Goal: Task Accomplishment & Management: Manage account settings

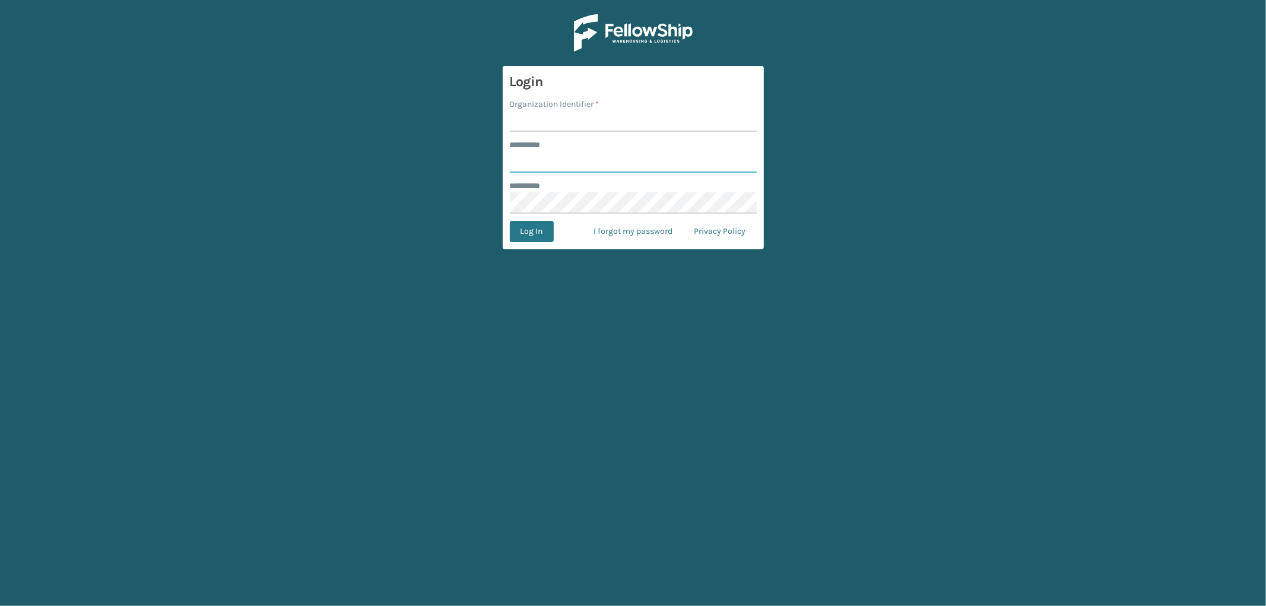
type input "*********"
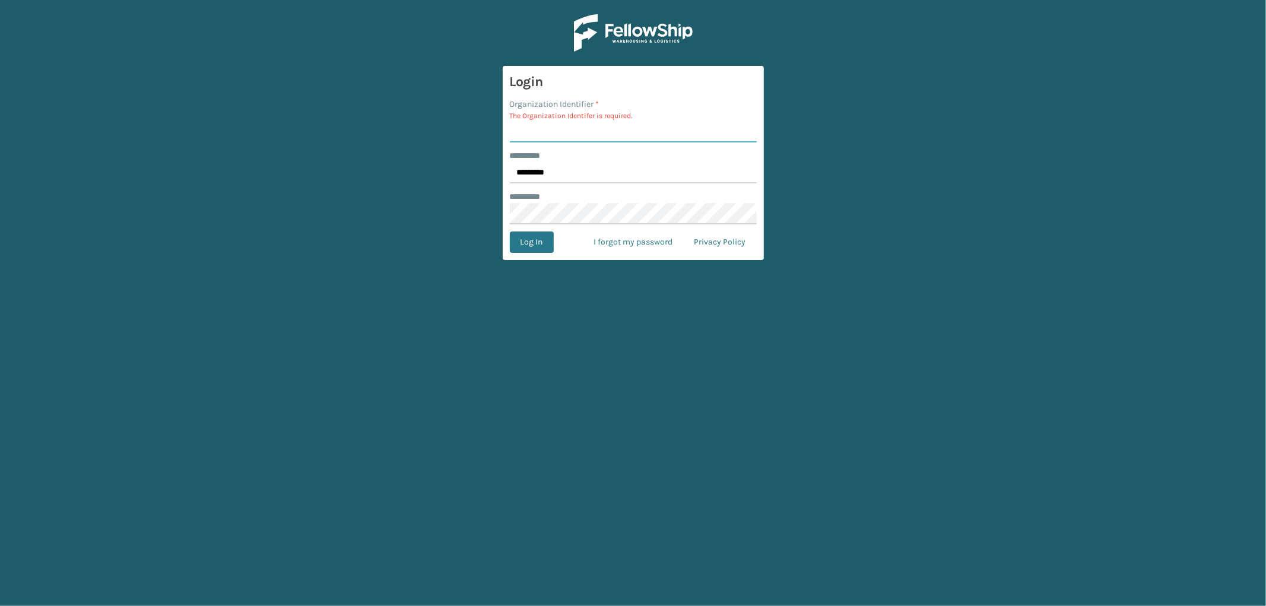
click at [578, 128] on input "Organization Identifier *" at bounding box center [633, 131] width 247 height 21
type input "SleepGeekz"
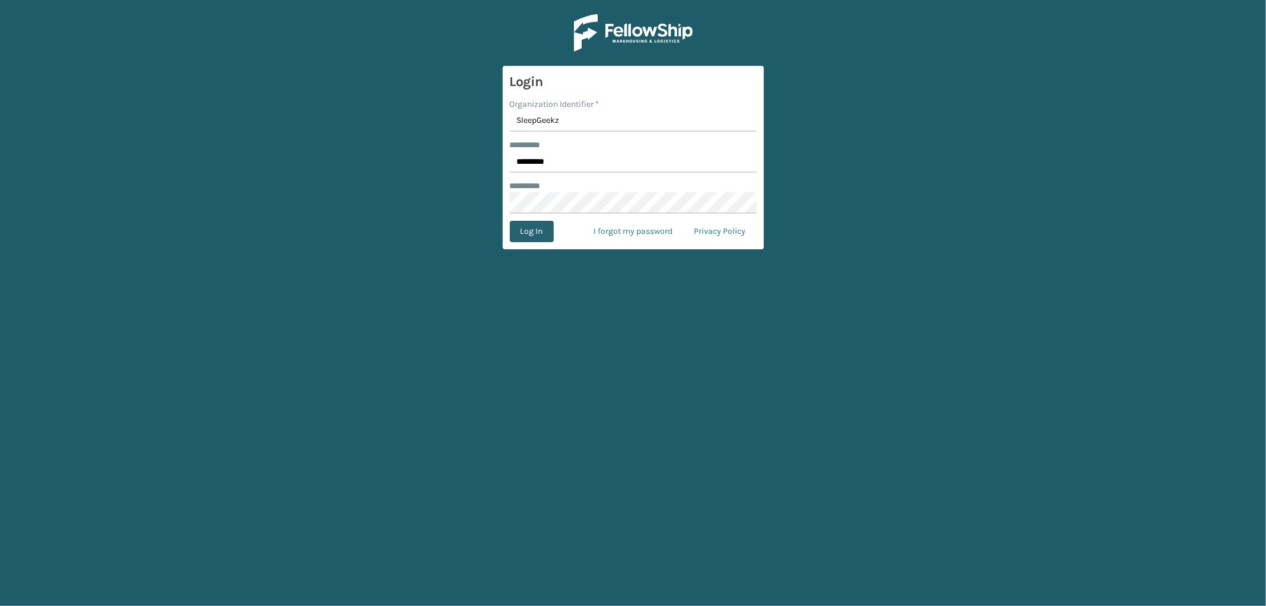
click at [540, 222] on button "Log In" at bounding box center [532, 231] width 44 height 21
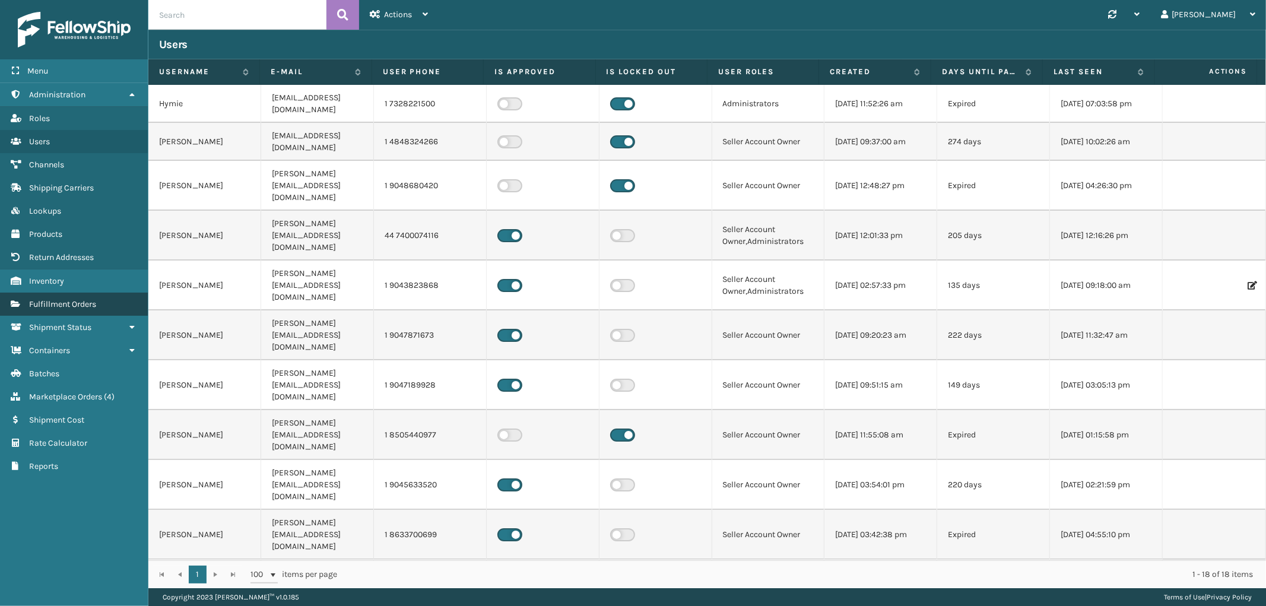
click at [102, 293] on link "Fulfillment Orders" at bounding box center [74, 304] width 148 height 23
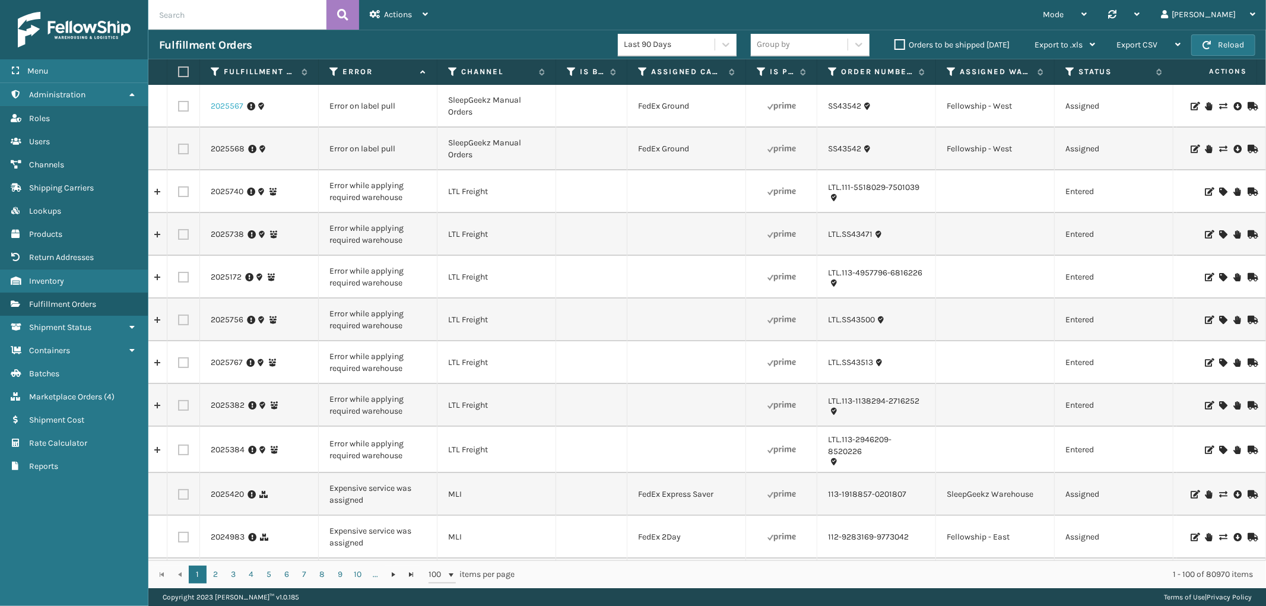
click at [224, 107] on link "2025567" at bounding box center [227, 106] width 33 height 12
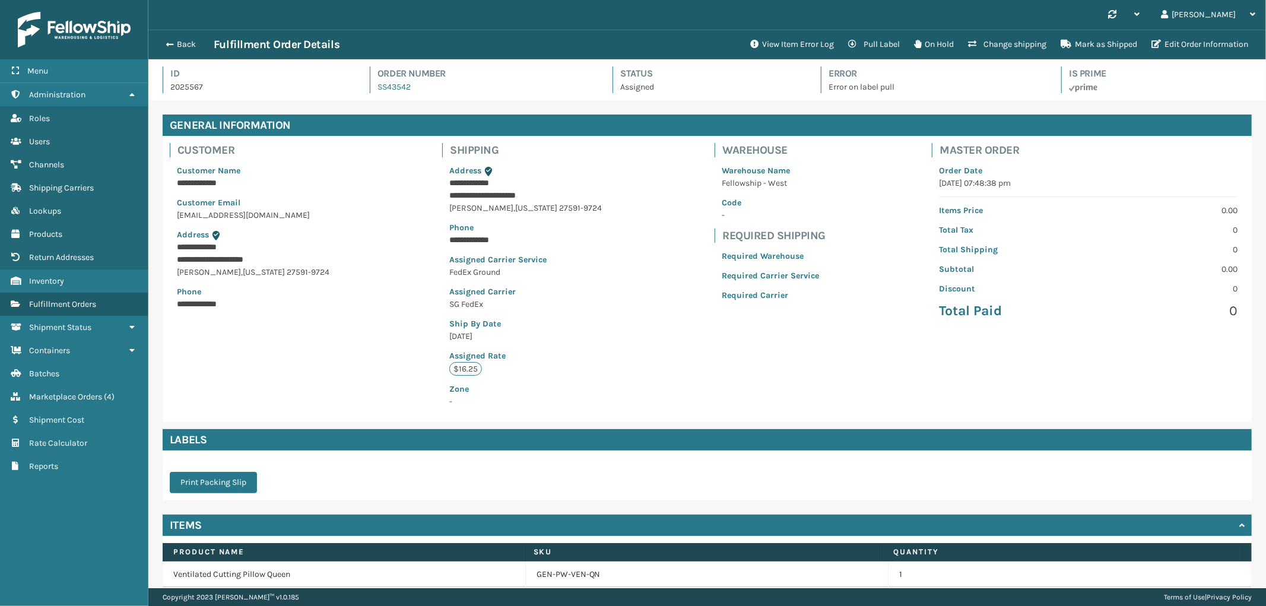
scroll to position [28, 1118]
click at [773, 40] on button "View Item Error Log" at bounding box center [792, 45] width 98 height 24
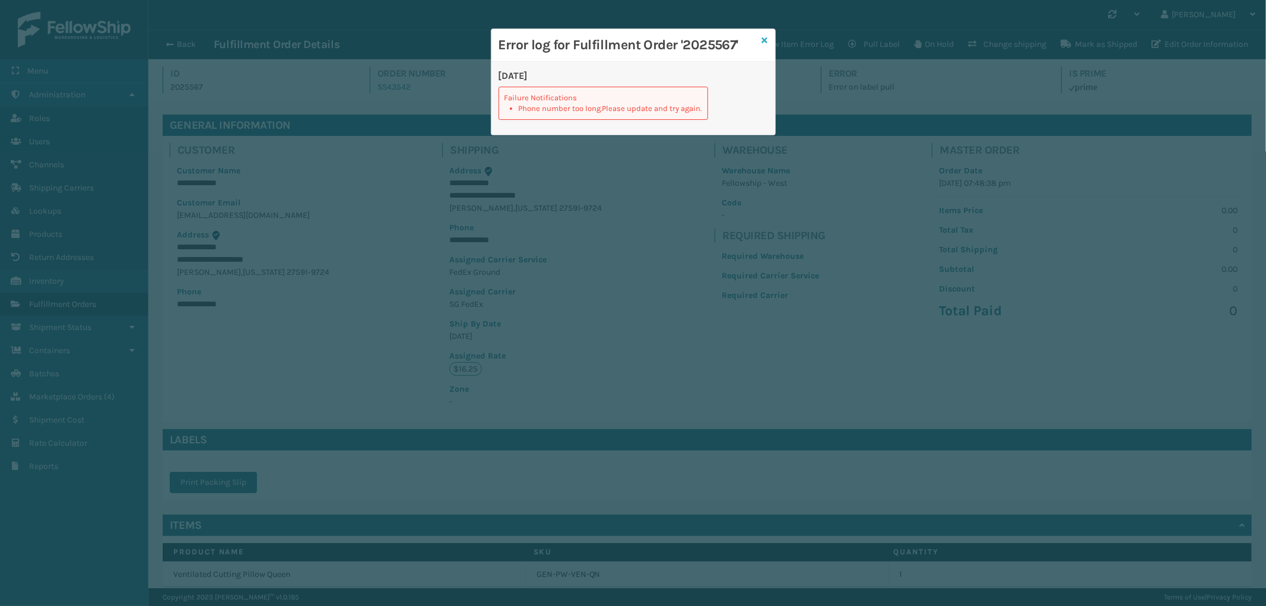
click at [763, 34] on link at bounding box center [765, 40] width 6 height 12
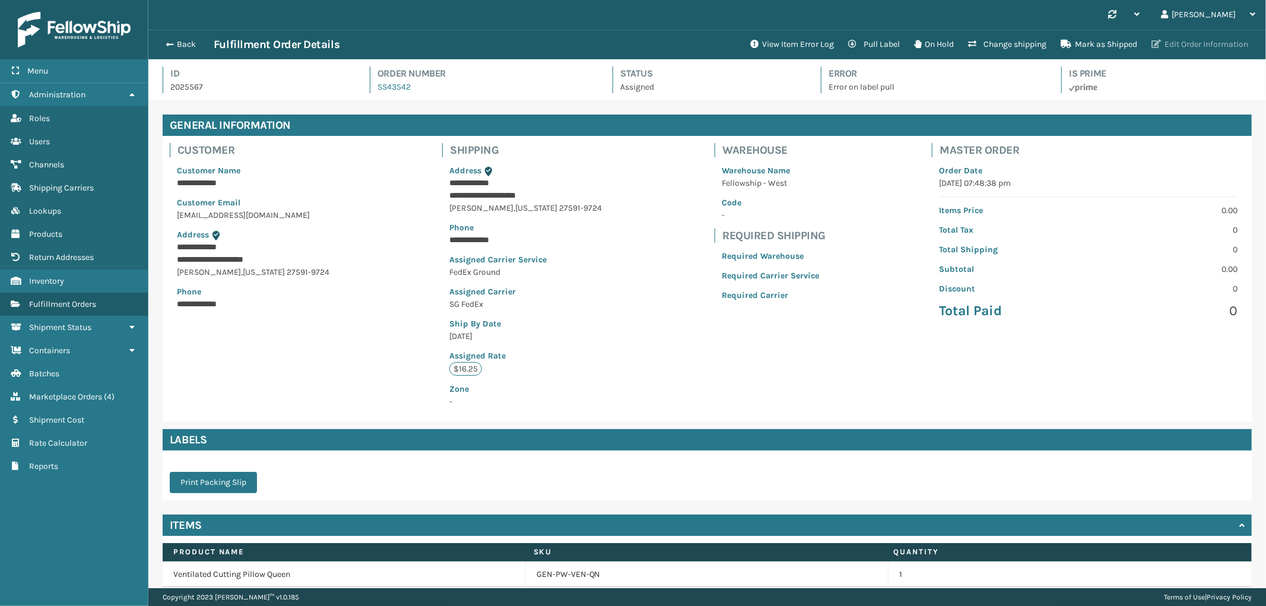
click at [1194, 37] on button "Edit Order Information" at bounding box center [1199, 45] width 111 height 24
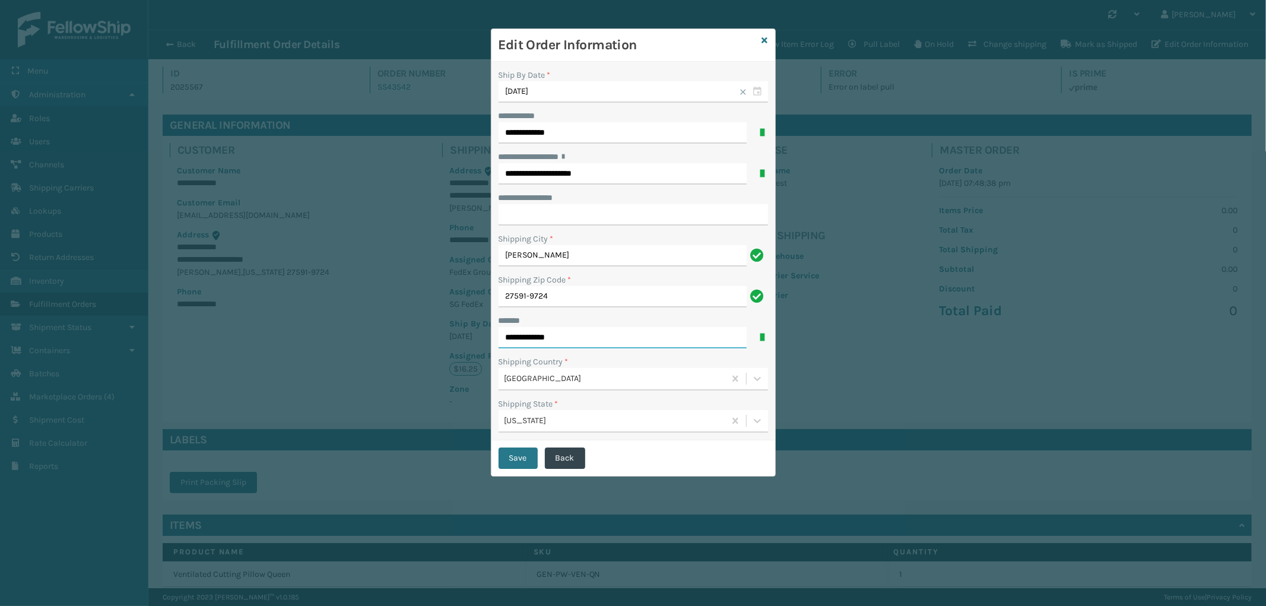
drag, startPoint x: 598, startPoint y: 340, endPoint x: 474, endPoint y: 340, distance: 124.6
click at [474, 340] on div "**********" at bounding box center [633, 303] width 1266 height 606
type input "**********"
click button "Save" at bounding box center [518, 458] width 39 height 21
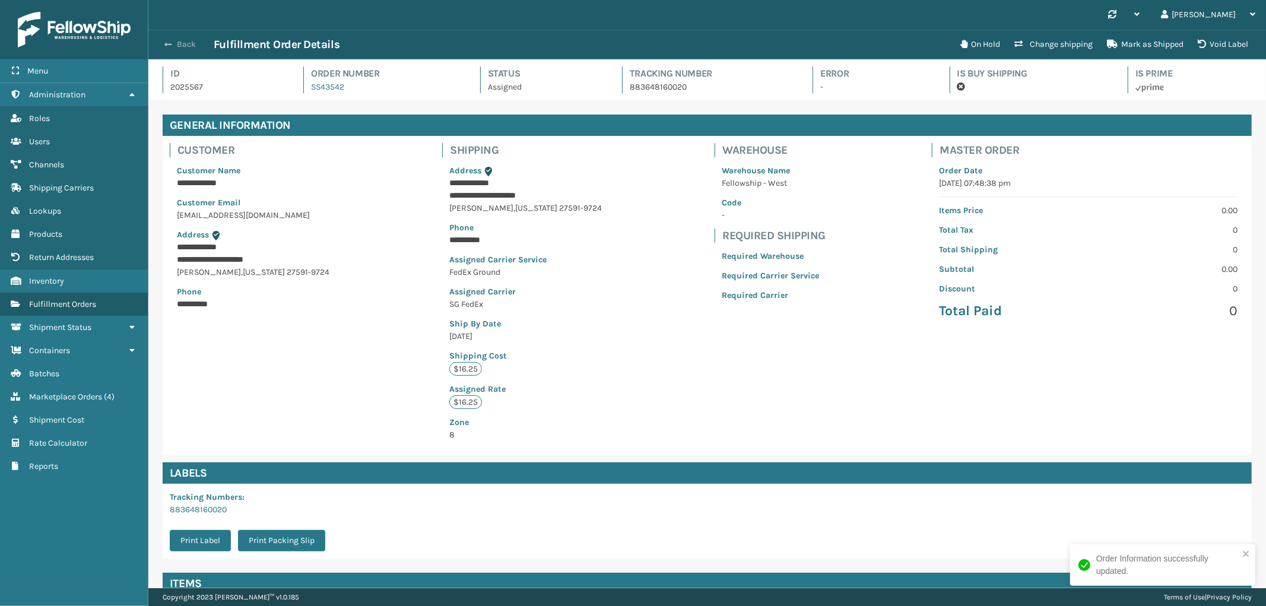
click at [185, 48] on button "Back" at bounding box center [186, 44] width 55 height 11
click at [183, 42] on button "Back" at bounding box center [186, 44] width 55 height 11
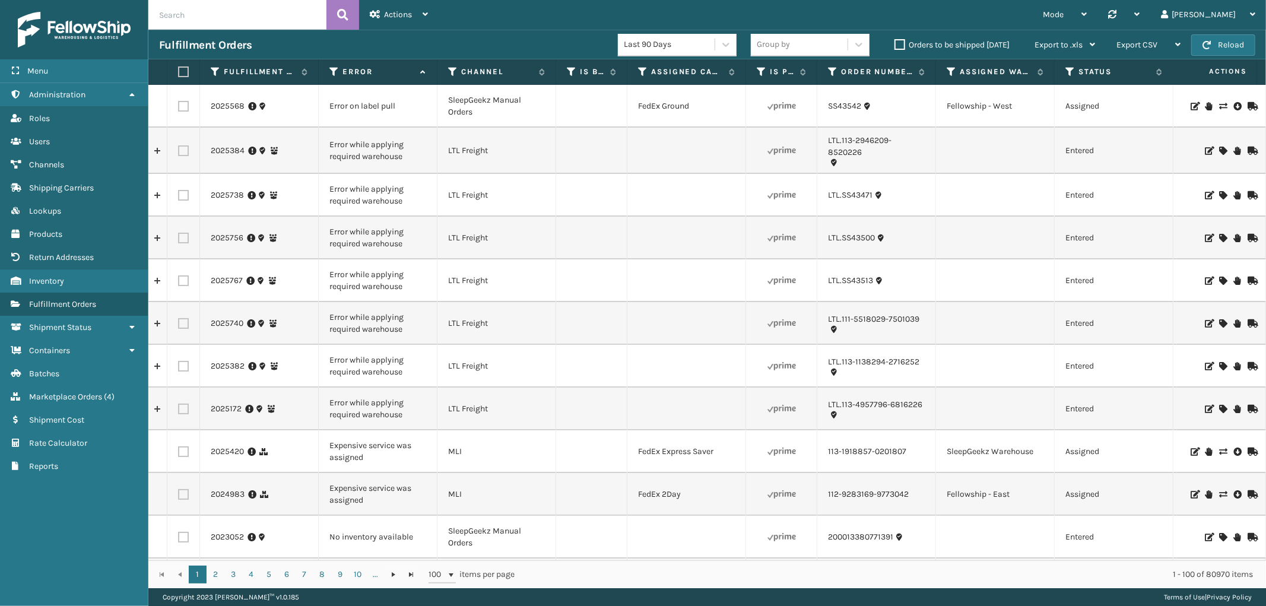
click at [1191, 104] on icon at bounding box center [1194, 106] width 7 height 8
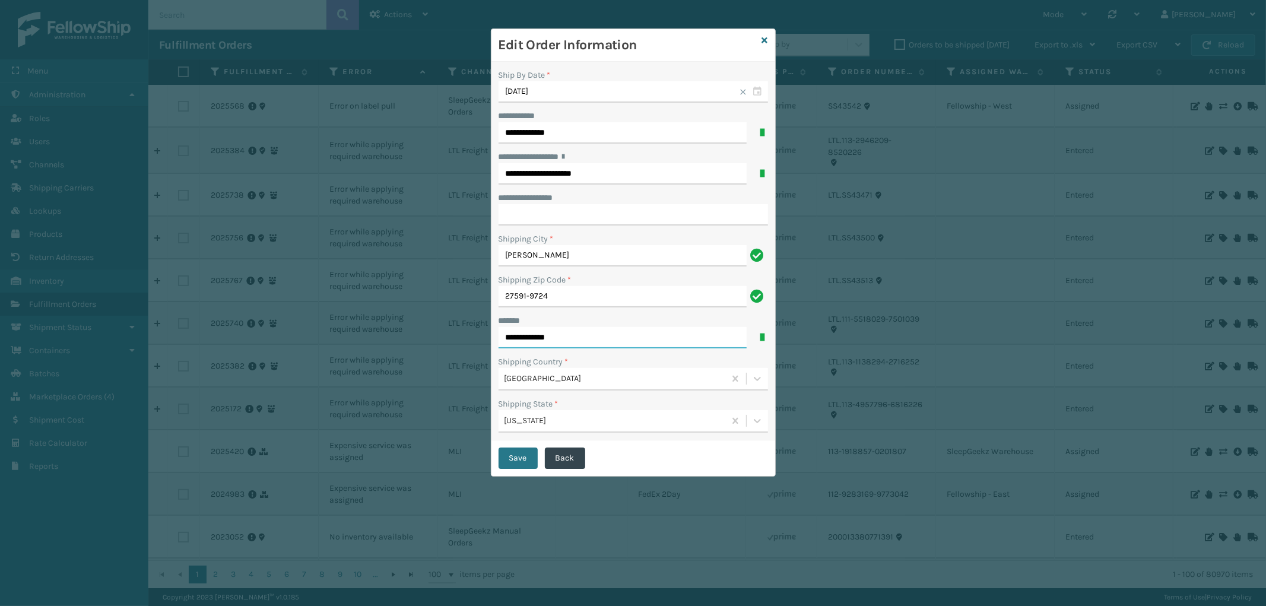
drag, startPoint x: 579, startPoint y: 337, endPoint x: 309, endPoint y: 322, distance: 270.5
click at [309, 322] on div "**********" at bounding box center [633, 303] width 1266 height 606
type input "**********"
click at [517, 458] on button "Save" at bounding box center [518, 458] width 39 height 21
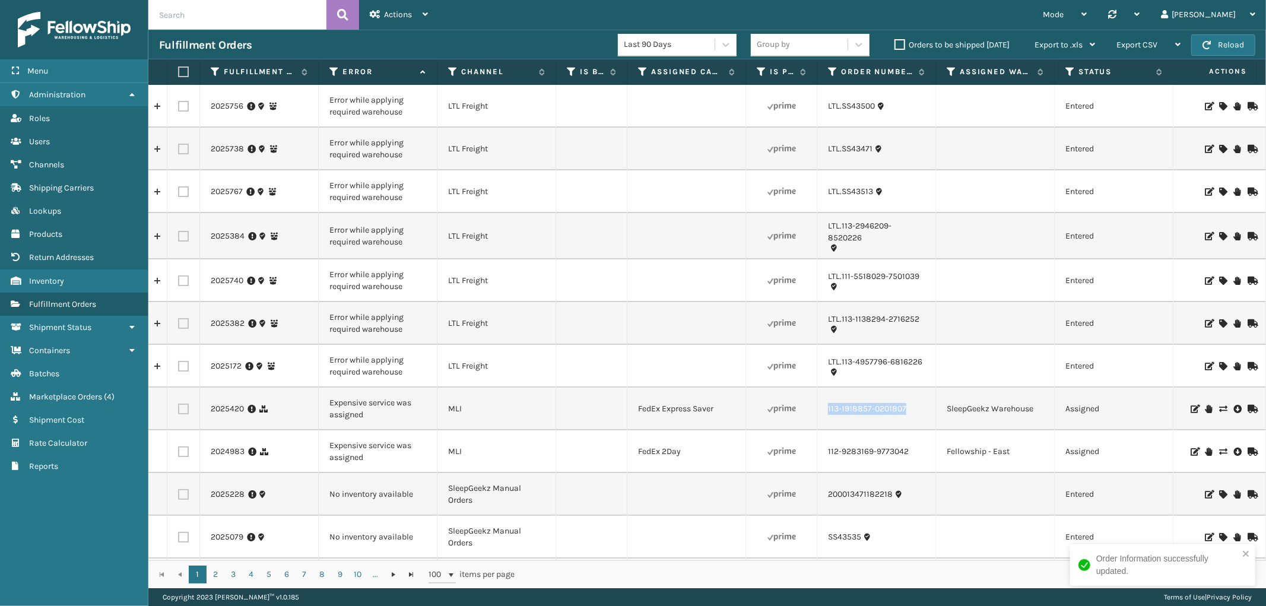
drag, startPoint x: 906, startPoint y: 413, endPoint x: 826, endPoint y: 423, distance: 80.2
click at [826, 423] on td "113-1918857-0201807" at bounding box center [876, 409] width 119 height 43
copy link "113-1918857-0201807"
click at [241, 413] on link "2025420" at bounding box center [227, 409] width 33 height 12
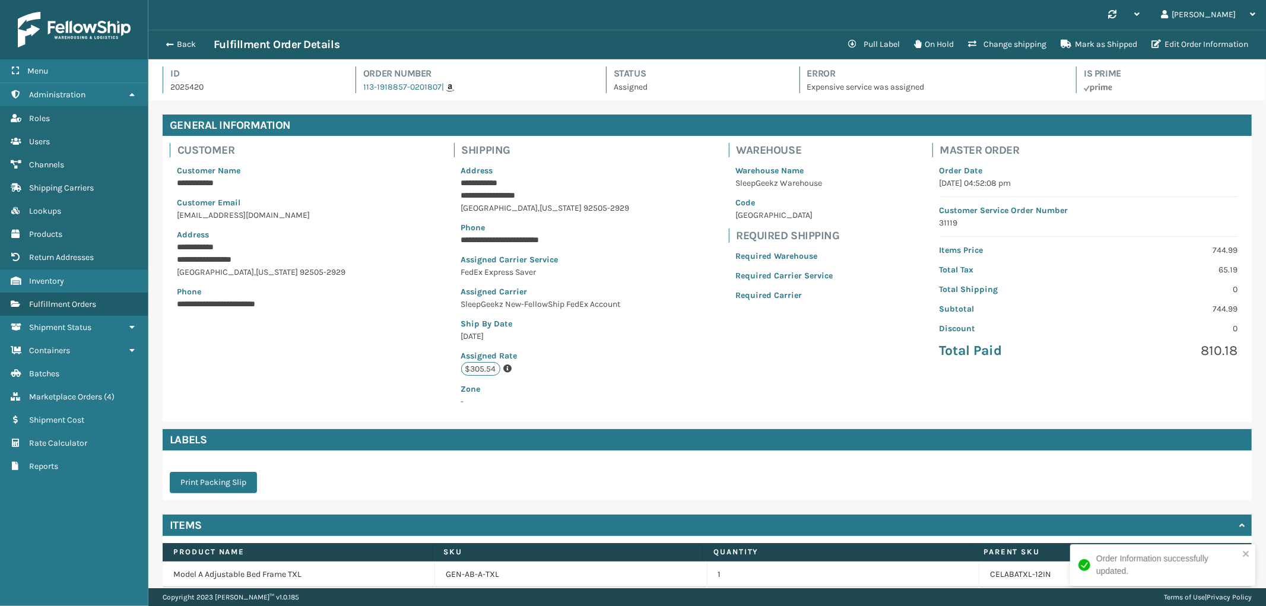
scroll to position [28, 1118]
click at [1001, 39] on button "Change shipping" at bounding box center [1007, 45] width 93 height 24
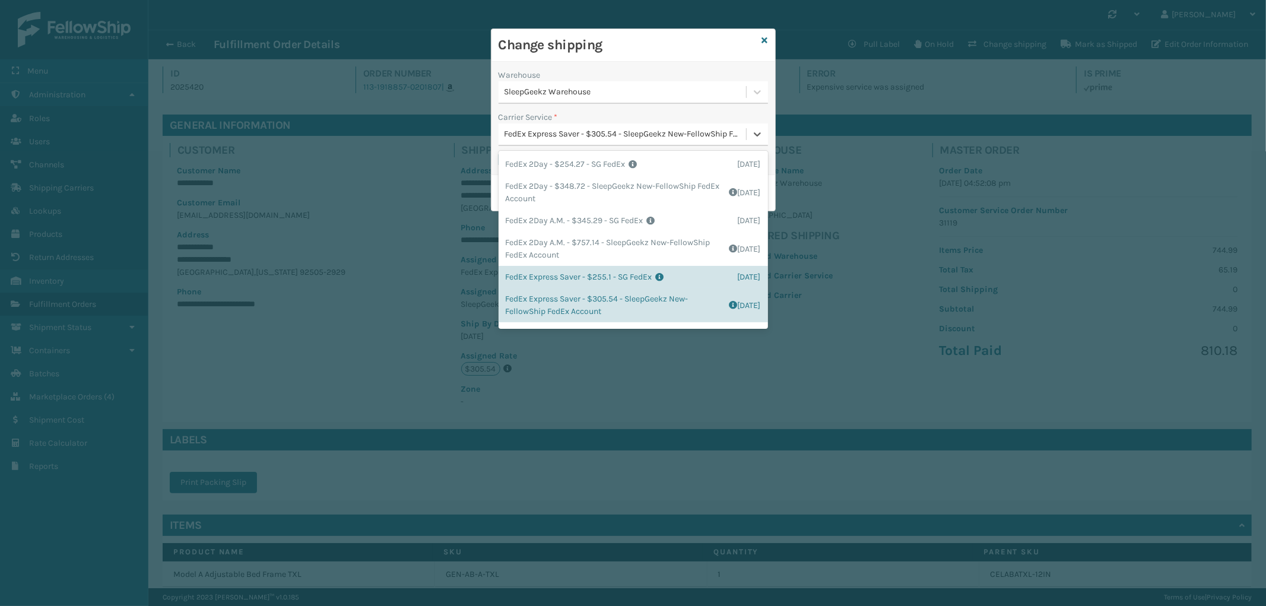
click at [626, 132] on div "FedEx Express Saver - $305.54 - SleepGeekz New-FellowShip FedEx Account" at bounding box center [626, 134] width 243 height 12
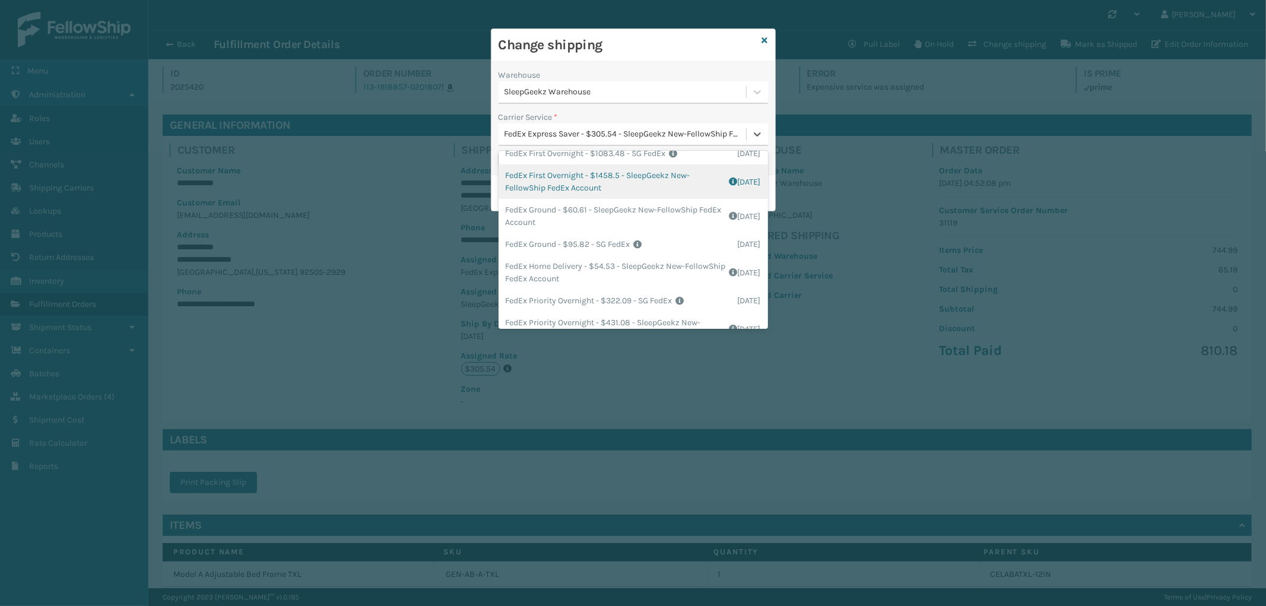
scroll to position [202, 0]
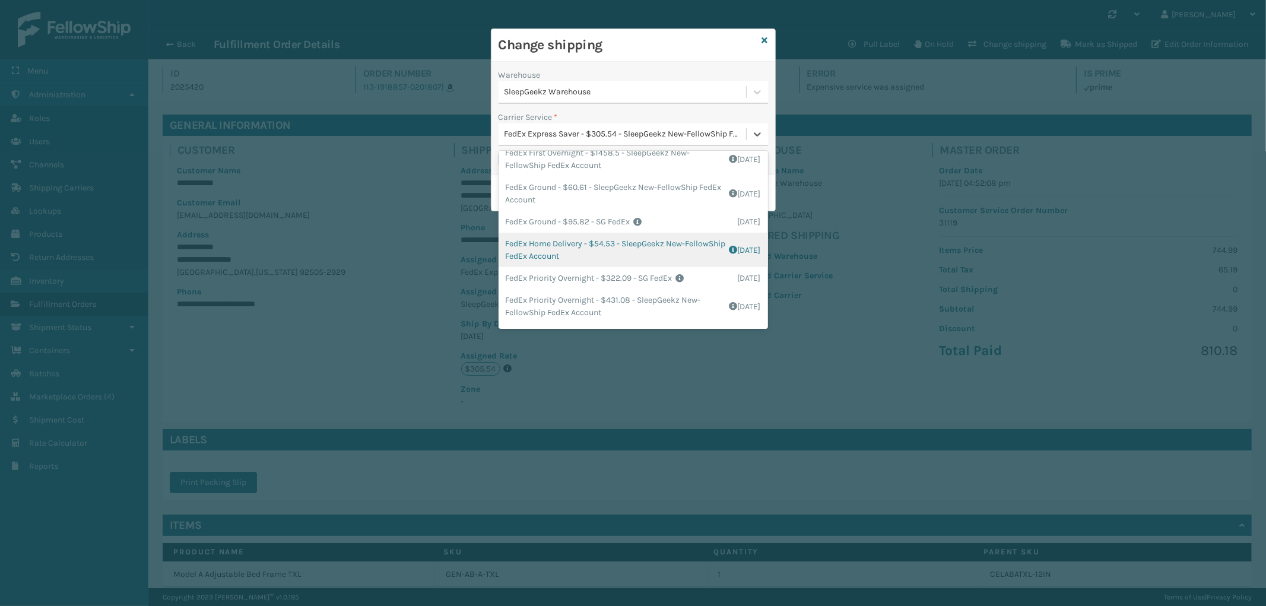
click at [667, 252] on div "FedEx Home Delivery - $54.53 - SleepGeekz New-FellowShip FedEx Account Shipping…" at bounding box center [633, 250] width 269 height 34
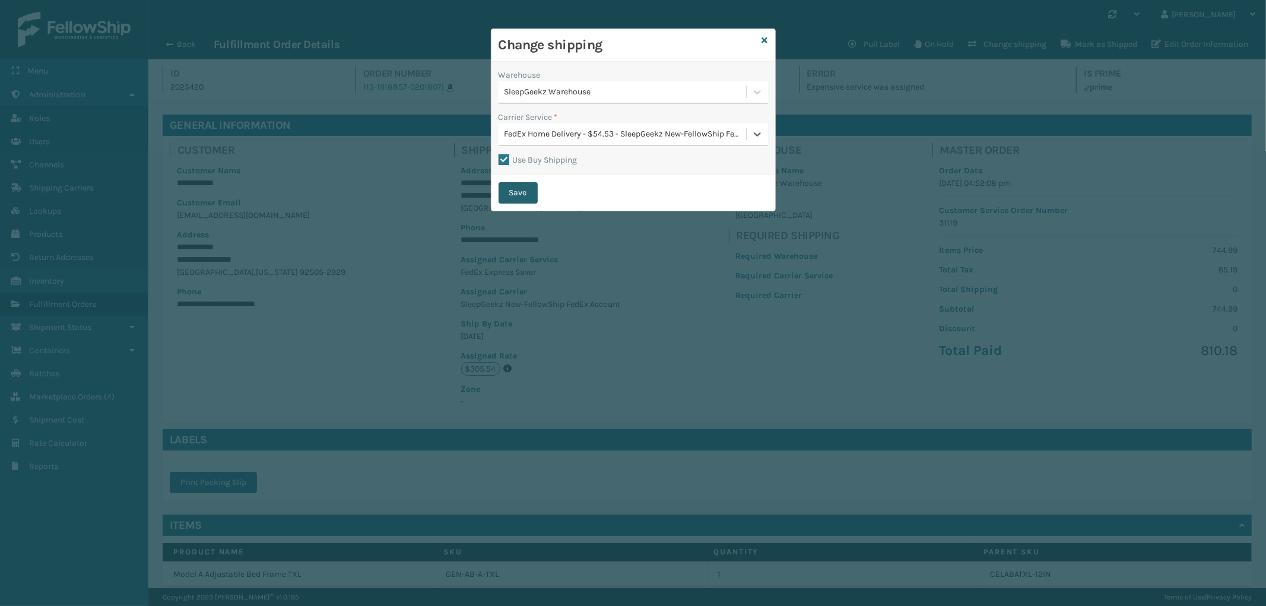
click at [502, 192] on button "Save" at bounding box center [518, 192] width 39 height 21
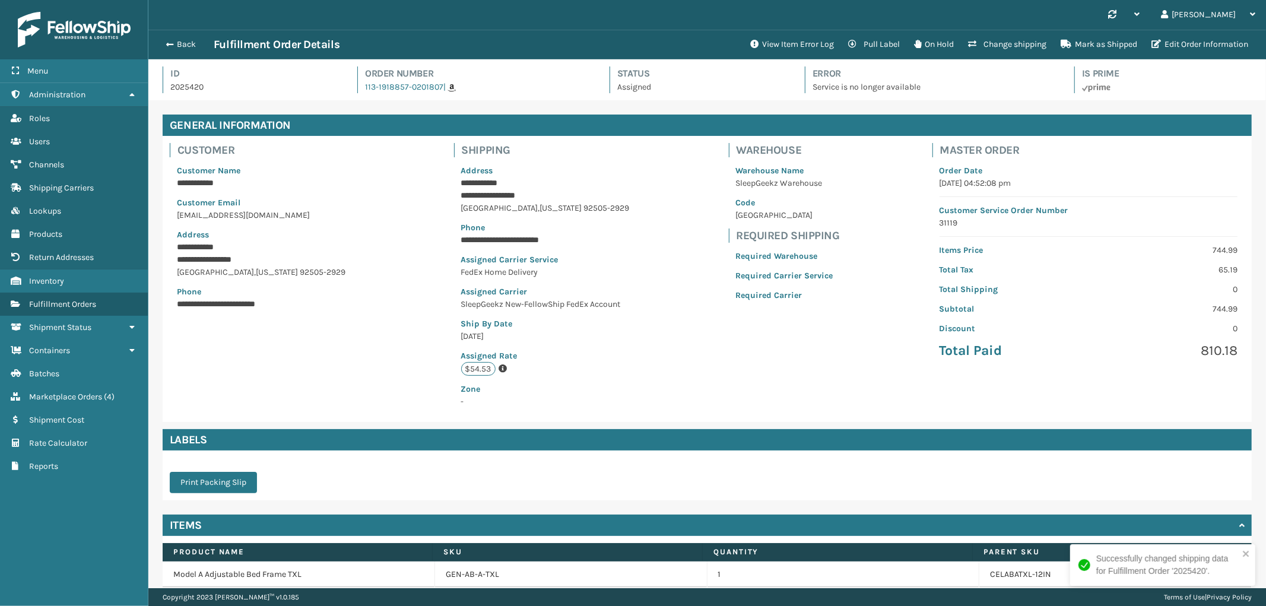
scroll to position [28, 1118]
click at [880, 45] on button "Pull Label" at bounding box center [874, 45] width 66 height 24
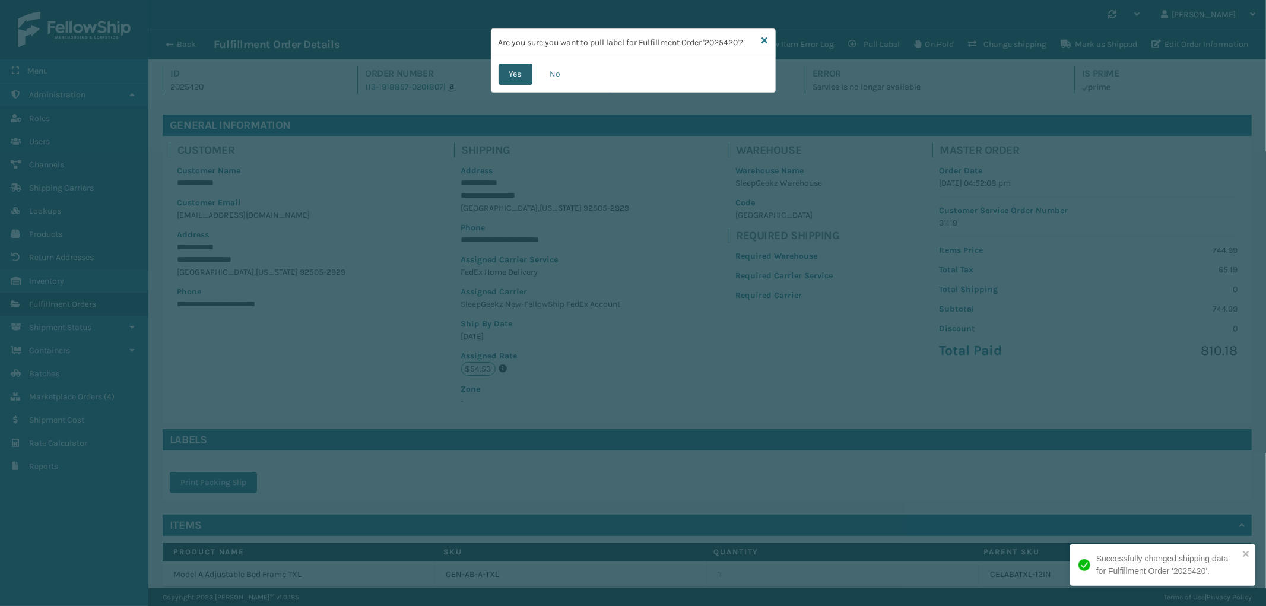
click at [503, 67] on button "Yes" at bounding box center [516, 74] width 34 height 21
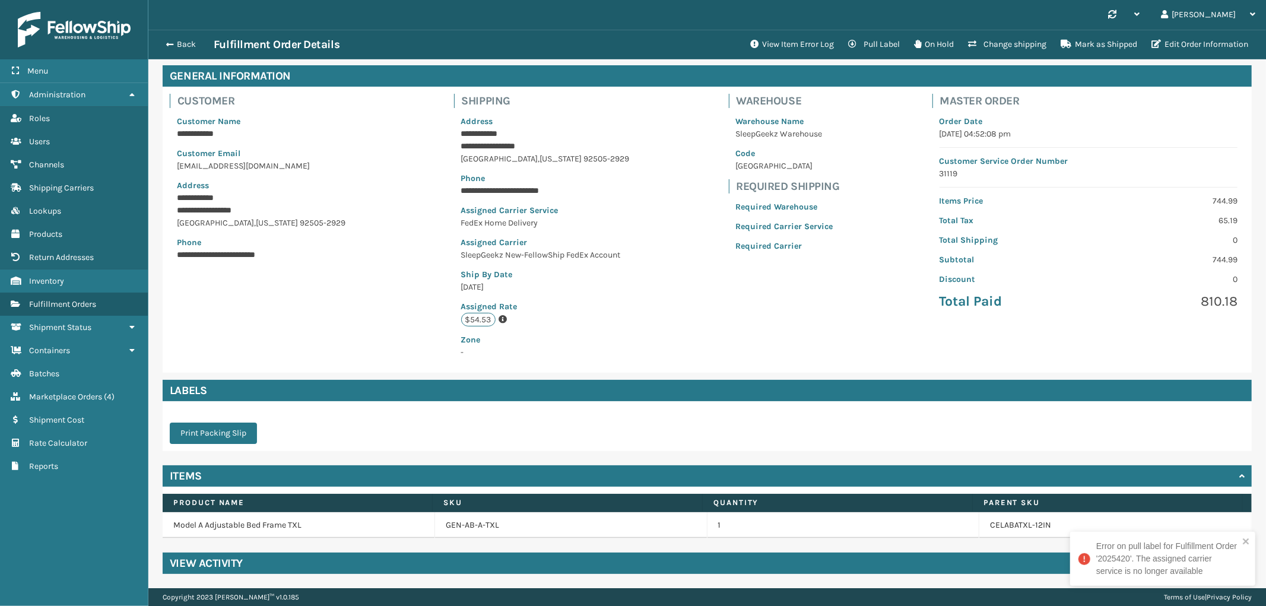
scroll to position [0, 0]
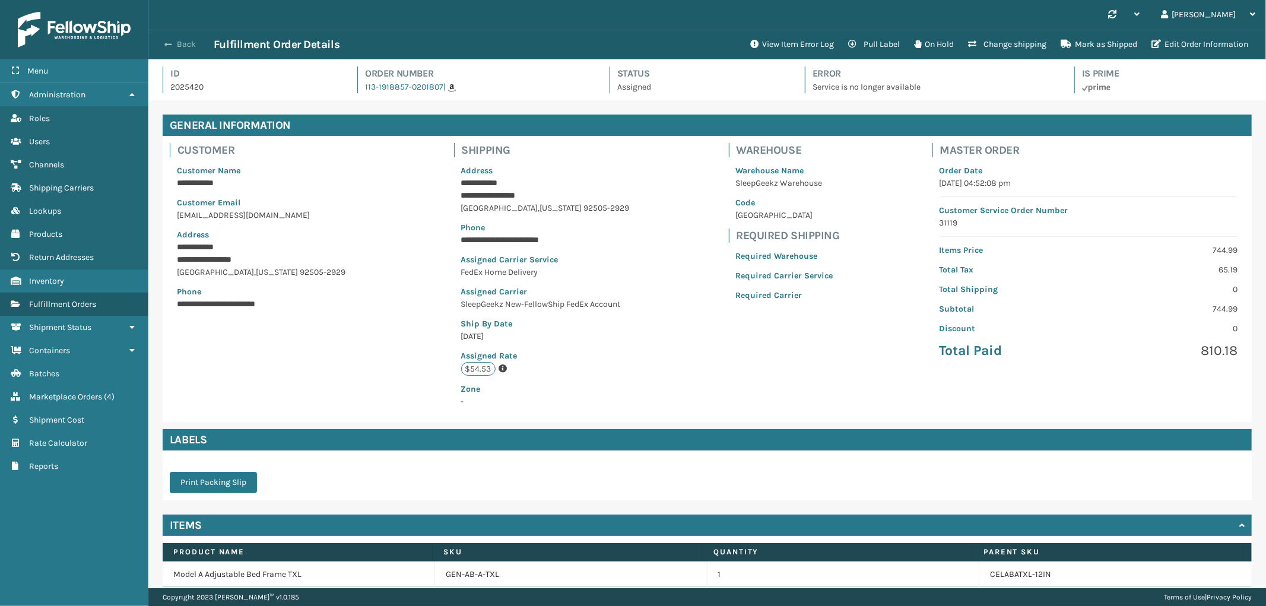
click at [174, 43] on button "Back" at bounding box center [186, 44] width 55 height 11
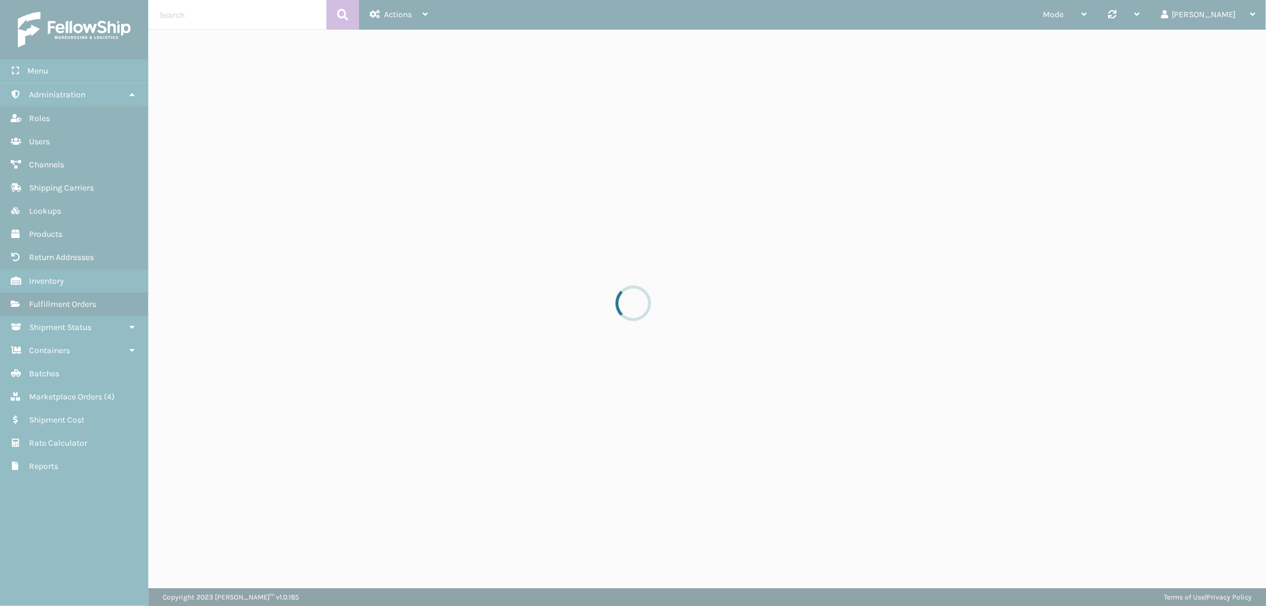
click at [237, 11] on div at bounding box center [633, 303] width 1266 height 606
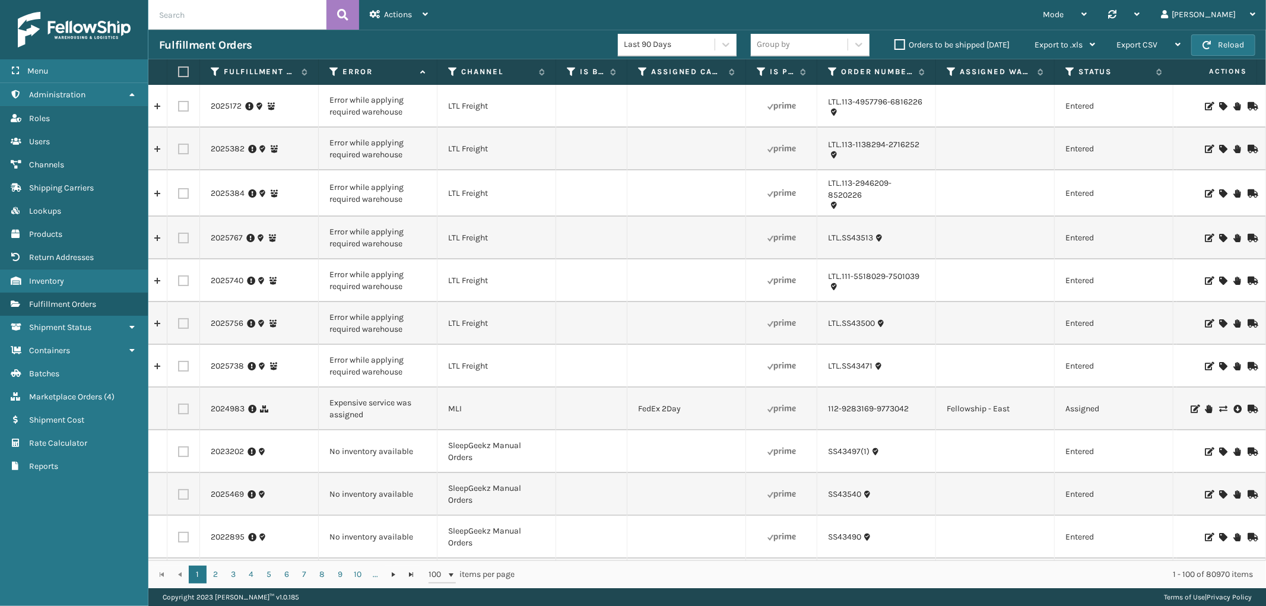
click at [226, 16] on input "text" at bounding box center [237, 15] width 178 height 30
paste input "113-1918857-0201807"
type input "113-1918857-0201807"
click at [337, 22] on icon at bounding box center [342, 15] width 11 height 18
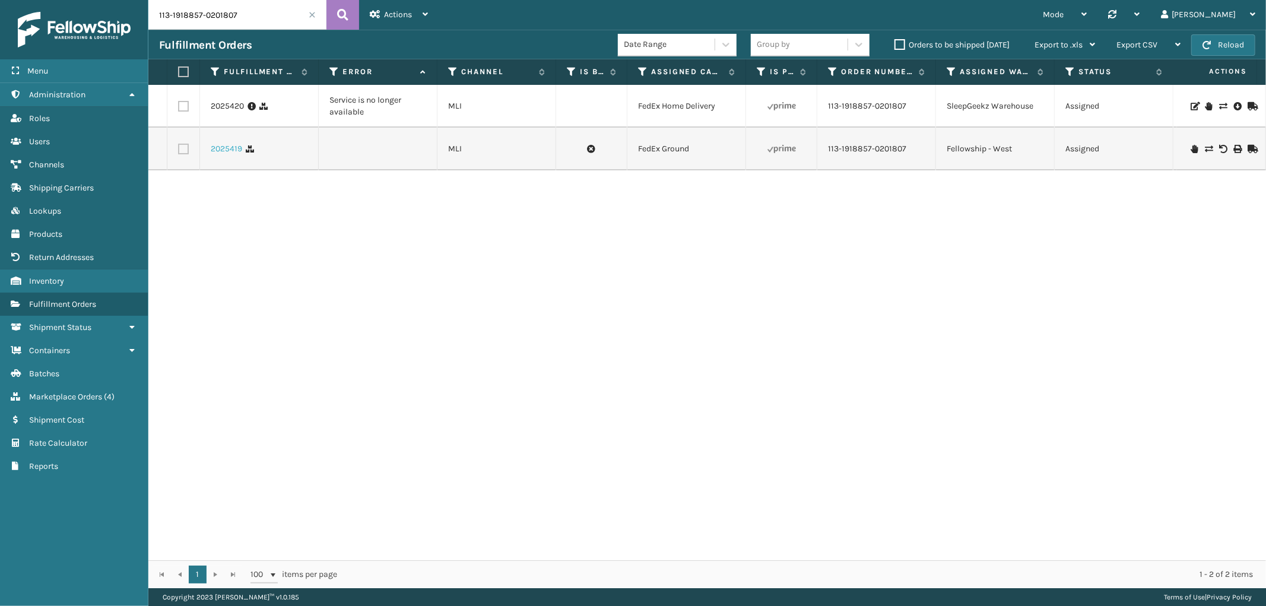
drag, startPoint x: 220, startPoint y: 145, endPoint x: 214, endPoint y: 146, distance: 6.6
click at [220, 146] on link "2025419" at bounding box center [226, 149] width 31 height 12
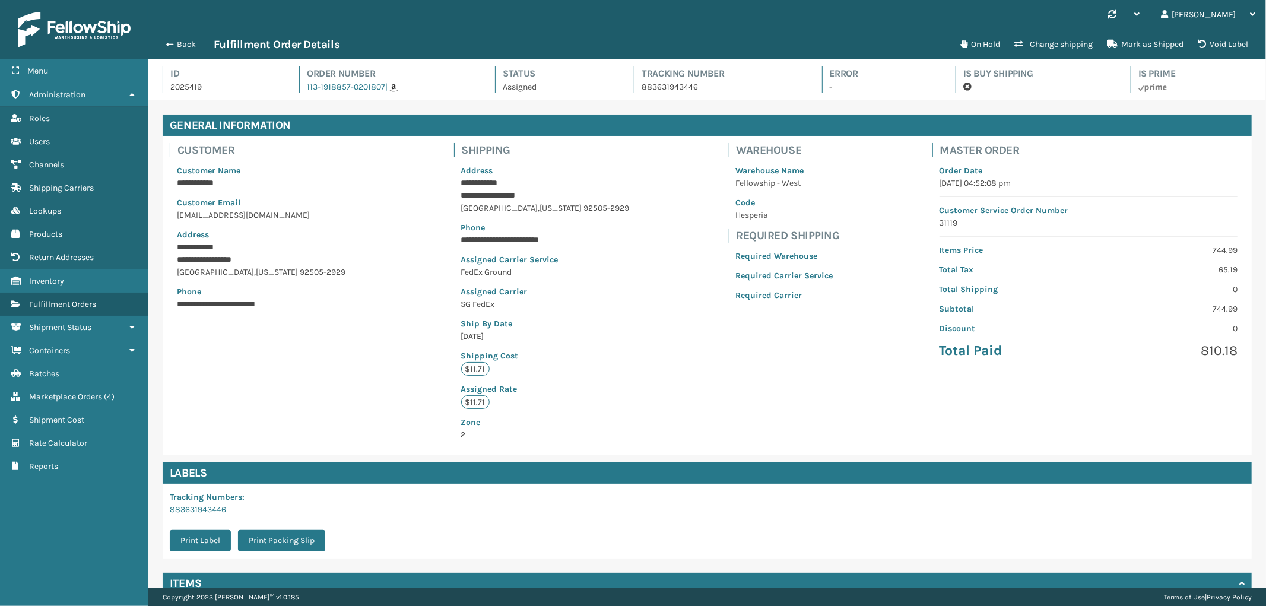
scroll to position [28, 1118]
click at [1040, 43] on button "Change shipping" at bounding box center [1053, 45] width 93 height 24
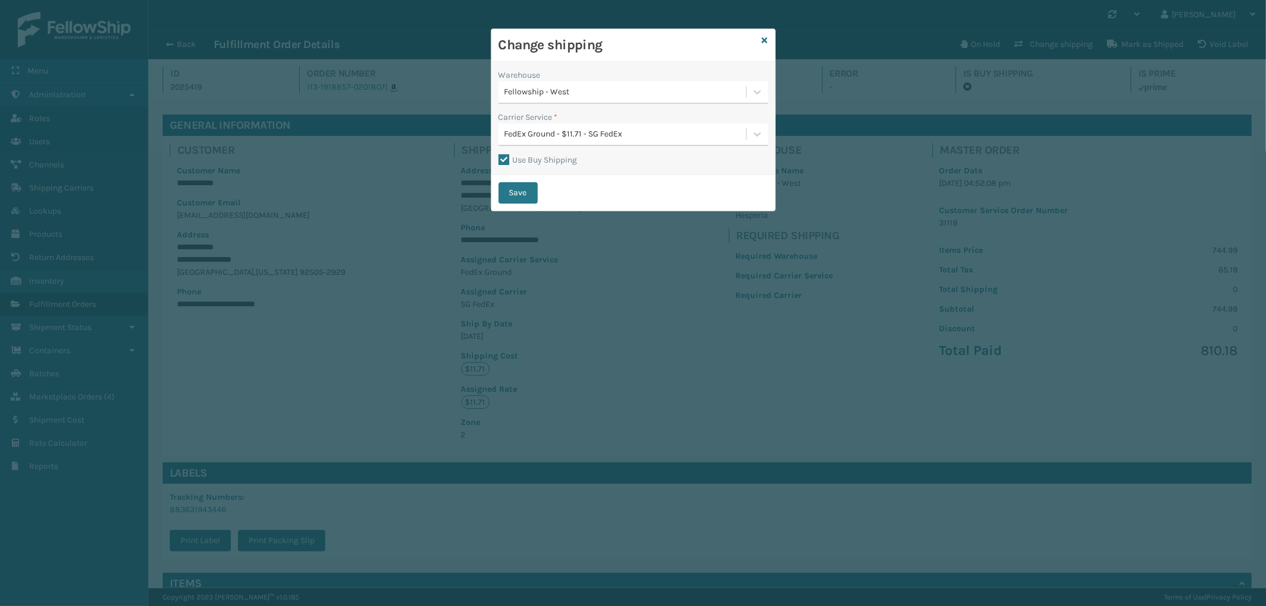
click at [592, 139] on div "FedEx Ground - $11.71 - SG FedEx" at bounding box center [626, 134] width 243 height 12
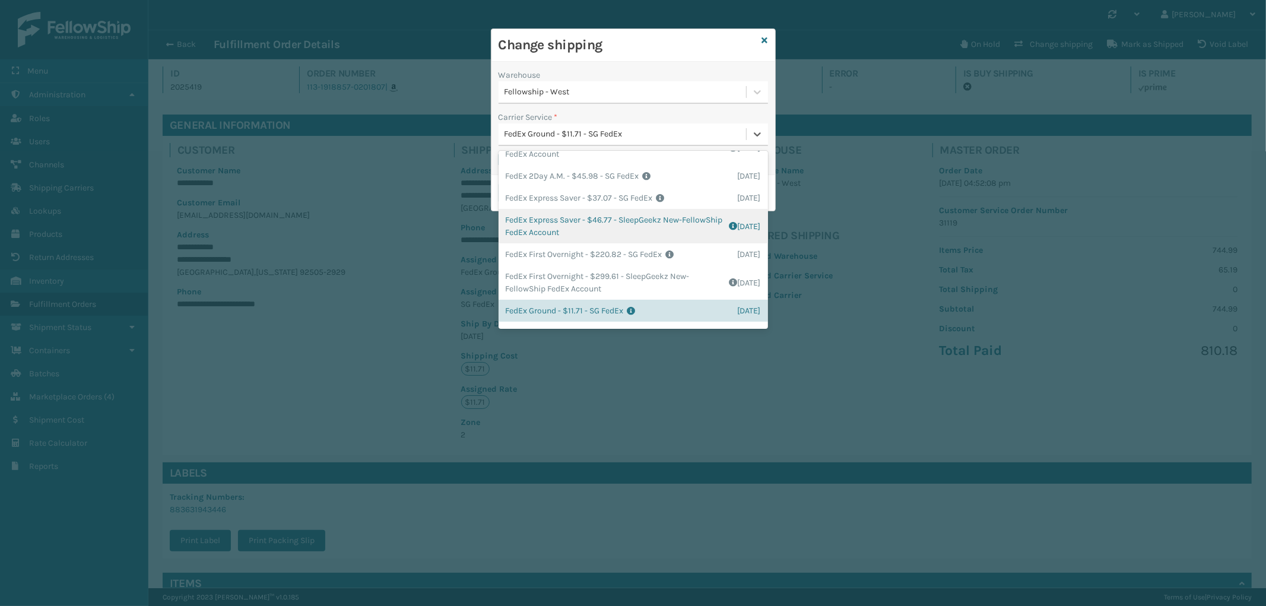
scroll to position [145, 0]
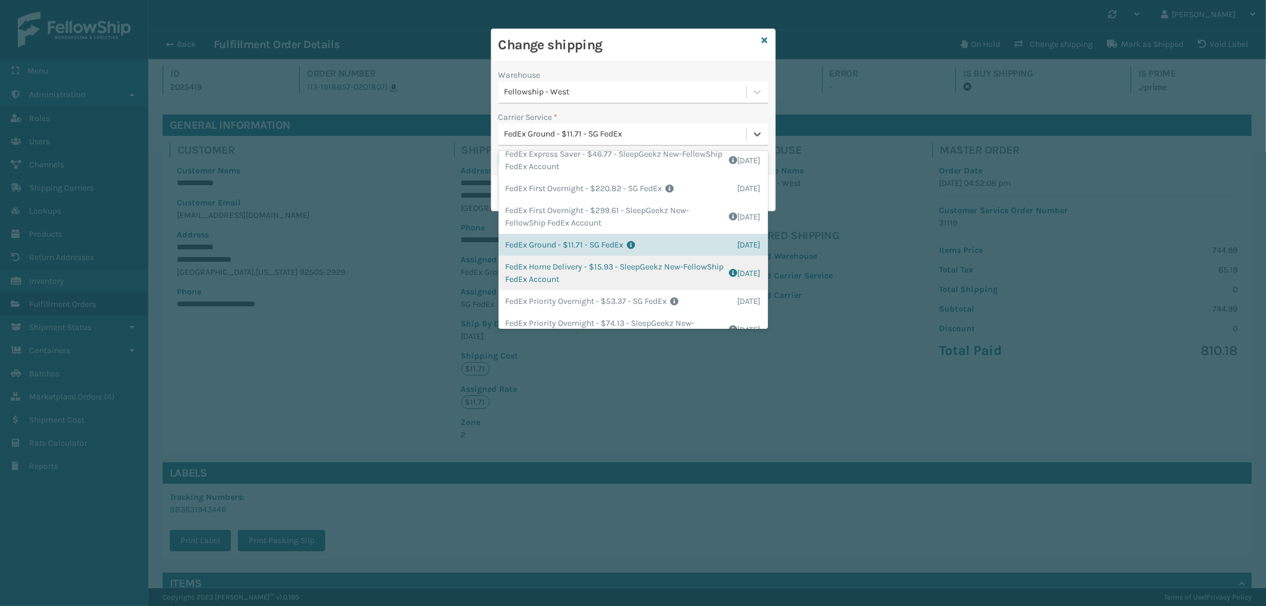
click at [639, 265] on div "FedEx Home Delivery - $15.93 - SleepGeekz New-FellowShip FedEx Account Shipping…" at bounding box center [633, 273] width 269 height 34
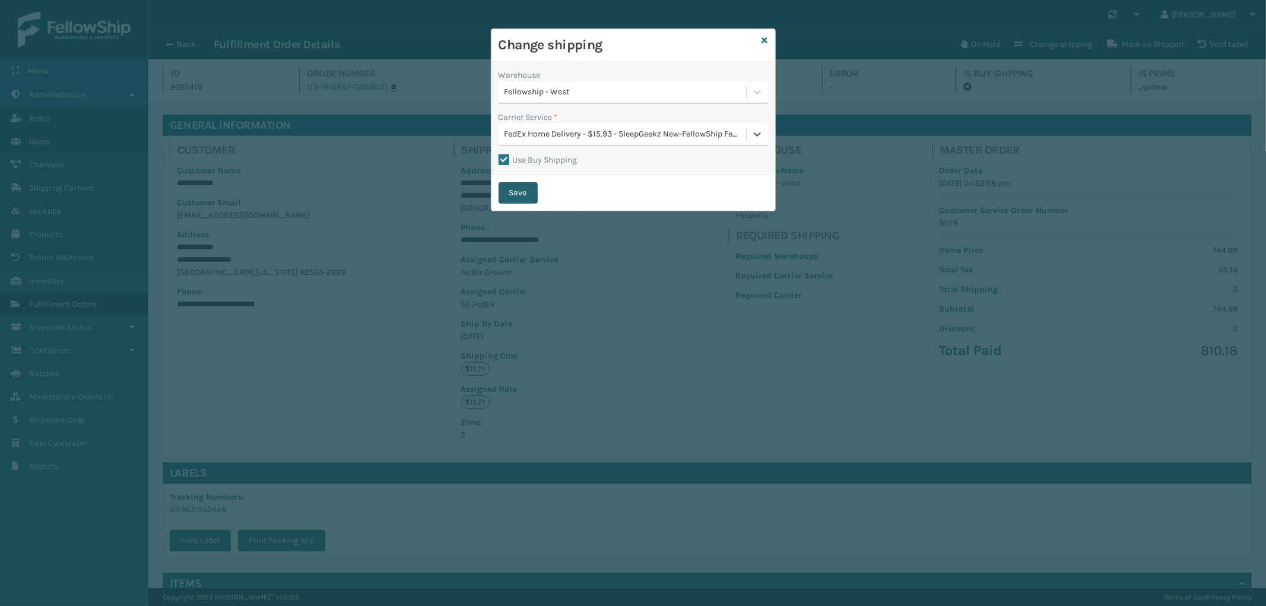
click at [527, 191] on button "Save" at bounding box center [518, 192] width 39 height 21
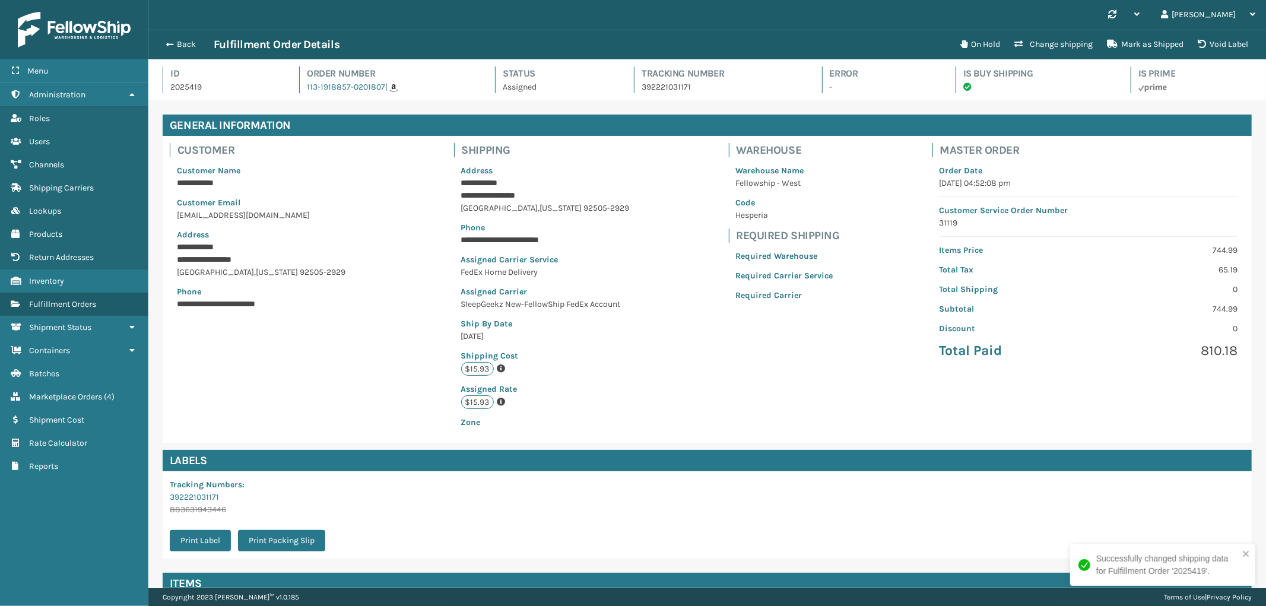
scroll to position [28, 1118]
click at [183, 42] on button "Back" at bounding box center [186, 44] width 55 height 11
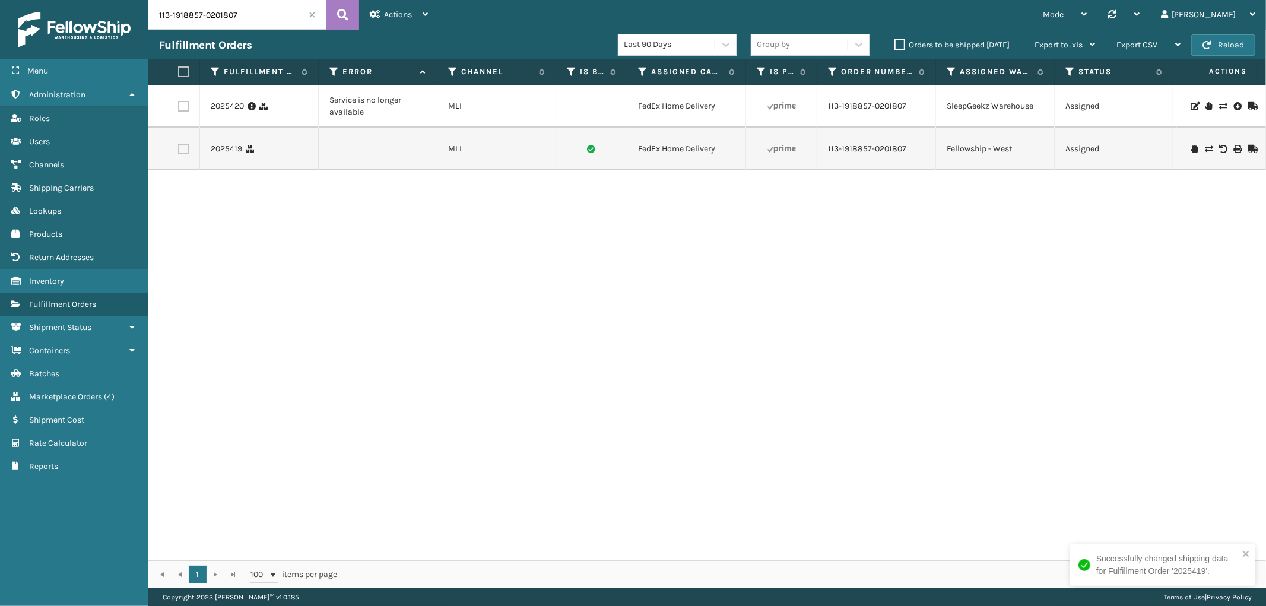
click at [188, 110] on label at bounding box center [183, 106] width 11 height 11
click at [179, 109] on input "checkbox" at bounding box center [178, 105] width 1 height 8
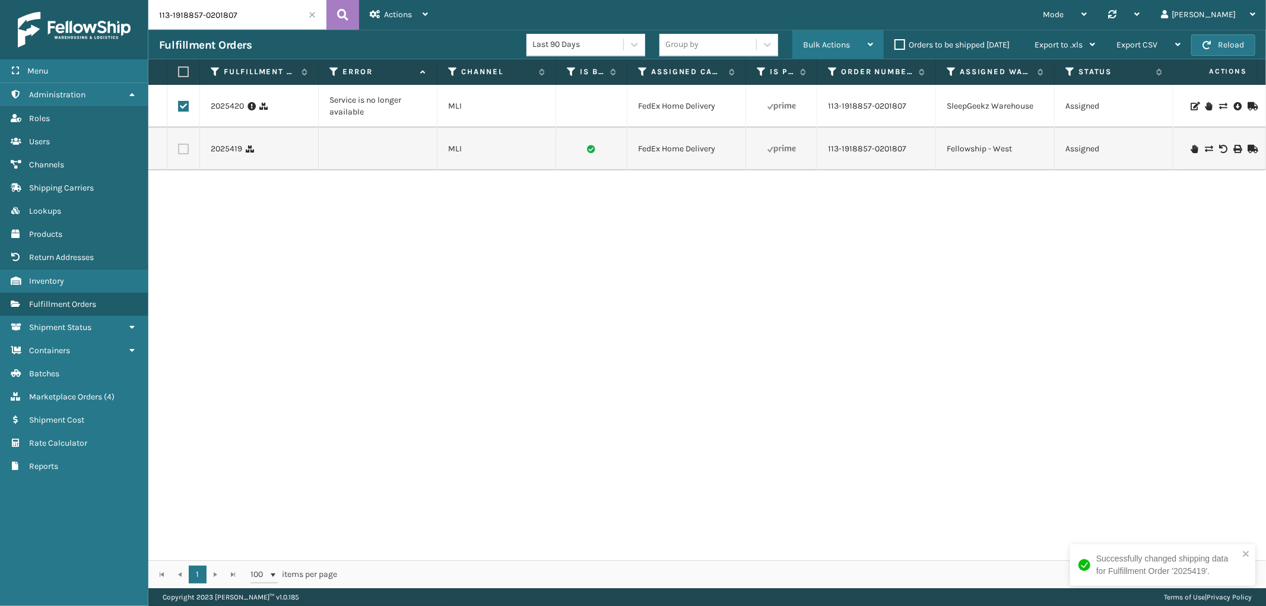
click at [831, 45] on span "Bulk Actions" at bounding box center [826, 45] width 47 height 10
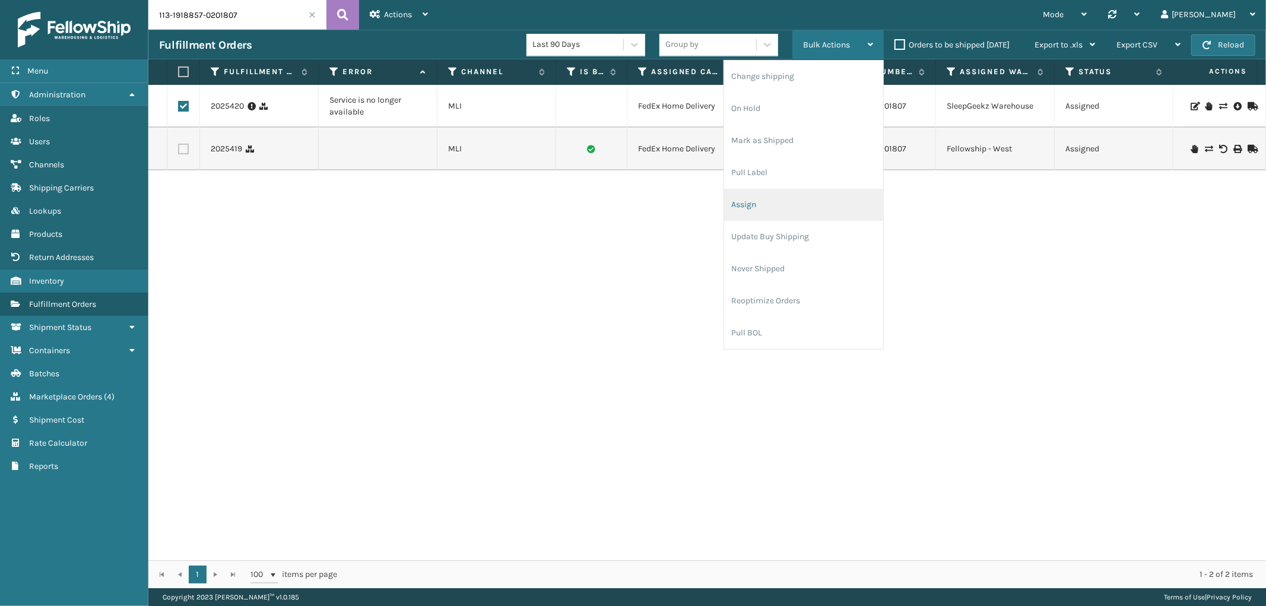
click at [762, 201] on li "Assign" at bounding box center [803, 205] width 159 height 32
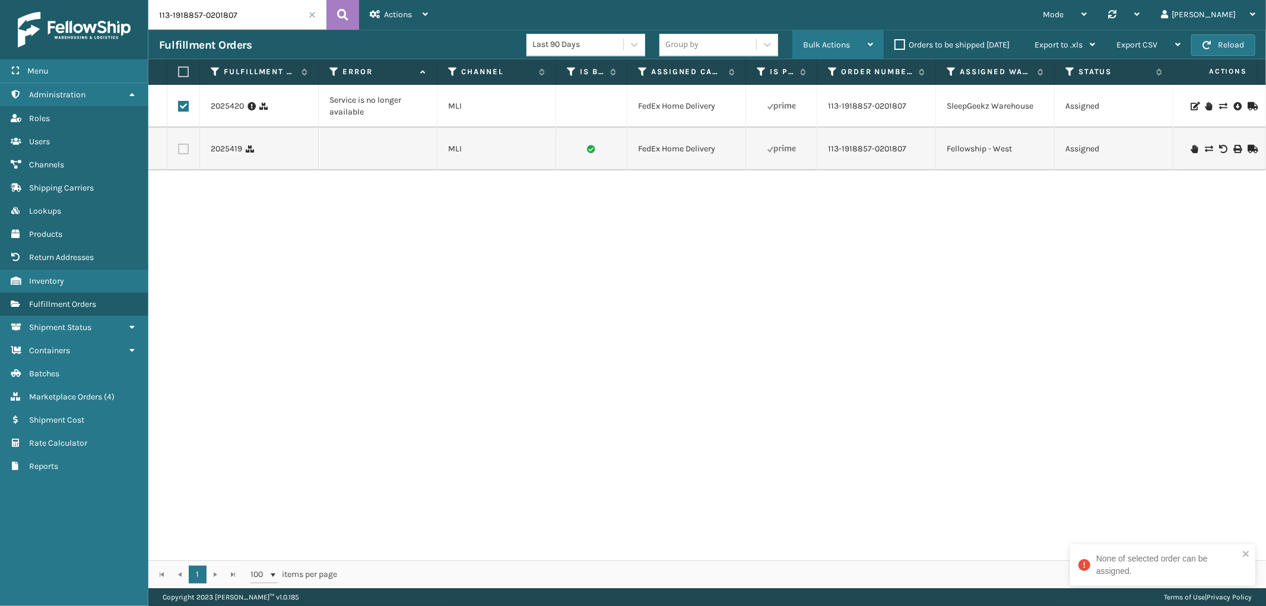
click at [826, 47] on span "Bulk Actions" at bounding box center [826, 45] width 47 height 10
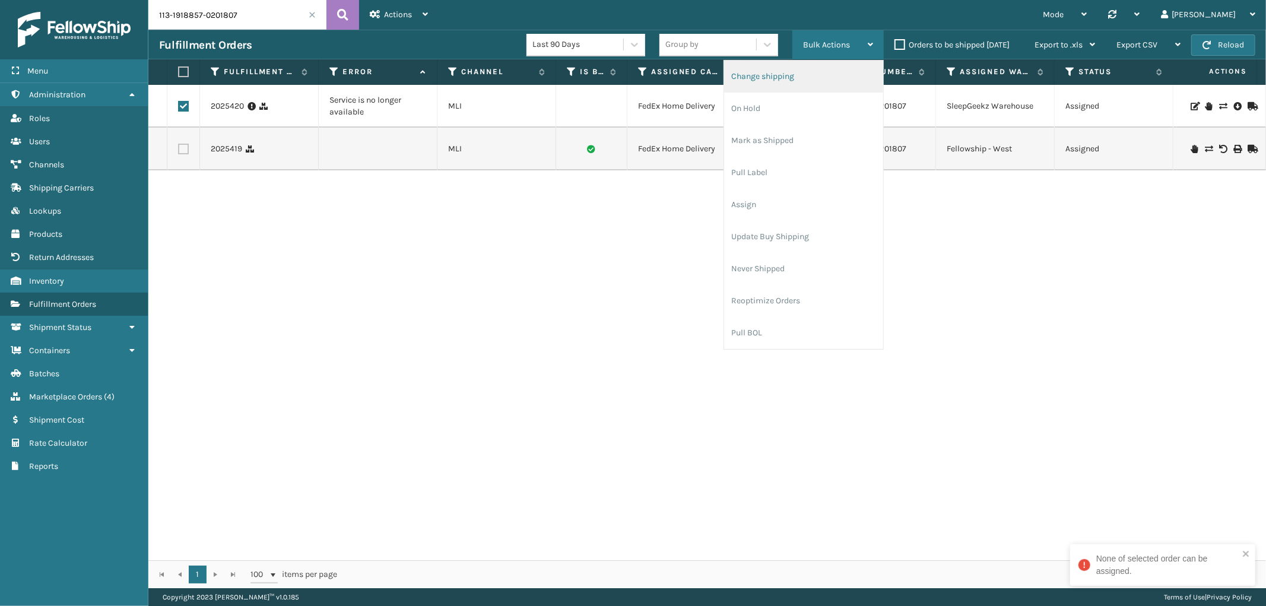
click at [794, 80] on li "Change shipping" at bounding box center [803, 77] width 159 height 32
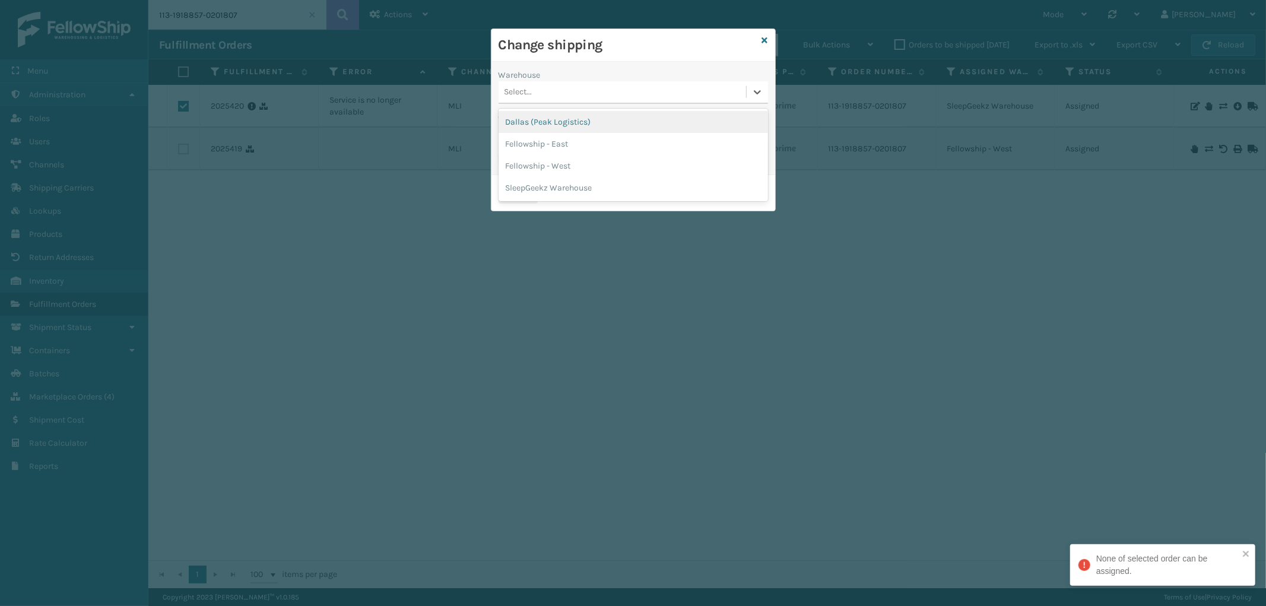
click at [579, 93] on div "Select..." at bounding box center [623, 93] width 248 height 20
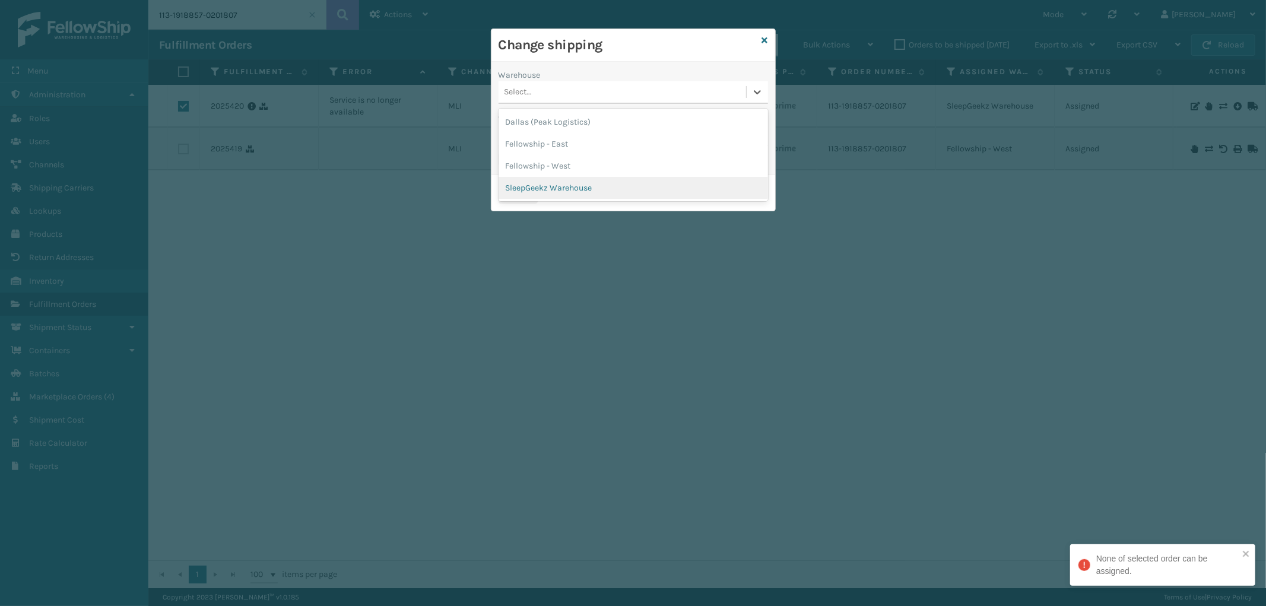
click at [571, 185] on div "SleepGeekz Warehouse" at bounding box center [633, 188] width 269 height 22
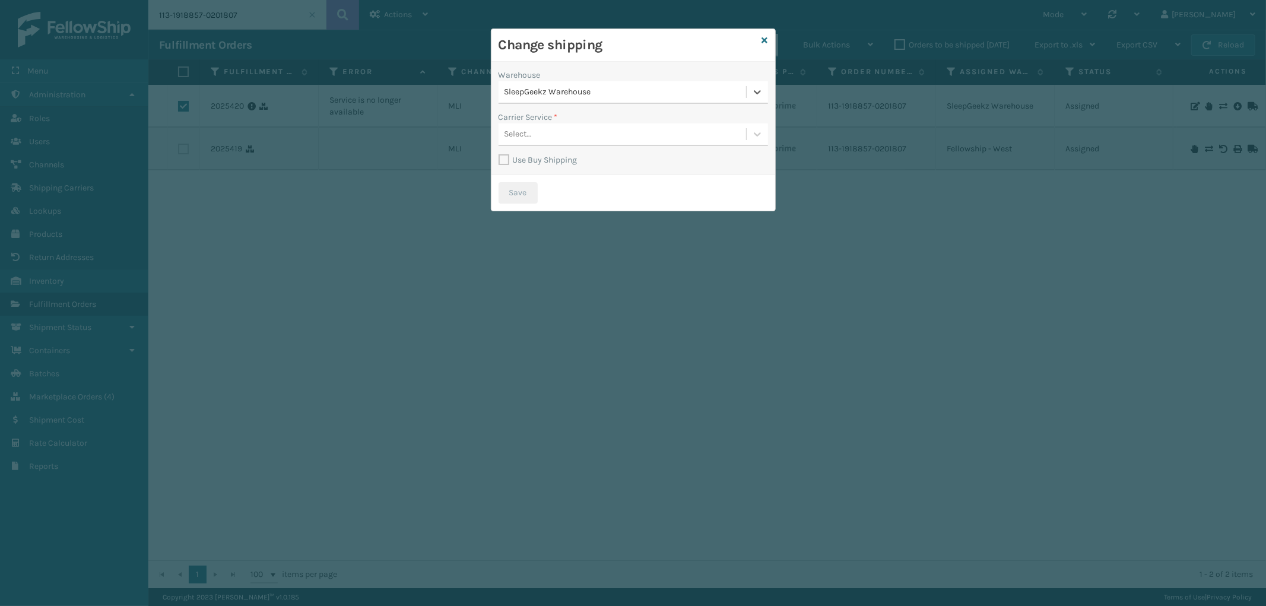
click at [582, 132] on div "Select..." at bounding box center [623, 135] width 248 height 20
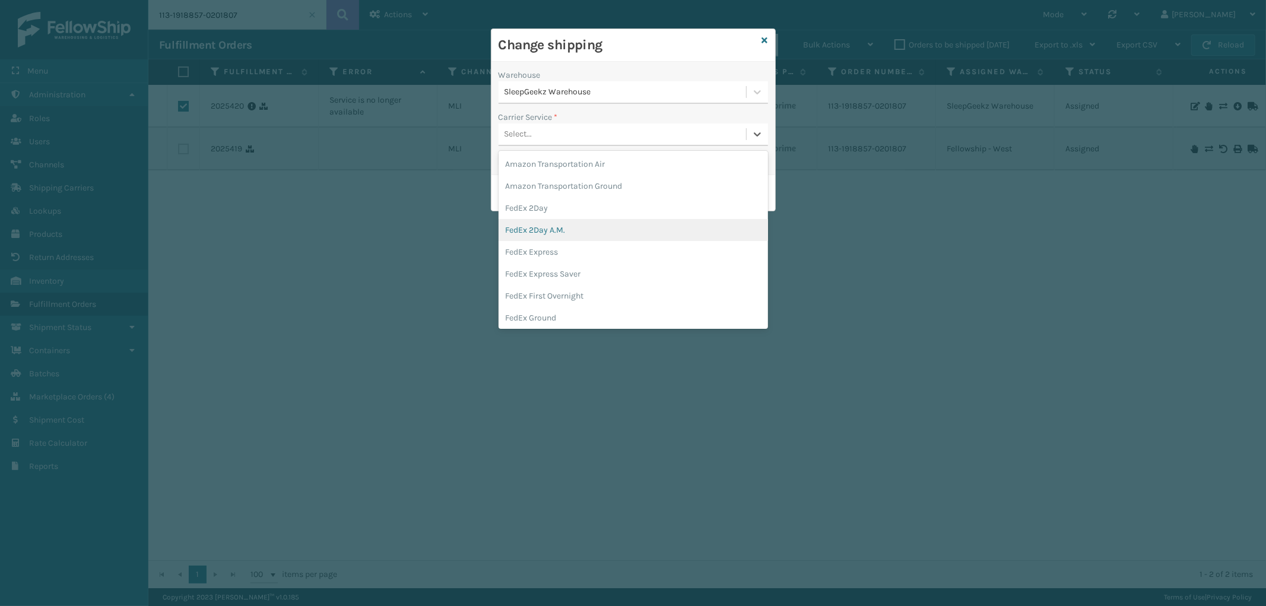
scroll to position [132, 0]
click at [627, 201] on div "FedEx Home Delivery" at bounding box center [633, 208] width 269 height 22
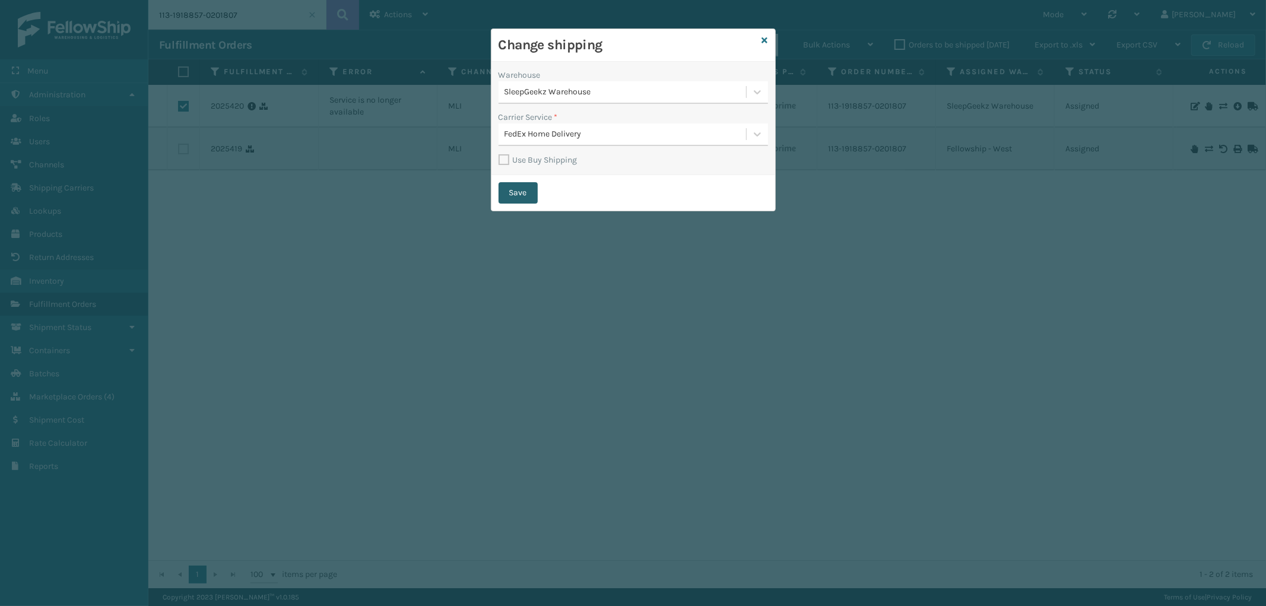
click at [514, 192] on button "Save" at bounding box center [518, 192] width 39 height 21
checkbox input "false"
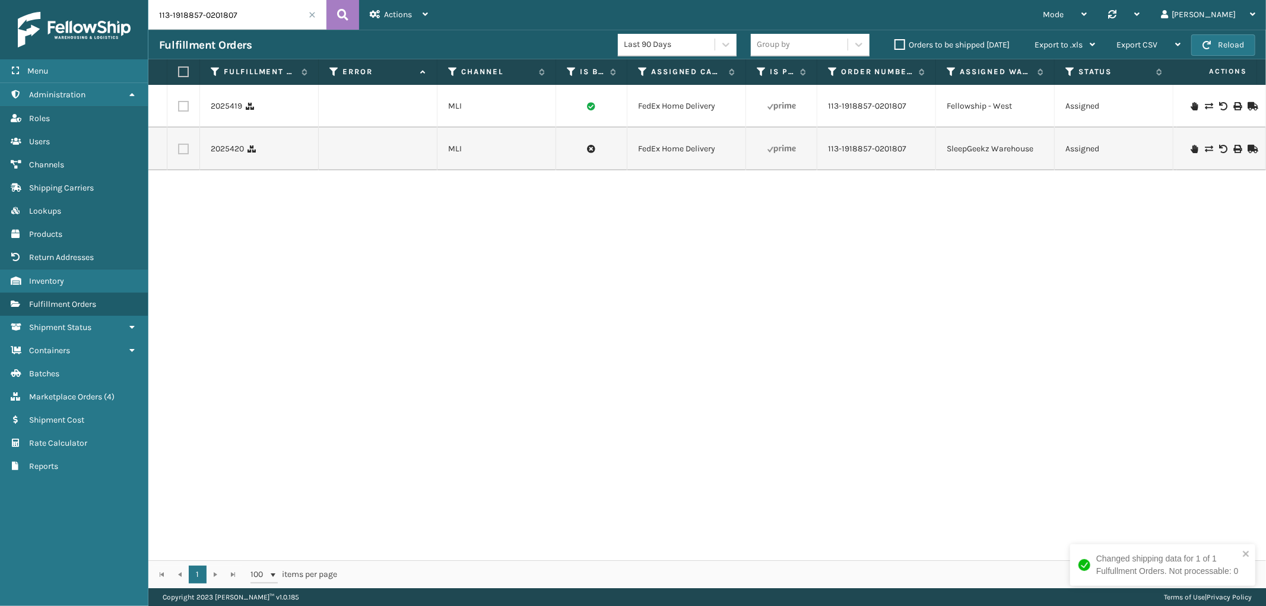
click at [310, 15] on span at bounding box center [312, 14] width 7 height 7
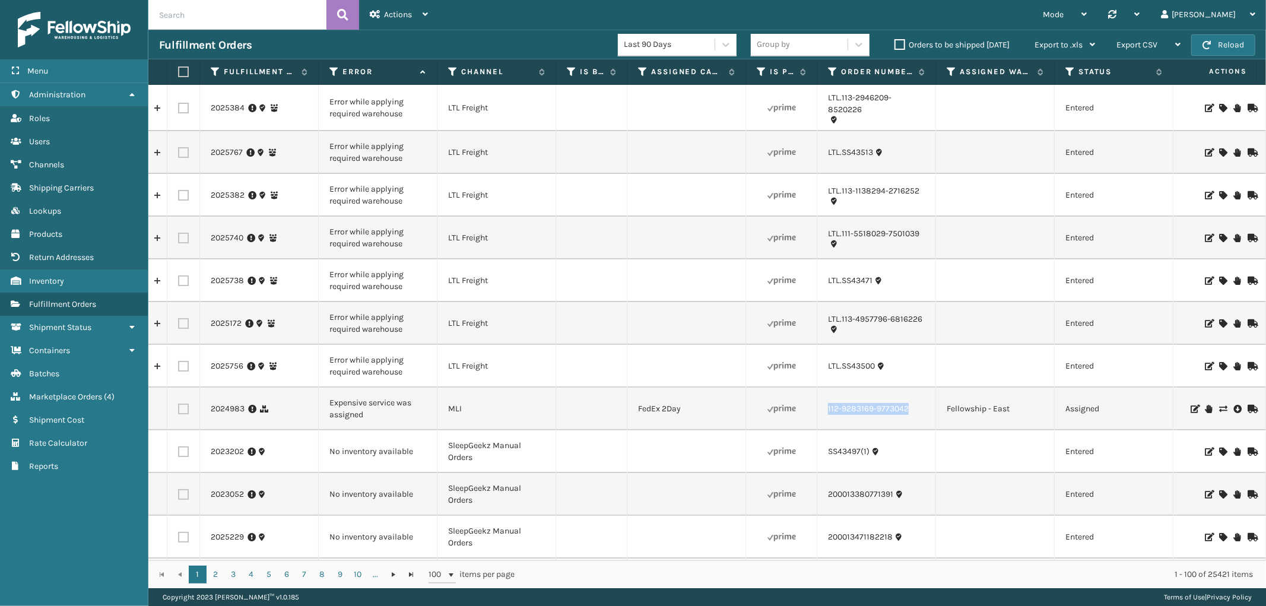
drag, startPoint x: 917, startPoint y: 418, endPoint x: 826, endPoint y: 420, distance: 91.4
click at [826, 420] on td "112-9283169-9773042" at bounding box center [876, 409] width 119 height 43
copy link "112-9283169-9773042"
click at [1219, 408] on icon at bounding box center [1222, 409] width 7 height 8
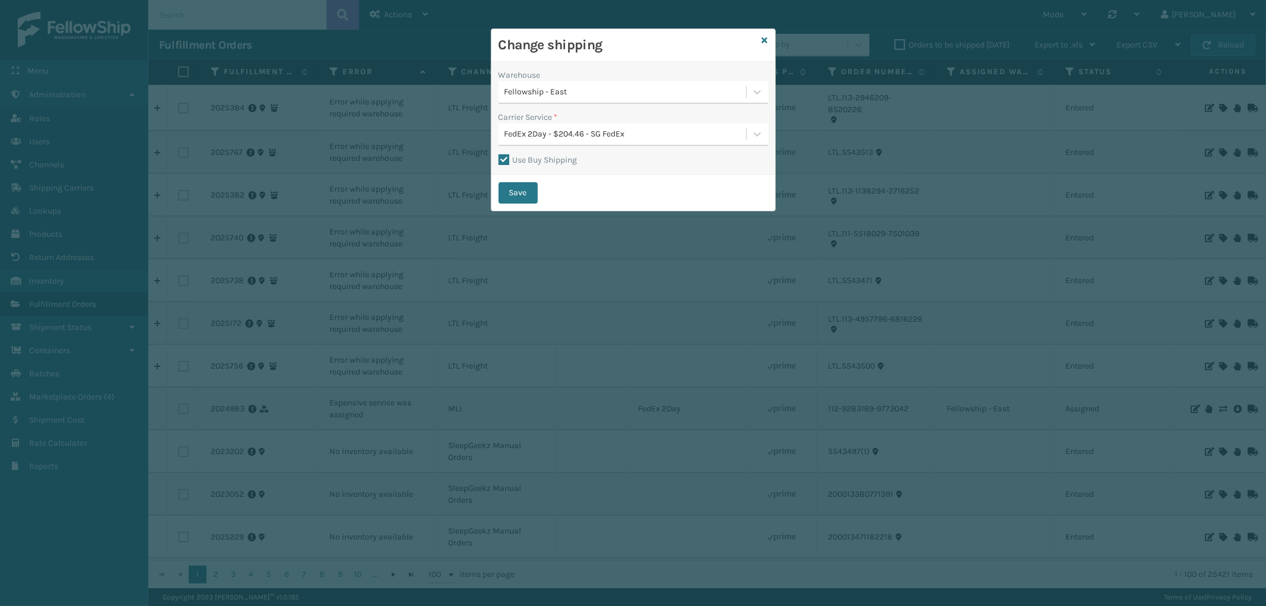
click at [636, 98] on div "Fellowship - East" at bounding box center [626, 92] width 243 height 12
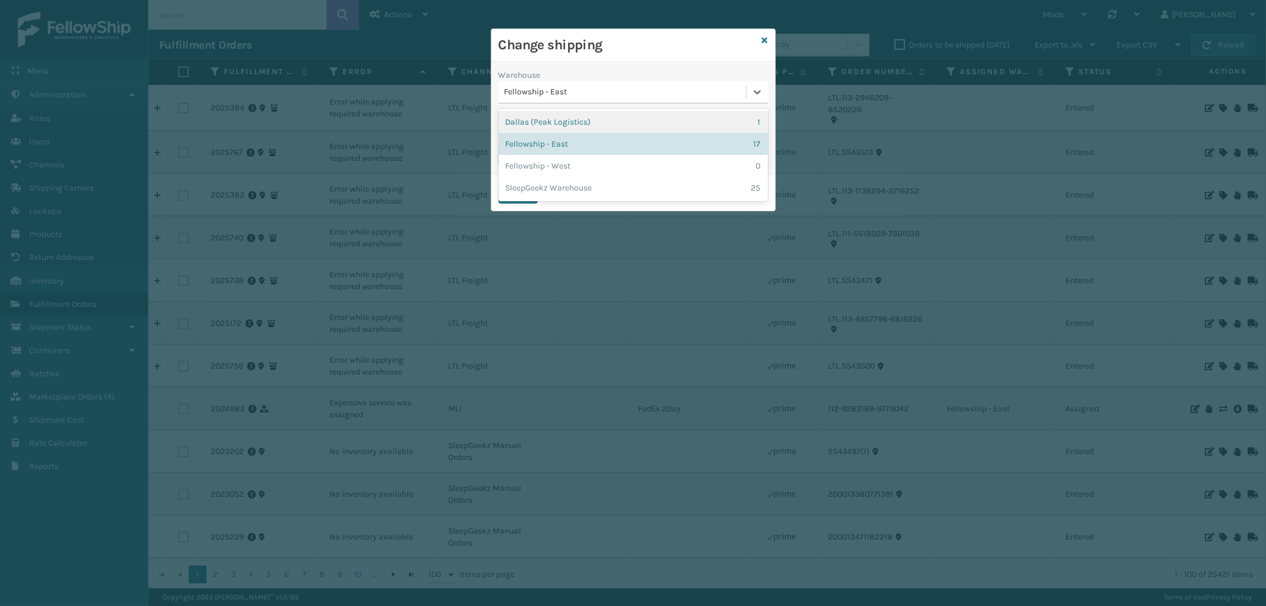
click at [632, 120] on div "Dallas (Peak Logistics) 1" at bounding box center [633, 122] width 269 height 22
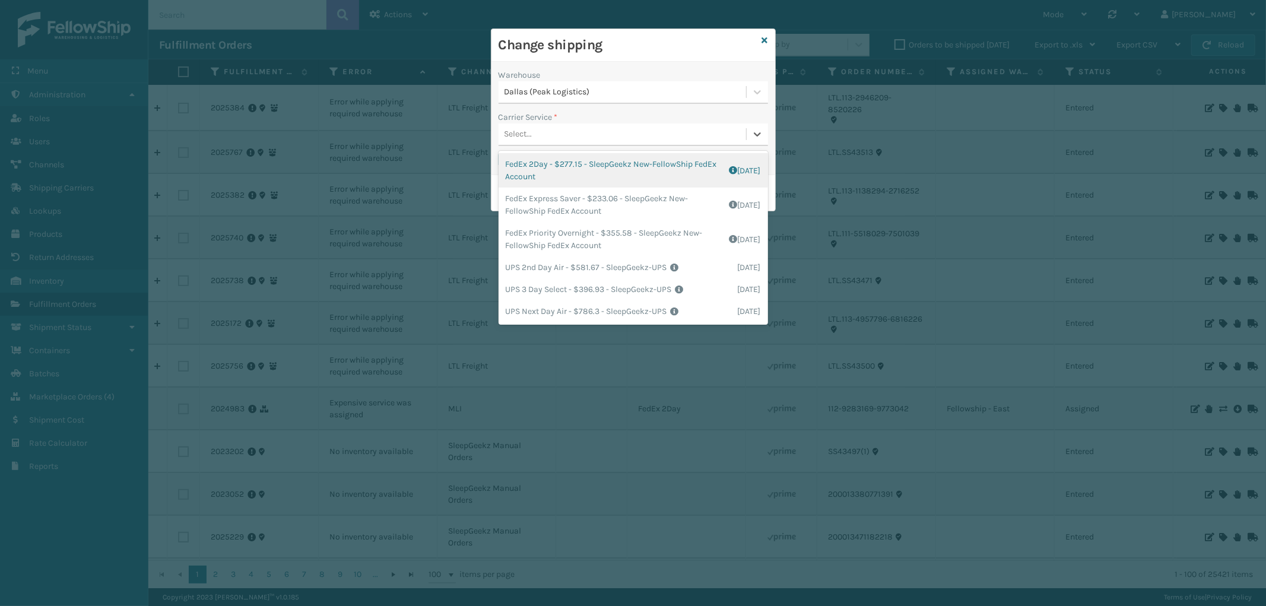
click at [630, 129] on div "Select..." at bounding box center [623, 135] width 248 height 20
click at [640, 93] on div "Dallas (Peak Logistics)" at bounding box center [626, 92] width 243 height 12
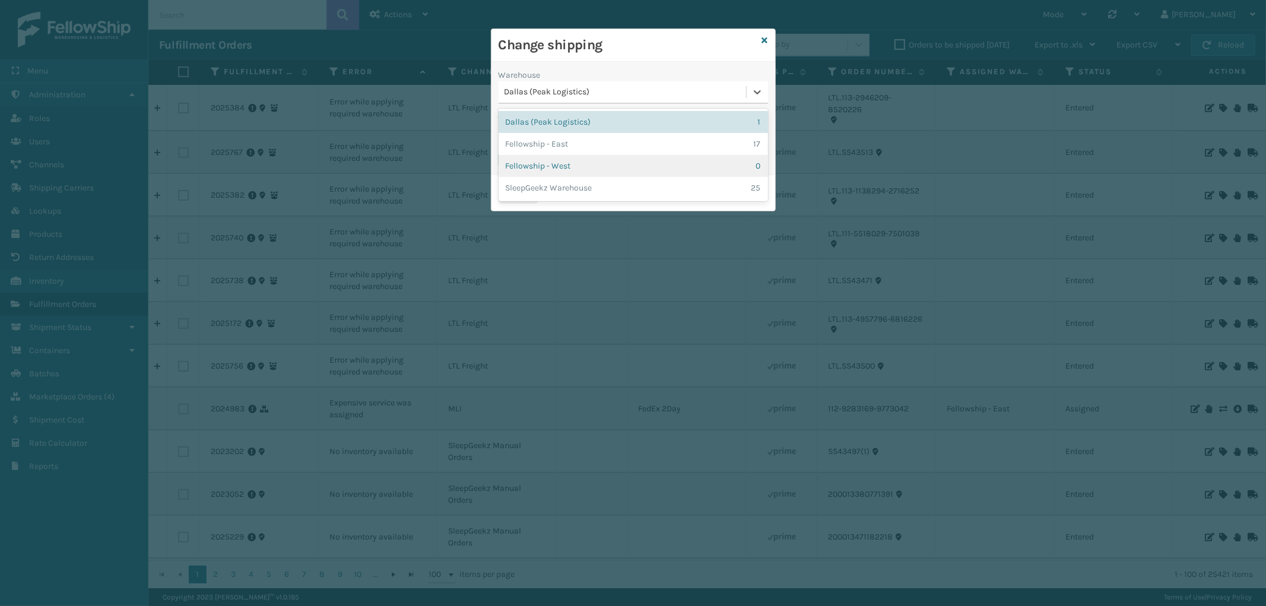
click at [615, 164] on div "Fellowship - West 0" at bounding box center [633, 166] width 269 height 22
click at [508, 158] on label "Use Buy Shipping" at bounding box center [538, 160] width 79 height 10
click at [499, 154] on input "Use Buy Shipping" at bounding box center [499, 153] width 1 height 1
click at [626, 135] on div "Select..." at bounding box center [623, 135] width 248 height 20
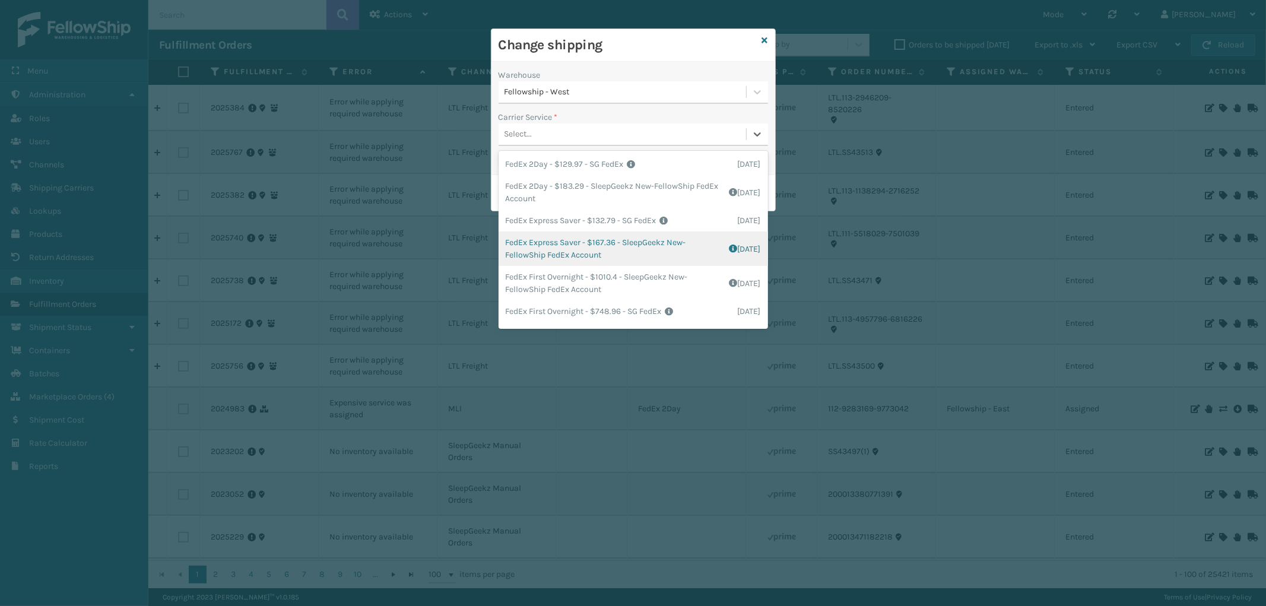
scroll to position [66, 0]
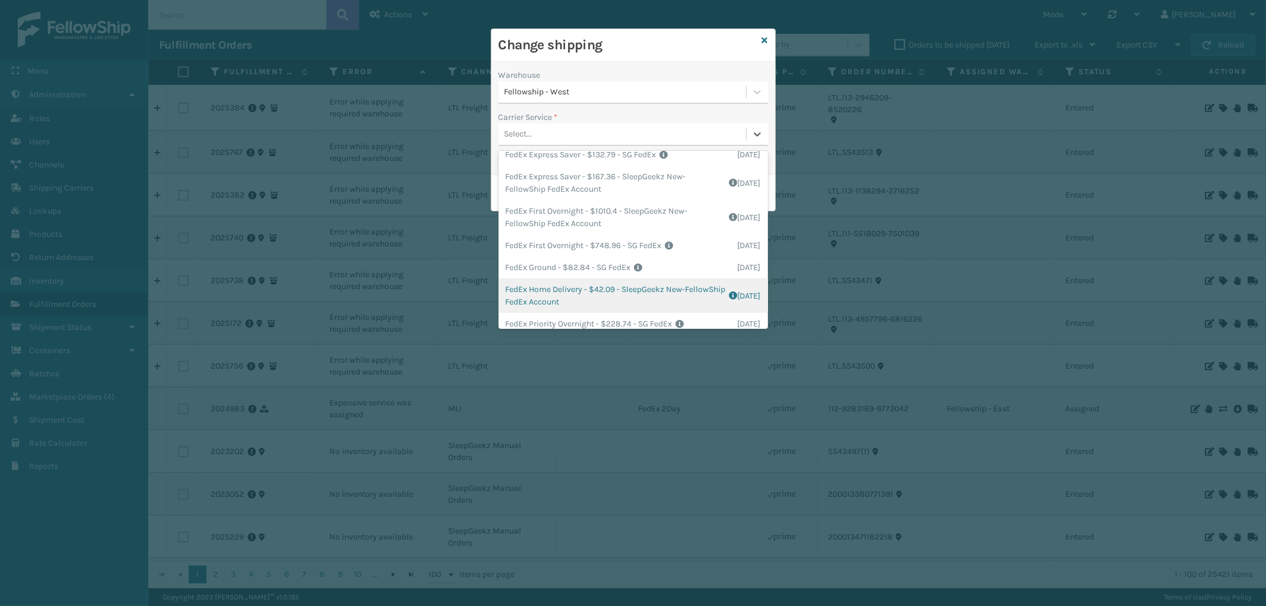
click at [659, 291] on div "FedEx Home Delivery - $42.09 - SleepGeekz New-FellowShip FedEx Account Shipping…" at bounding box center [633, 295] width 269 height 34
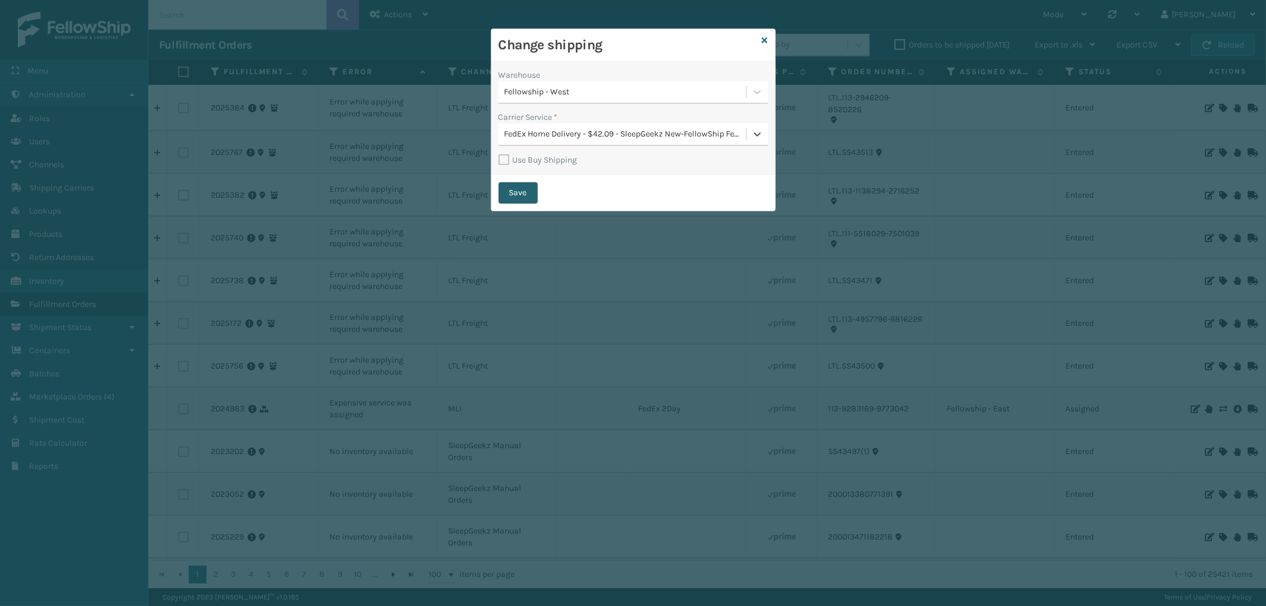
click at [528, 188] on button "Save" at bounding box center [518, 192] width 39 height 21
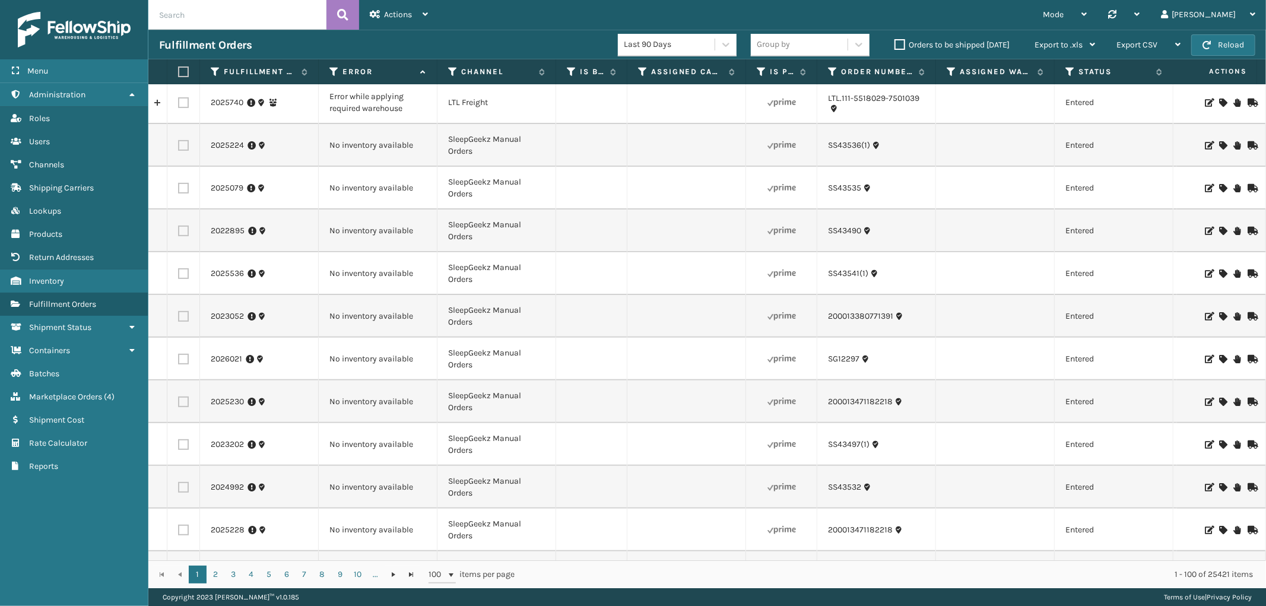
scroll to position [0, 0]
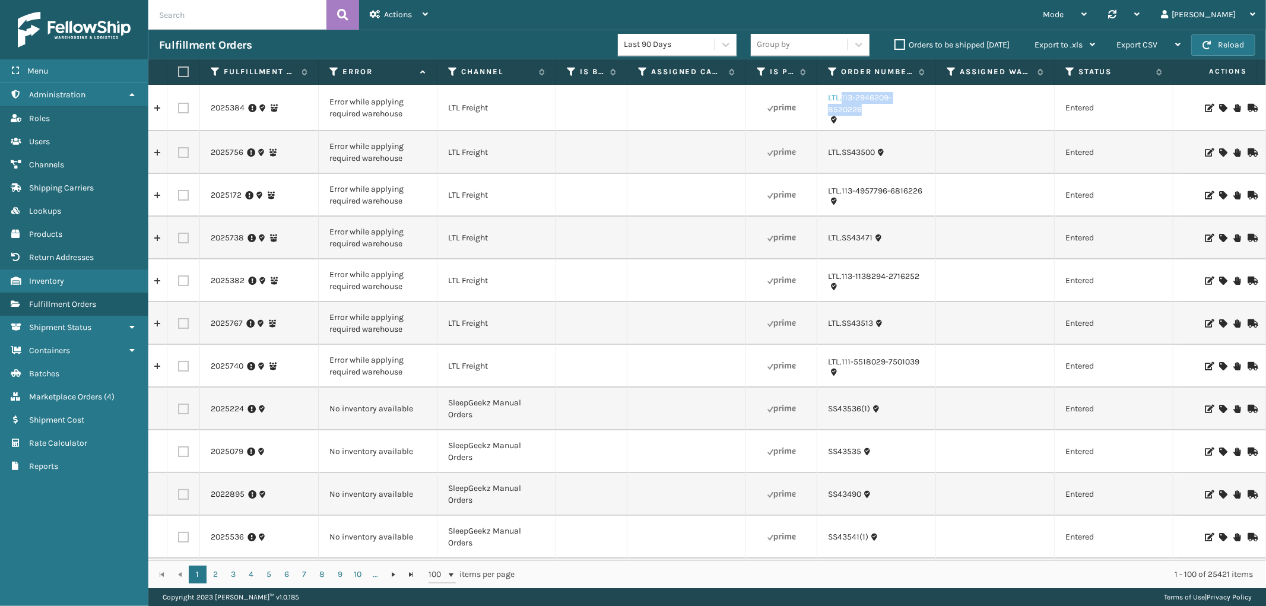
drag, startPoint x: 884, startPoint y: 112, endPoint x: 841, endPoint y: 103, distance: 44.1
click at [841, 103] on link "LTL.113-2946209-8520226" at bounding box center [876, 104] width 97 height 24
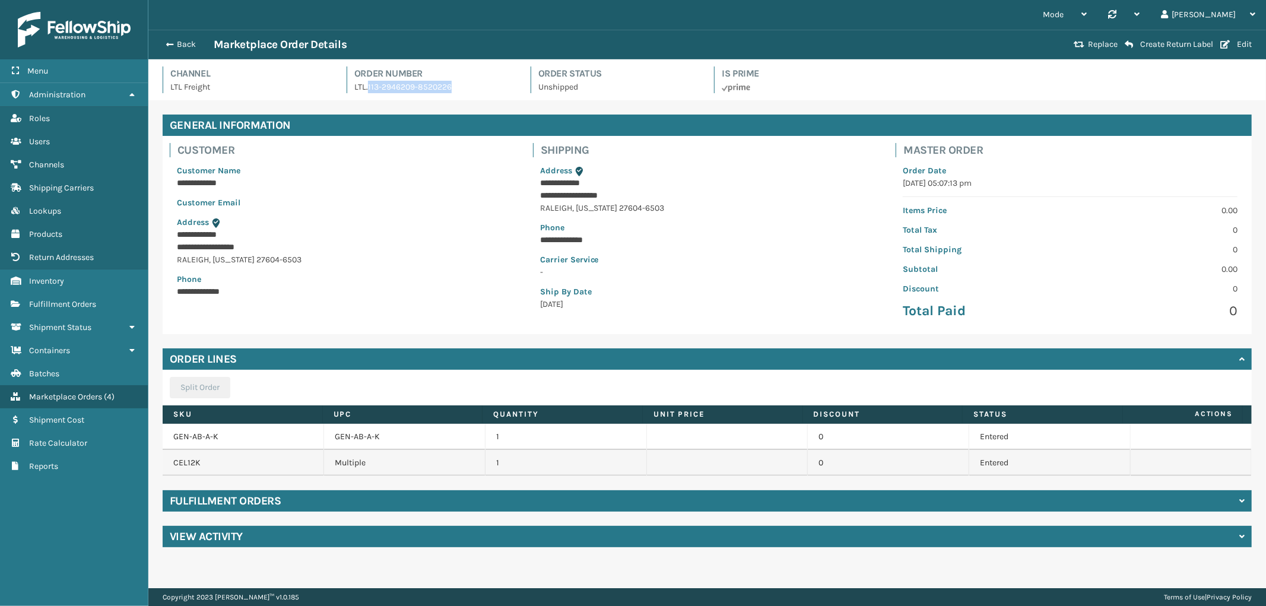
drag, startPoint x: 469, startPoint y: 87, endPoint x: 366, endPoint y: 96, distance: 103.1
click at [366, 96] on div "Channel LTL Freight Order Number LTL.113-2946209-8520226 Order Status Unshipped…" at bounding box center [707, 83] width 1103 height 34
copy p "113-2946209-8520226"
click at [170, 40] on span "button" at bounding box center [167, 44] width 7 height 8
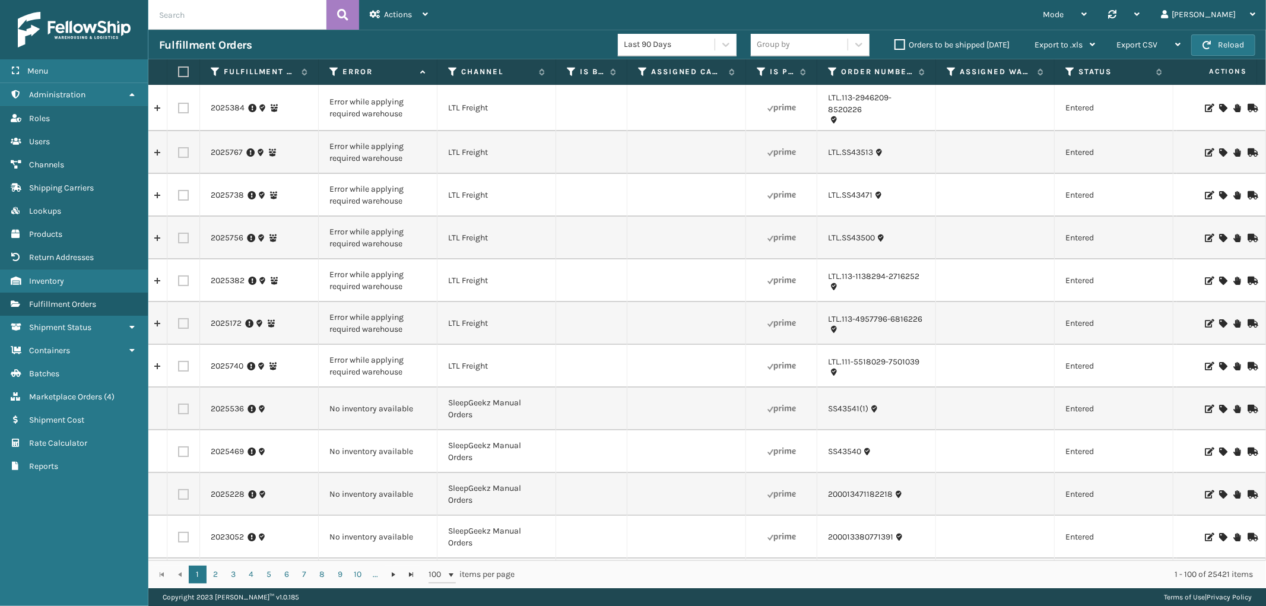
click at [1219, 109] on icon at bounding box center [1222, 108] width 7 height 8
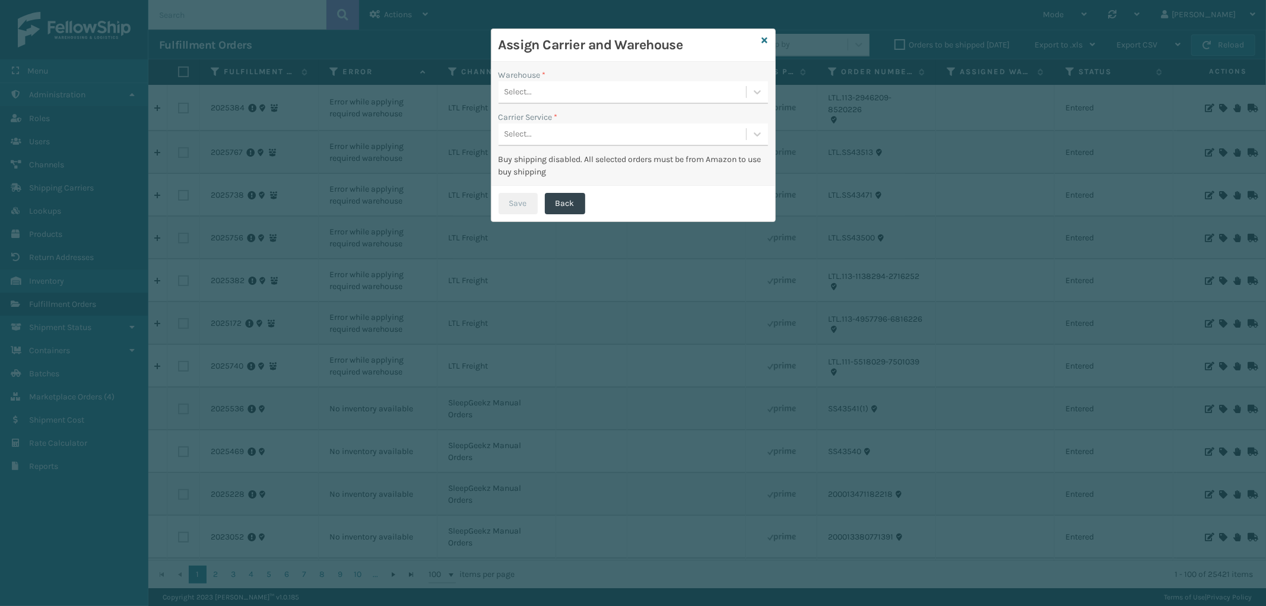
click at [638, 99] on div "Select..." at bounding box center [623, 93] width 248 height 20
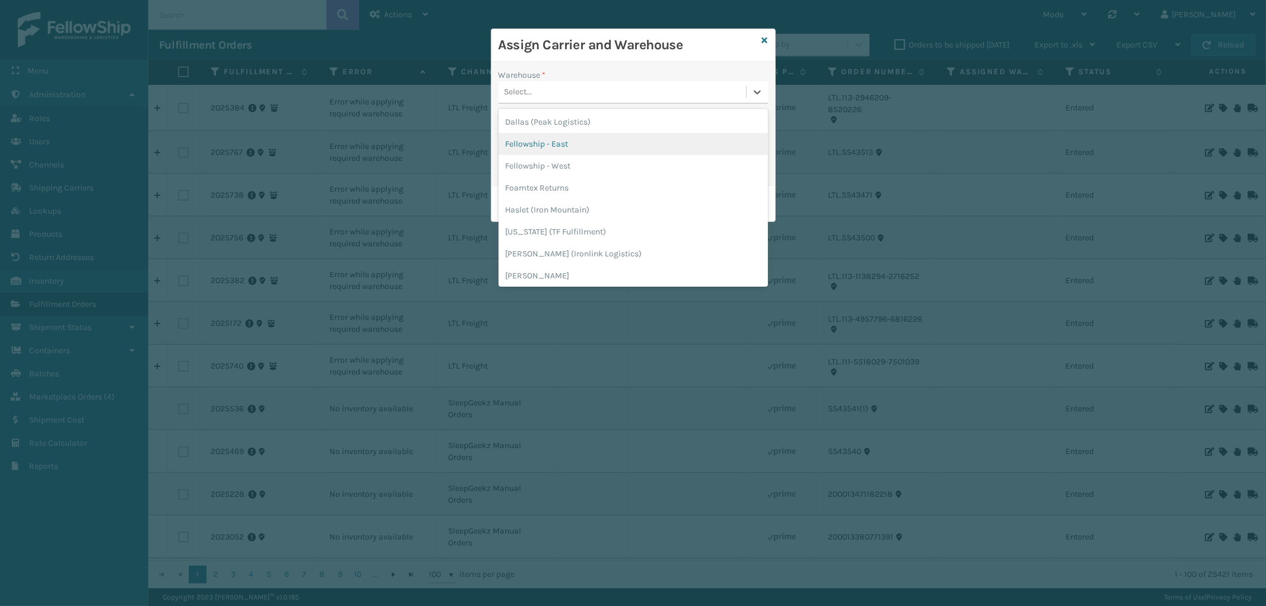
click at [591, 139] on div "Fellowship - East" at bounding box center [633, 144] width 269 height 22
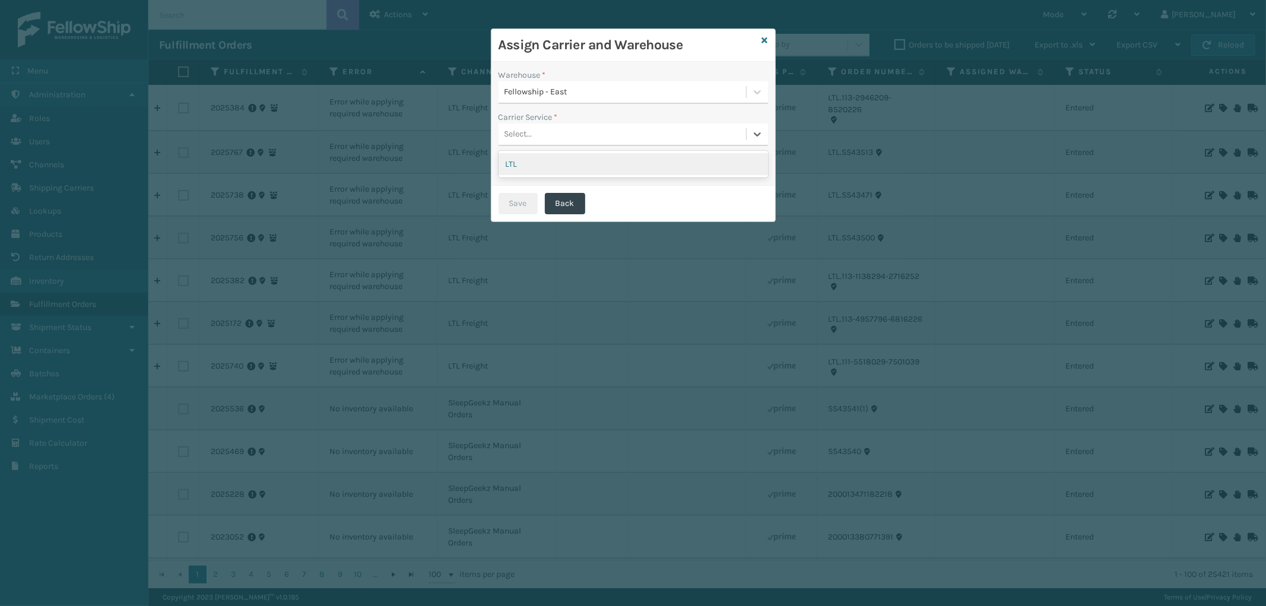
click at [607, 132] on div "Select..." at bounding box center [623, 135] width 248 height 20
click at [588, 168] on div "LTL" at bounding box center [633, 164] width 269 height 22
click at [512, 198] on button "Save" at bounding box center [518, 203] width 39 height 21
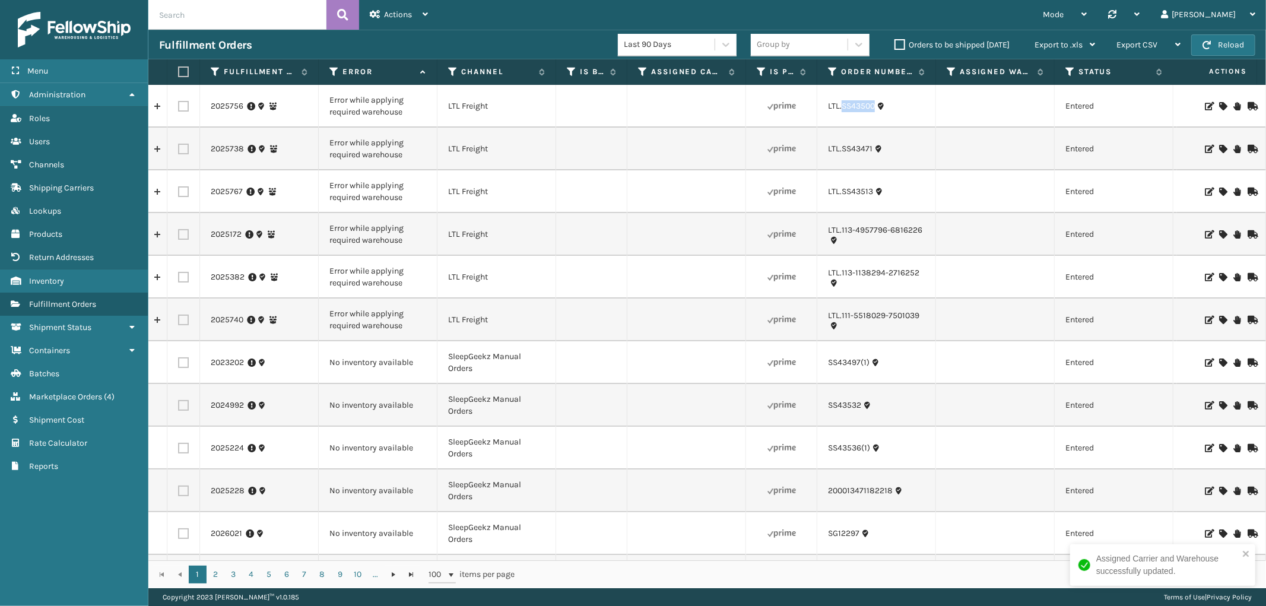
drag, startPoint x: 880, startPoint y: 116, endPoint x: 841, endPoint y: 116, distance: 39.2
click at [841, 116] on td "LTL.SS43500" at bounding box center [876, 106] width 119 height 43
copy link "SS43500"
click at [1219, 102] on icon at bounding box center [1222, 106] width 7 height 8
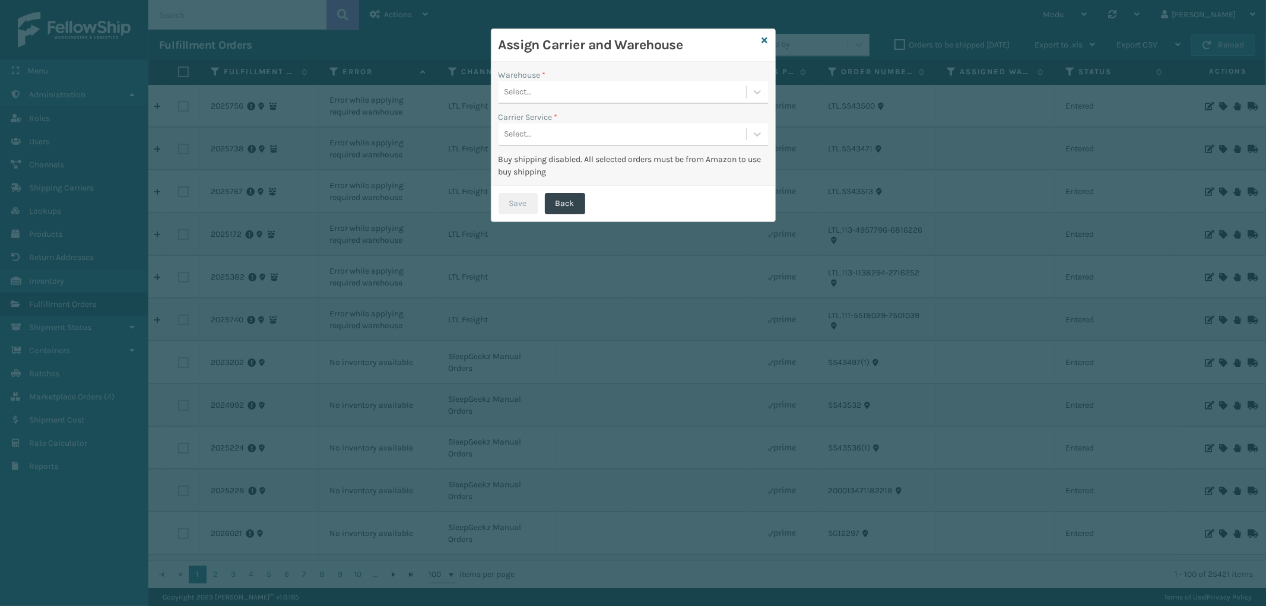
click at [620, 89] on div "Select..." at bounding box center [623, 93] width 248 height 20
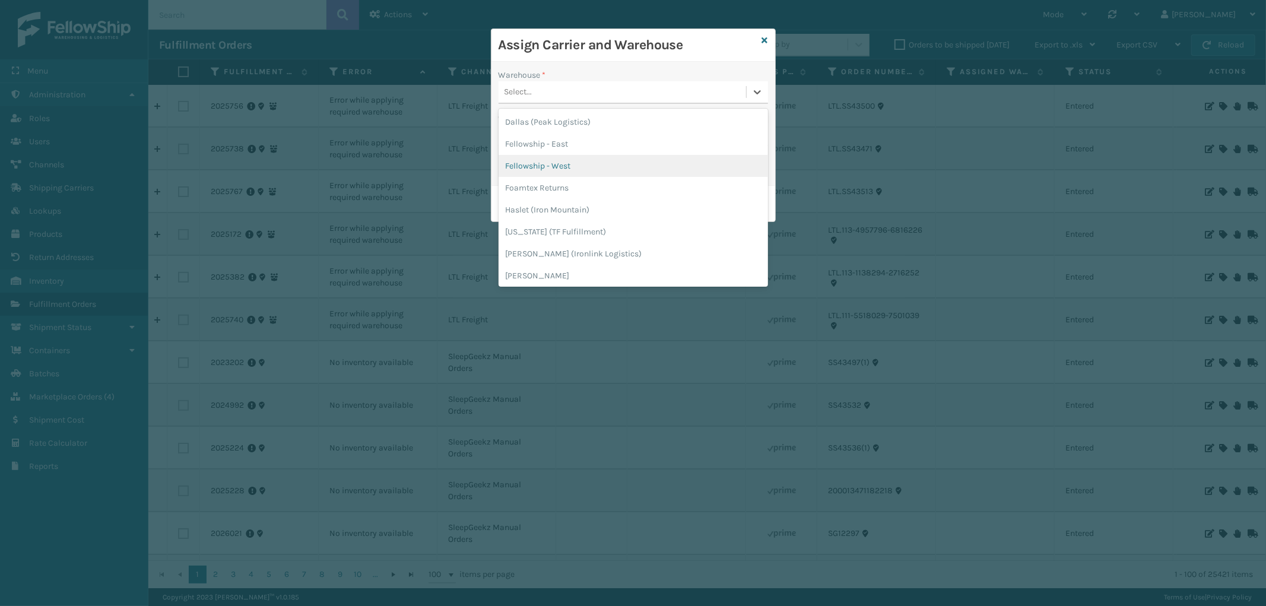
click at [574, 165] on div "Fellowship - West" at bounding box center [633, 166] width 269 height 22
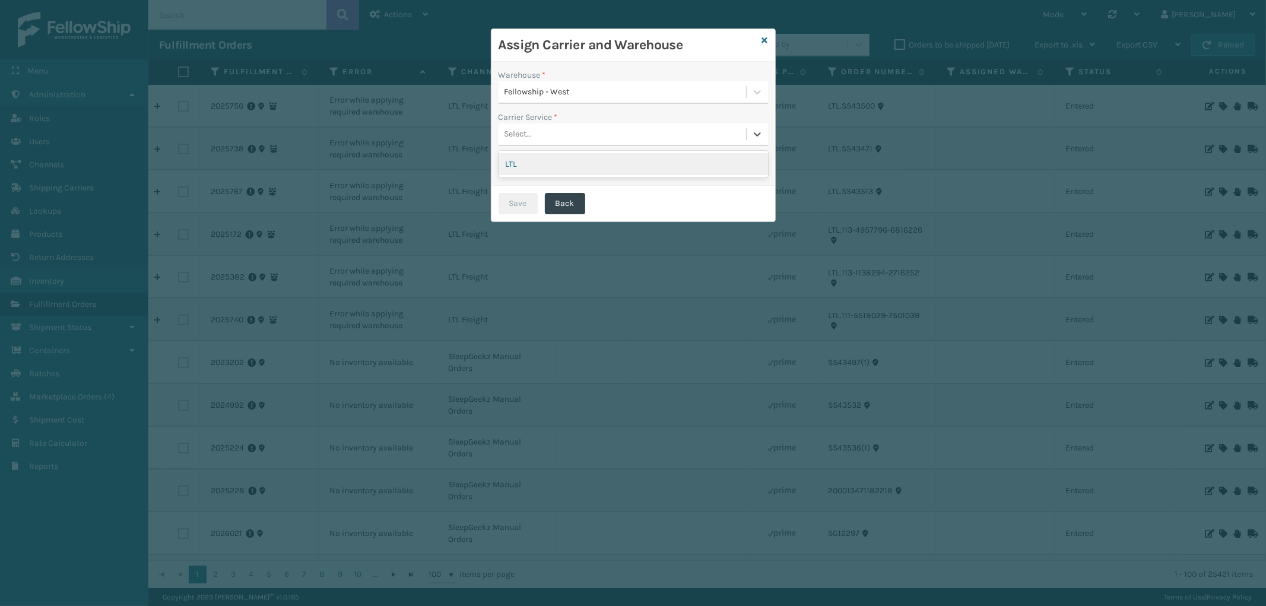
click at [611, 137] on div "Select..." at bounding box center [623, 135] width 248 height 20
click at [594, 162] on div "LTL" at bounding box center [633, 164] width 269 height 22
click at [518, 201] on button "Save" at bounding box center [518, 203] width 39 height 21
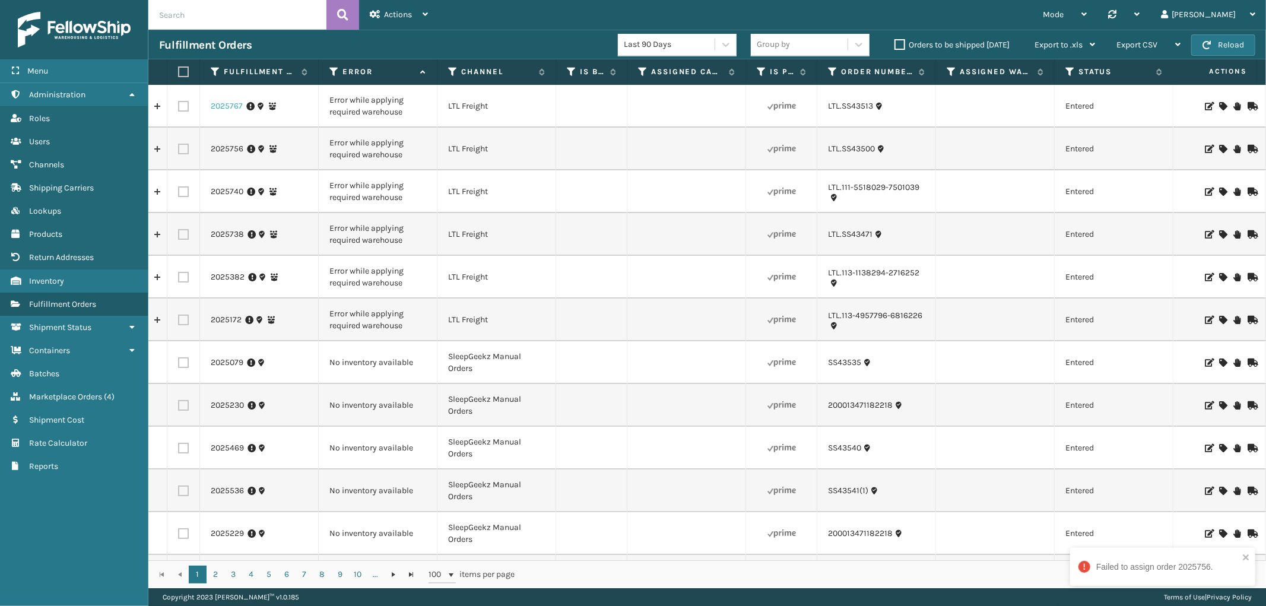
click at [236, 104] on link "2025767" at bounding box center [227, 106] width 32 height 12
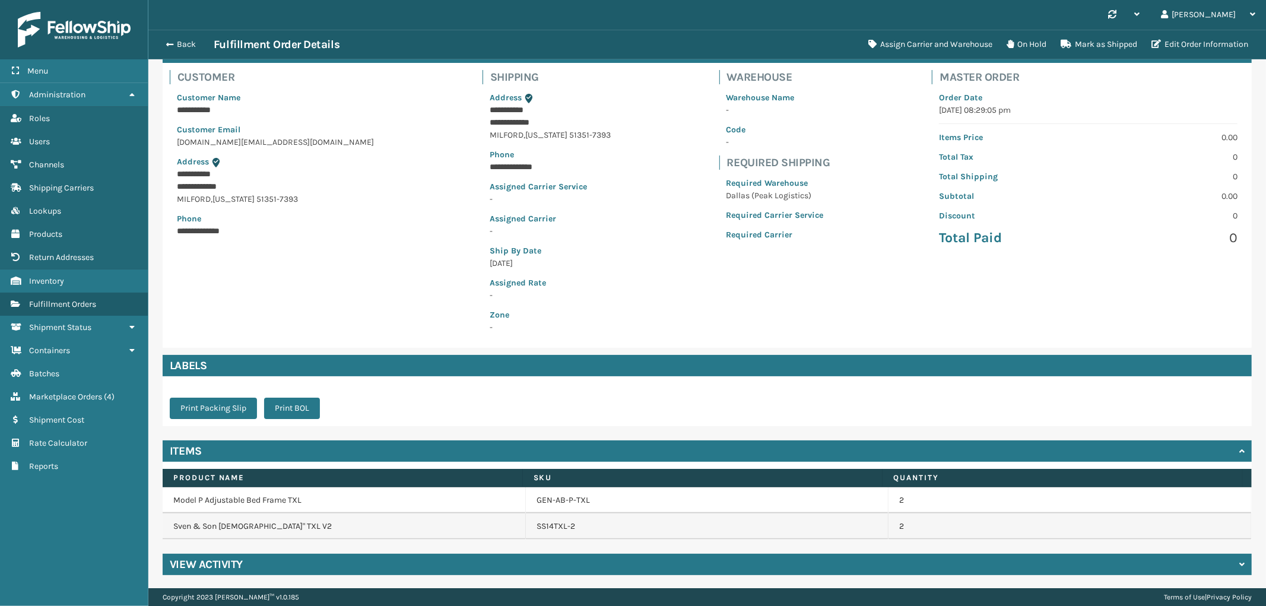
scroll to position [74, 0]
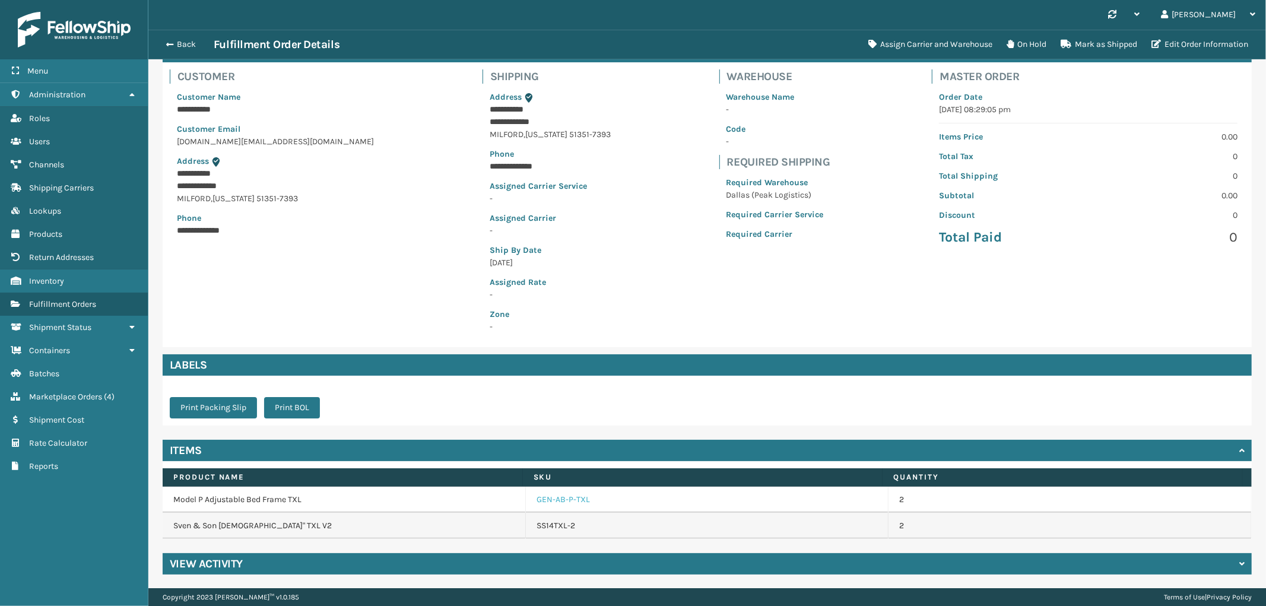
click at [550, 502] on link "GEN-AB-P-TXL" at bounding box center [563, 500] width 53 height 12
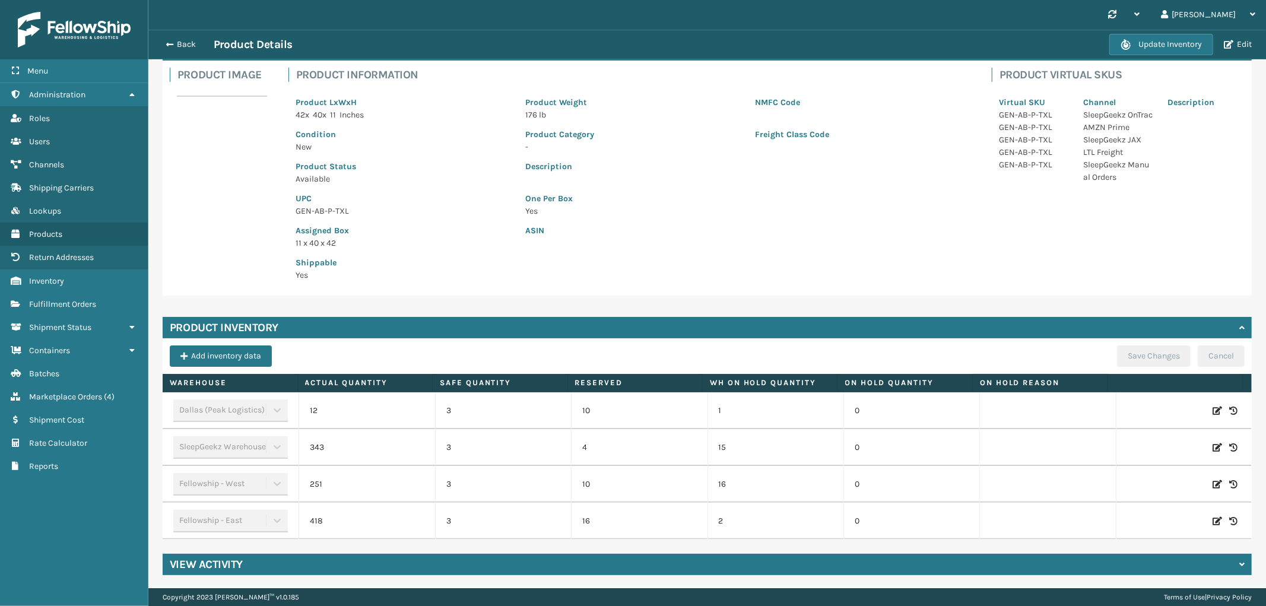
scroll to position [76, 0]
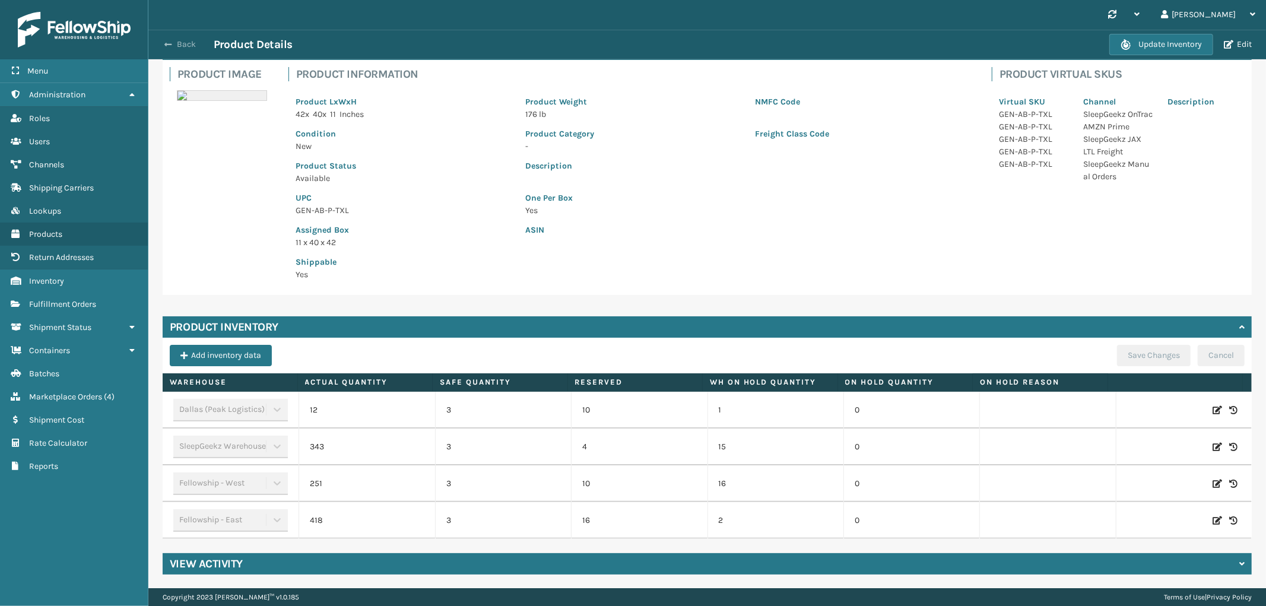
click at [186, 45] on button "Back" at bounding box center [186, 44] width 55 height 11
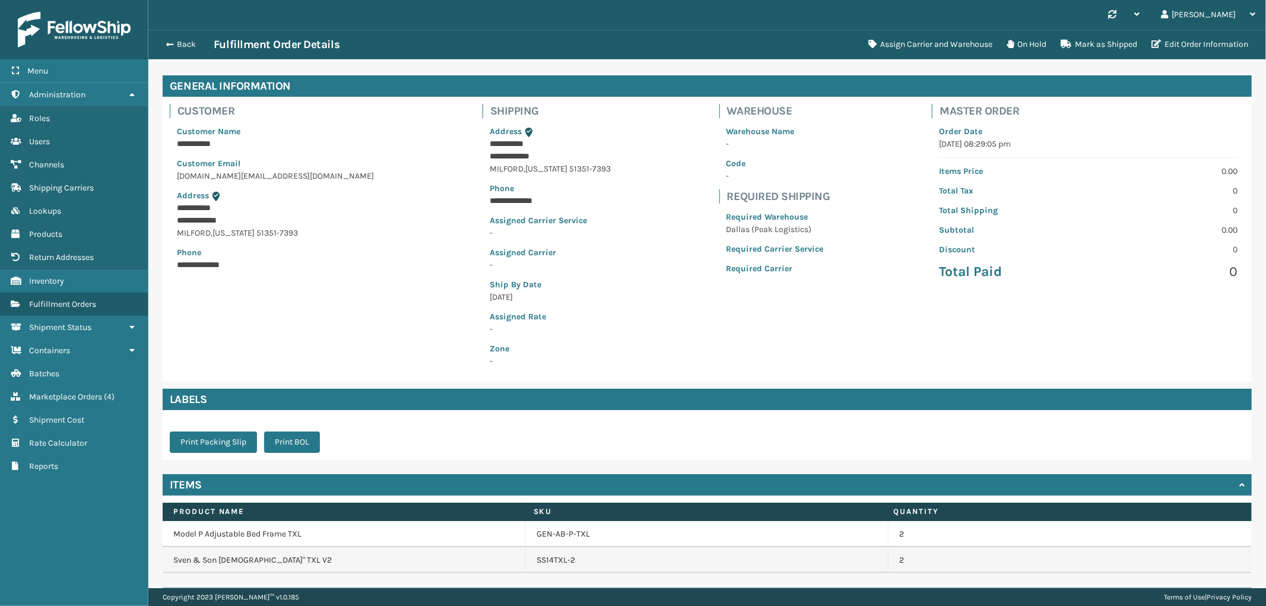
scroll to position [74, 0]
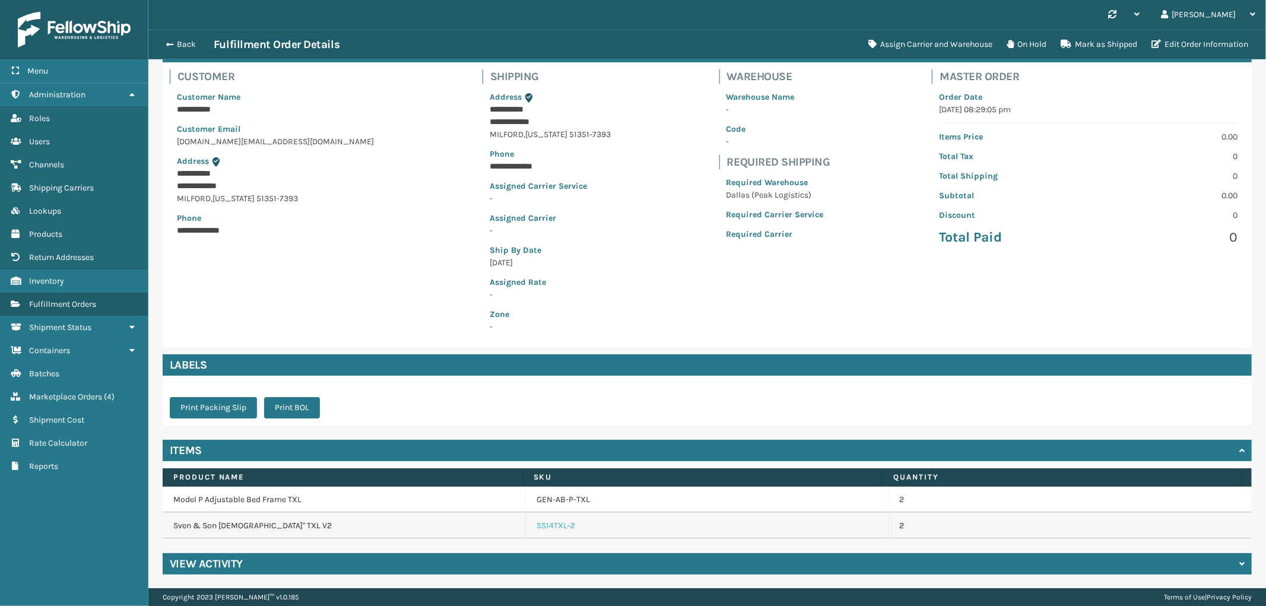
click at [550, 525] on link "SS14TXL-2" at bounding box center [556, 526] width 39 height 12
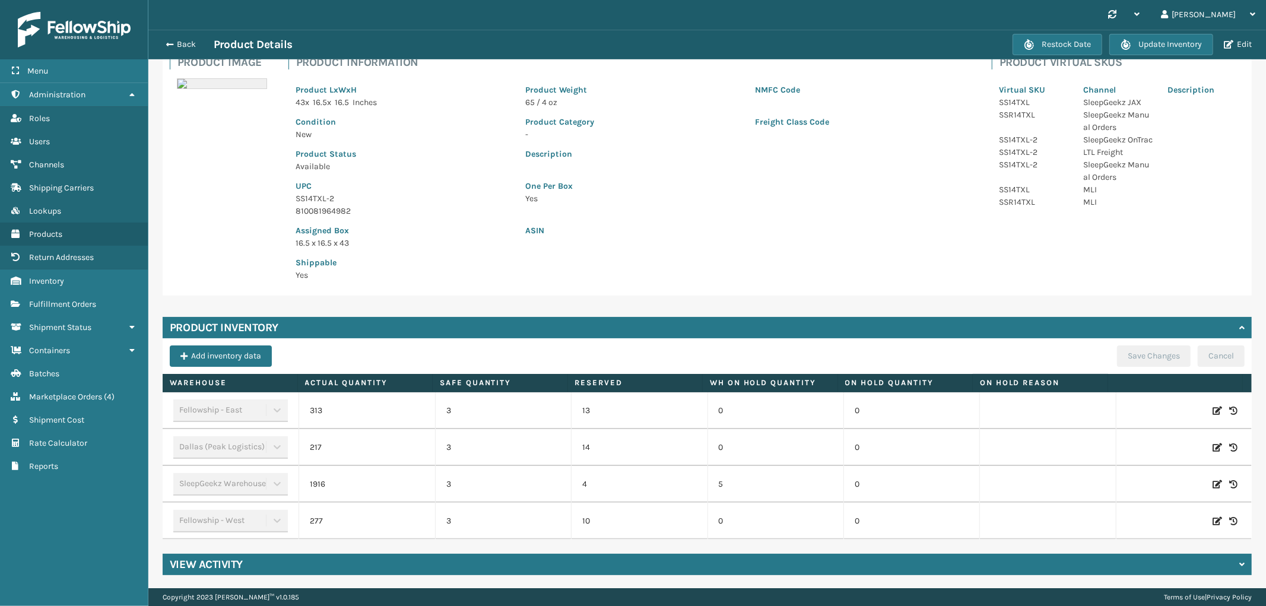
scroll to position [89, 0]
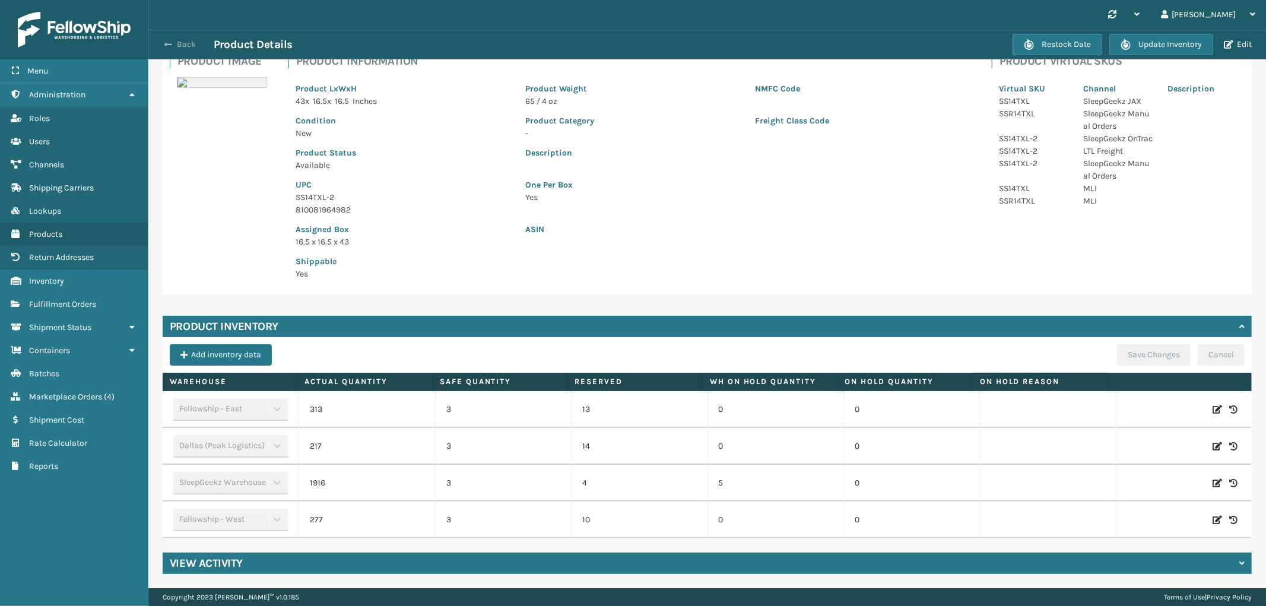
click at [174, 46] on button "Back" at bounding box center [186, 44] width 55 height 11
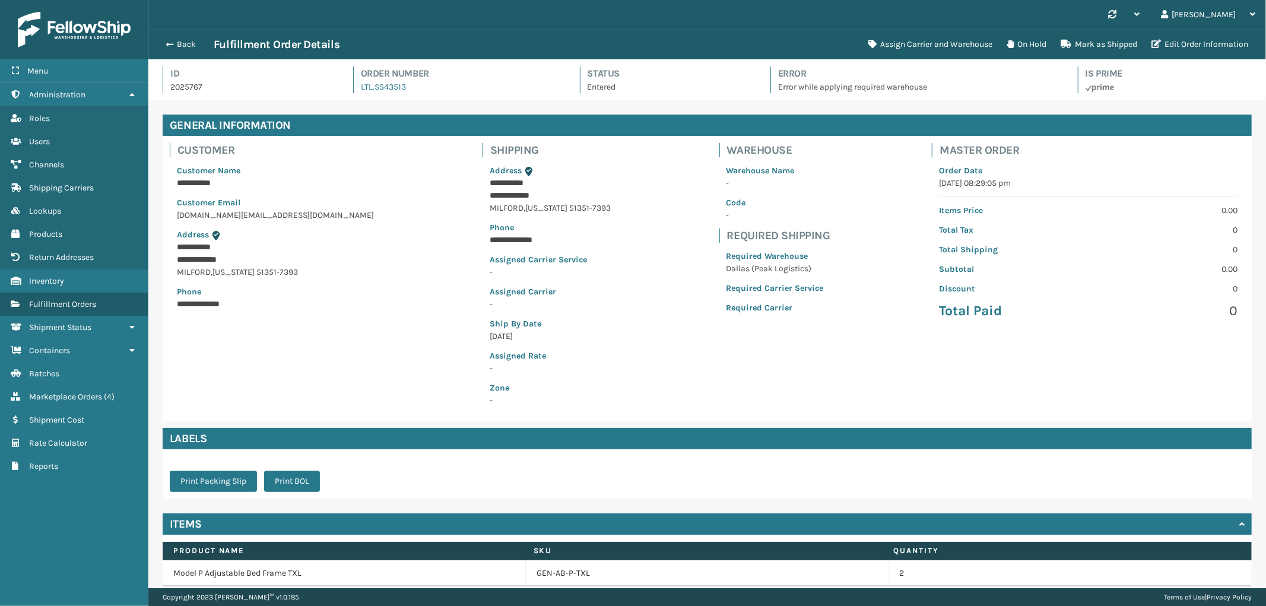
scroll to position [28, 1118]
click at [906, 39] on button "Assign Carrier and Warehouse" at bounding box center [930, 45] width 138 height 24
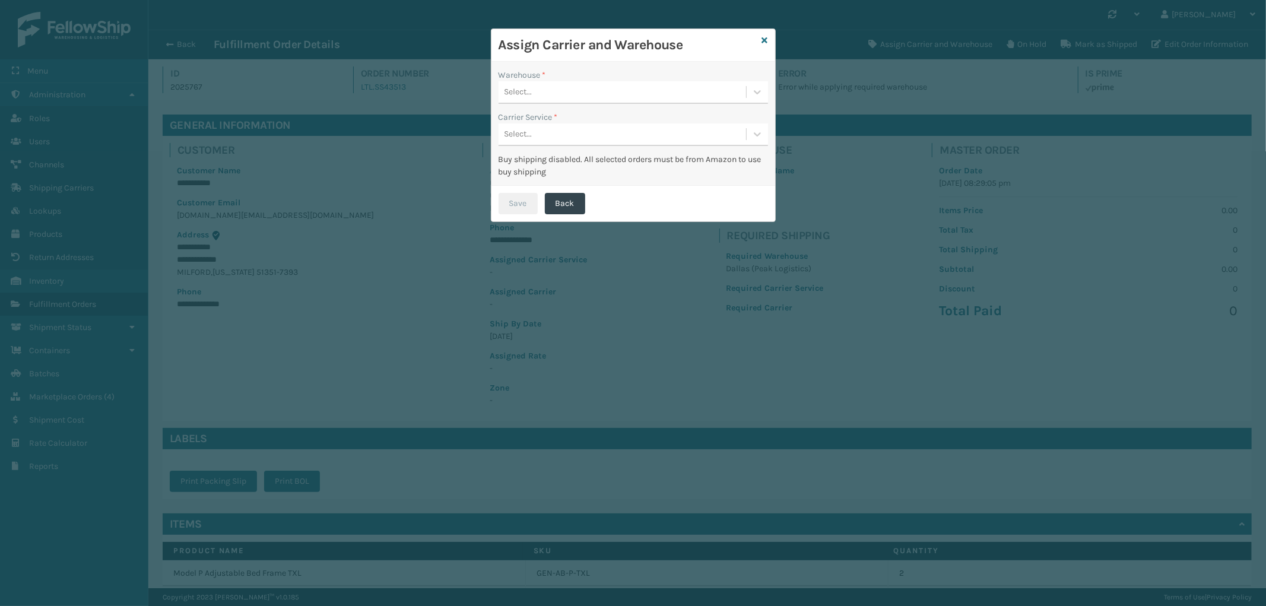
click at [577, 84] on div "Select..." at bounding box center [623, 93] width 248 height 20
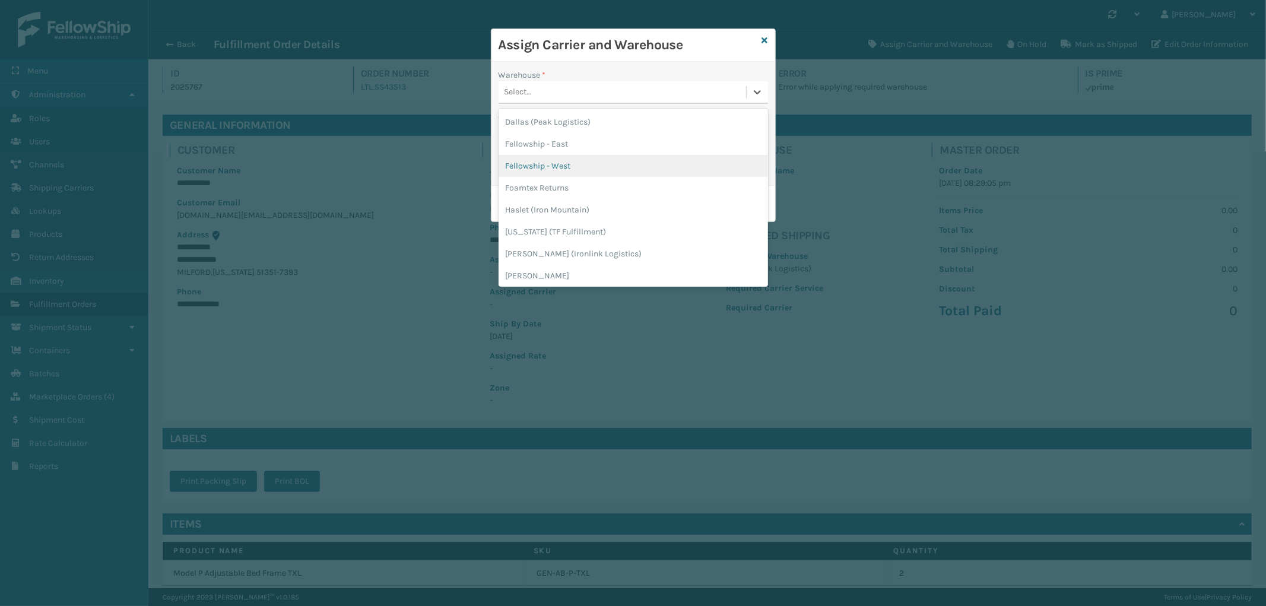
click at [579, 168] on div "Fellowship - West" at bounding box center [633, 166] width 269 height 22
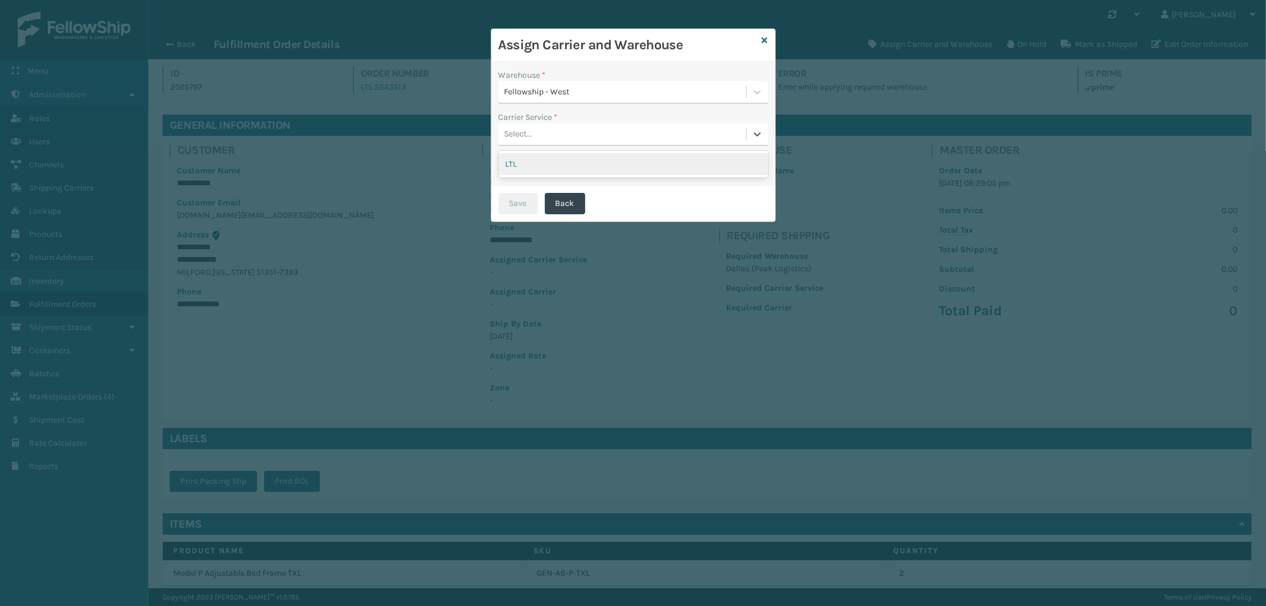
click at [591, 131] on div "Select..." at bounding box center [623, 135] width 248 height 20
click at [573, 167] on div "LTL" at bounding box center [633, 164] width 269 height 22
click at [509, 193] on button "Save" at bounding box center [518, 203] width 39 height 21
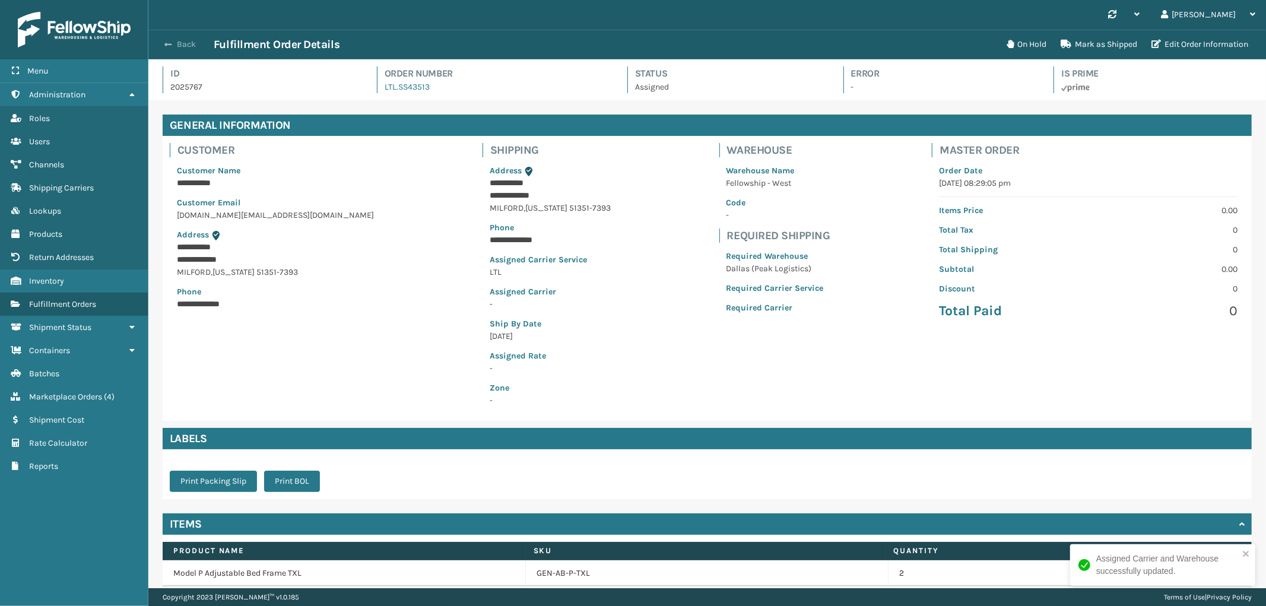
click at [179, 43] on button "Back" at bounding box center [186, 44] width 55 height 11
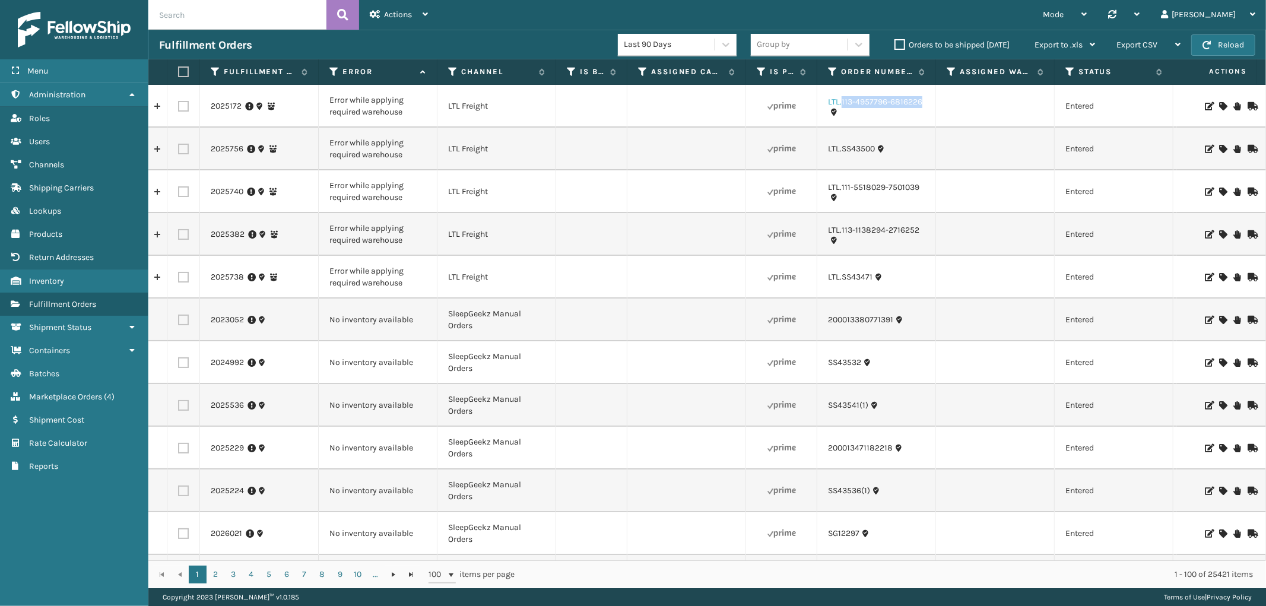
drag, startPoint x: 925, startPoint y: 106, endPoint x: 840, endPoint y: 106, distance: 84.3
click at [840, 106] on td "LTL.113-4957796-6816226" at bounding box center [876, 106] width 119 height 43
copy link "113-4957796-6816226"
click at [1219, 103] on icon at bounding box center [1222, 106] width 7 height 8
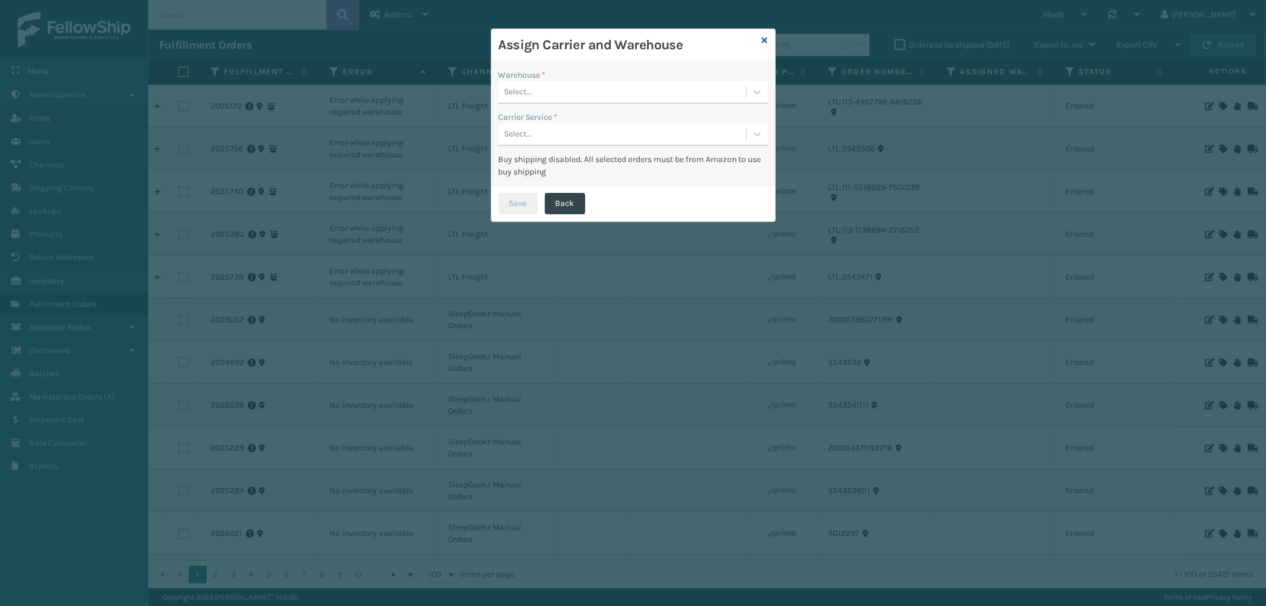
click at [588, 97] on div "Select..." at bounding box center [623, 93] width 248 height 20
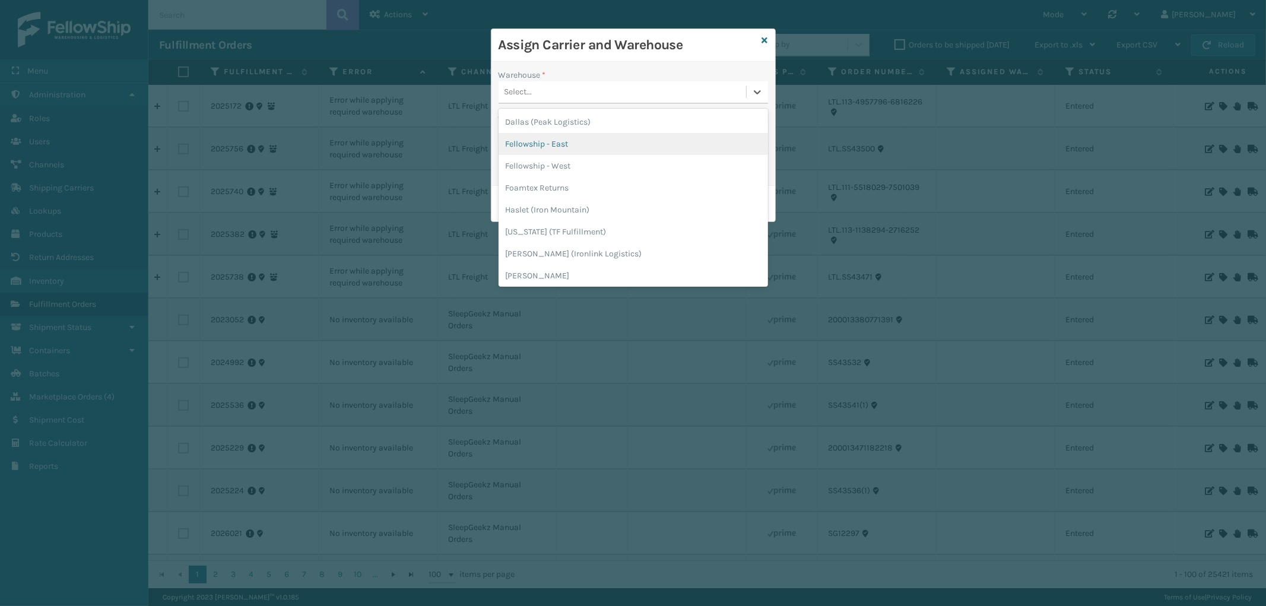
click at [576, 143] on div "Fellowship - East" at bounding box center [633, 144] width 269 height 22
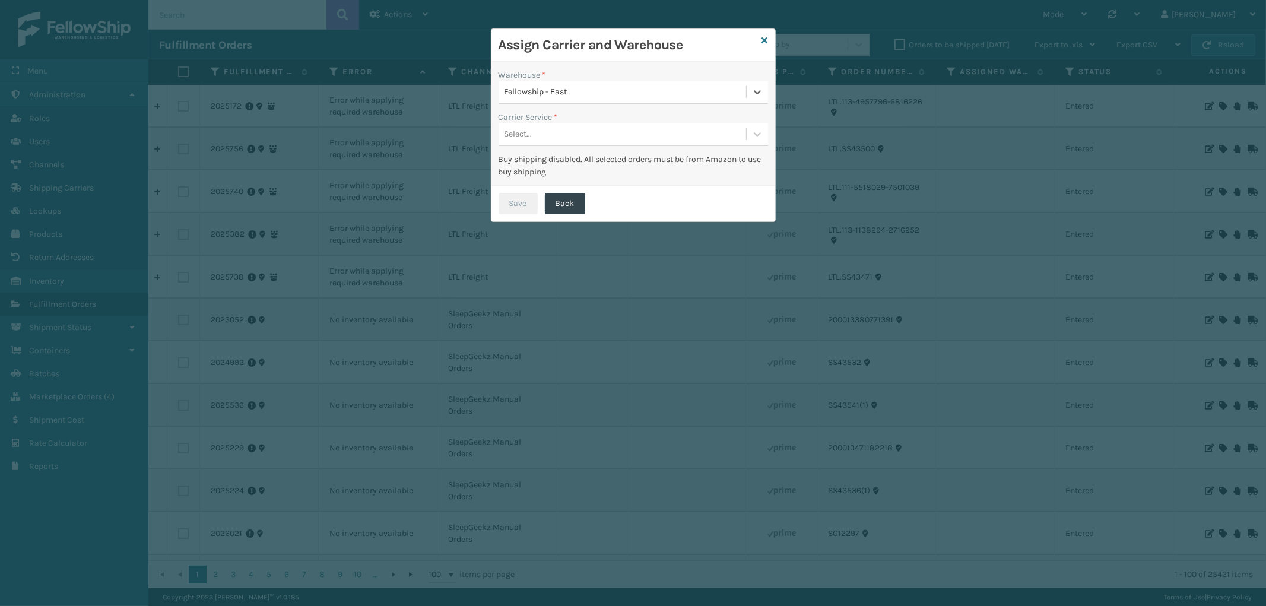
click at [588, 127] on div "Select..." at bounding box center [623, 135] width 248 height 20
click at [569, 163] on div "LTL" at bounding box center [633, 164] width 269 height 22
click at [513, 202] on button "Save" at bounding box center [518, 203] width 39 height 21
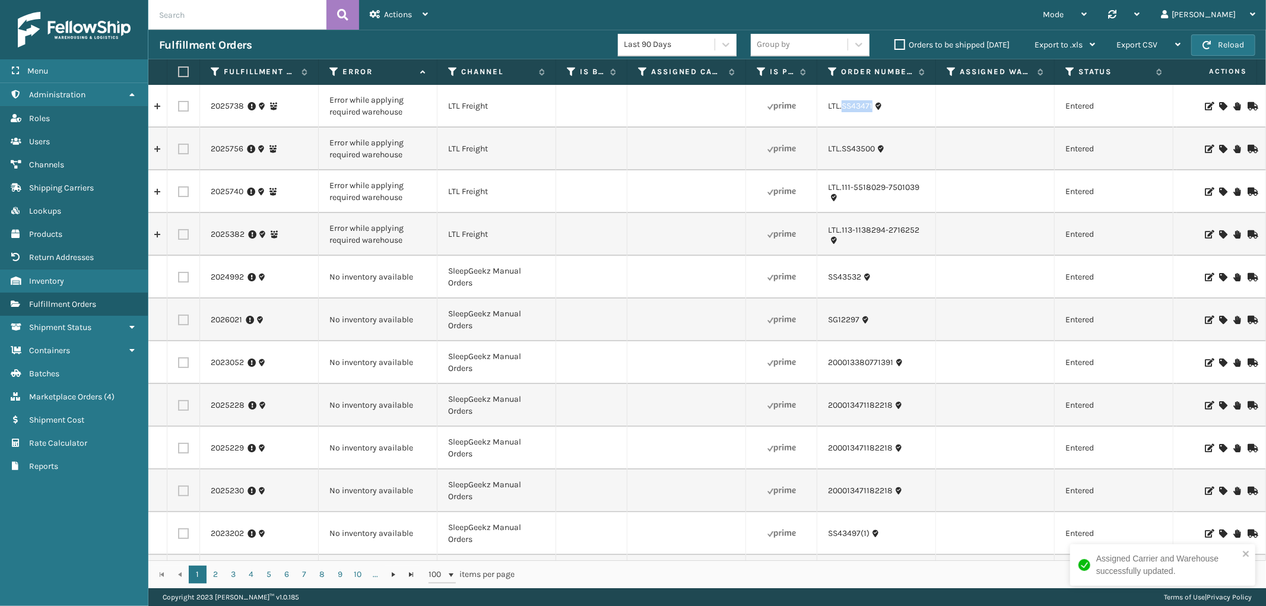
drag, startPoint x: 875, startPoint y: 120, endPoint x: 840, endPoint y: 125, distance: 34.8
click at [840, 125] on td "LTL.SS43471" at bounding box center [876, 106] width 119 height 43
copy link "SS43471"
click at [1219, 104] on icon at bounding box center [1222, 106] width 7 height 8
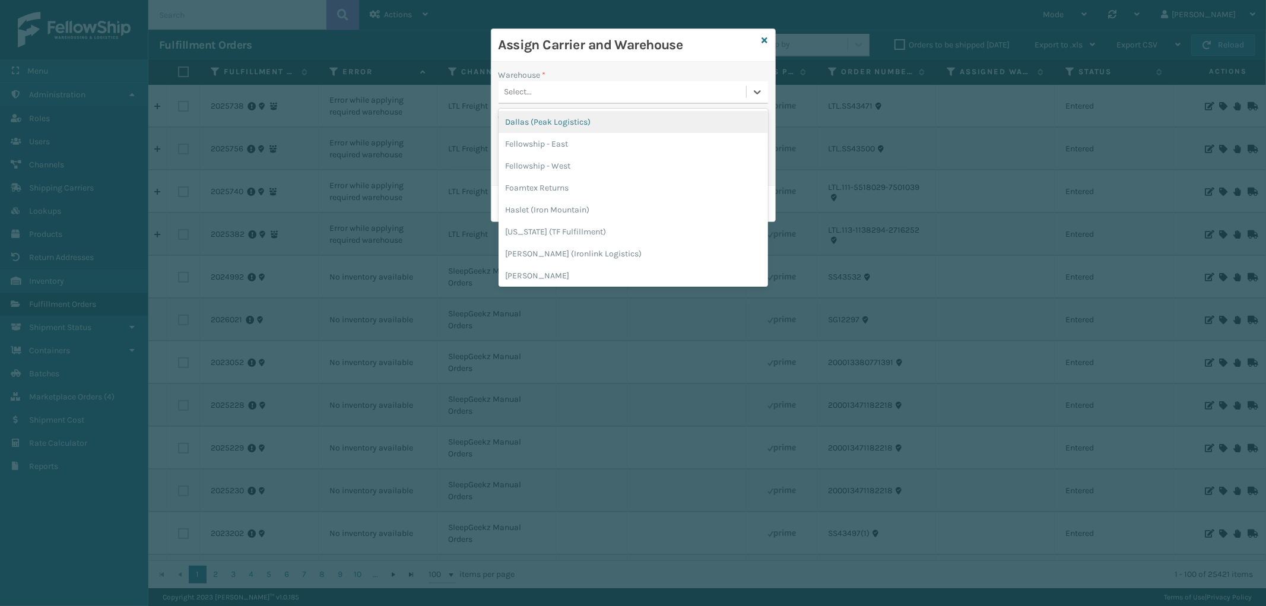
click at [595, 89] on div "Select..." at bounding box center [623, 93] width 248 height 20
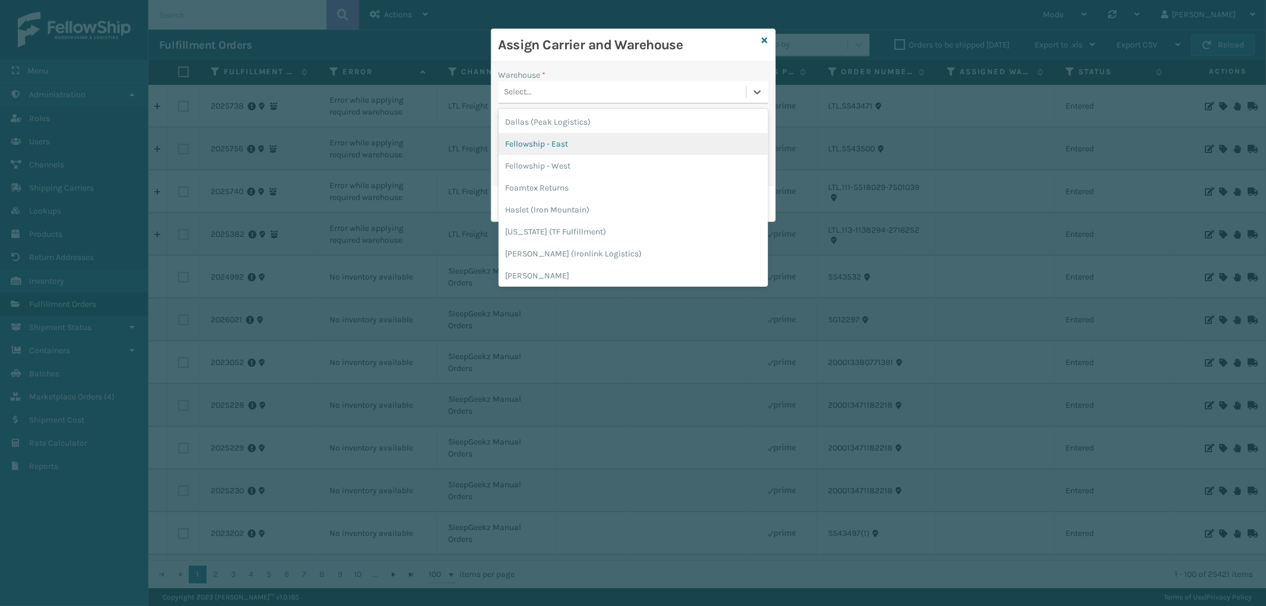
click at [568, 142] on div "Fellowship - East" at bounding box center [633, 144] width 269 height 22
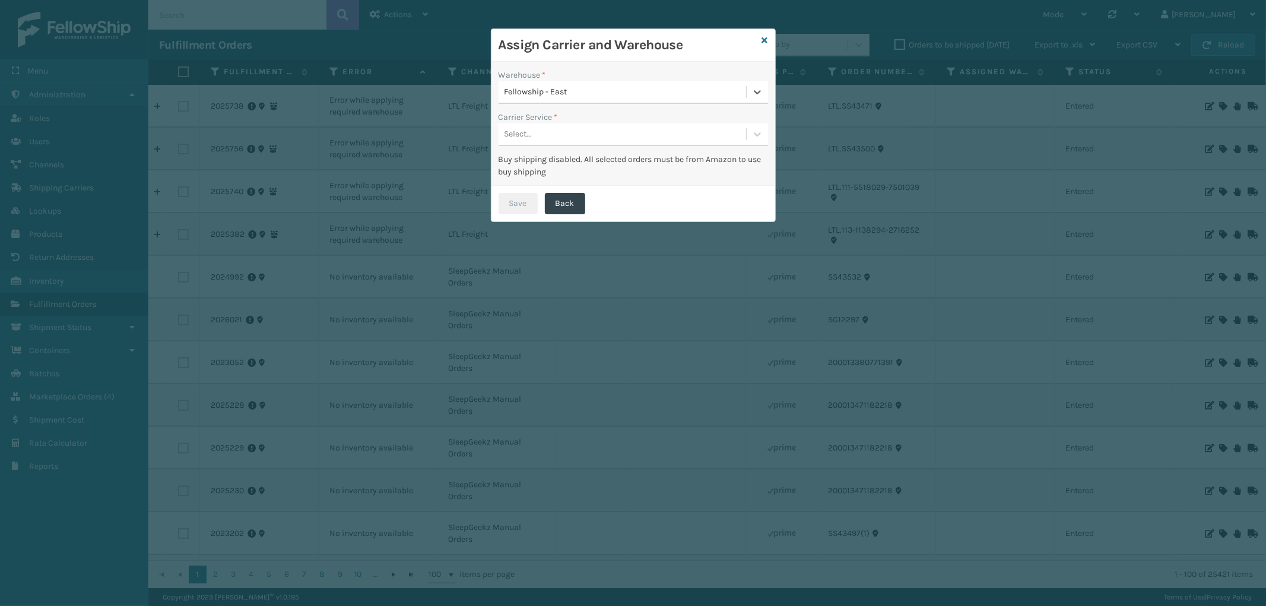
click at [573, 131] on div "Select..." at bounding box center [623, 135] width 248 height 20
click at [563, 158] on div "LTL" at bounding box center [633, 164] width 269 height 22
click at [532, 198] on button "Save" at bounding box center [518, 203] width 39 height 21
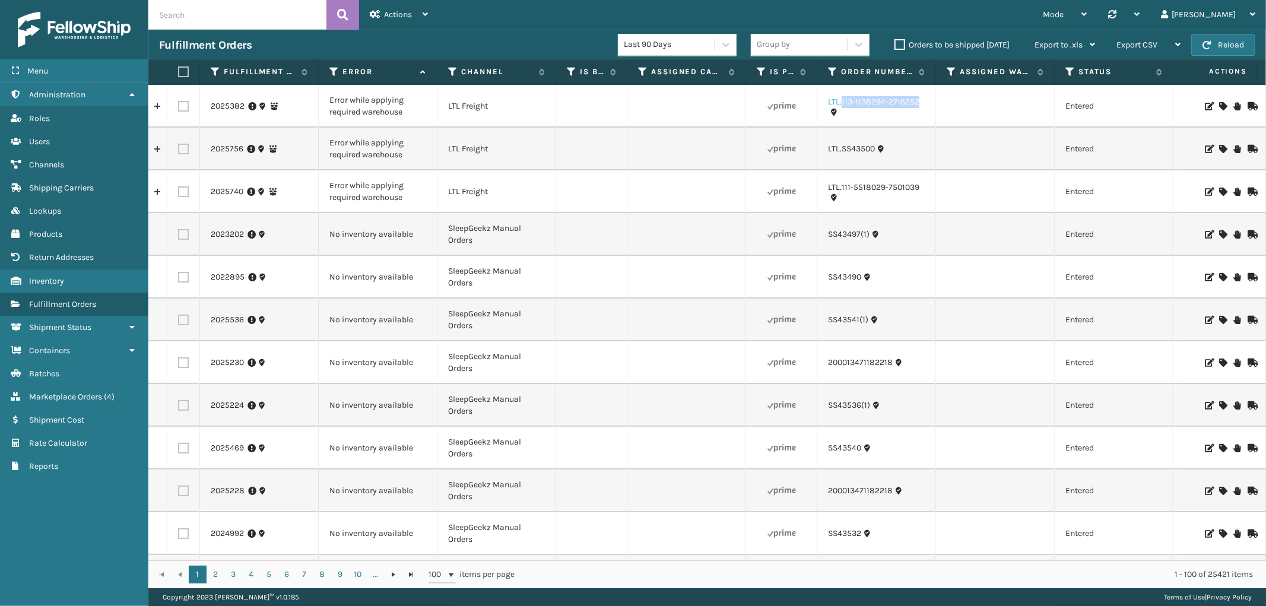
drag, startPoint x: 922, startPoint y: 109, endPoint x: 841, endPoint y: 104, distance: 81.5
click at [841, 104] on div "LTL.113-1138294-2716252" at bounding box center [876, 106] width 97 height 20
copy link "113-1138294-2716252"
click at [1219, 104] on icon at bounding box center [1222, 106] width 7 height 8
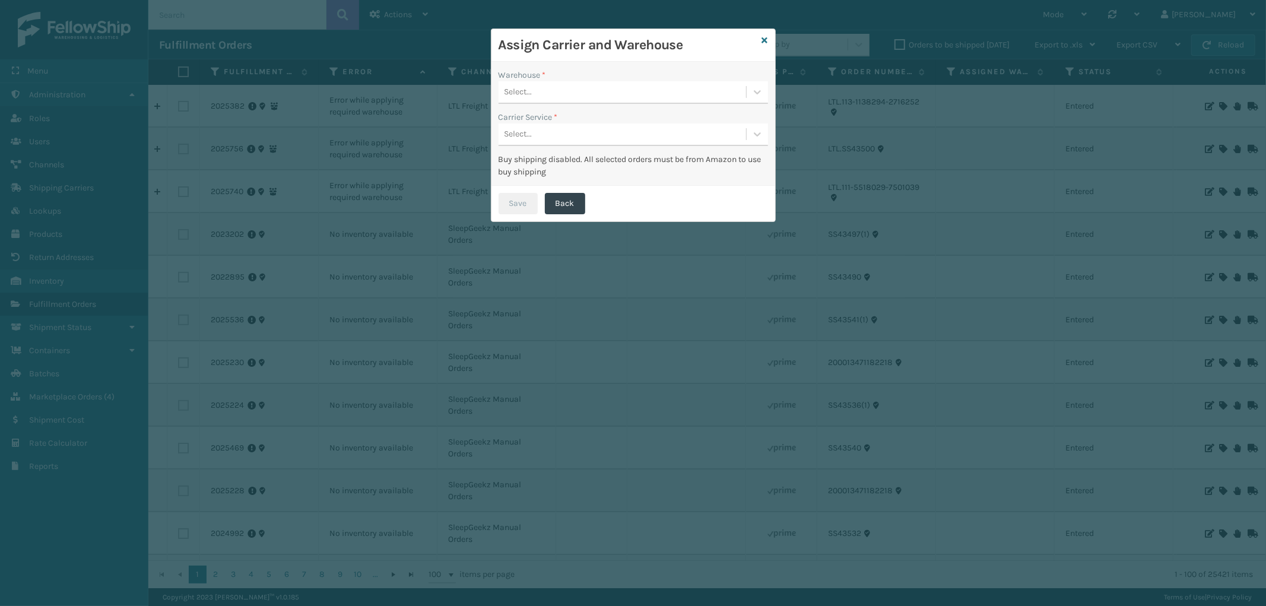
click at [598, 85] on div "Select..." at bounding box center [623, 93] width 248 height 20
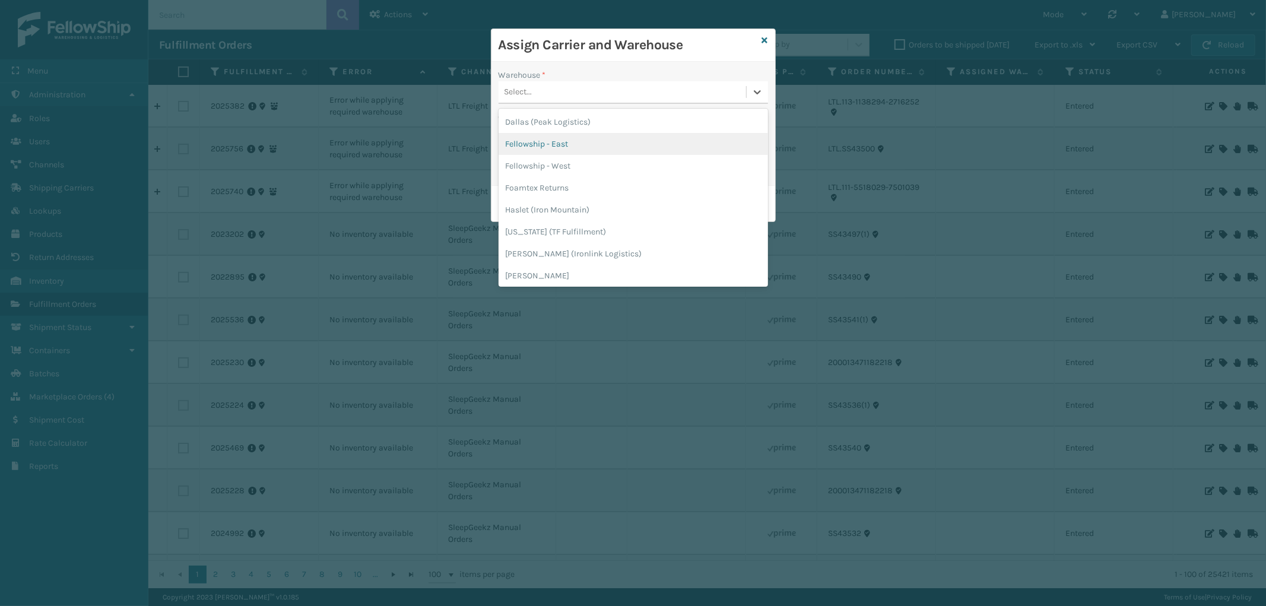
click at [578, 139] on div "Fellowship - East" at bounding box center [633, 144] width 269 height 22
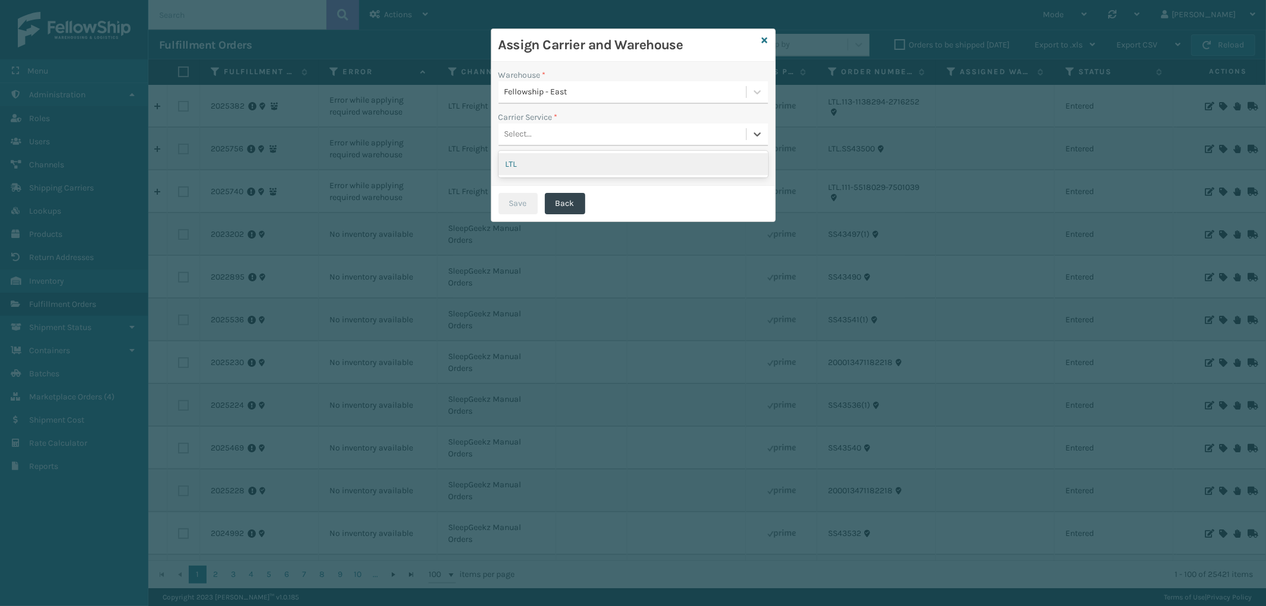
click at [585, 132] on div "Select..." at bounding box center [623, 135] width 248 height 20
click at [578, 159] on div "LTL" at bounding box center [633, 164] width 269 height 22
click at [539, 205] on div "Save Back" at bounding box center [633, 204] width 284 height 36
click at [523, 208] on button "Save" at bounding box center [518, 203] width 39 height 21
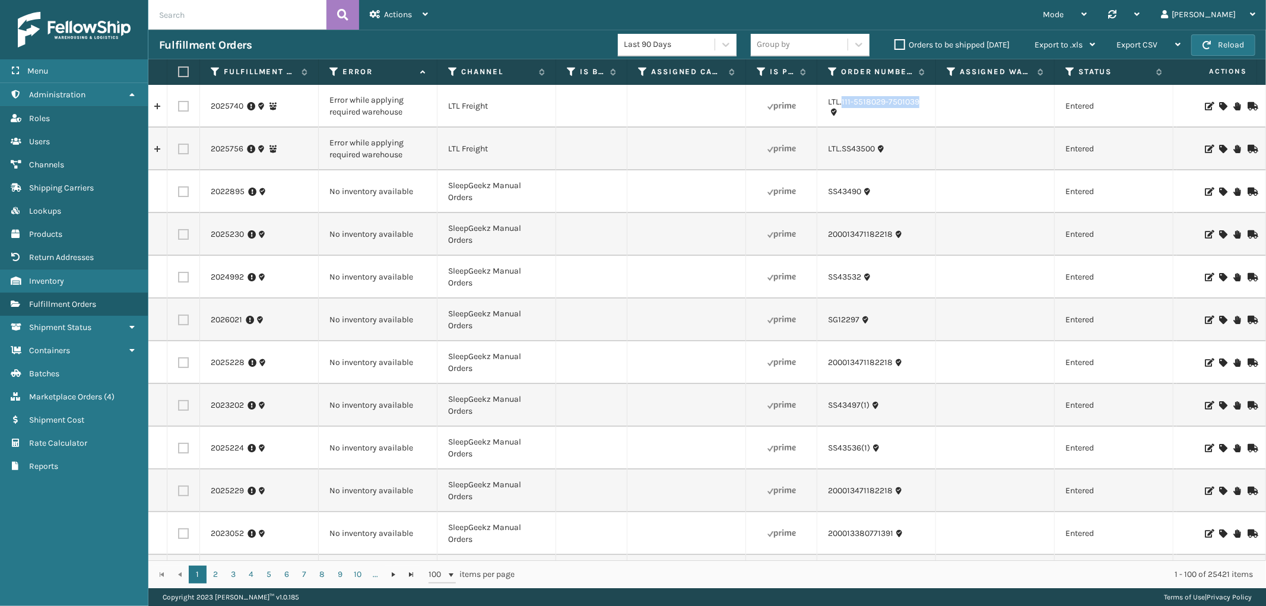
drag, startPoint x: 930, startPoint y: 111, endPoint x: 841, endPoint y: 109, distance: 89.1
click at [841, 109] on td "LTL.111-5518029-7501039" at bounding box center [876, 106] width 119 height 43
copy link "111-5518029-7501039"
click at [1219, 104] on icon at bounding box center [1222, 106] width 7 height 8
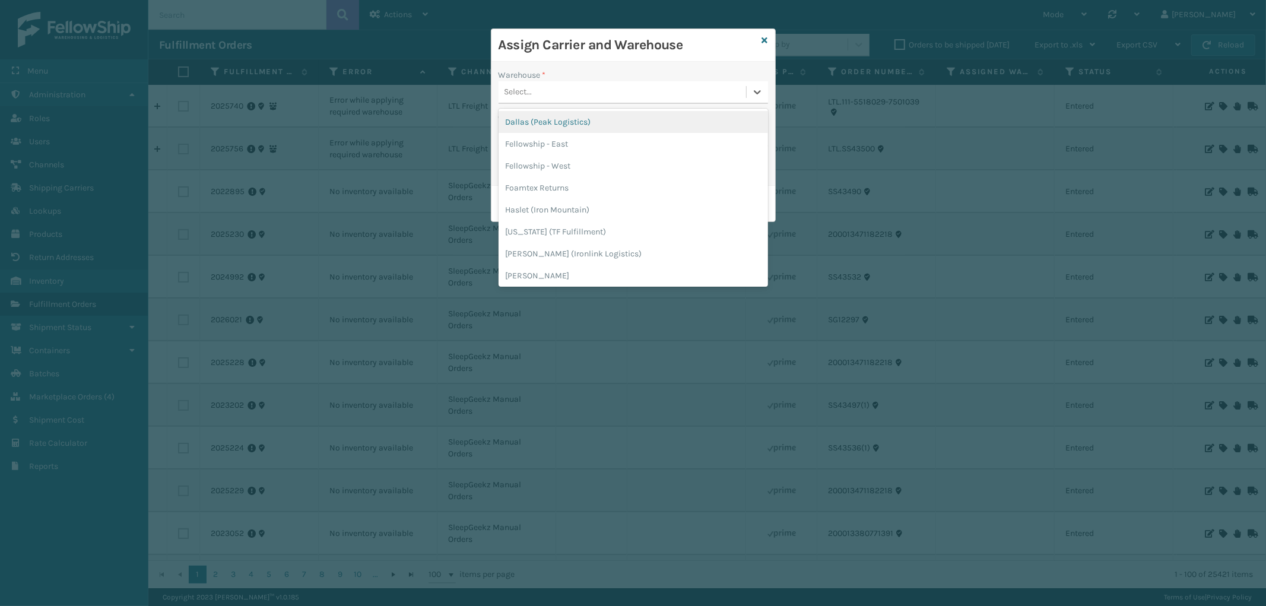
click at [583, 91] on div "Select..." at bounding box center [623, 93] width 248 height 20
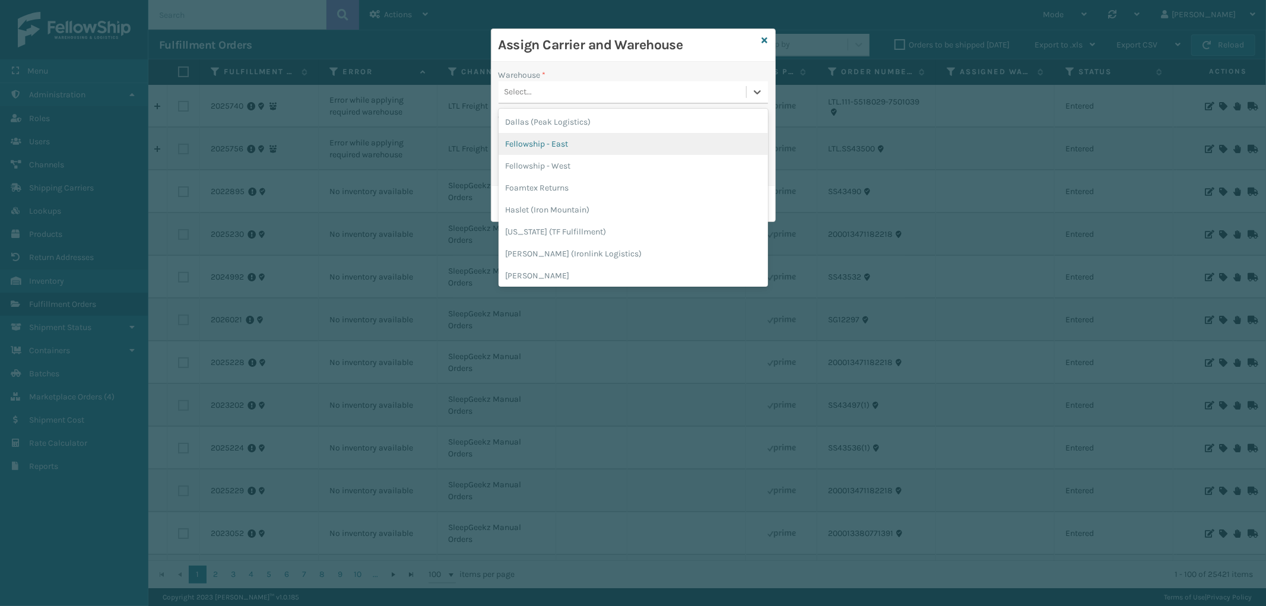
click at [567, 140] on div "Fellowship - East" at bounding box center [633, 144] width 269 height 22
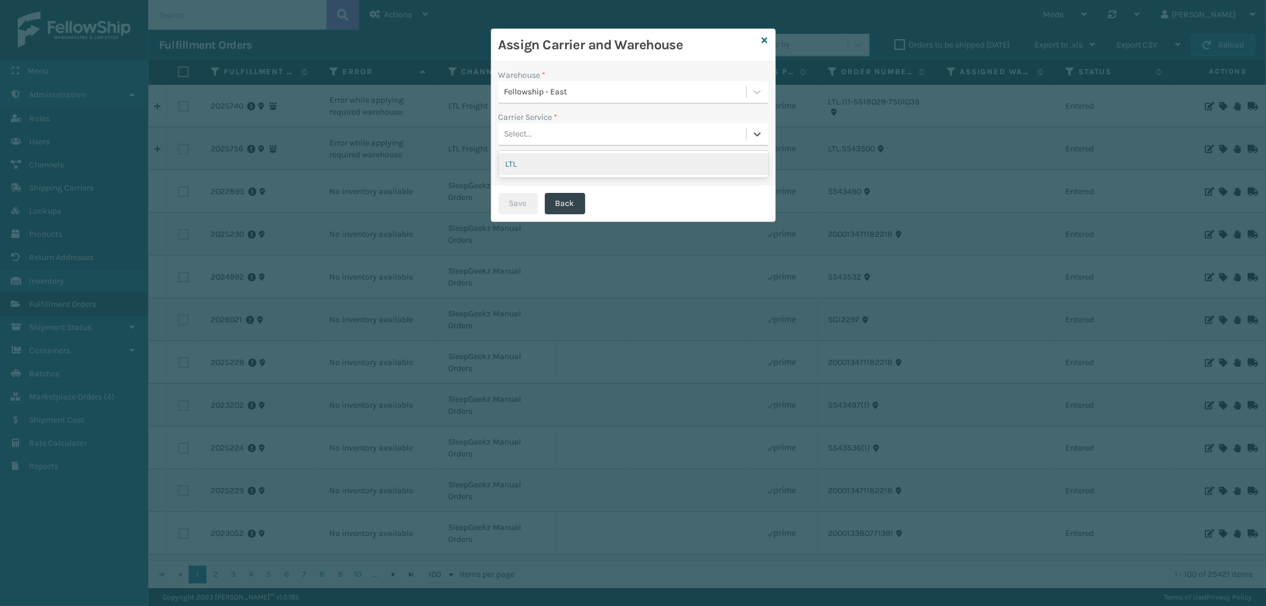
click at [567, 140] on div "Select..." at bounding box center [623, 135] width 248 height 20
click at [564, 159] on div "LTL" at bounding box center [633, 164] width 269 height 22
click at [520, 198] on button "Save" at bounding box center [518, 203] width 39 height 21
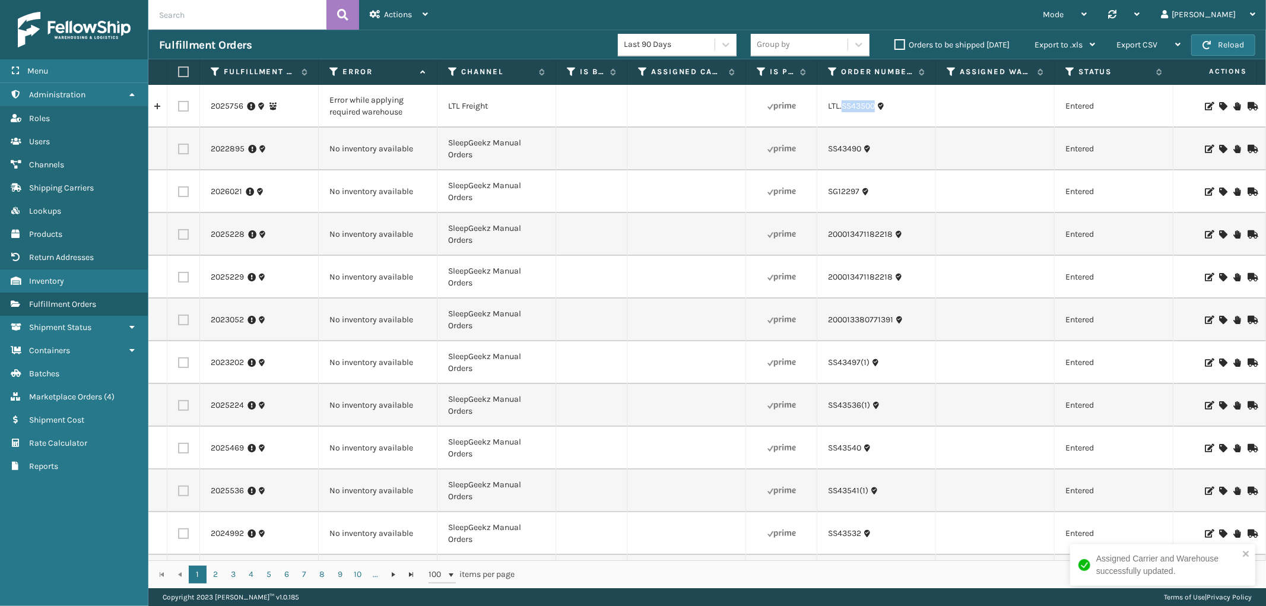
drag, startPoint x: 878, startPoint y: 117, endPoint x: 843, endPoint y: 117, distance: 35.6
click at [843, 117] on td "LTL.SS43500" at bounding box center [876, 106] width 119 height 43
copy link "SS43500"
click at [1219, 104] on icon at bounding box center [1222, 106] width 7 height 8
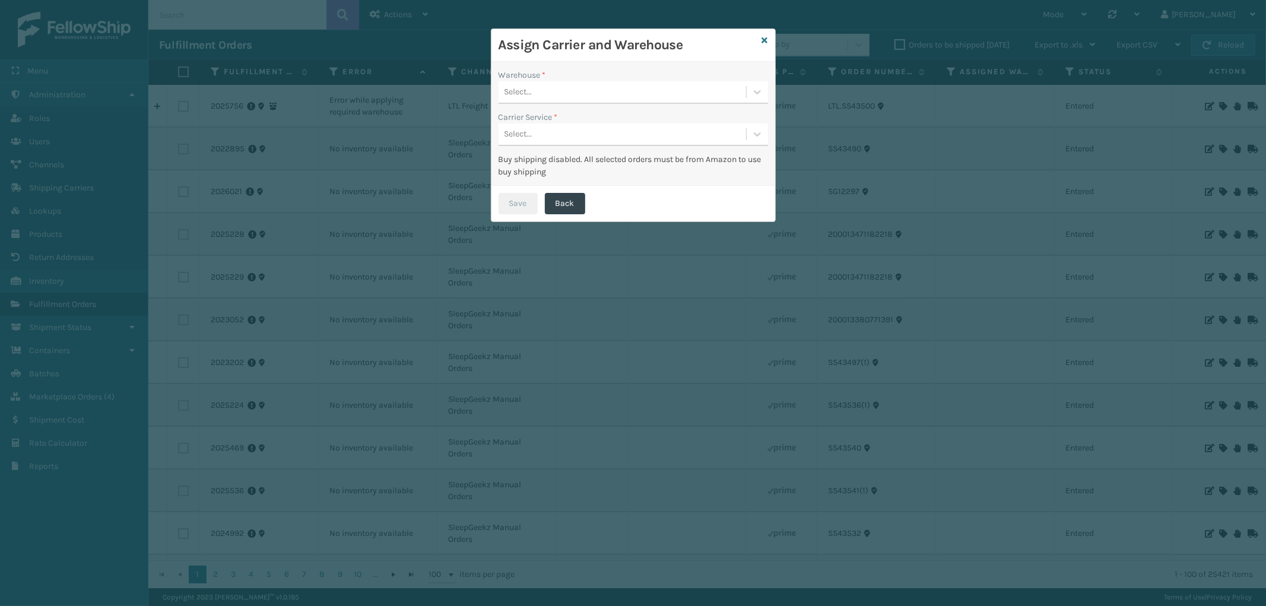
click at [665, 89] on div "Select..." at bounding box center [623, 93] width 248 height 20
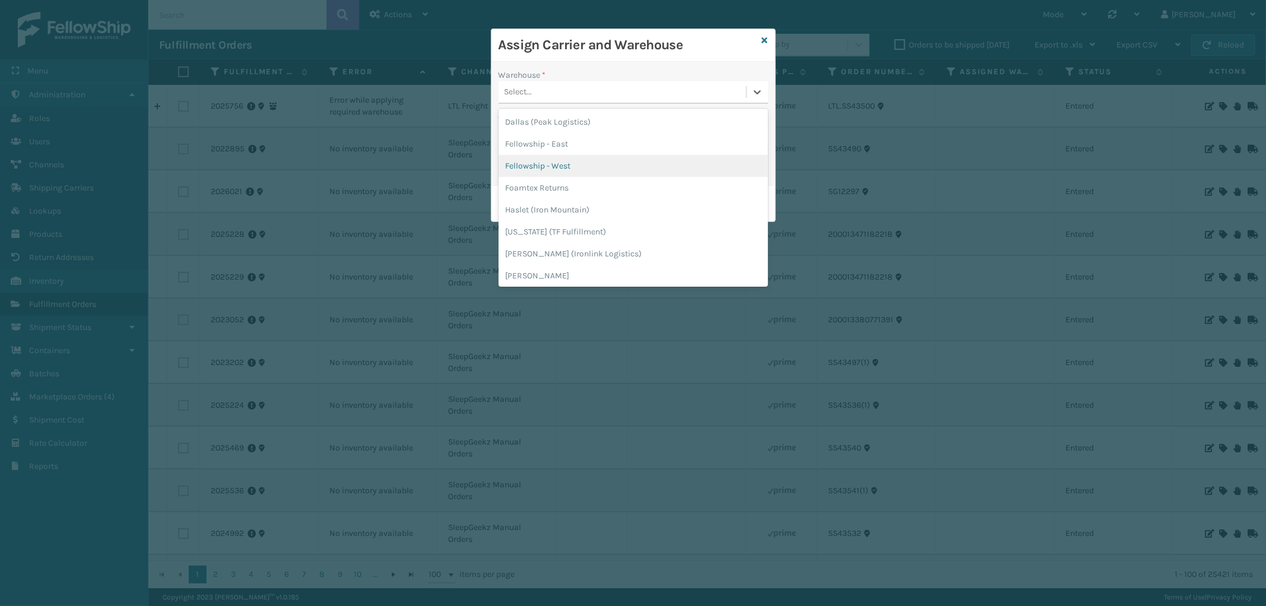
click at [570, 163] on div "Fellowship - West" at bounding box center [633, 166] width 269 height 22
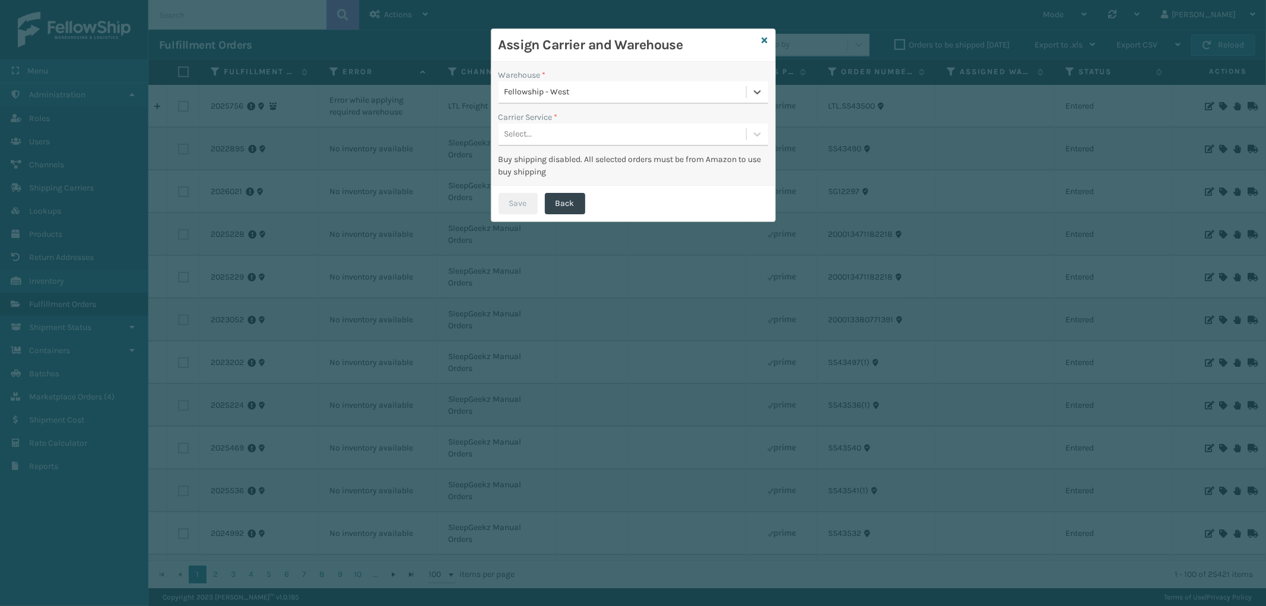
click at [607, 135] on div "Select..." at bounding box center [623, 135] width 248 height 20
click at [583, 167] on div "LTL" at bounding box center [633, 164] width 269 height 22
click at [514, 201] on button "Save" at bounding box center [518, 203] width 39 height 21
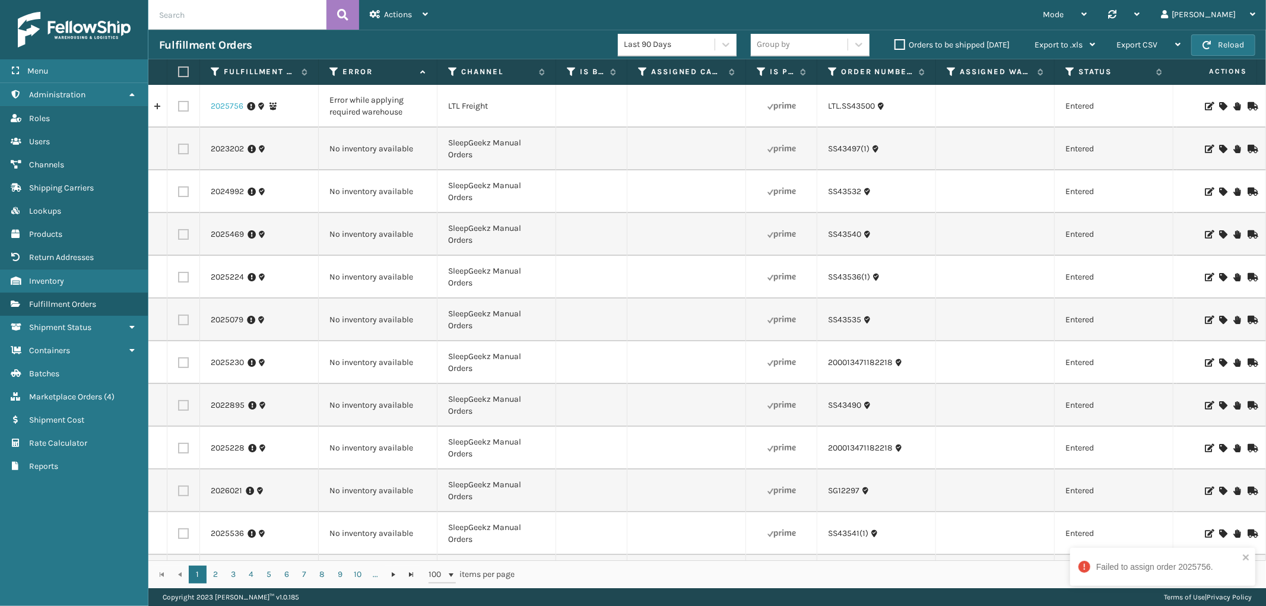
click at [235, 103] on link "2025756" at bounding box center [227, 106] width 33 height 12
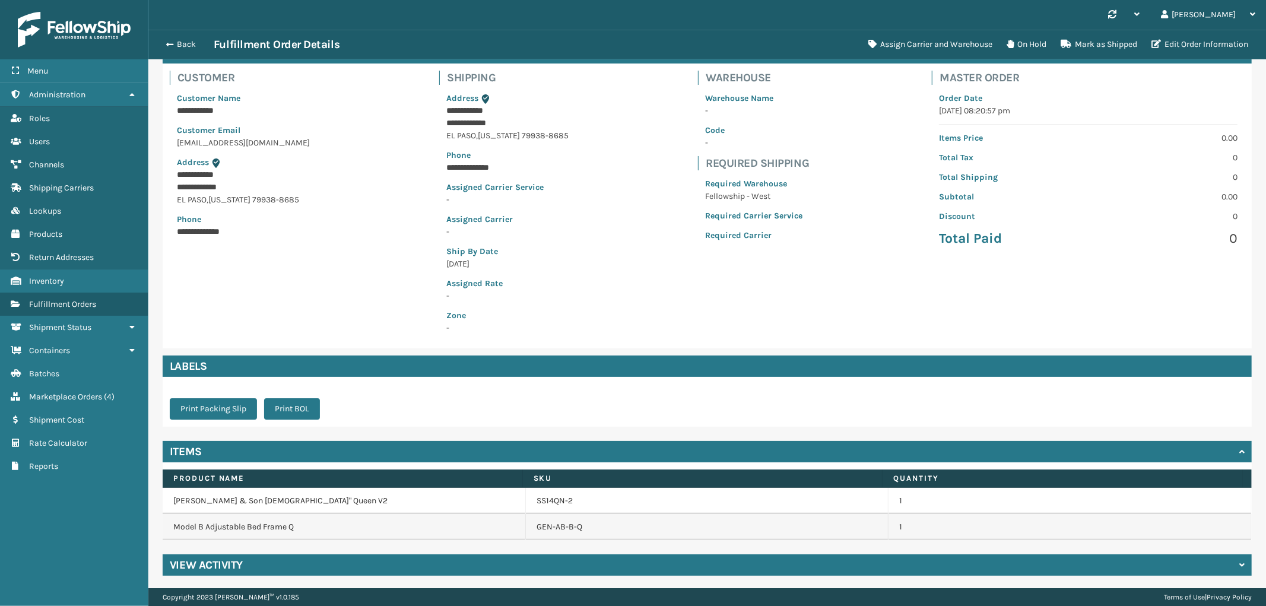
scroll to position [74, 0]
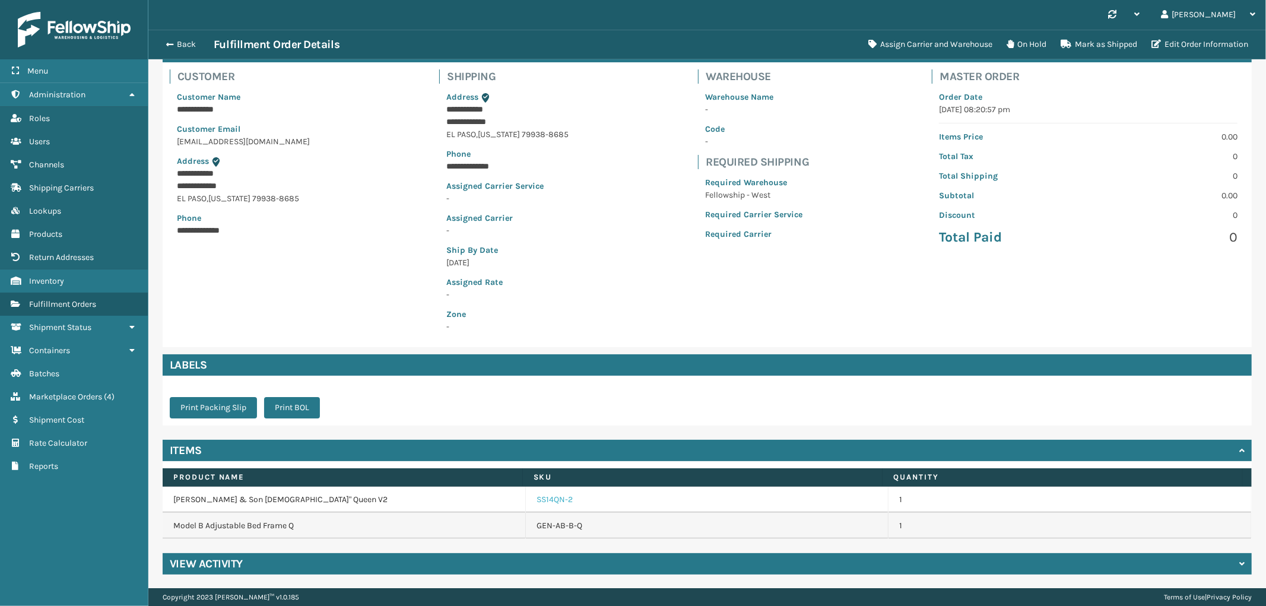
click at [537, 497] on link "SS14QN-2" at bounding box center [555, 500] width 36 height 12
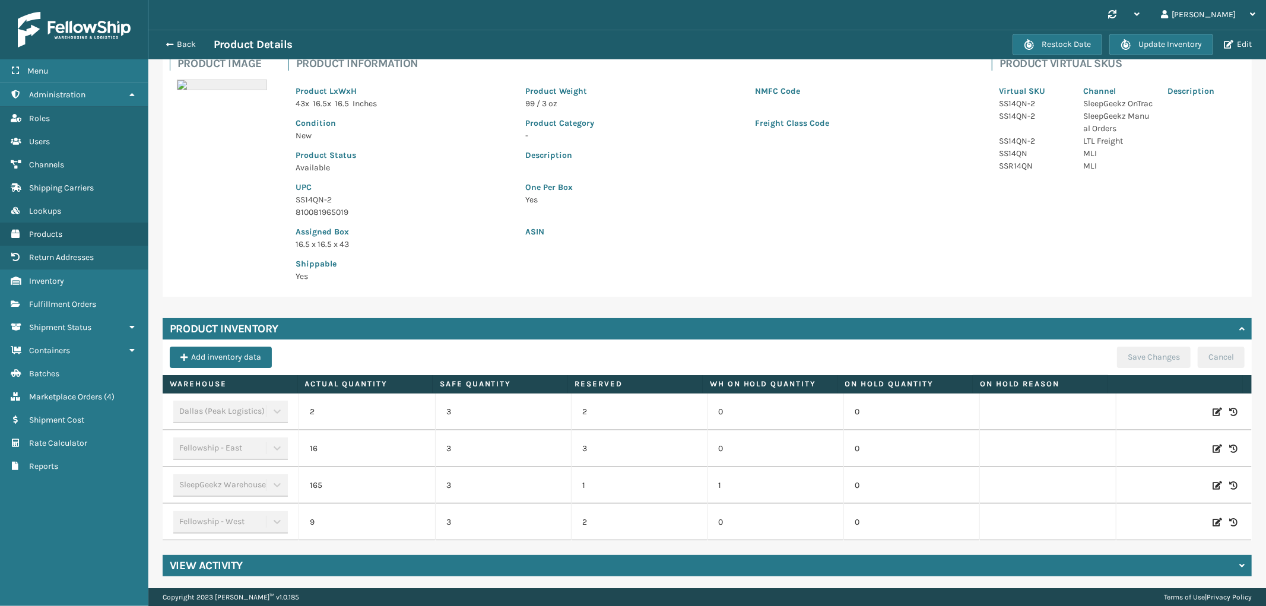
scroll to position [89, 0]
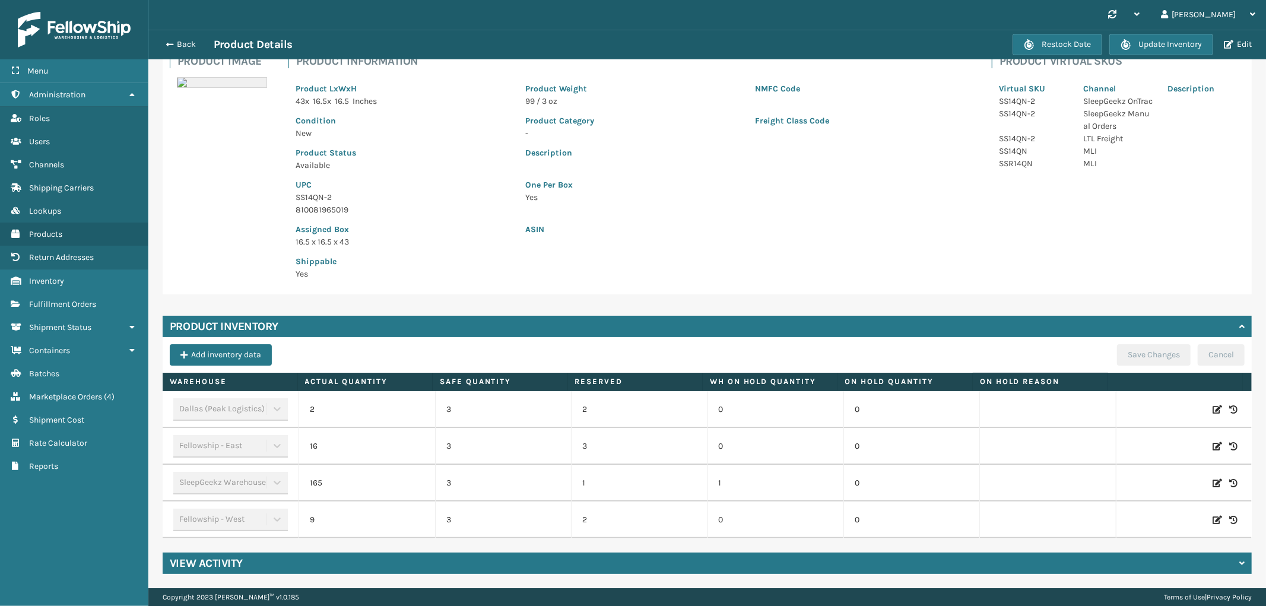
click at [185, 38] on div "Back Product Details" at bounding box center [586, 44] width 854 height 14
click at [184, 43] on button "Back" at bounding box center [186, 44] width 55 height 11
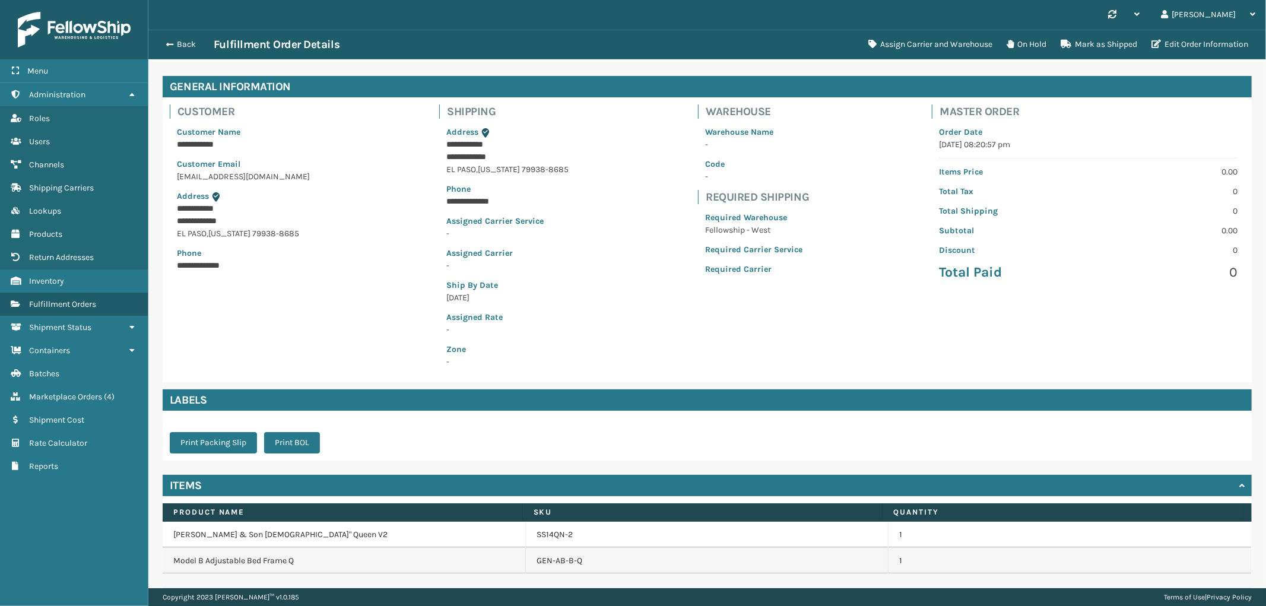
scroll to position [74, 0]
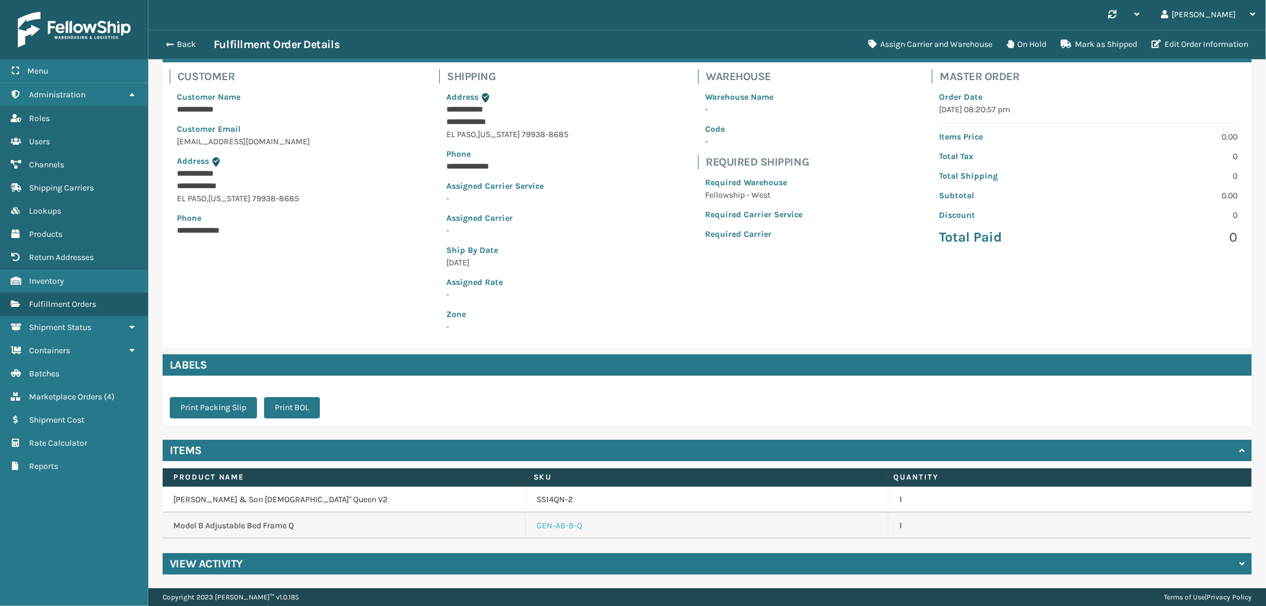
click at [542, 522] on link "GEN-AB-B-Q" at bounding box center [560, 526] width 46 height 12
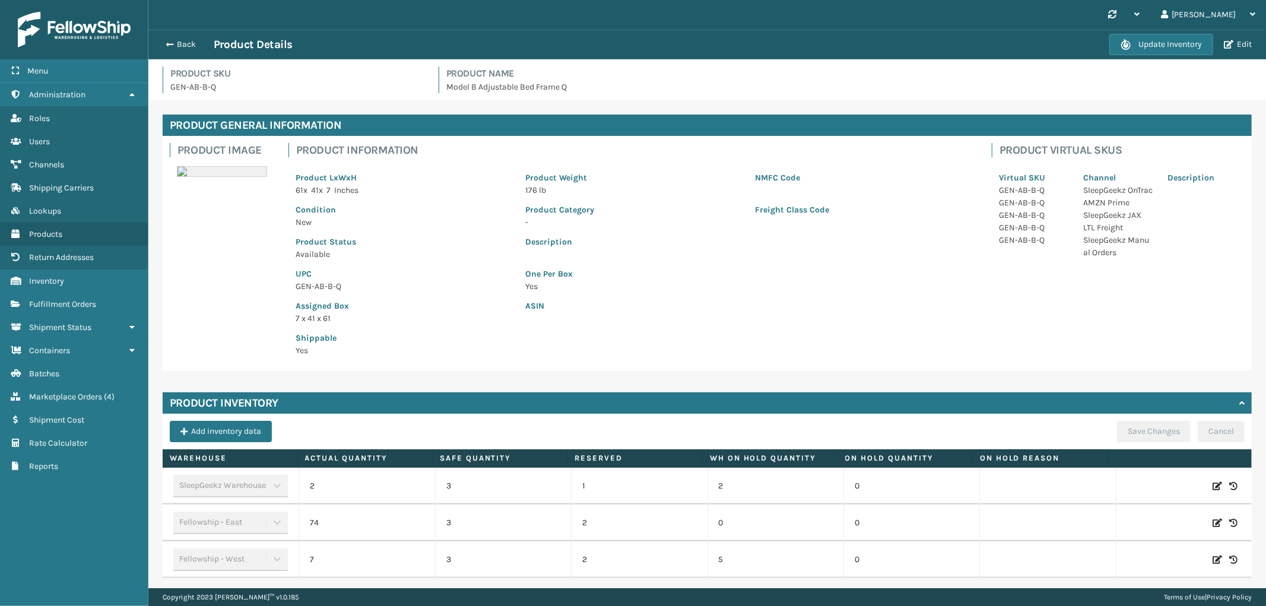
scroll to position [39, 0]
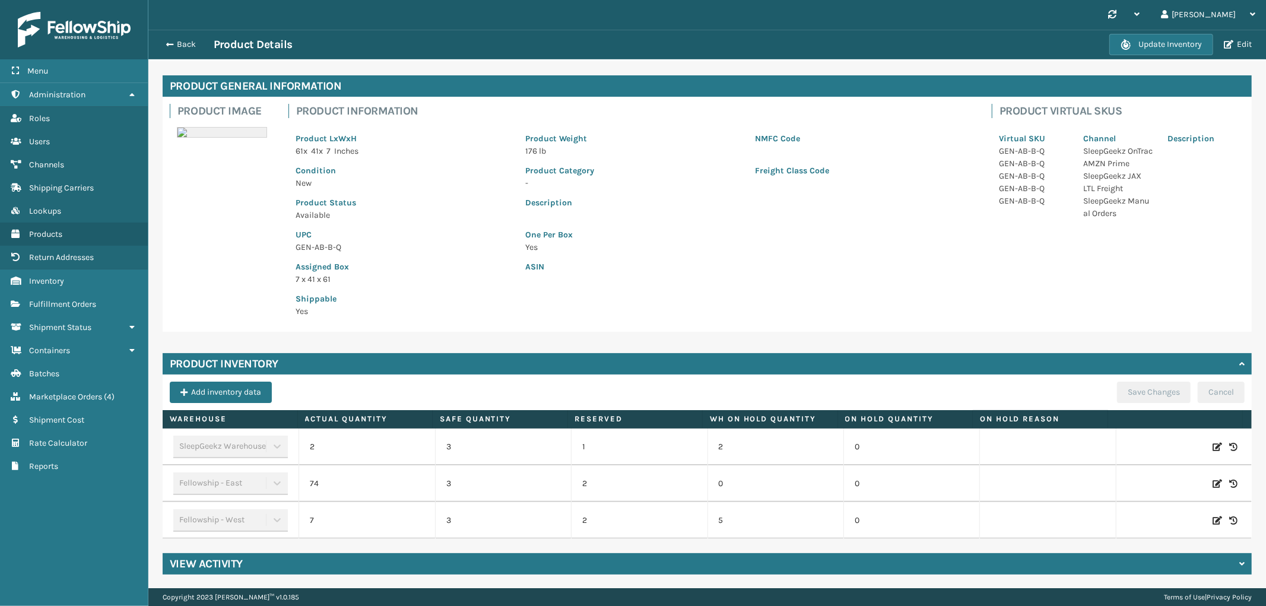
click at [1213, 519] on icon at bounding box center [1217, 521] width 9 height 12
click at [414, 518] on span "Increase value" at bounding box center [415, 522] width 9 height 9
type input "9"
click at [1124, 519] on button "ADD" at bounding box center [1139, 520] width 30 height 14
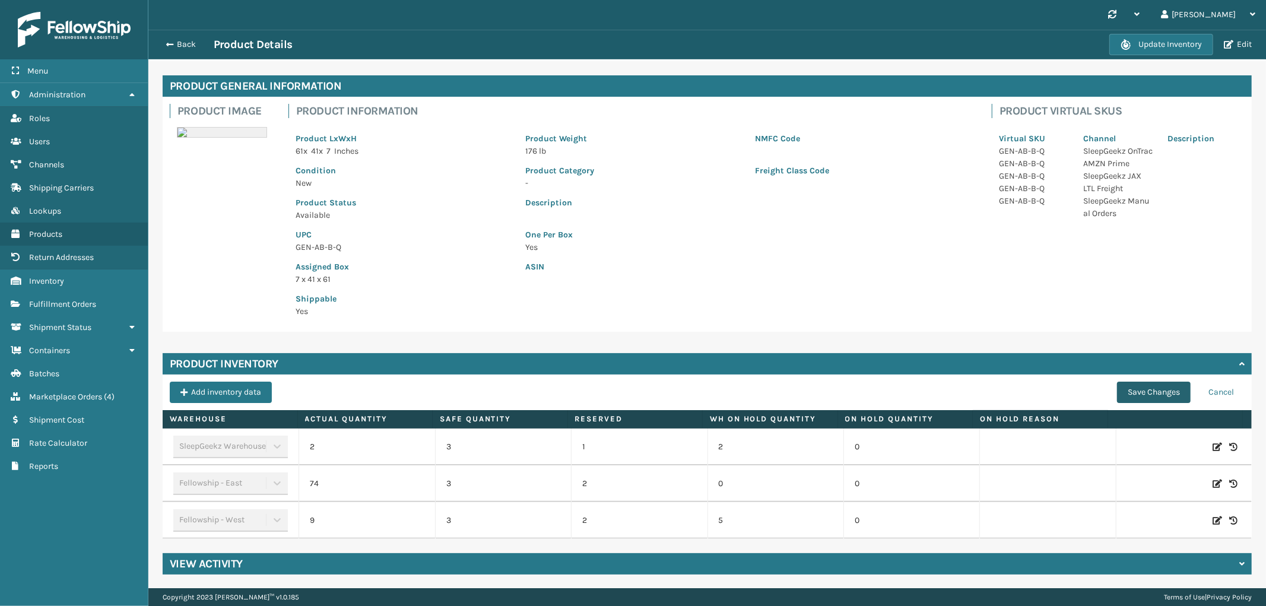
click at [1127, 385] on button "Save Changes" at bounding box center [1154, 392] width 74 height 21
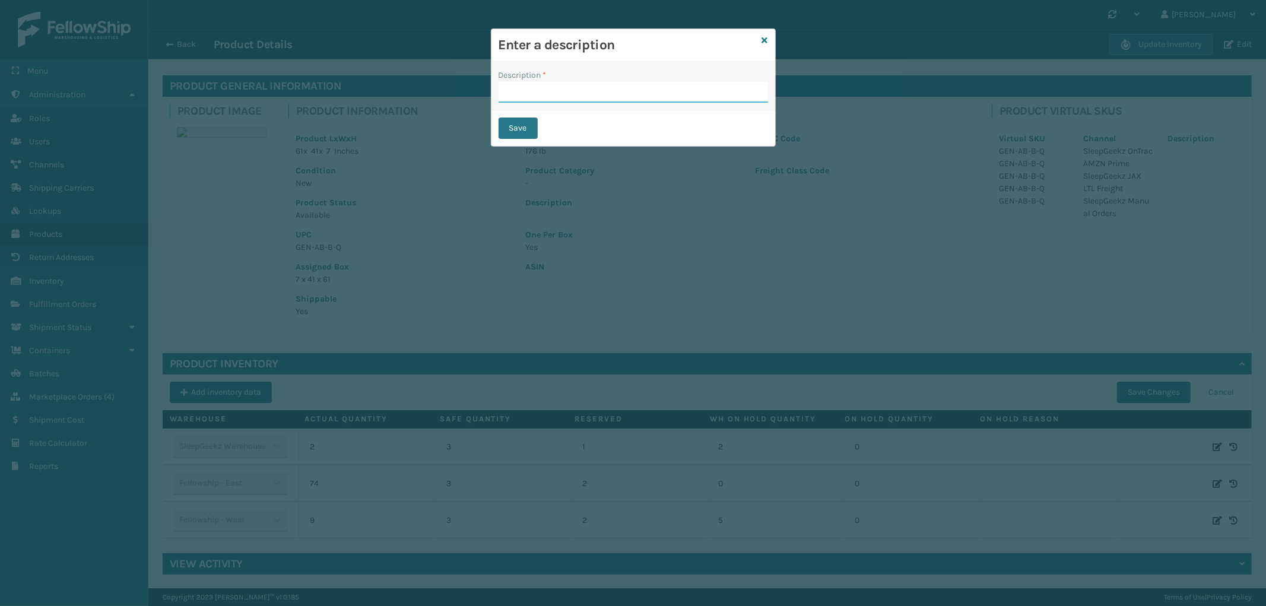
click at [583, 89] on input "Description *" at bounding box center [633, 91] width 269 height 21
type input "Warehouse counted"
click at [513, 125] on button "Save" at bounding box center [518, 128] width 39 height 21
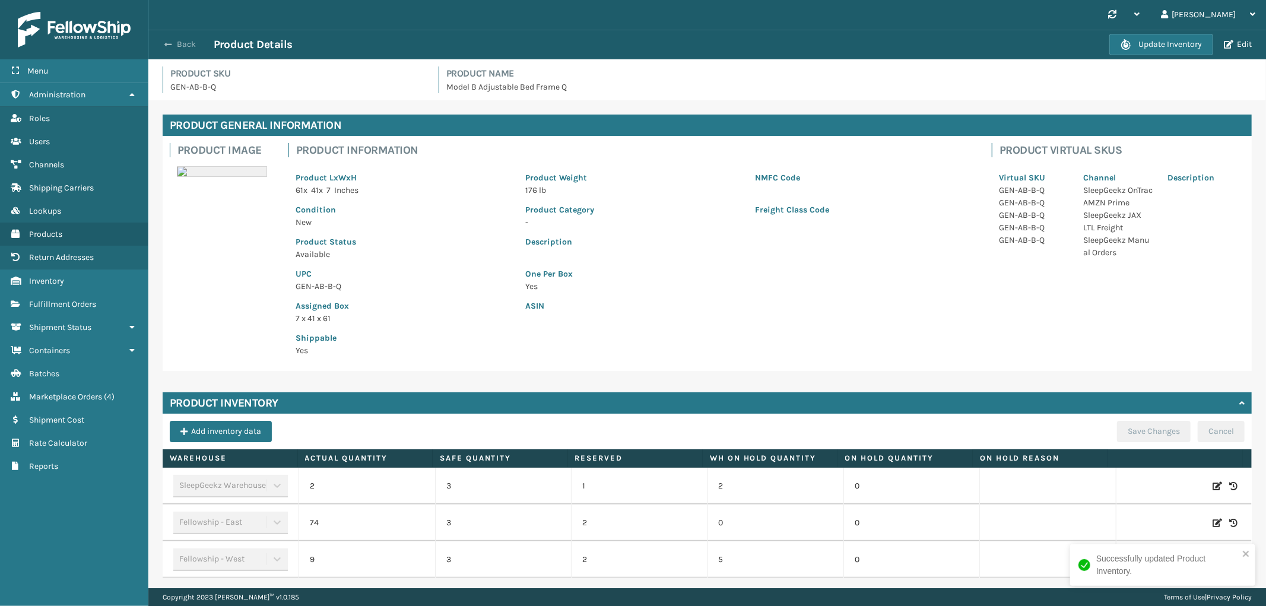
click at [185, 43] on button "Back" at bounding box center [186, 44] width 55 height 11
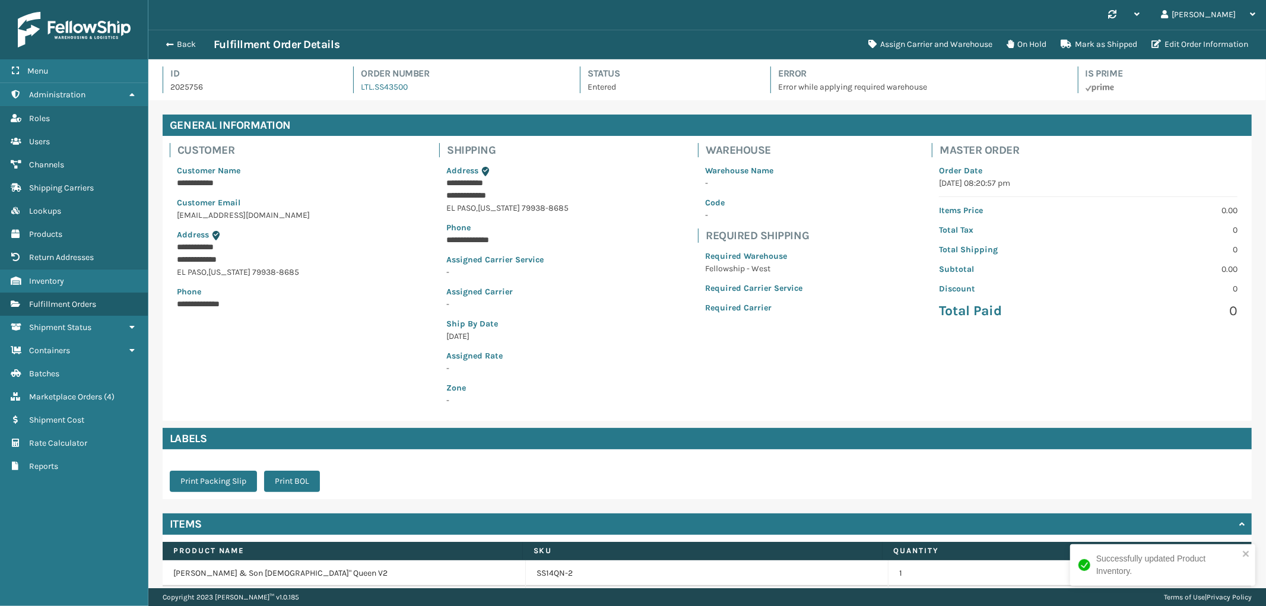
scroll to position [28, 1118]
click at [927, 43] on button "Assign Carrier and Warehouse" at bounding box center [930, 45] width 138 height 24
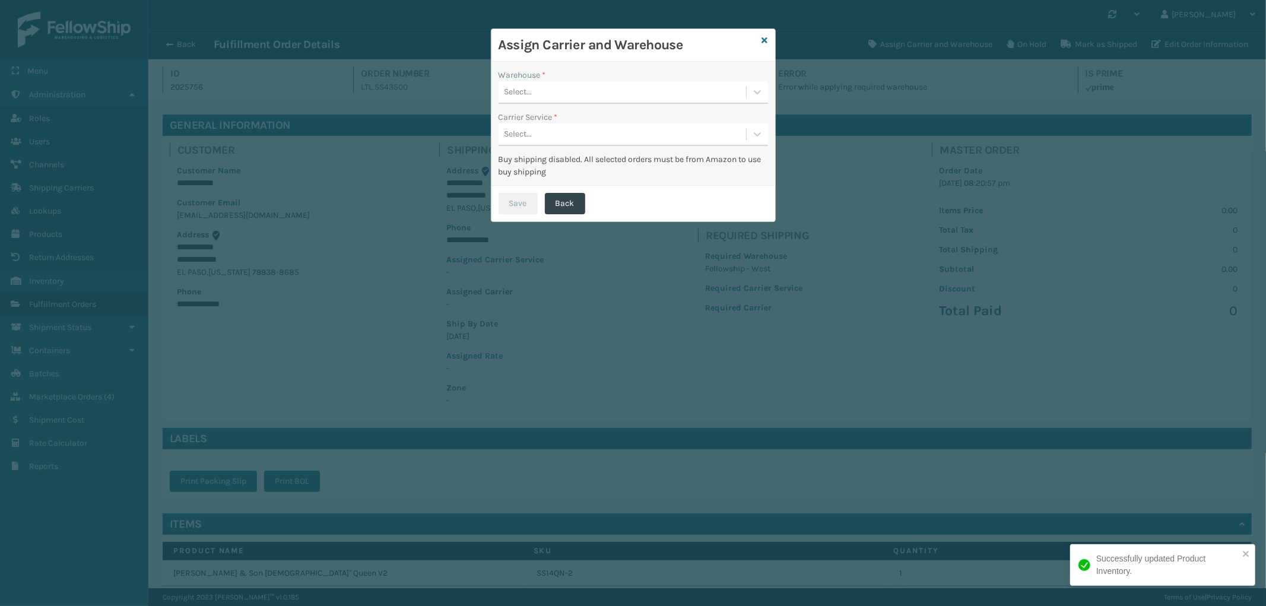
click at [636, 92] on div "Select..." at bounding box center [623, 93] width 248 height 20
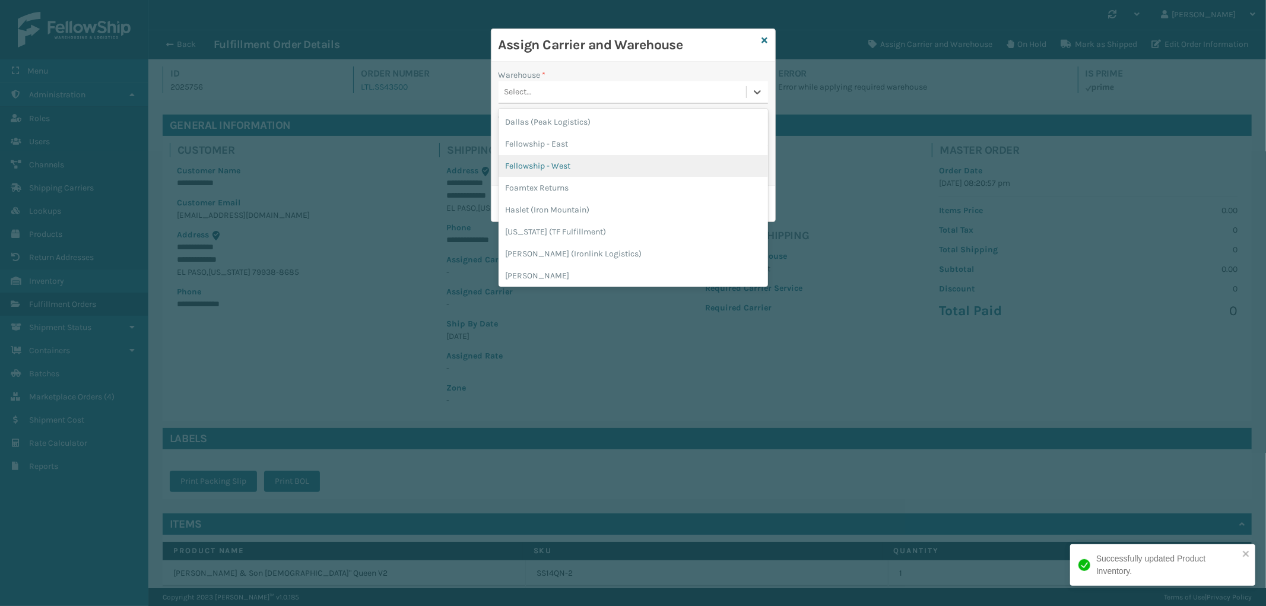
click at [578, 158] on div "Fellowship - West" at bounding box center [633, 166] width 269 height 22
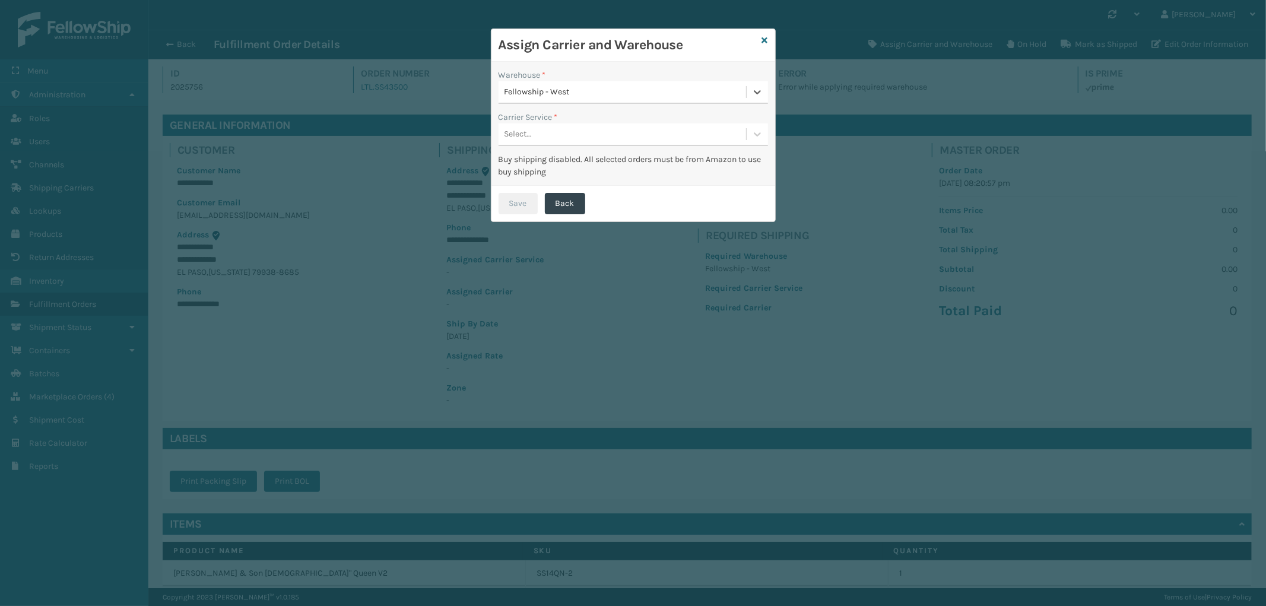
click at [598, 128] on div "Select..." at bounding box center [623, 135] width 248 height 20
click at [582, 157] on div "LTL" at bounding box center [633, 164] width 269 height 22
click at [515, 192] on div "Save Back" at bounding box center [633, 204] width 284 height 36
click at [515, 198] on button "Save" at bounding box center [518, 203] width 39 height 21
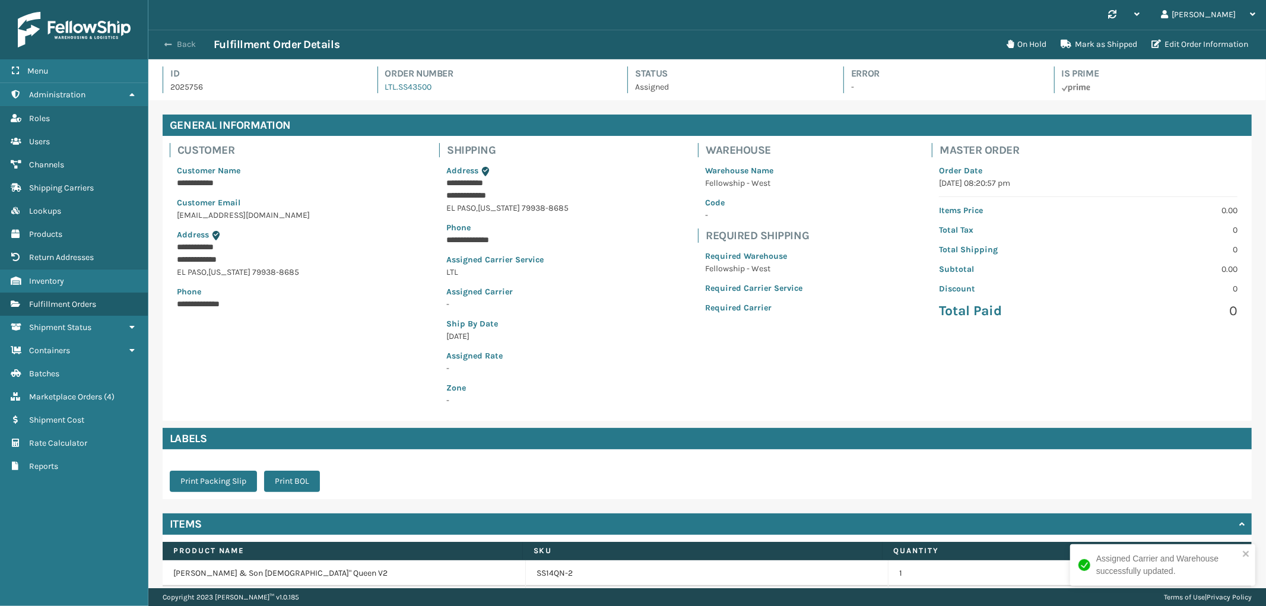
click at [182, 47] on button "Back" at bounding box center [186, 44] width 55 height 11
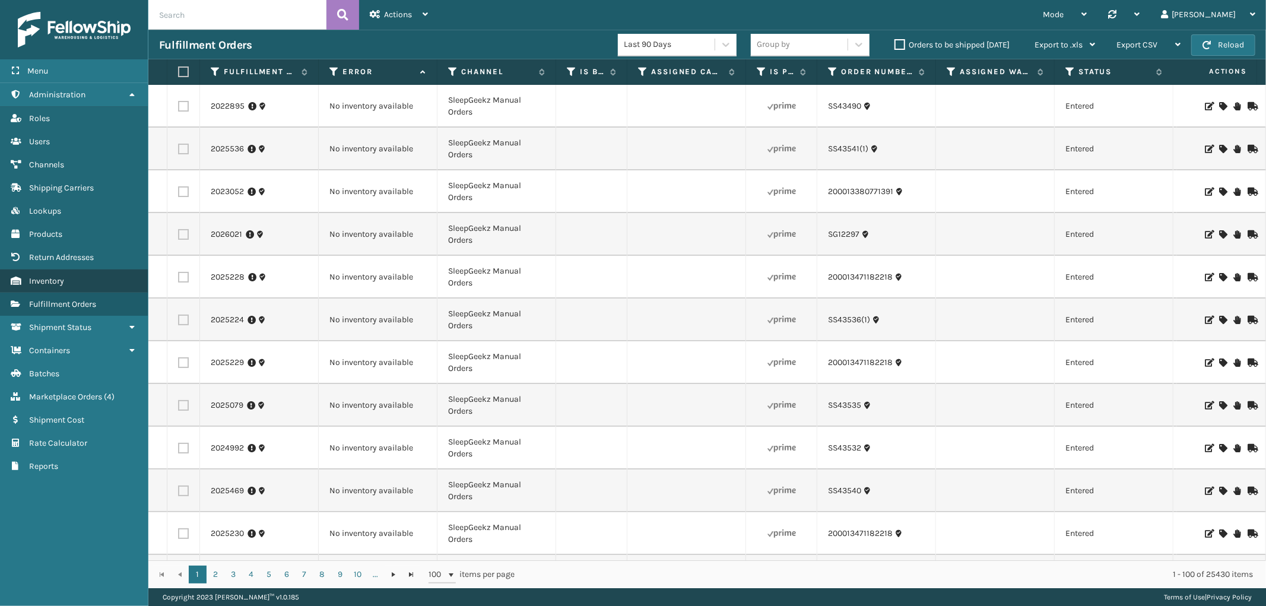
click at [68, 278] on link "Inventory" at bounding box center [74, 280] width 148 height 23
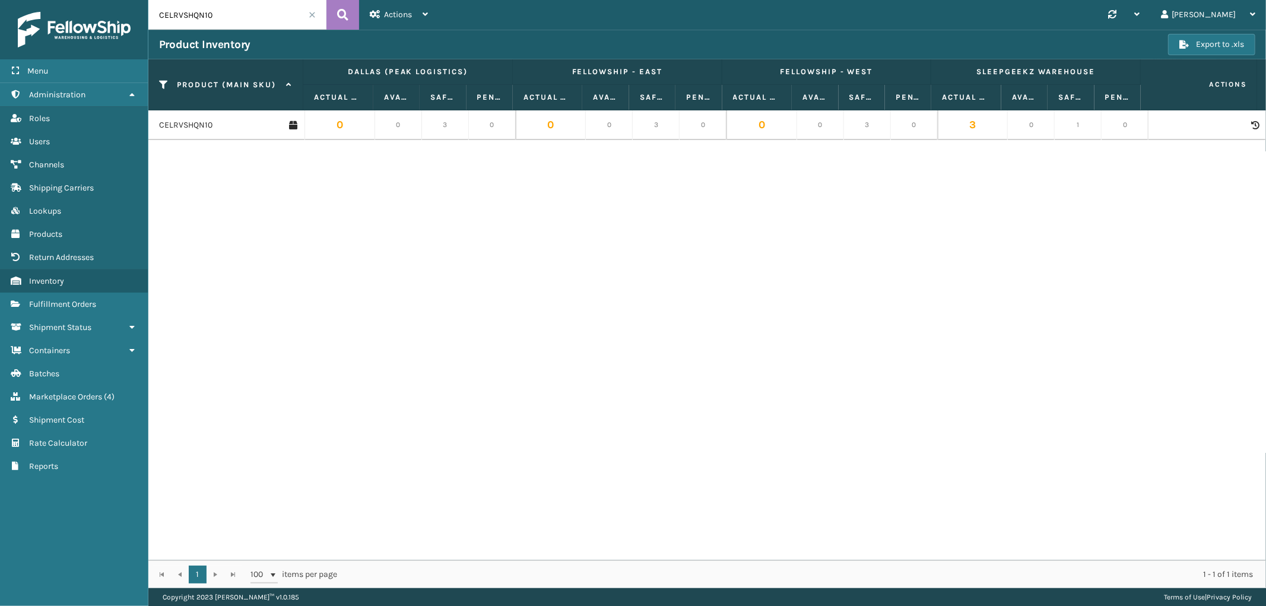
click at [220, 18] on input "CELRVSHQN10" at bounding box center [237, 15] width 178 height 30
paste input "GEN-AB-B-Q"
type input "GEN-AB-B-Q"
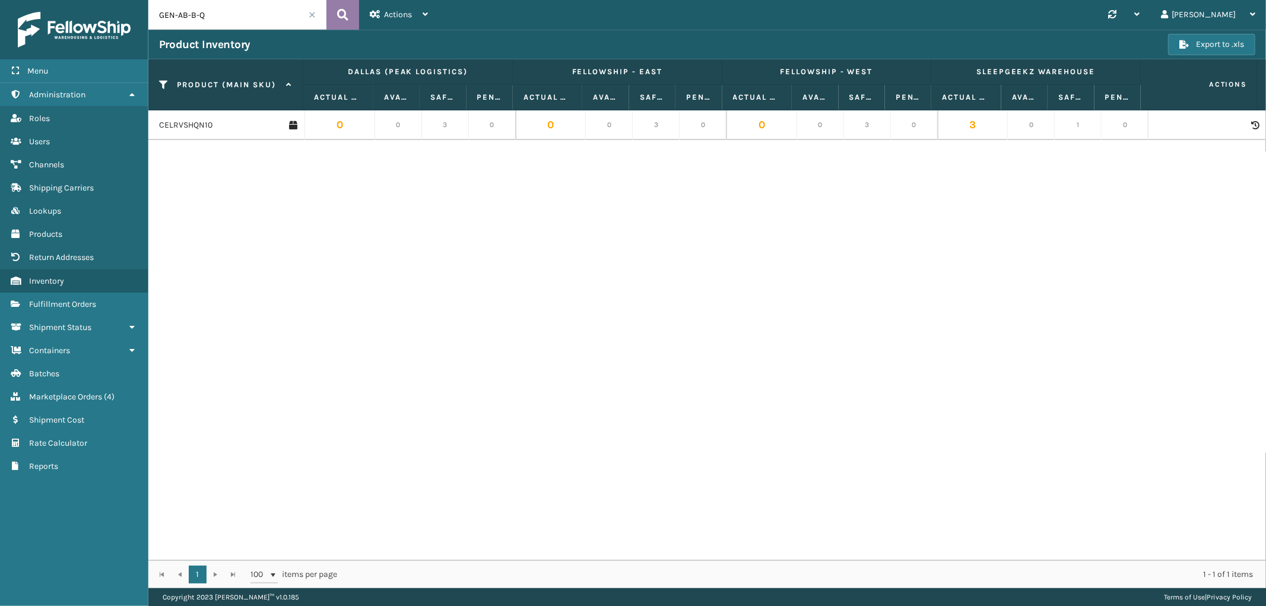
click at [347, 19] on icon at bounding box center [342, 15] width 11 height 18
click at [190, 123] on link "GEN-AB-B-Q" at bounding box center [182, 125] width 46 height 12
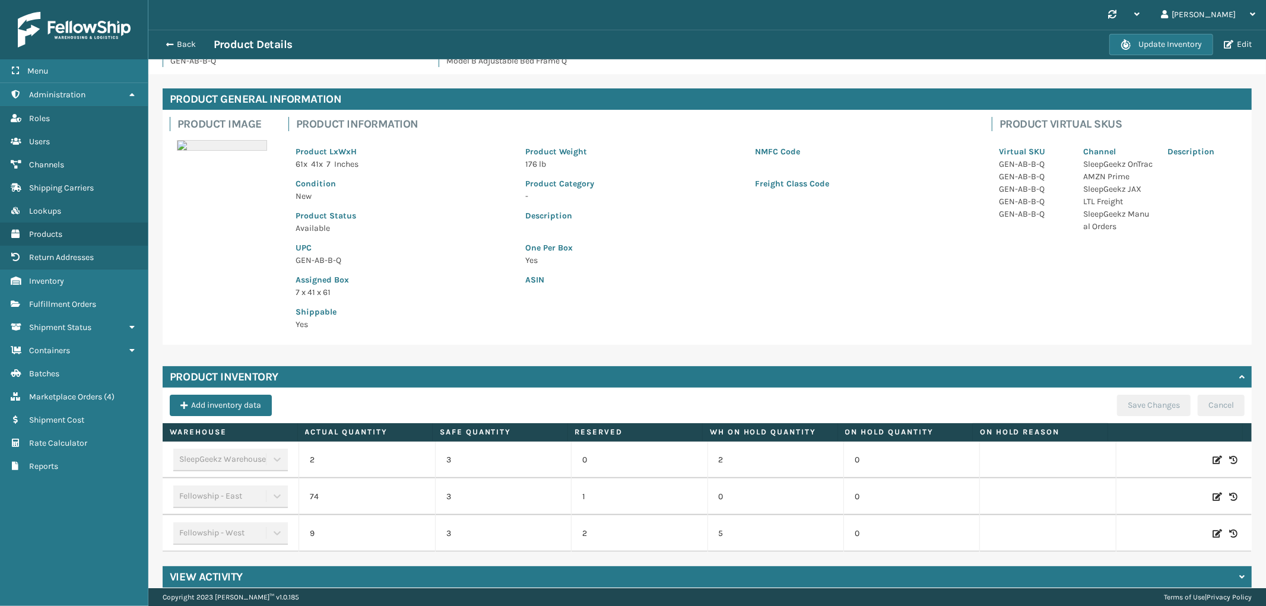
scroll to position [39, 0]
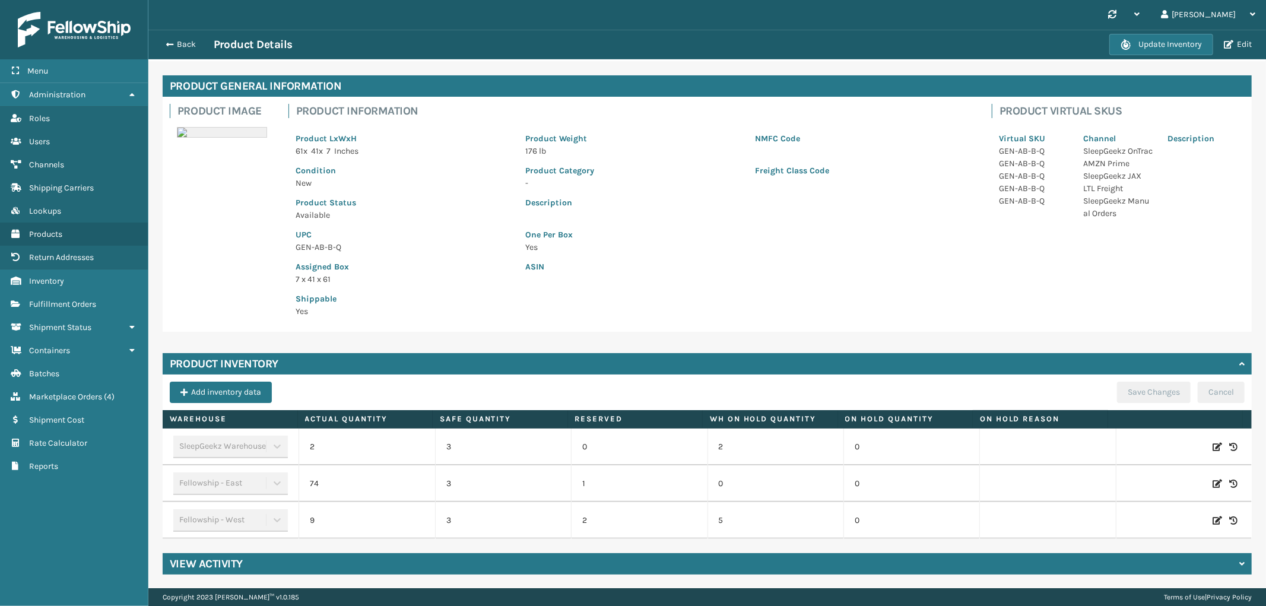
click at [1213, 519] on icon at bounding box center [1217, 521] width 9 height 12
click at [313, 522] on span "Decrease value" at bounding box center [317, 522] width 9 height 9
type input "7"
click at [1124, 518] on button "ADD" at bounding box center [1139, 520] width 30 height 14
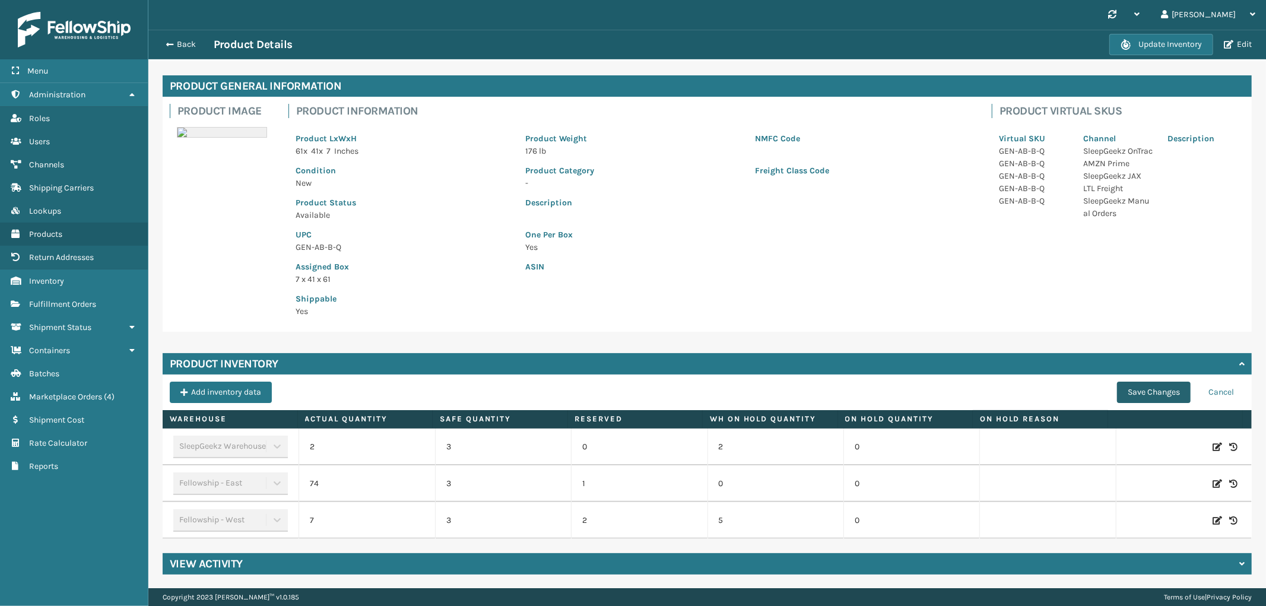
click at [1131, 383] on button "Save Changes" at bounding box center [1154, 392] width 74 height 21
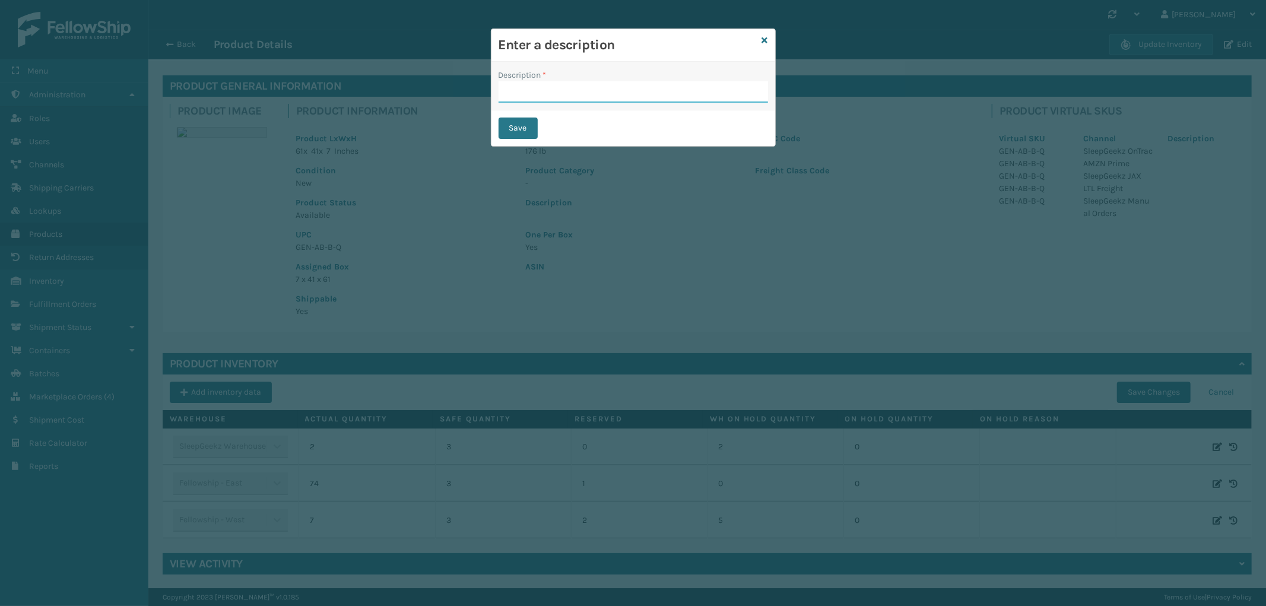
click at [559, 85] on input "Description *" at bounding box center [633, 91] width 269 height 21
type input "from inventory"
click at [518, 126] on button "Save" at bounding box center [518, 128] width 39 height 21
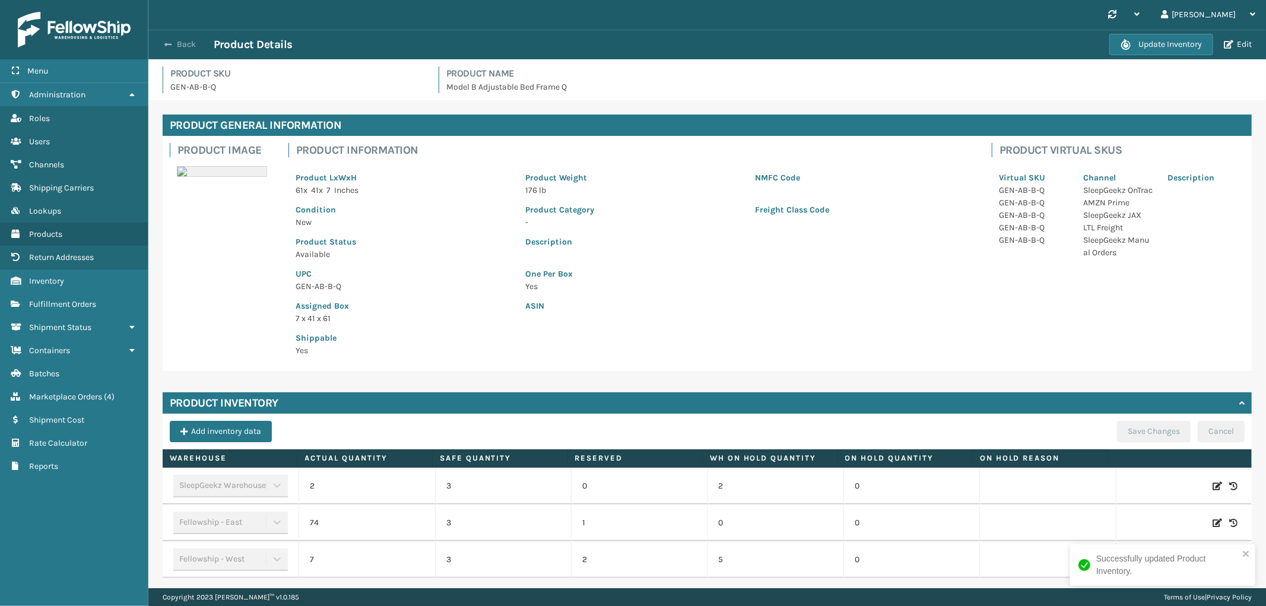
click at [185, 49] on button "Back" at bounding box center [186, 44] width 55 height 11
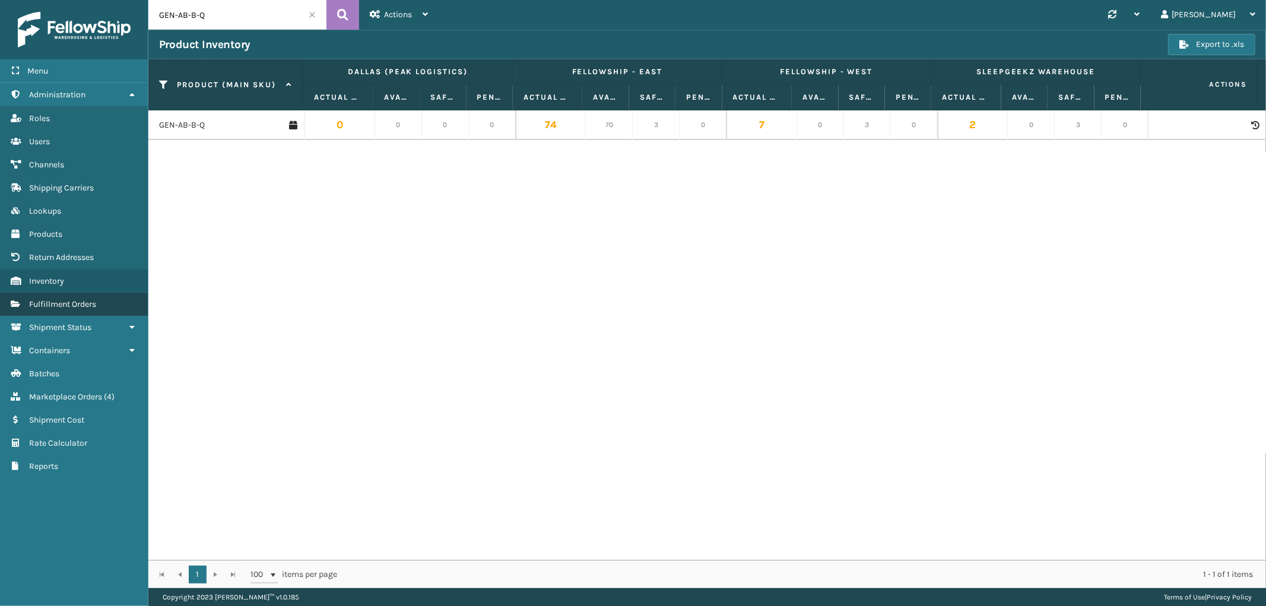
click at [75, 302] on span "Fulfillment Orders" at bounding box center [62, 304] width 67 height 10
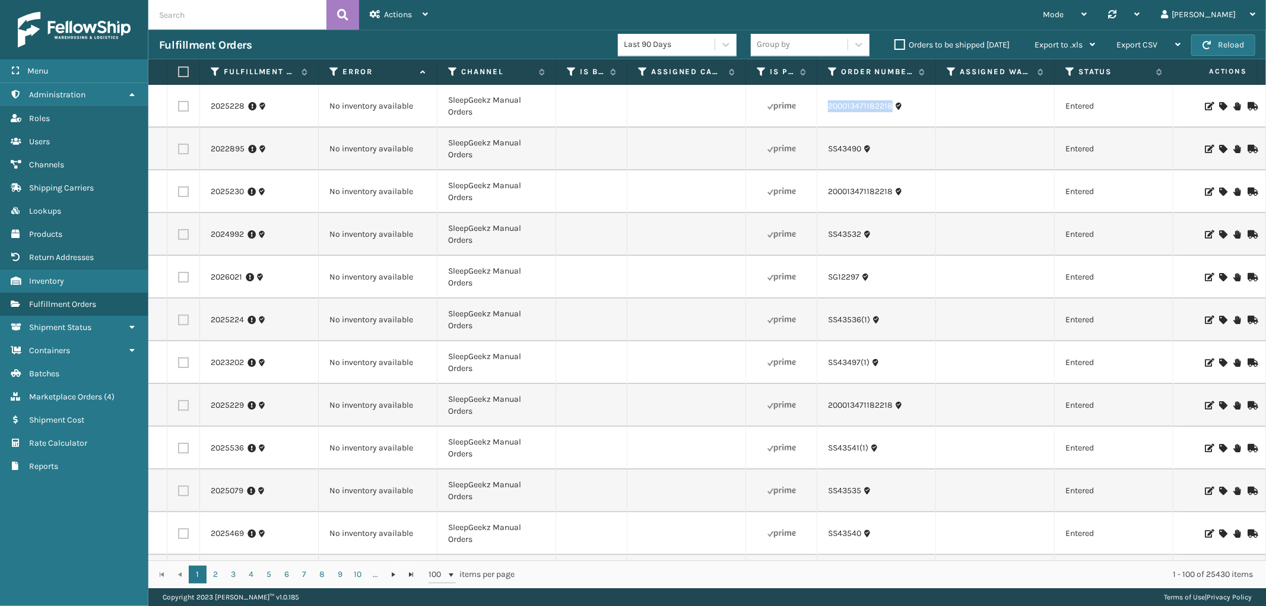
drag, startPoint x: 893, startPoint y: 116, endPoint x: 827, endPoint y: 119, distance: 65.3
click at [827, 119] on td "200013471182218" at bounding box center [876, 106] width 119 height 43
copy link "200013471182218"
click at [1219, 106] on icon at bounding box center [1222, 106] width 7 height 8
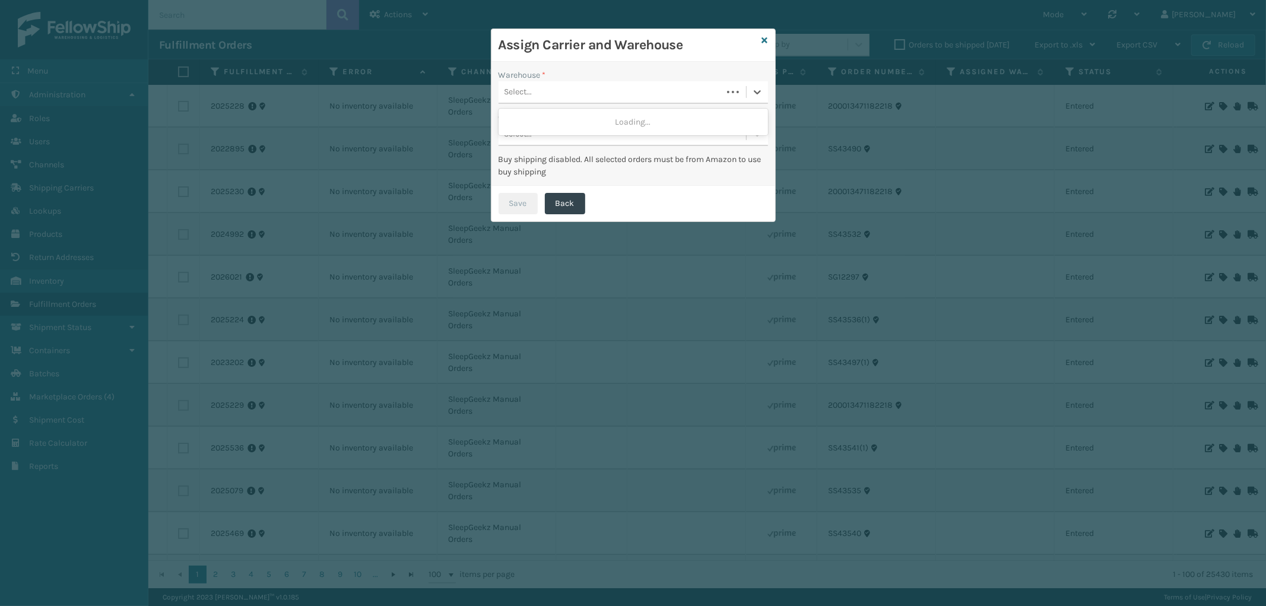
click at [564, 87] on div "Select..." at bounding box center [611, 93] width 224 height 20
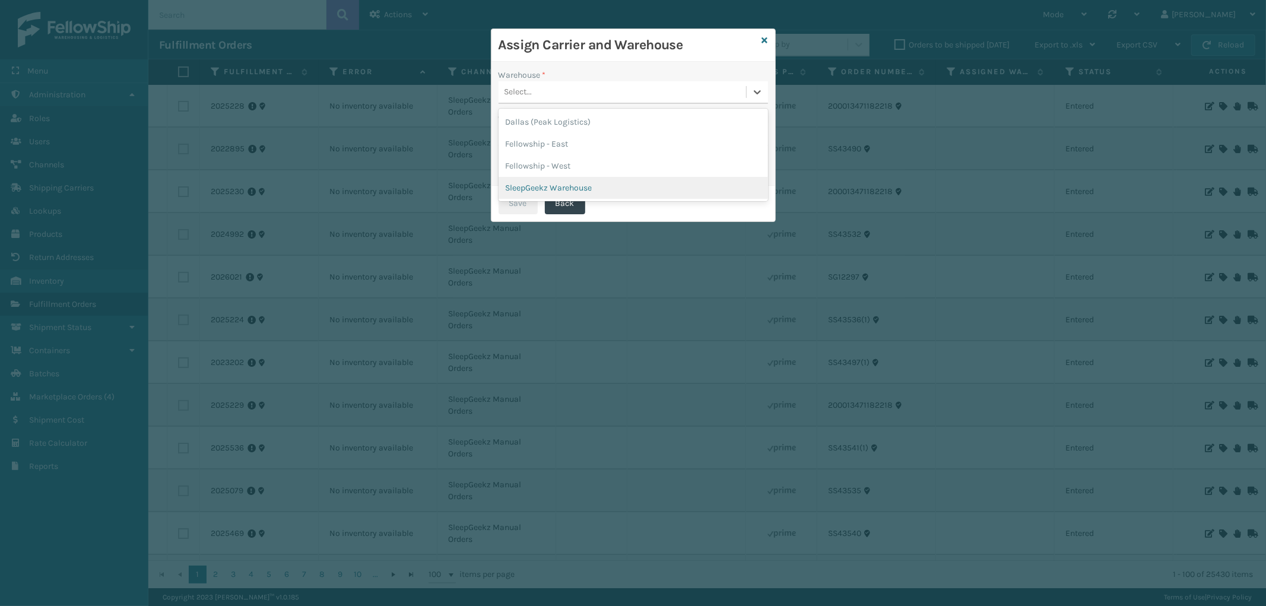
click at [549, 183] on div "SleepGeekz Warehouse" at bounding box center [633, 188] width 269 height 22
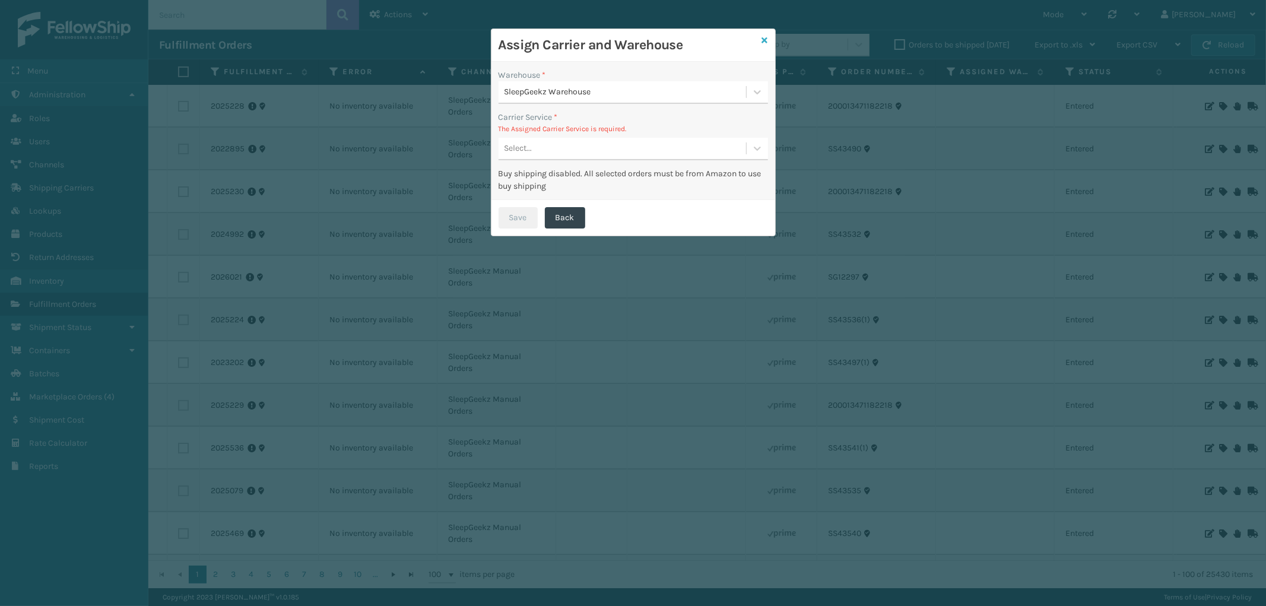
click at [764, 36] on icon at bounding box center [765, 40] width 6 height 8
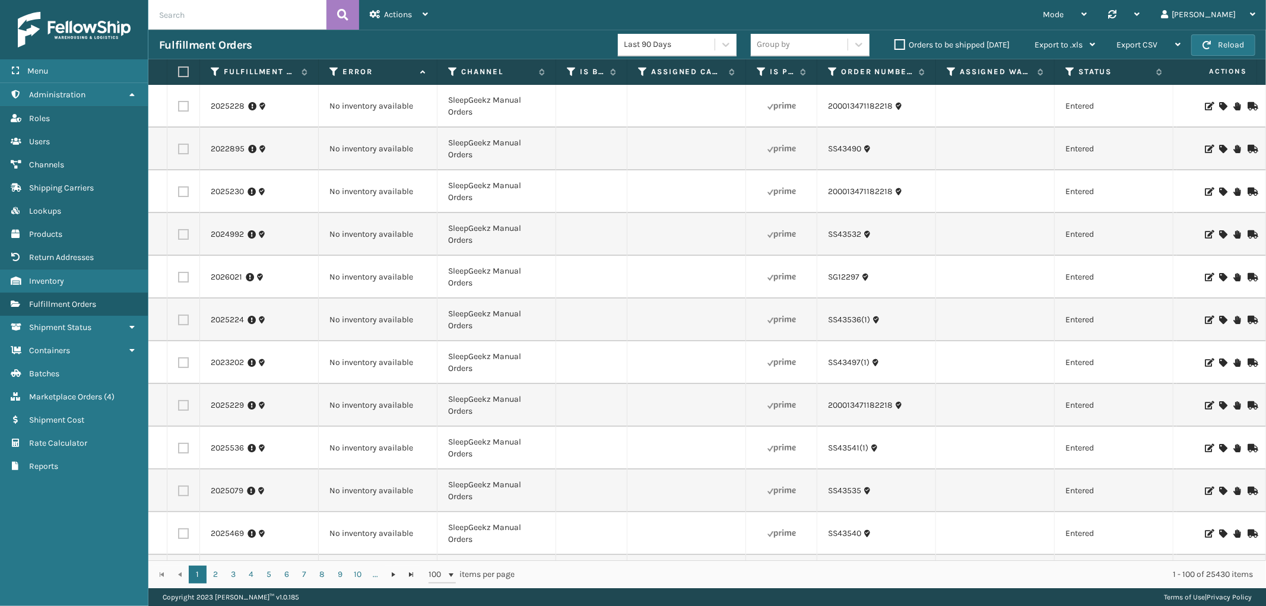
click at [185, 109] on label at bounding box center [183, 106] width 11 height 11
click at [179, 109] on input "checkbox" at bounding box center [178, 105] width 1 height 8
checkbox input "true"
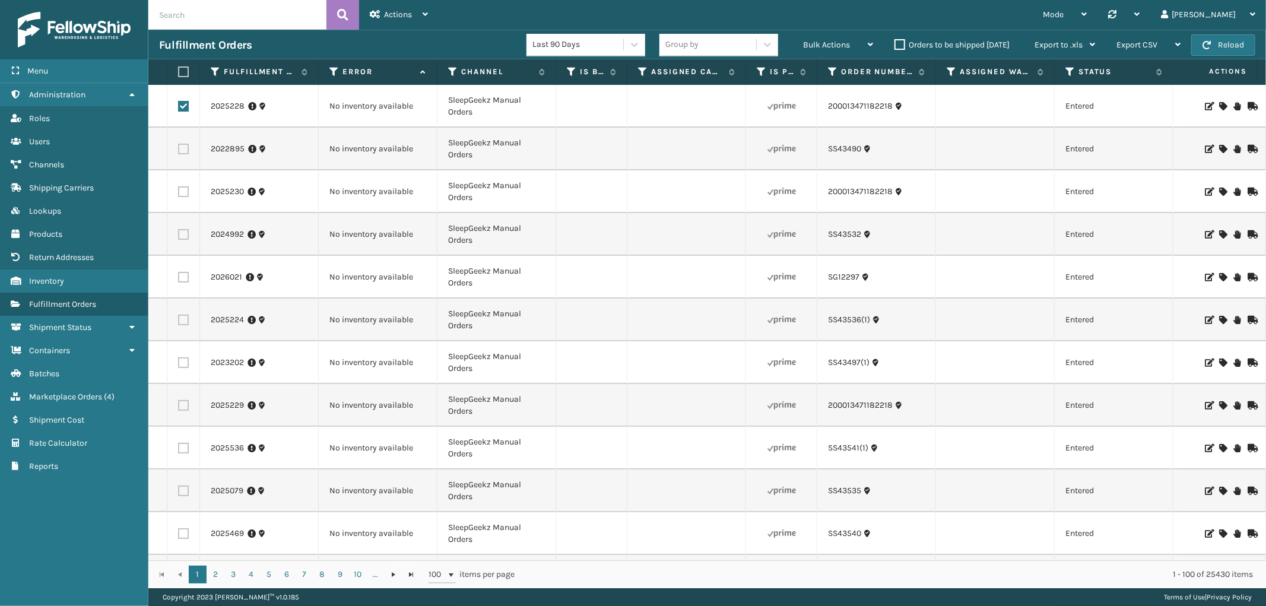
click at [180, 191] on label at bounding box center [183, 191] width 11 height 11
click at [179, 191] on input "checkbox" at bounding box center [178, 190] width 1 height 8
checkbox input "true"
click at [184, 407] on label at bounding box center [183, 405] width 11 height 11
click at [179, 407] on input "checkbox" at bounding box center [178, 404] width 1 height 8
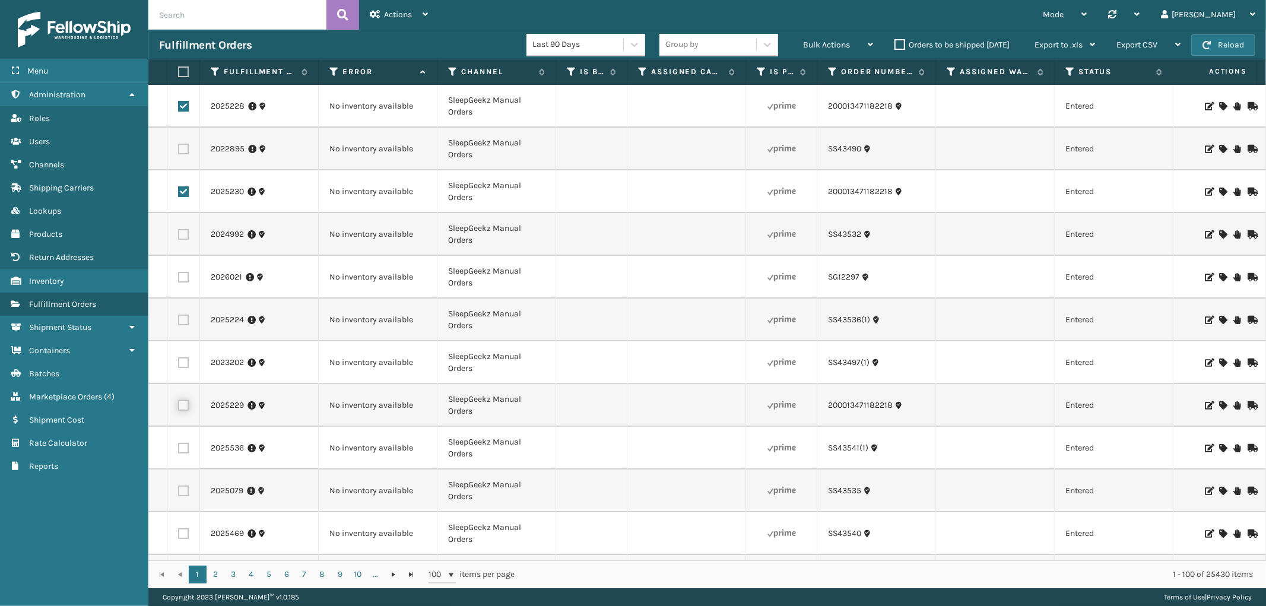
checkbox input "true"
click at [831, 42] on span "Bulk Actions" at bounding box center [826, 45] width 47 height 10
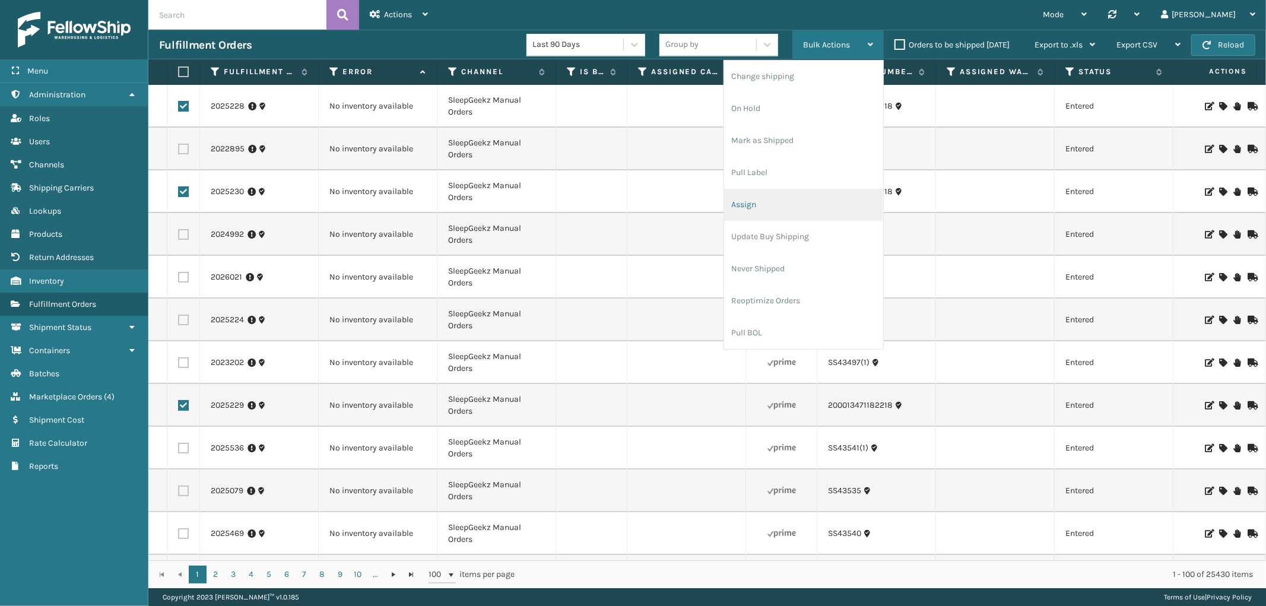
click at [763, 196] on li "Assign" at bounding box center [803, 205] width 159 height 32
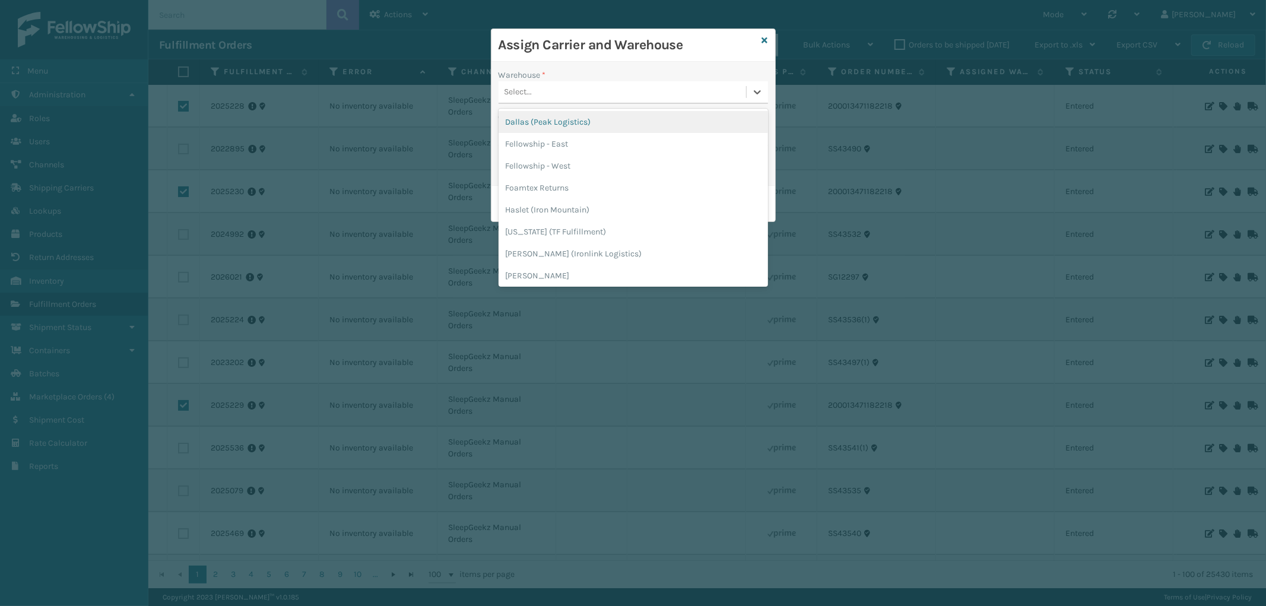
click at [559, 81] on div "Select..." at bounding box center [633, 92] width 269 height 23
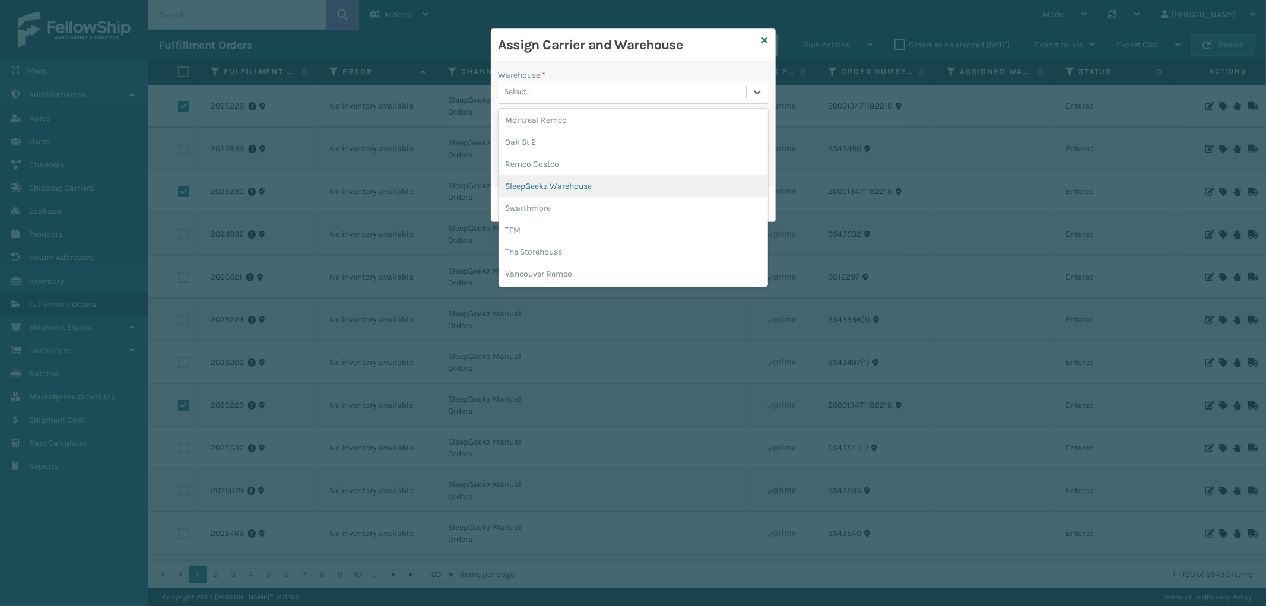
click at [614, 186] on div "SleepGeekz Warehouse" at bounding box center [633, 186] width 269 height 22
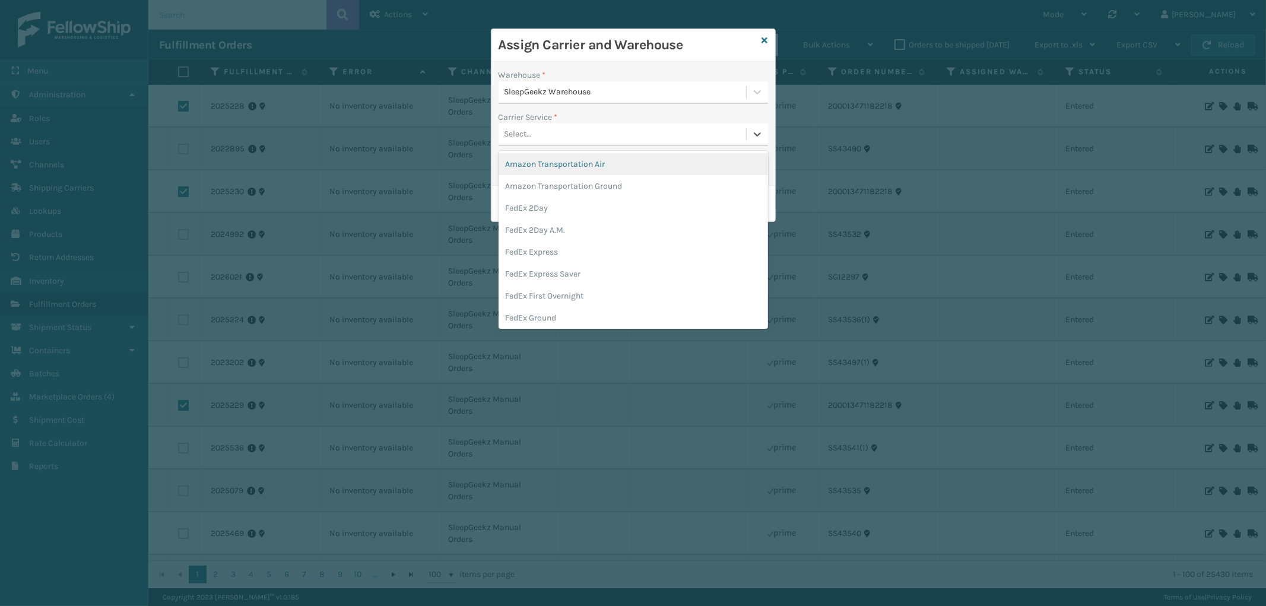
click at [594, 132] on div "Select..." at bounding box center [623, 135] width 248 height 20
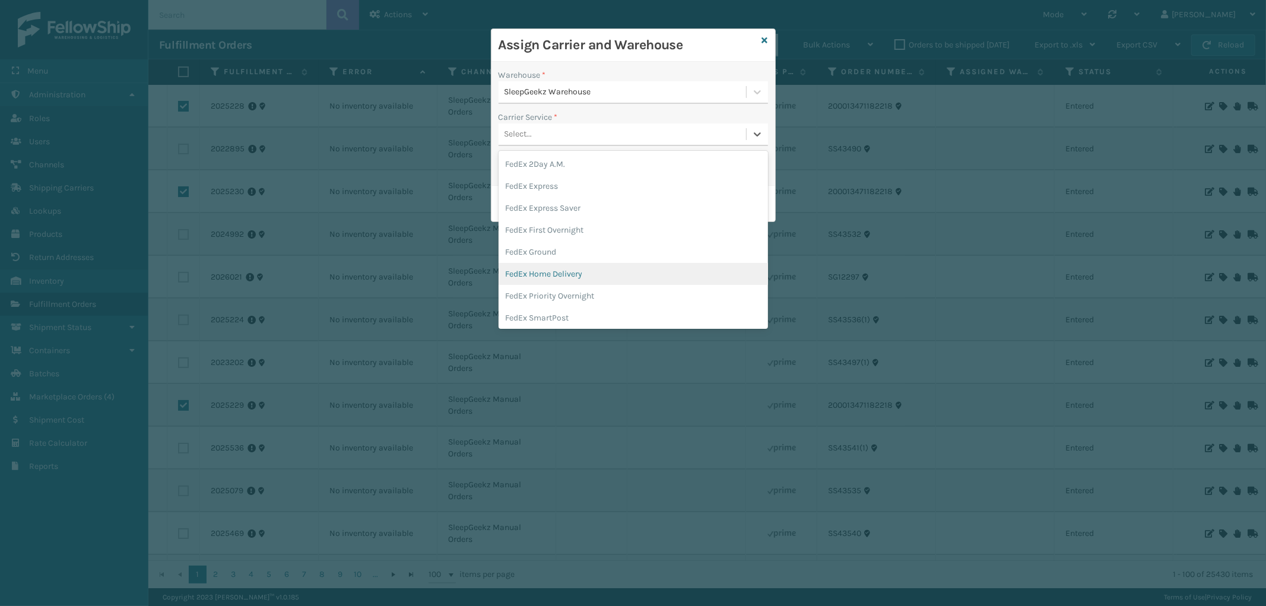
click at [592, 274] on div "FedEx Home Delivery" at bounding box center [633, 274] width 269 height 22
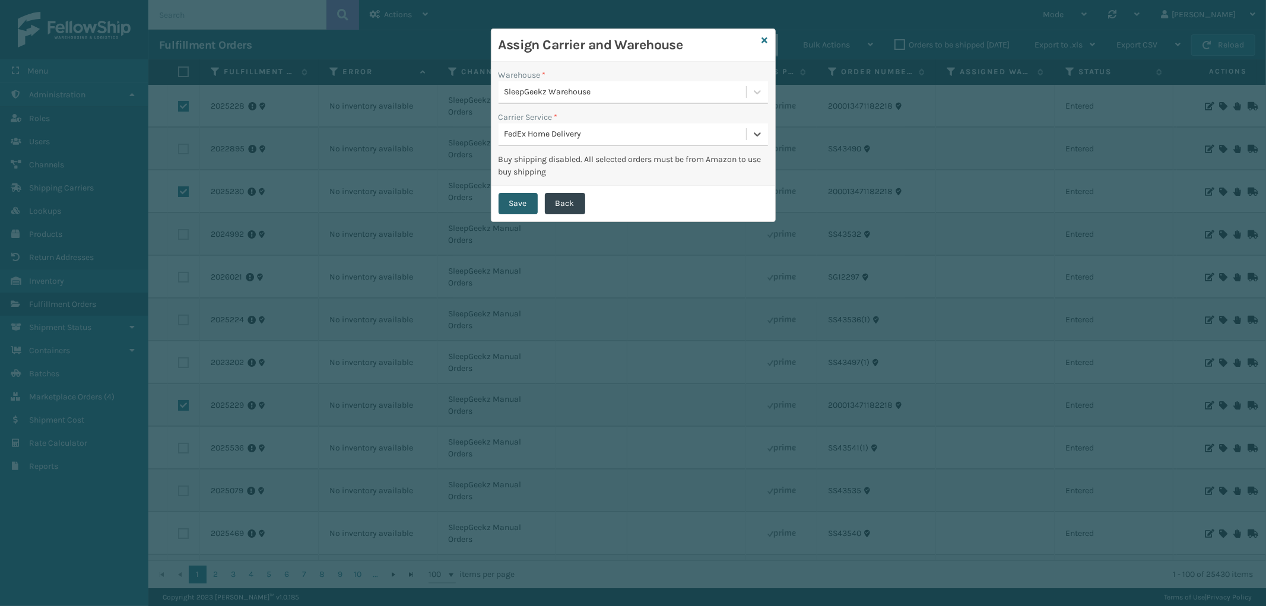
click at [525, 203] on button "Save" at bounding box center [518, 203] width 39 height 21
checkbox input "false"
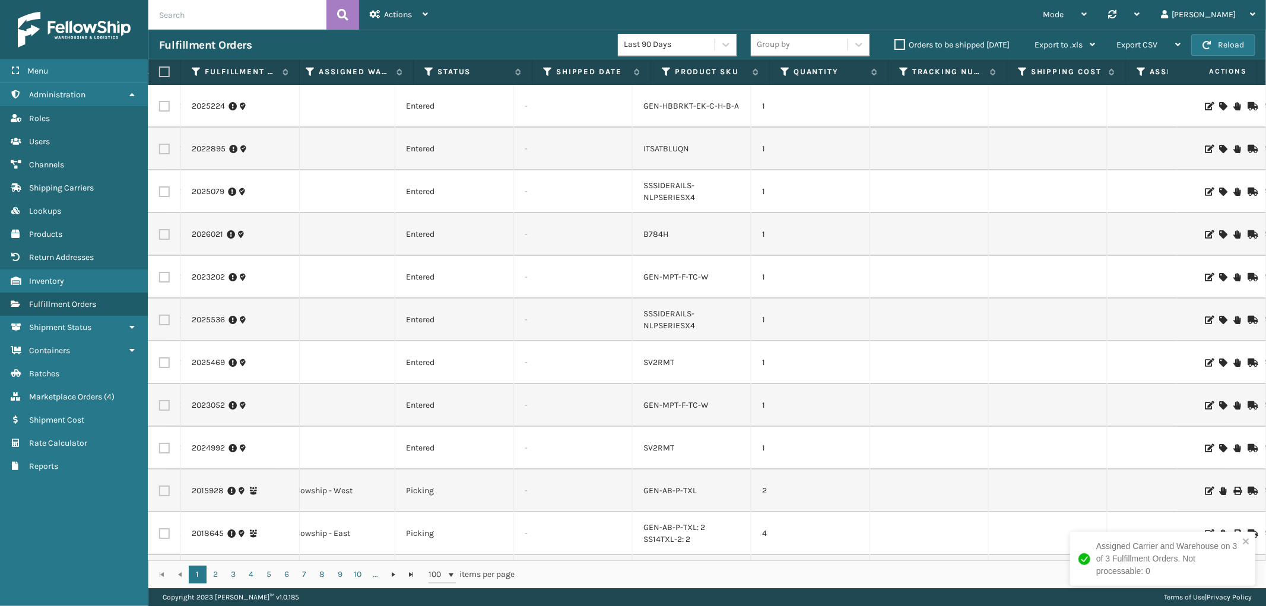
scroll to position [0, 659]
click at [1219, 147] on icon at bounding box center [1222, 149] width 7 height 8
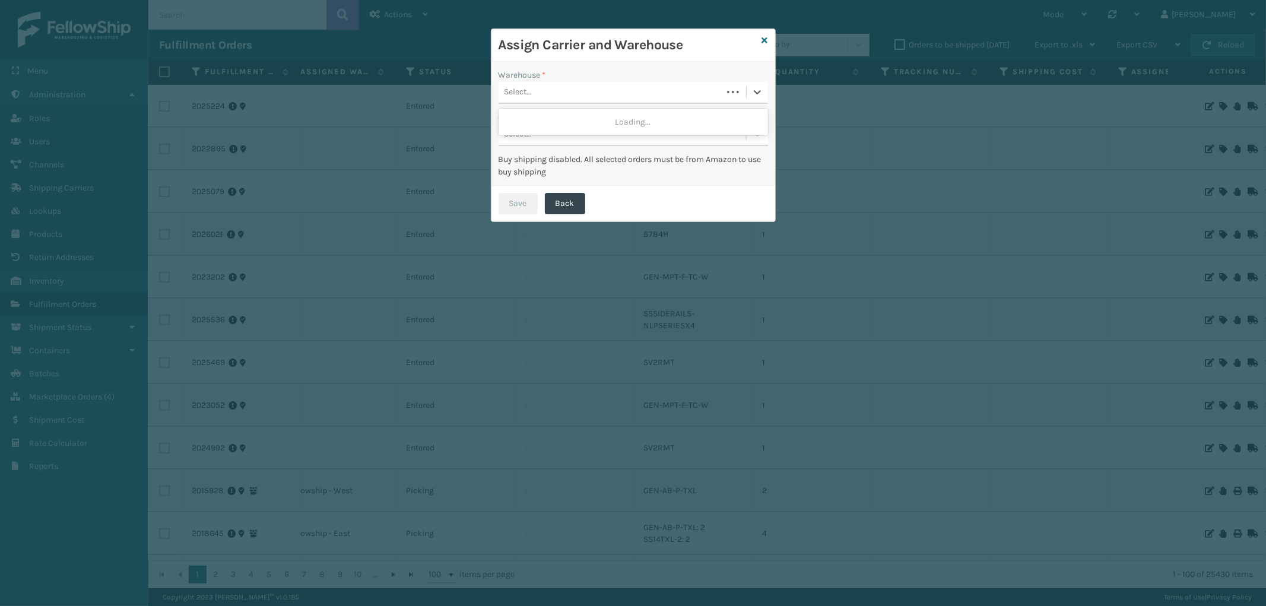
click at [585, 94] on div "Select..." at bounding box center [611, 93] width 224 height 20
click at [762, 39] on icon at bounding box center [765, 40] width 6 height 8
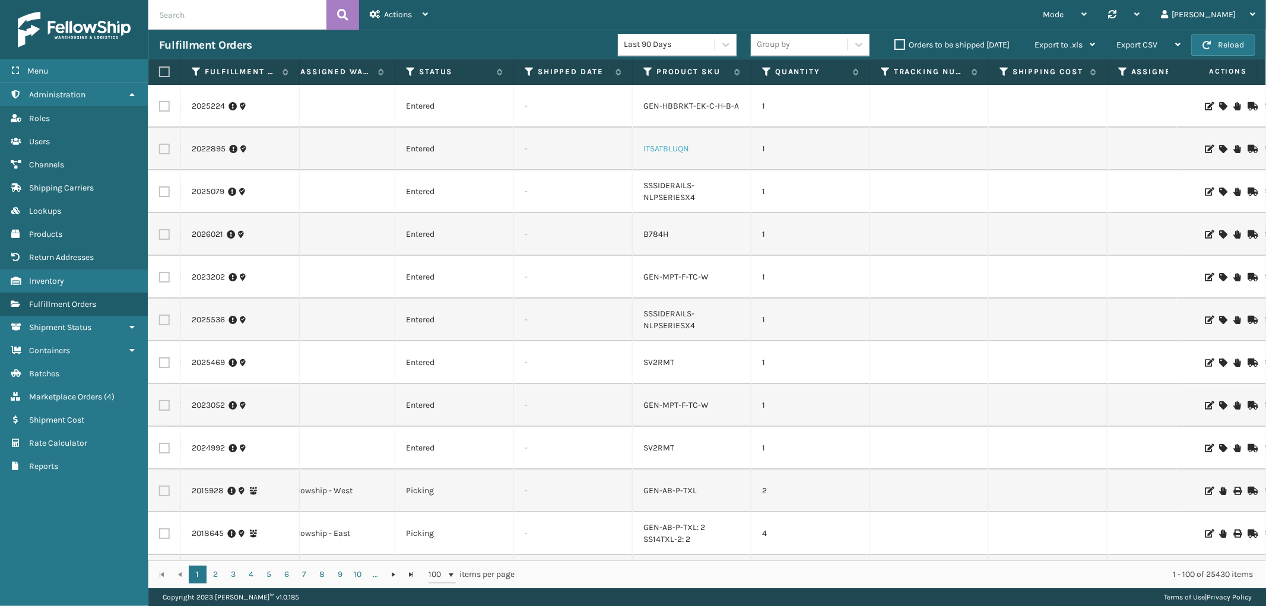
click at [674, 153] on link "ITSATBLUQN" at bounding box center [666, 149] width 46 height 10
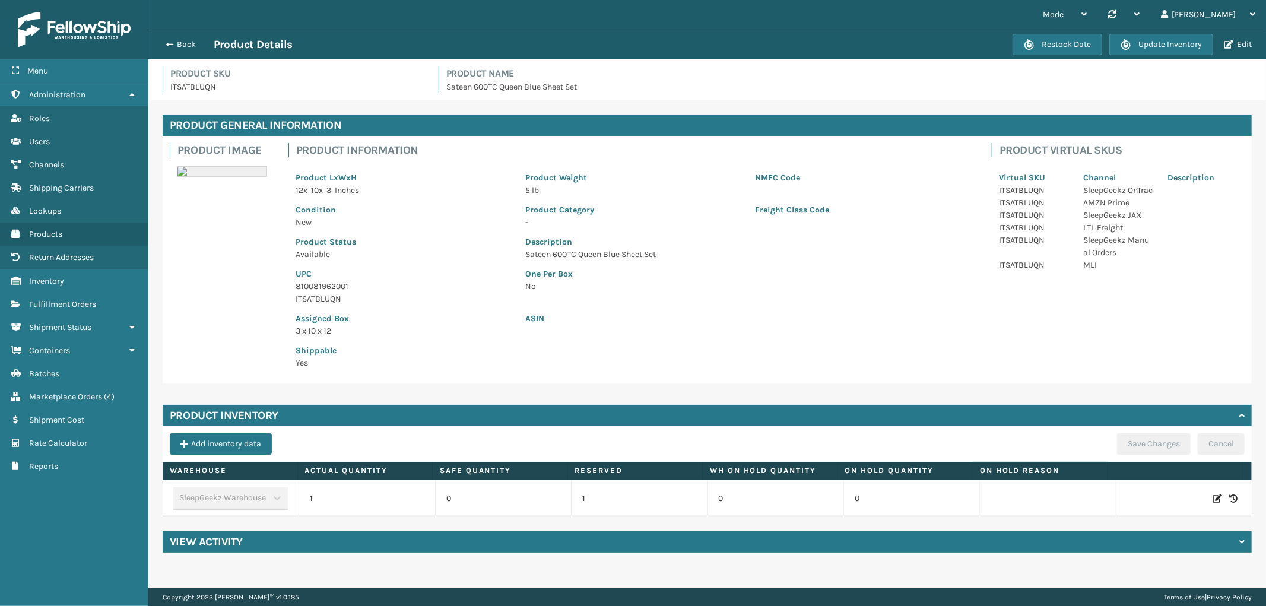
click at [1213, 496] on icon at bounding box center [1217, 499] width 9 height 12
click at [411, 496] on span "Increase value" at bounding box center [415, 500] width 9 height 9
type input "2"
click at [1131, 493] on button "ADD" at bounding box center [1139, 498] width 30 height 14
click at [1137, 441] on button "Save Changes" at bounding box center [1154, 443] width 74 height 21
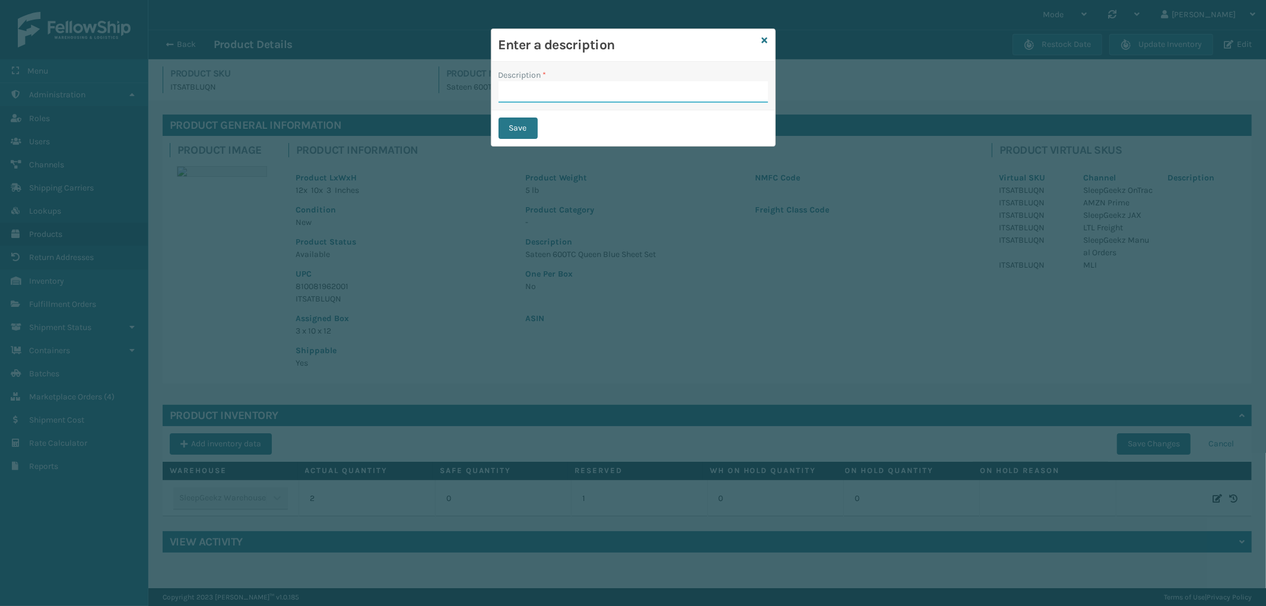
click at [596, 93] on input "Description *" at bounding box center [633, 91] width 269 height 21
type input "from inventory"
click at [502, 129] on button "Save" at bounding box center [518, 128] width 39 height 21
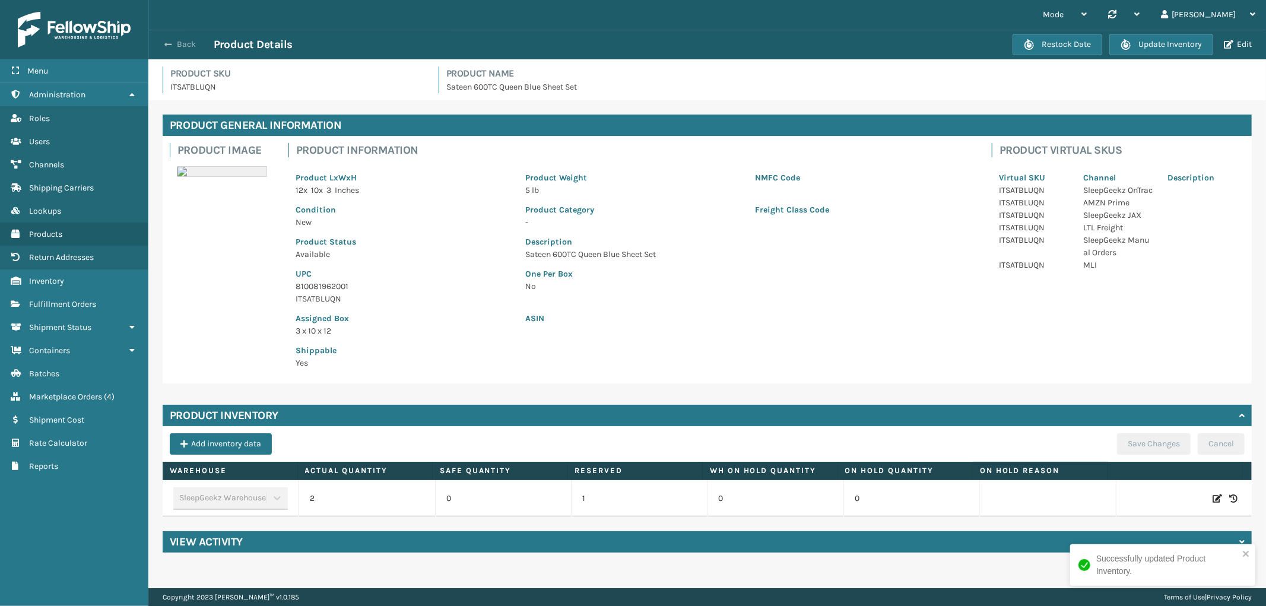
click at [180, 39] on button "Back" at bounding box center [186, 44] width 55 height 11
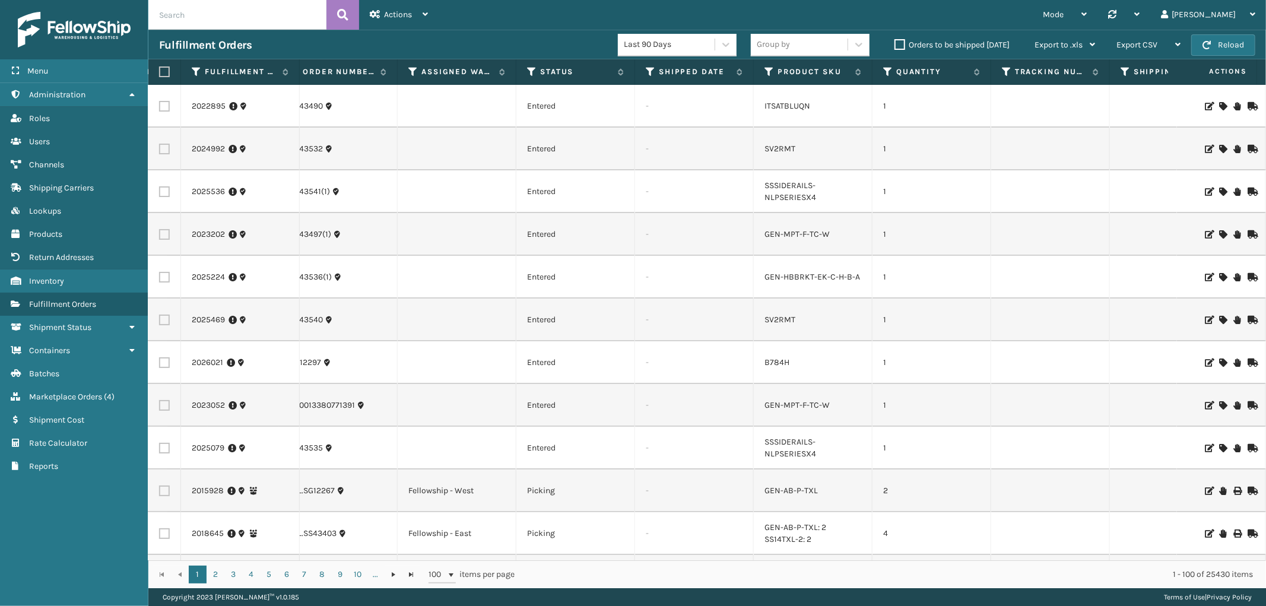
scroll to position [0, 553]
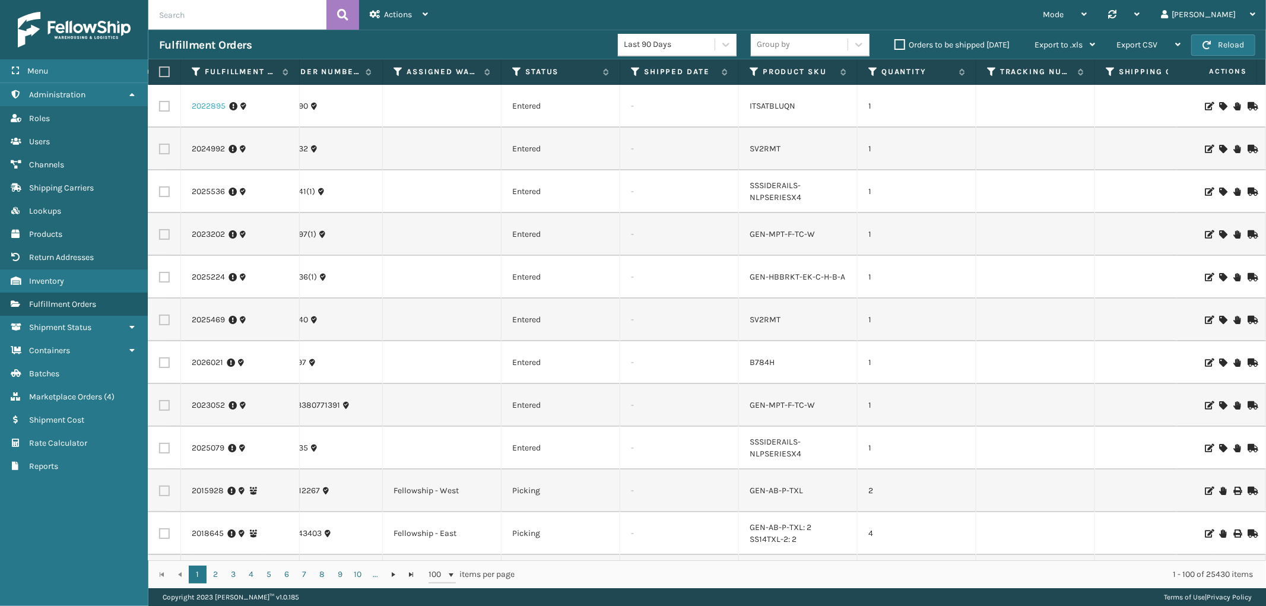
click at [198, 104] on link "2022895" at bounding box center [209, 106] width 34 height 12
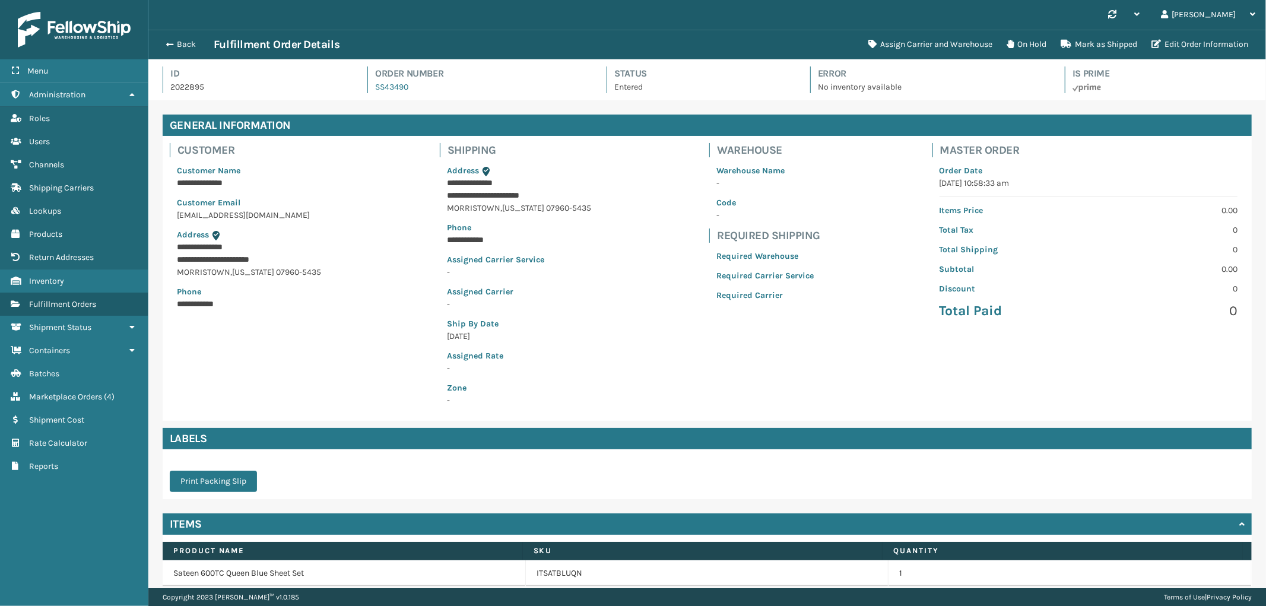
scroll to position [28, 1118]
click at [932, 39] on button "Assign Carrier and Warehouse" at bounding box center [930, 45] width 138 height 24
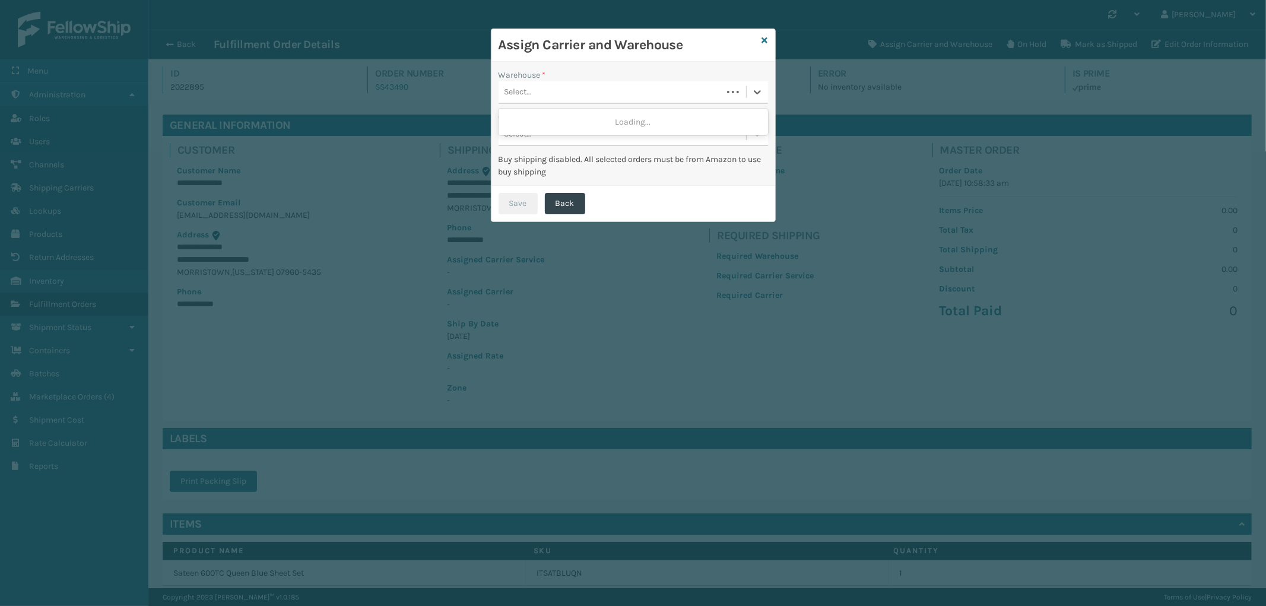
click at [559, 85] on div "Select..." at bounding box center [611, 93] width 224 height 20
click at [557, 117] on div "SleepGeekz Warehouse" at bounding box center [633, 122] width 269 height 22
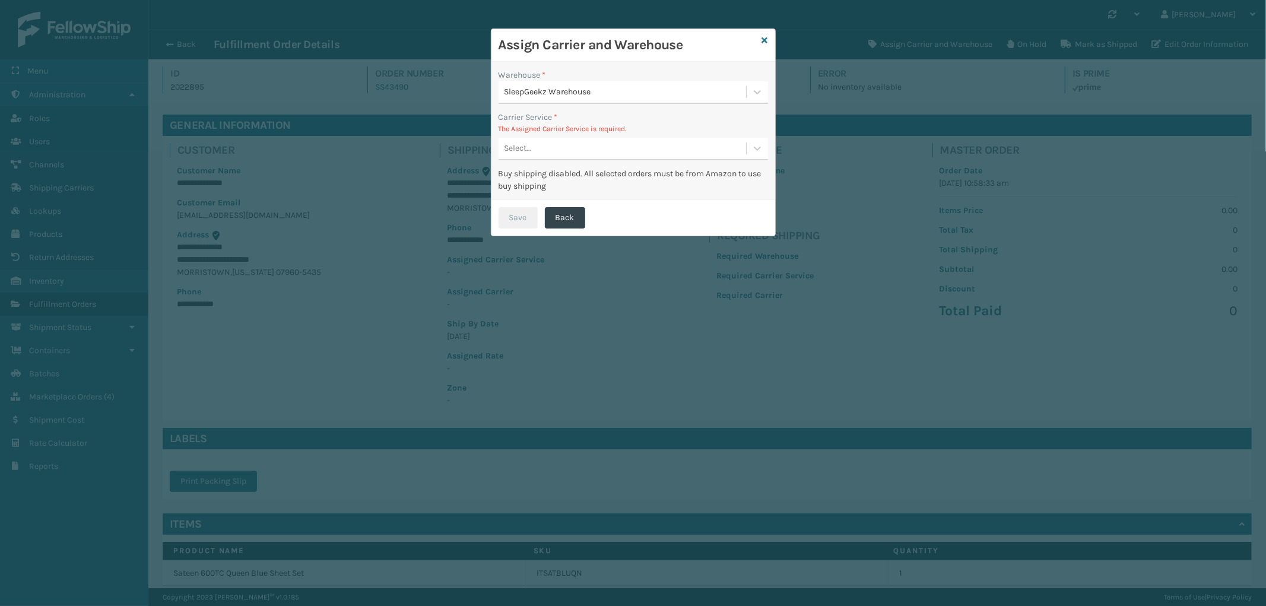
click at [562, 141] on div "Select..." at bounding box center [623, 149] width 248 height 20
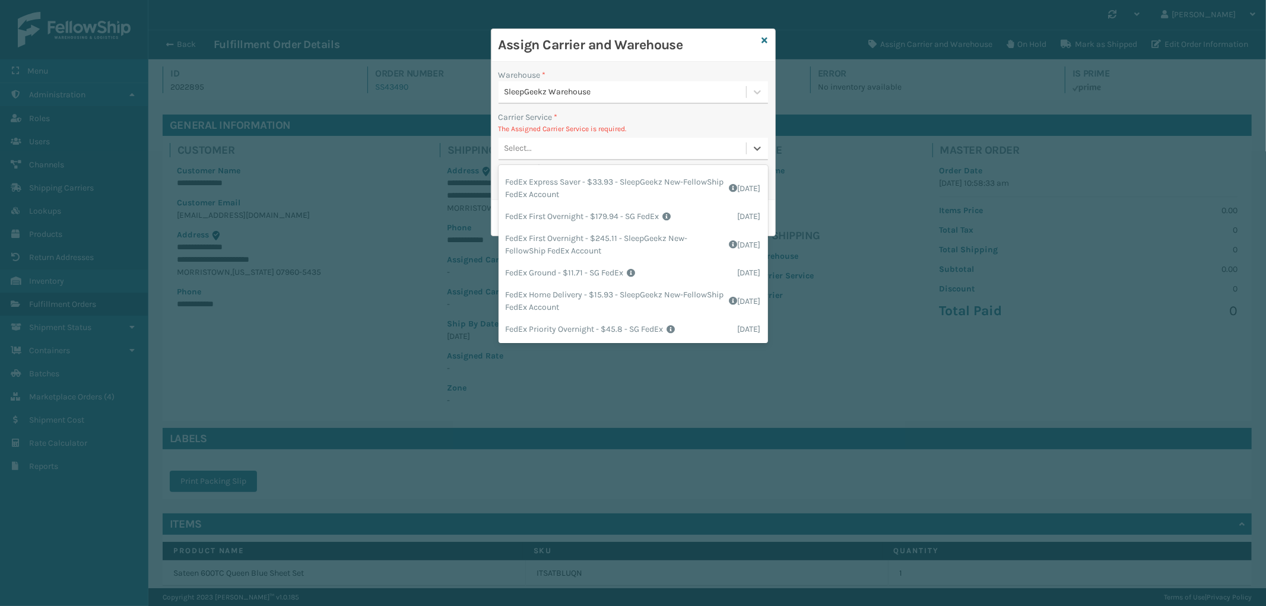
scroll to position [132, 0]
click at [608, 274] on div "FedEx Ground - $11.71 - SG FedEx Shipping Cost $11.71 Surplus Cost $0 Total $11…" at bounding box center [633, 272] width 269 height 22
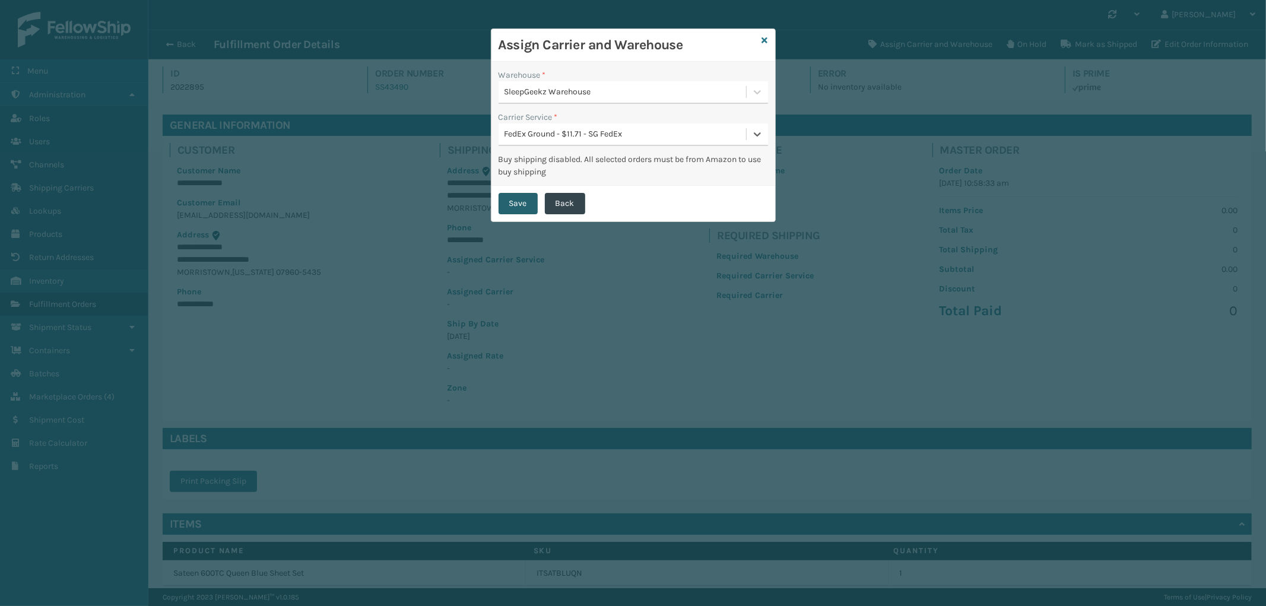
click at [523, 204] on button "Save" at bounding box center [518, 203] width 39 height 21
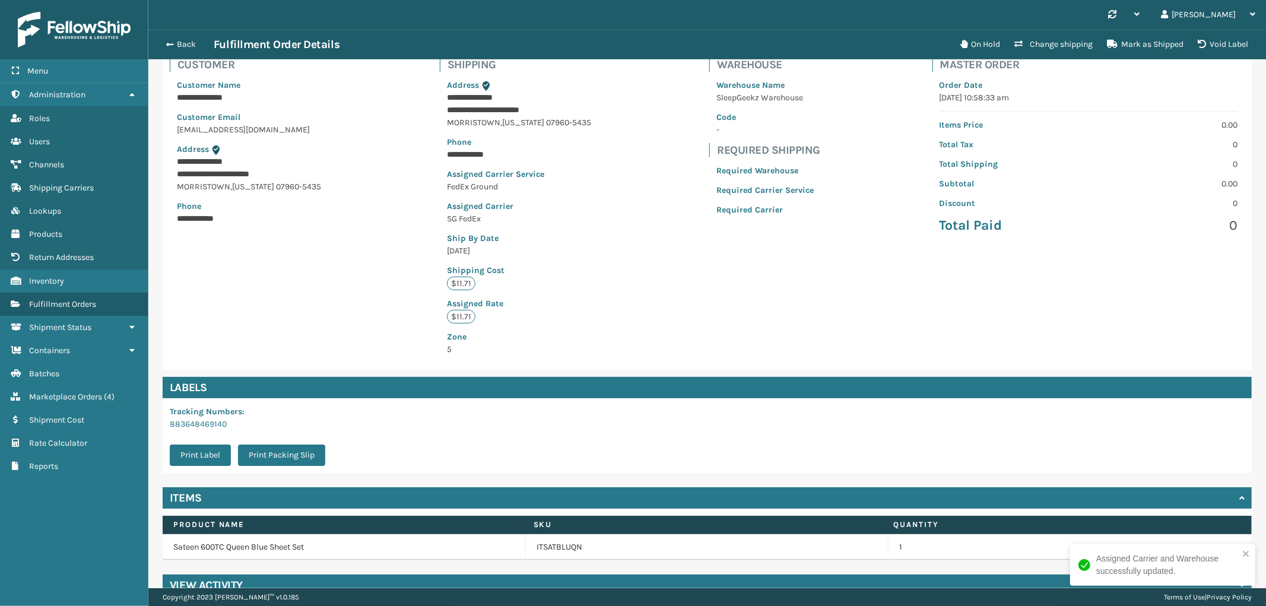
scroll to position [107, 0]
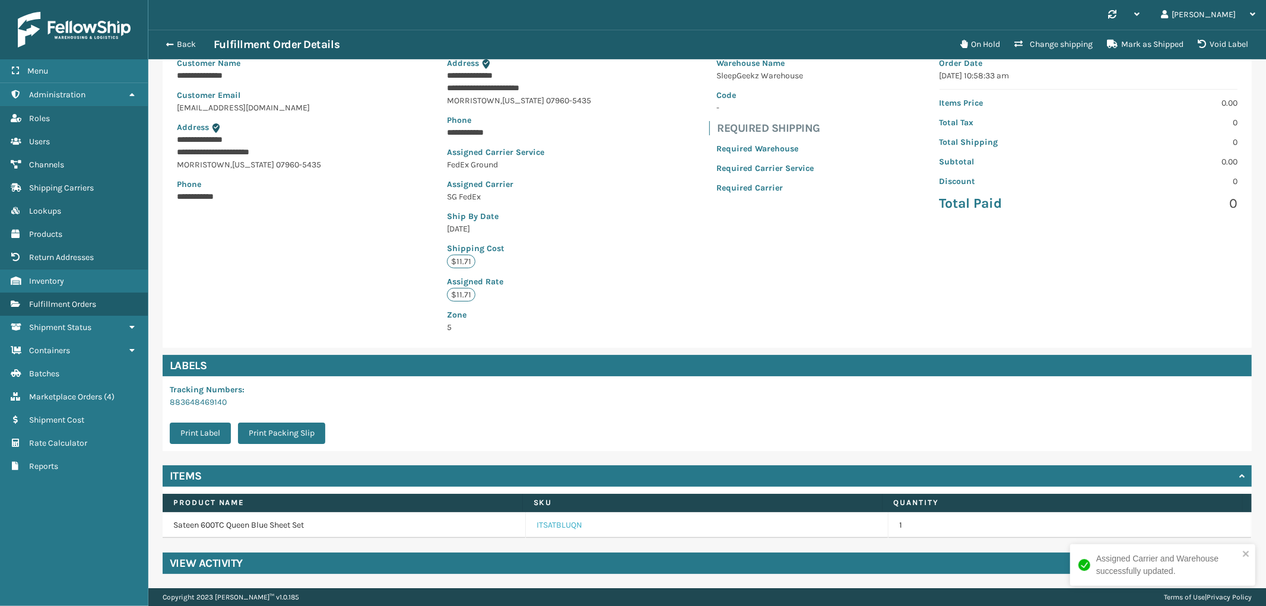
click at [568, 530] on link "ITSATBLUQN" at bounding box center [560, 525] width 46 height 12
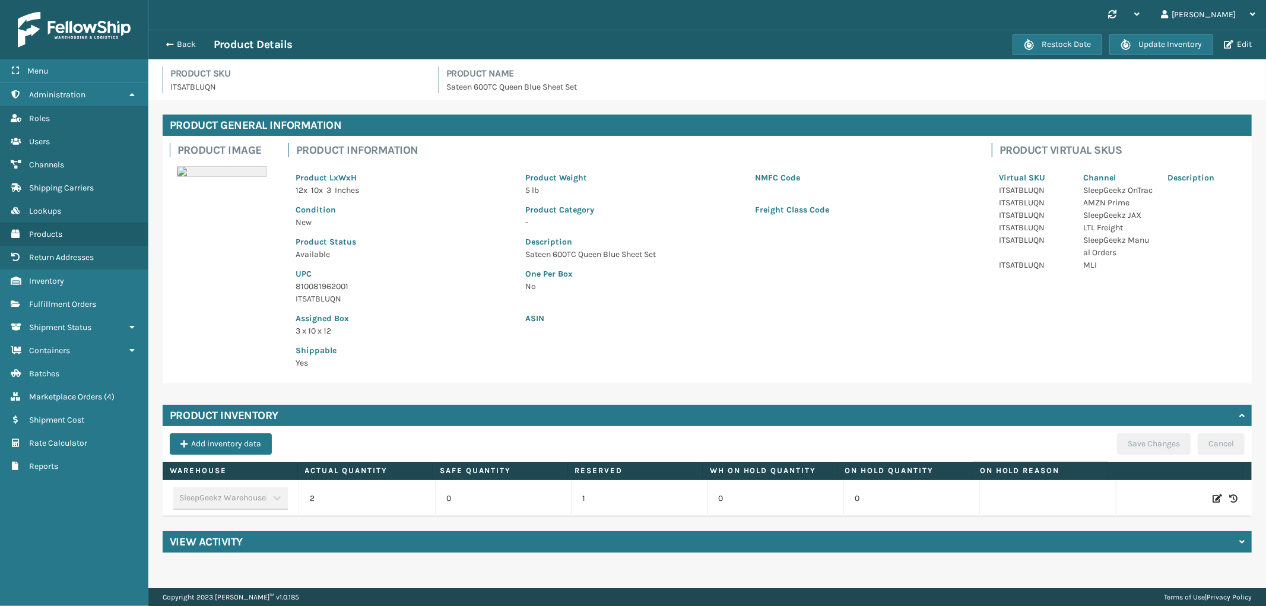
click at [1213, 497] on icon at bounding box center [1217, 499] width 9 height 12
click at [316, 497] on span "Decrease value" at bounding box center [317, 500] width 9 height 9
type input "1"
click at [1124, 495] on button "ADD" at bounding box center [1139, 498] width 30 height 14
click at [1124, 446] on button "Save Changes" at bounding box center [1154, 443] width 74 height 21
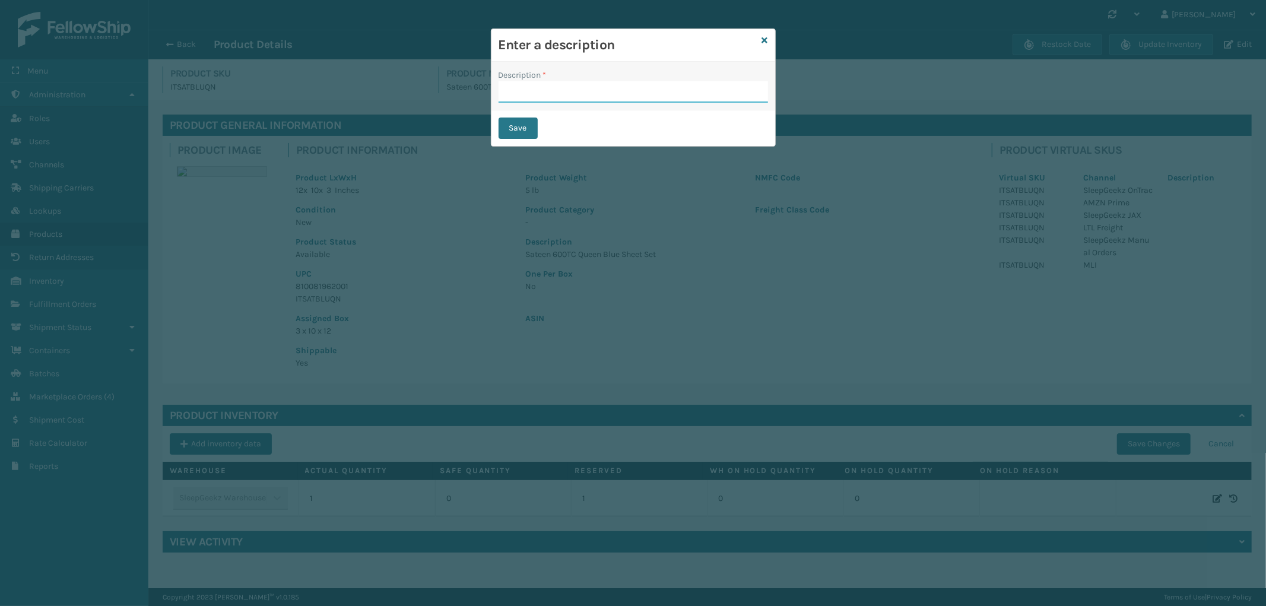
click at [645, 97] on input "Description *" at bounding box center [633, 91] width 269 height 21
type input "Warehouse counted"
click at [528, 139] on div "Save" at bounding box center [633, 128] width 284 height 36
click at [521, 126] on button "Save" at bounding box center [518, 128] width 39 height 21
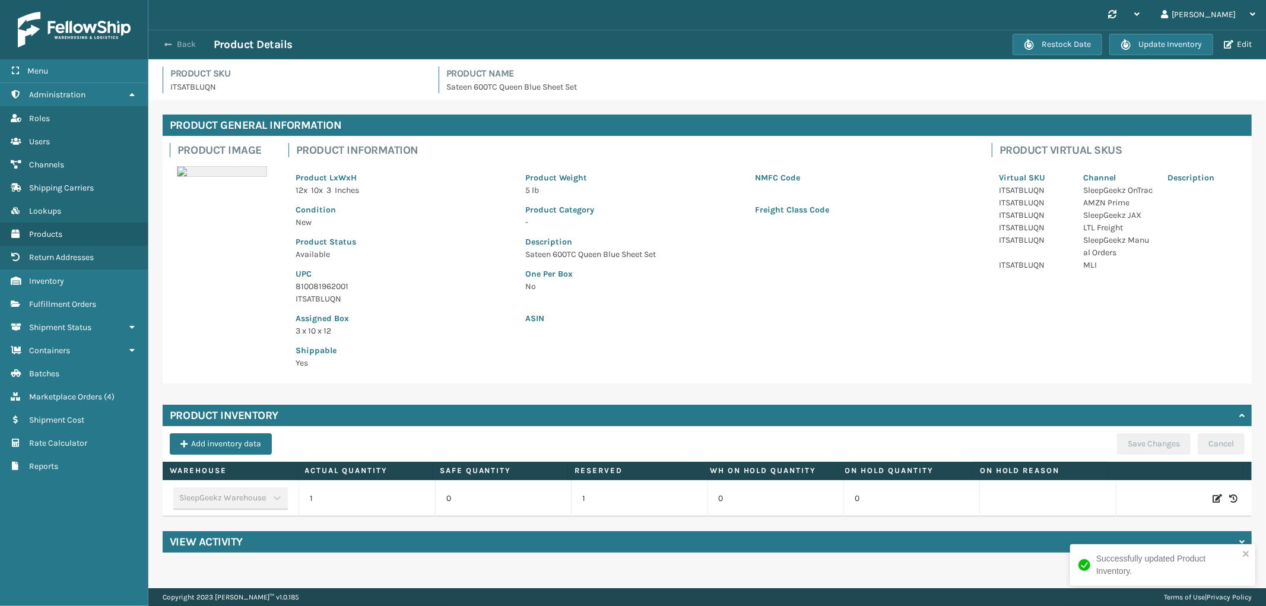
click at [176, 43] on button "Back" at bounding box center [186, 44] width 55 height 11
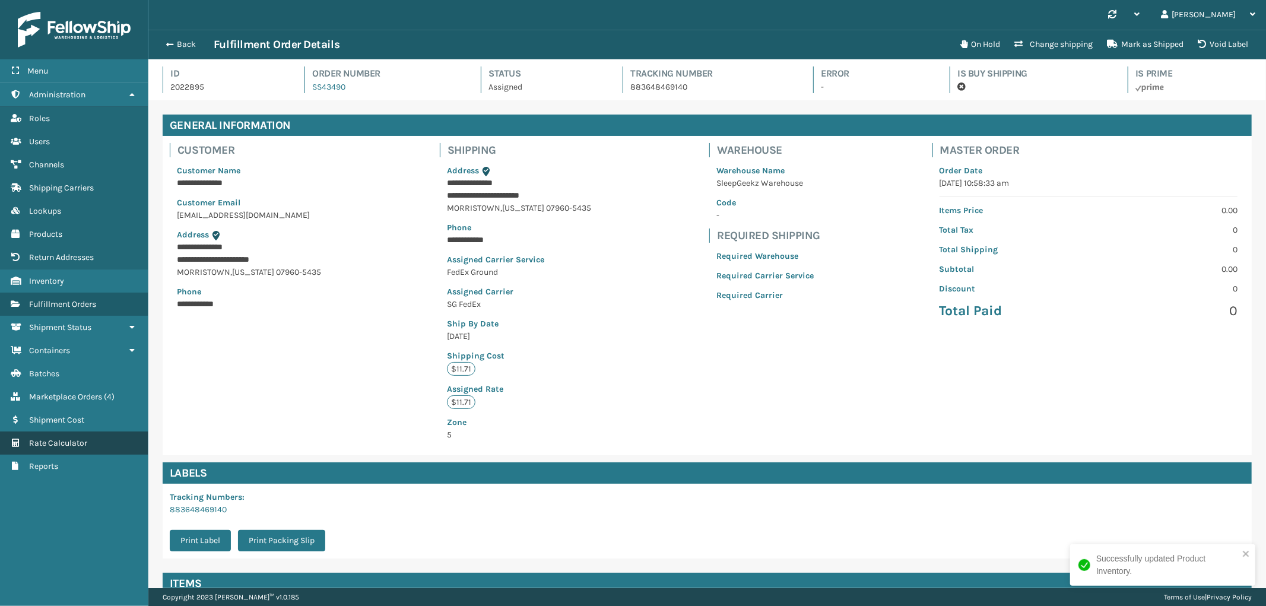
scroll to position [28, 1118]
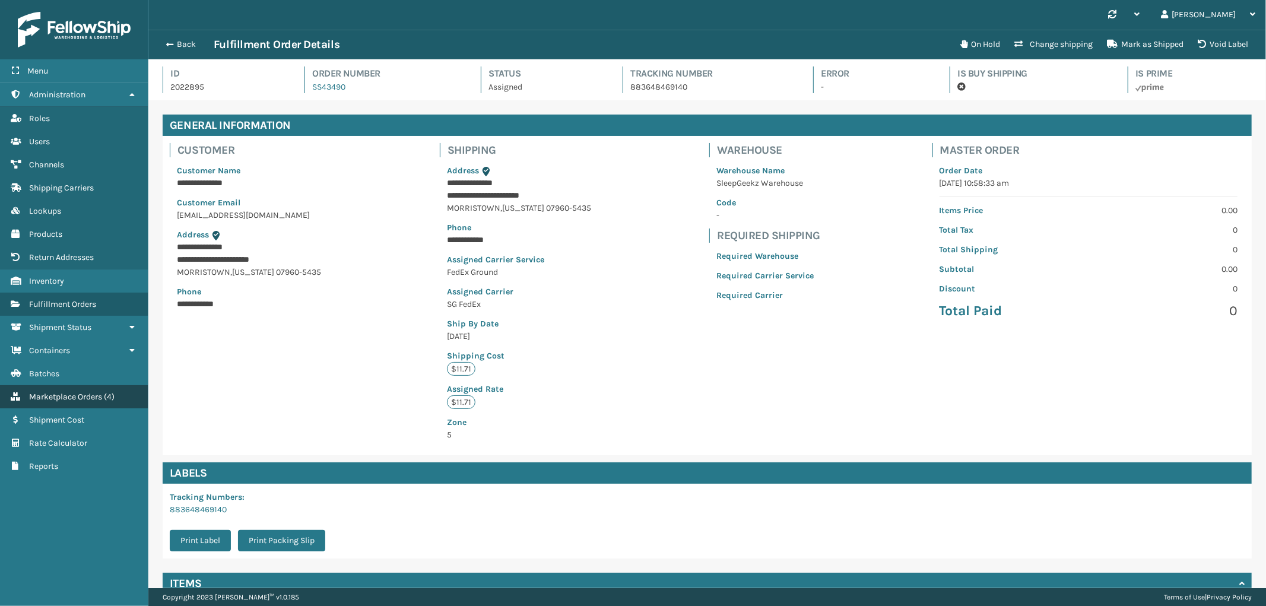
click at [34, 385] on link "Marketplace Orders ( 4 )" at bounding box center [74, 396] width 148 height 23
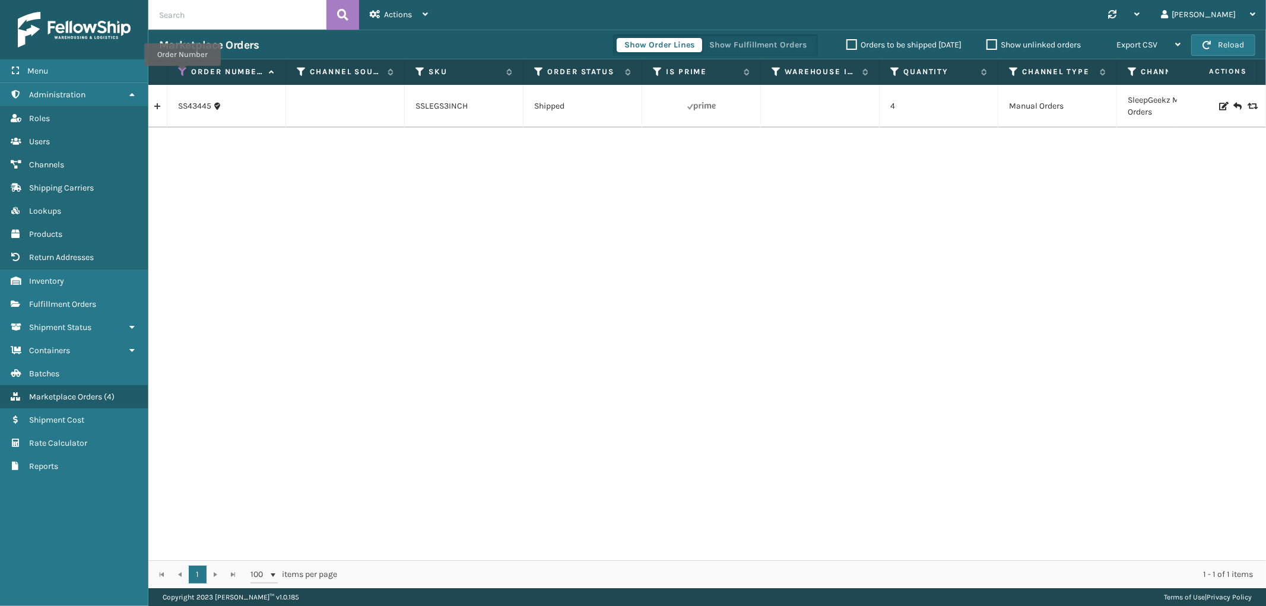
click at [182, 74] on icon at bounding box center [182, 71] width 9 height 11
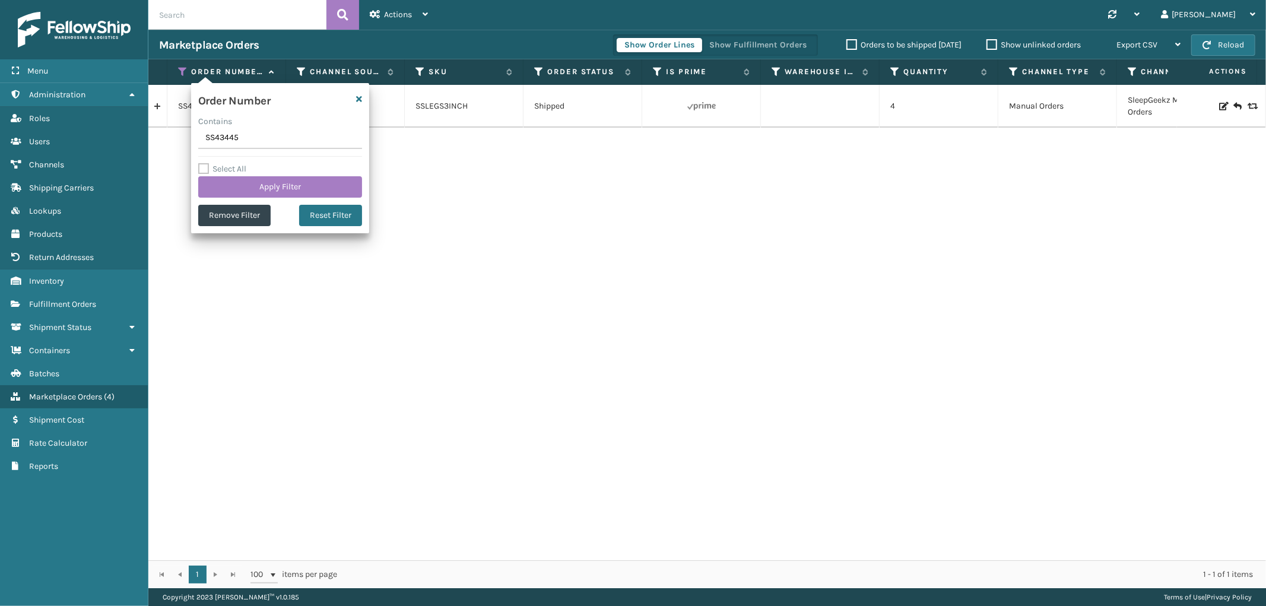
click at [224, 145] on input "SS43445" at bounding box center [280, 138] width 164 height 21
type input "113-2946209-8520226"
click at [226, 180] on button "Apply Filter" at bounding box center [280, 186] width 164 height 21
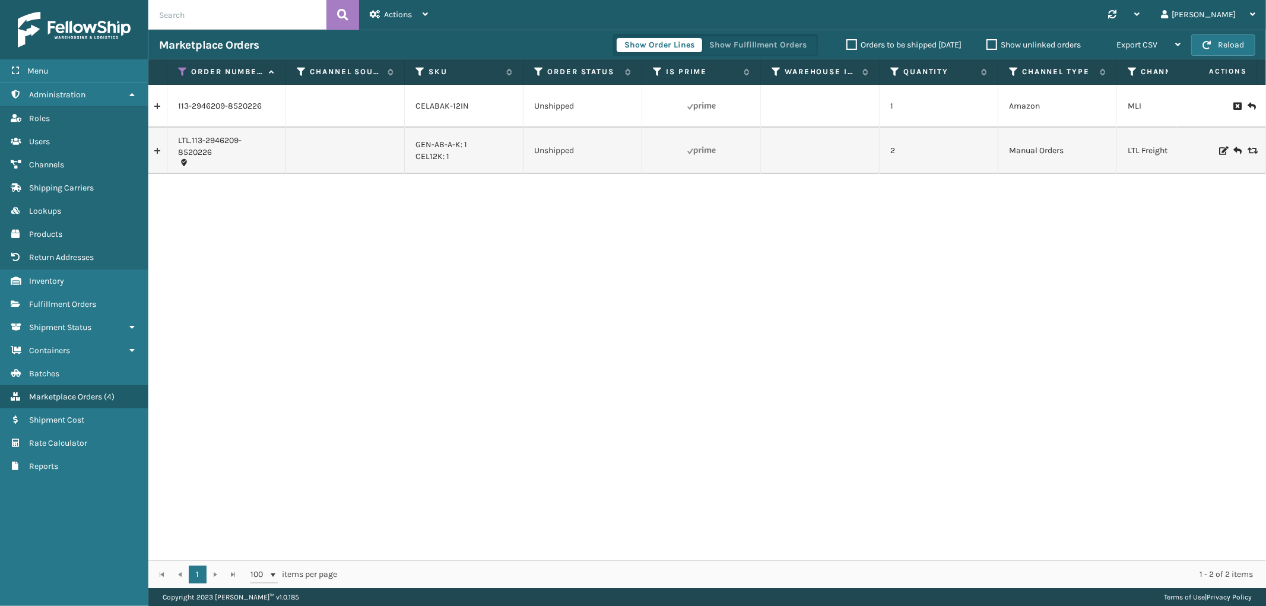
click at [156, 153] on link at bounding box center [157, 150] width 18 height 19
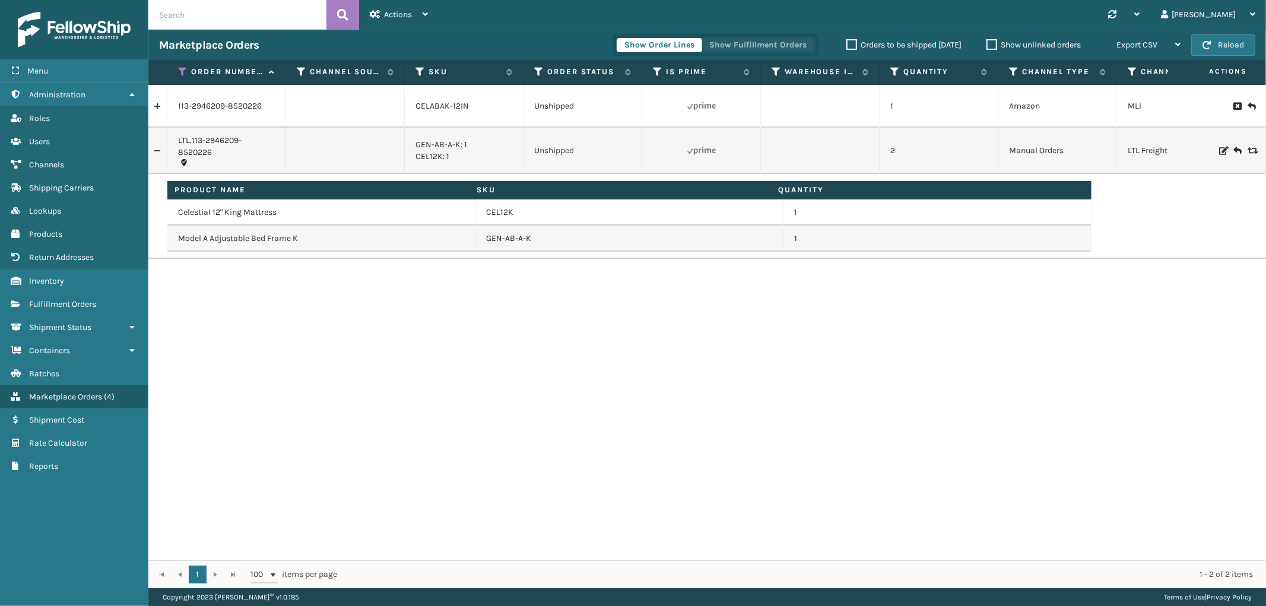
click at [749, 47] on button "Show Fulfillment Orders" at bounding box center [758, 45] width 113 height 14
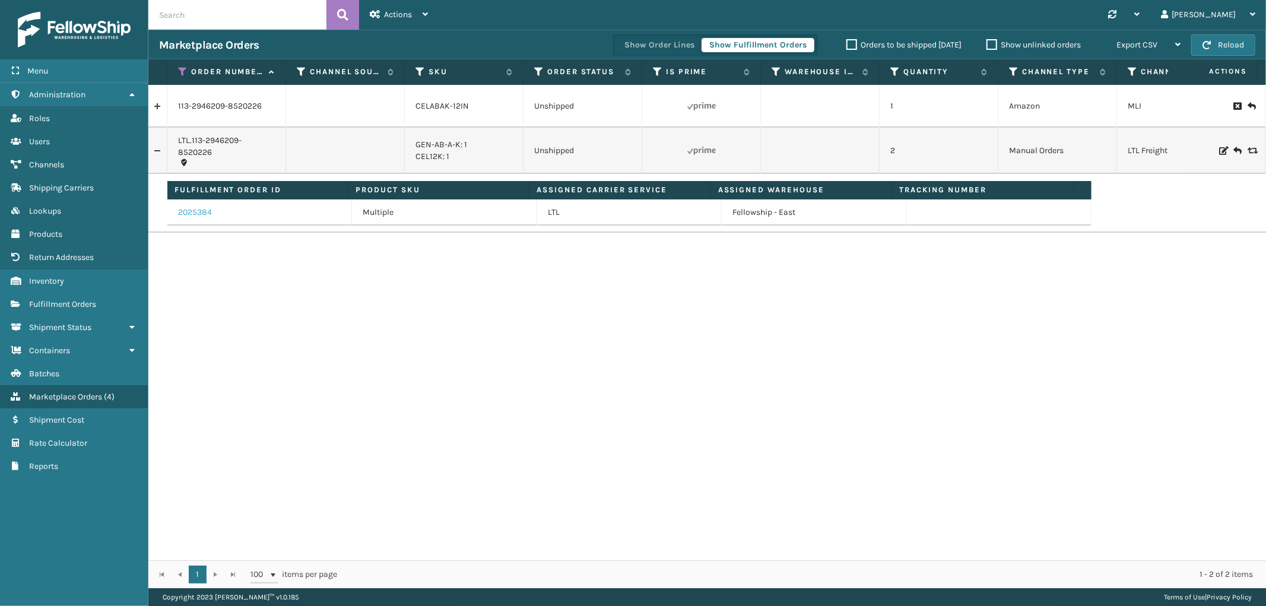
click at [204, 209] on link "2025384" at bounding box center [195, 213] width 34 height 12
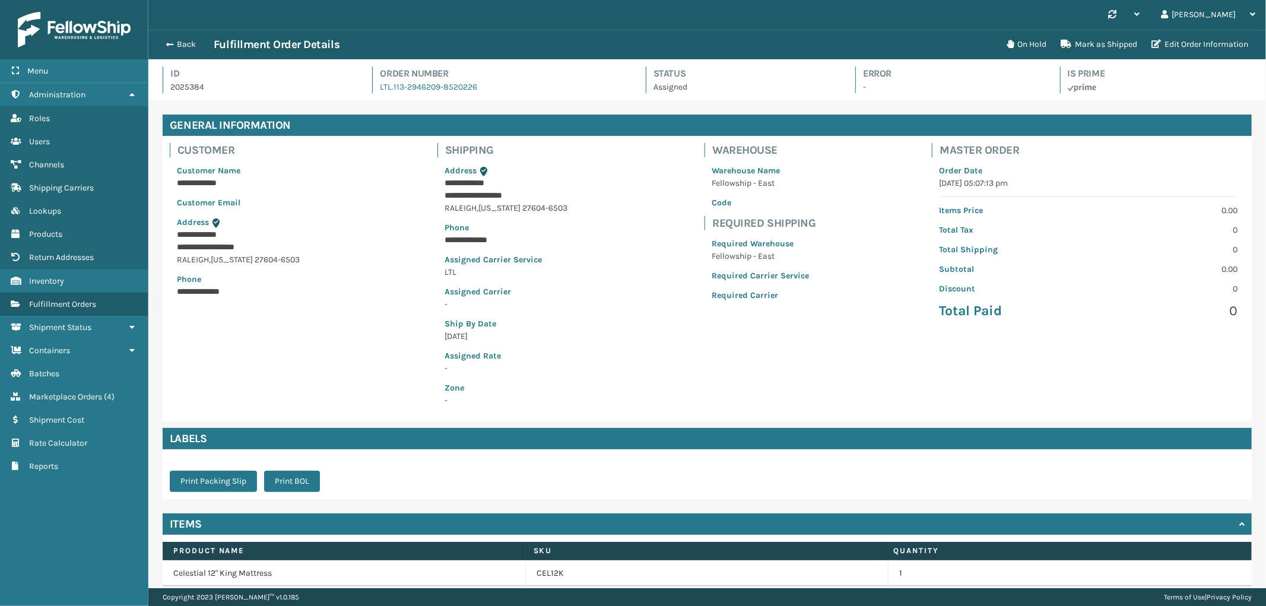
scroll to position [28, 1118]
click at [1016, 40] on button "On Hold" at bounding box center [1027, 45] width 54 height 24
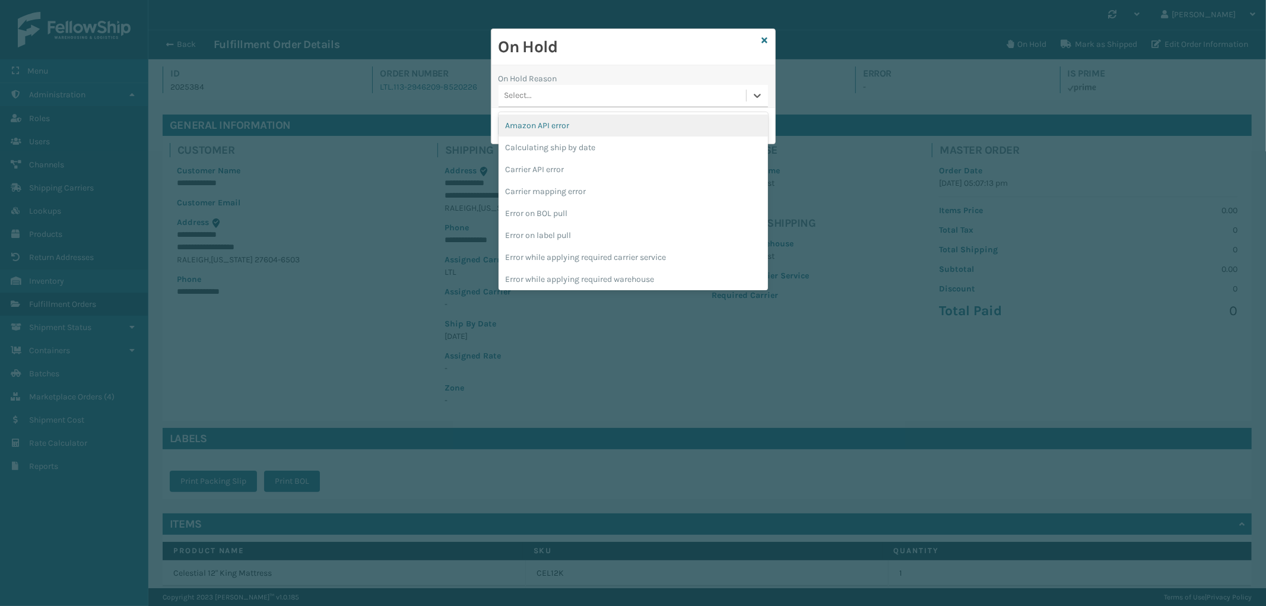
click at [601, 98] on div "Select..." at bounding box center [623, 96] width 248 height 20
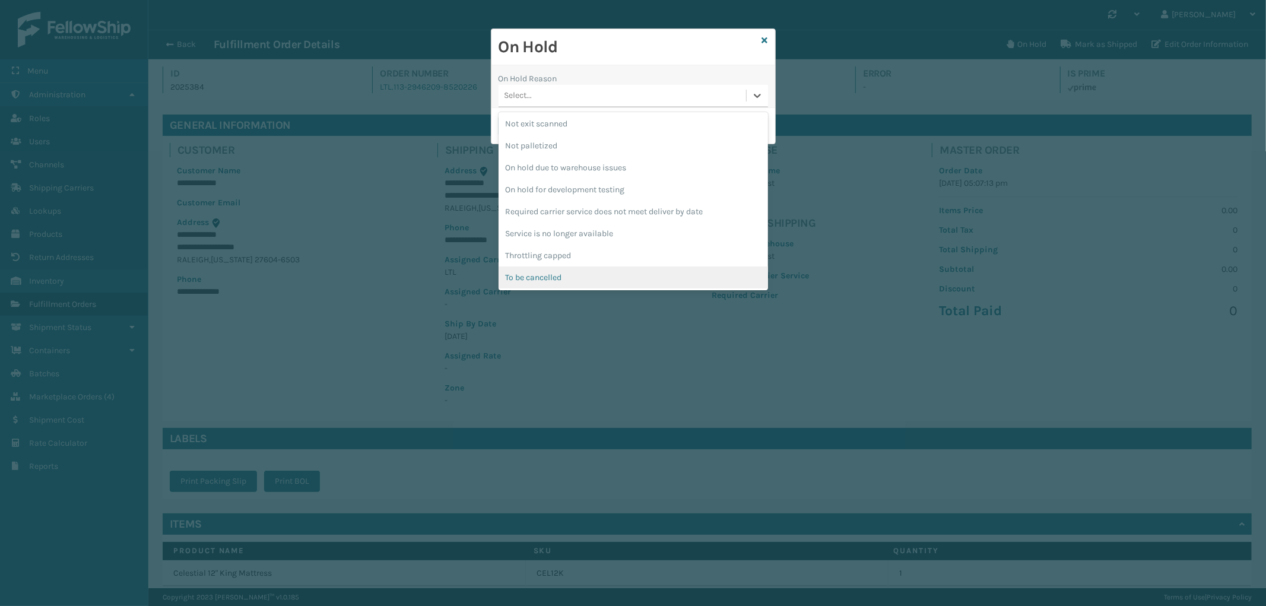
click at [586, 279] on div "To be cancelled" at bounding box center [633, 277] width 269 height 22
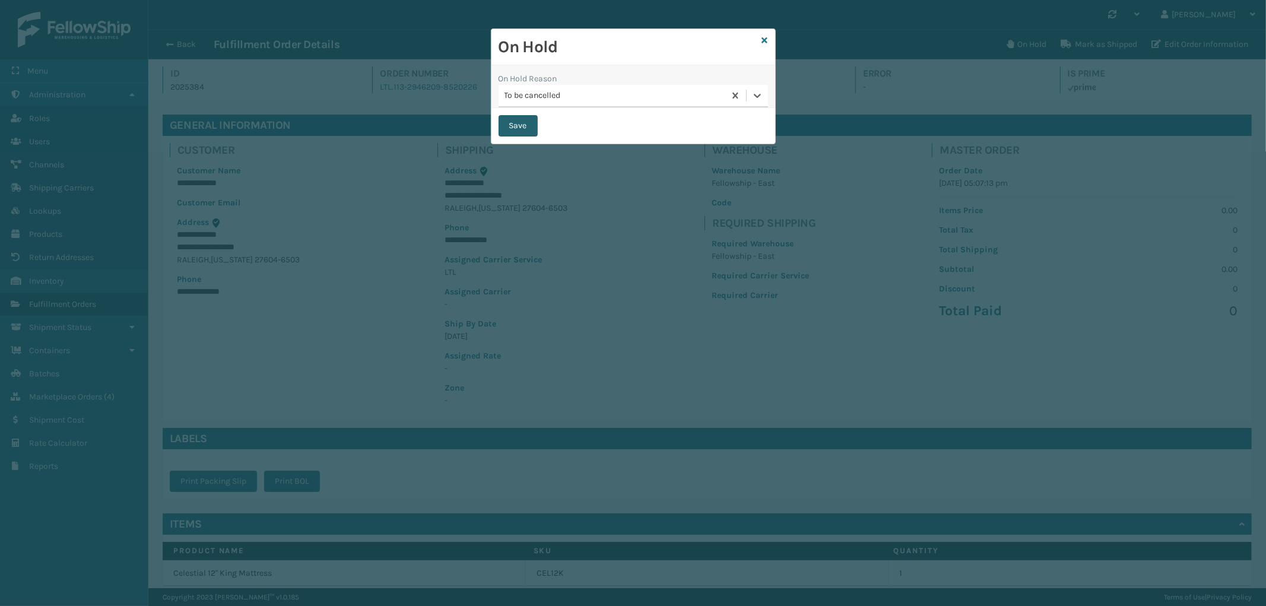
click at [520, 122] on button "Save" at bounding box center [518, 125] width 39 height 21
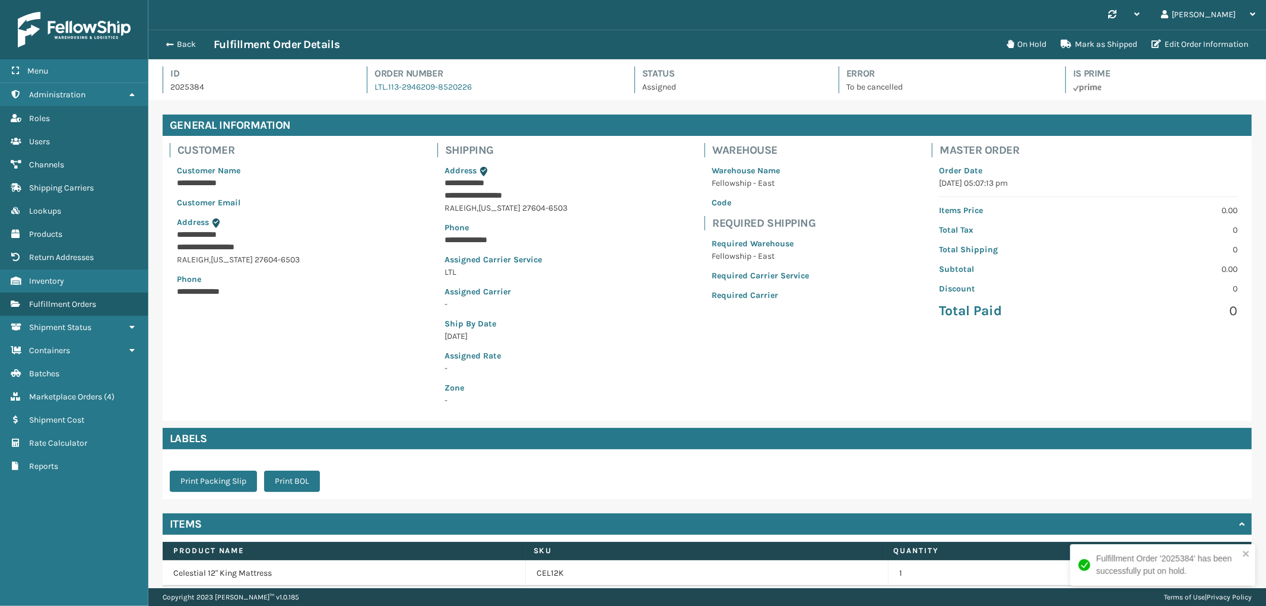
scroll to position [28, 1118]
click at [174, 46] on button "Back" at bounding box center [186, 44] width 55 height 11
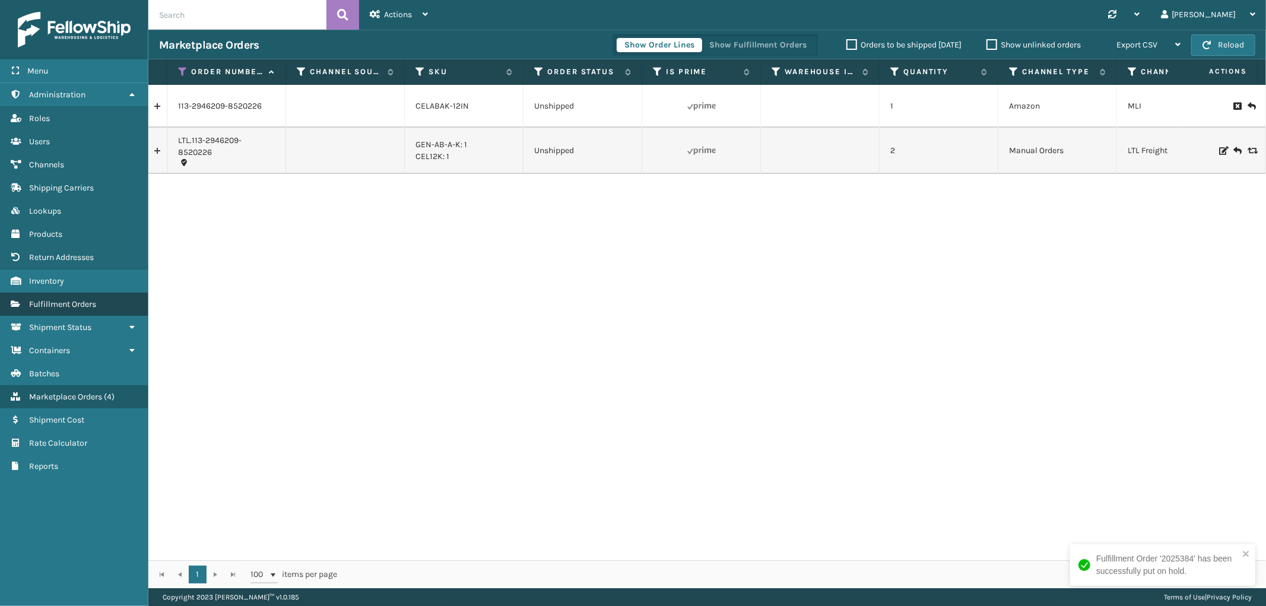
click at [74, 299] on span "Fulfillment Orders" at bounding box center [62, 304] width 67 height 10
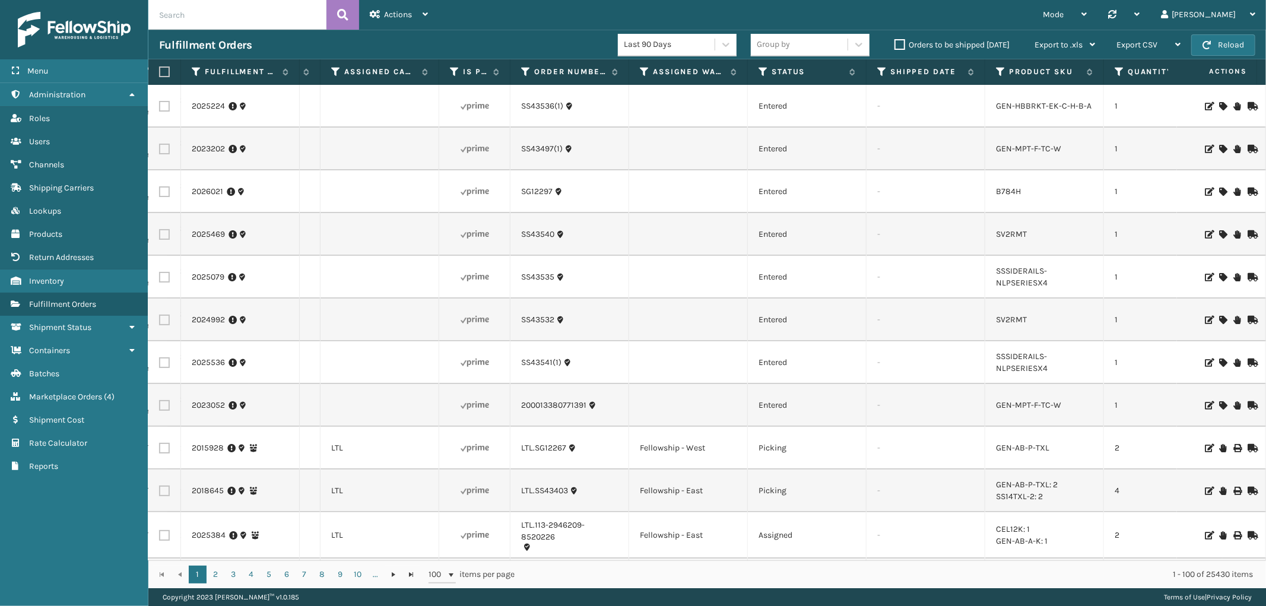
scroll to position [0, 347]
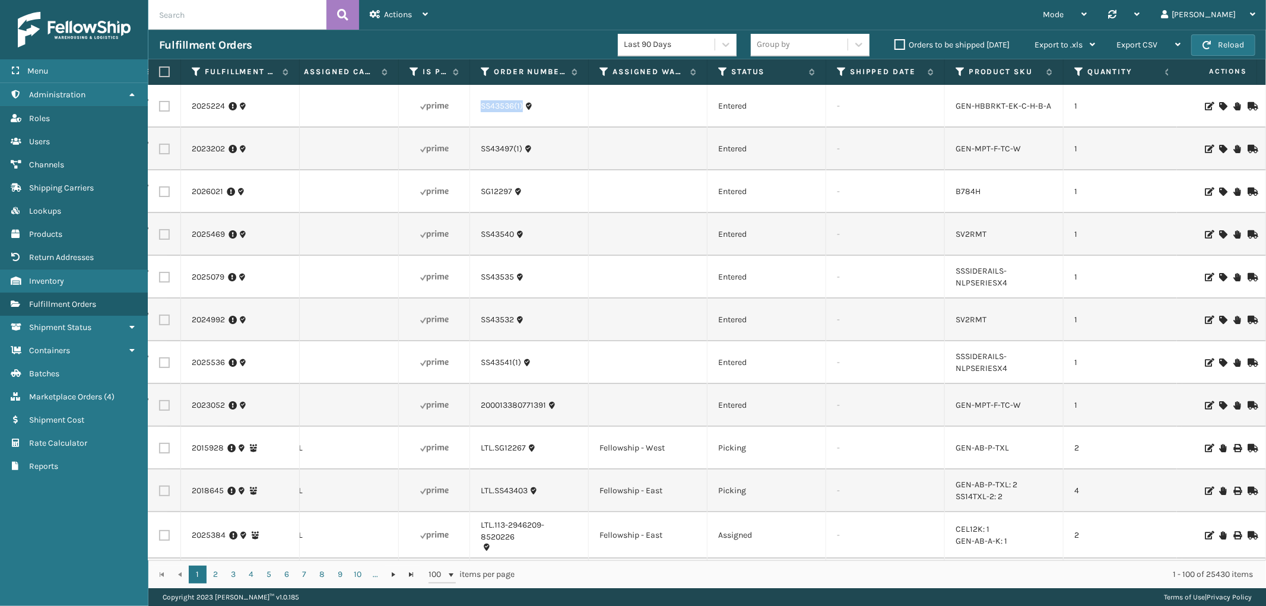
drag, startPoint x: 471, startPoint y: 112, endPoint x: 523, endPoint y: 123, distance: 54.1
click at [523, 123] on td "SS43536(1)" at bounding box center [529, 106] width 119 height 43
click at [1219, 103] on icon at bounding box center [1222, 106] width 7 height 8
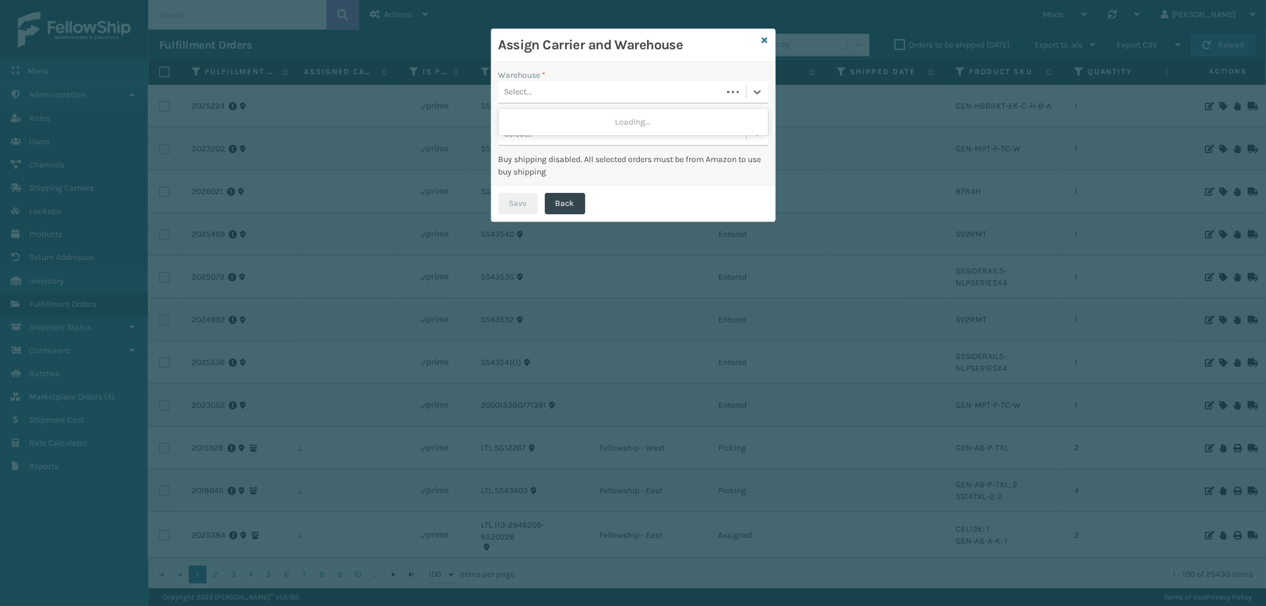
click at [656, 90] on div "Select..." at bounding box center [611, 93] width 224 height 20
click at [572, 151] on div "SleepGeekz Warehouse" at bounding box center [633, 144] width 269 height 22
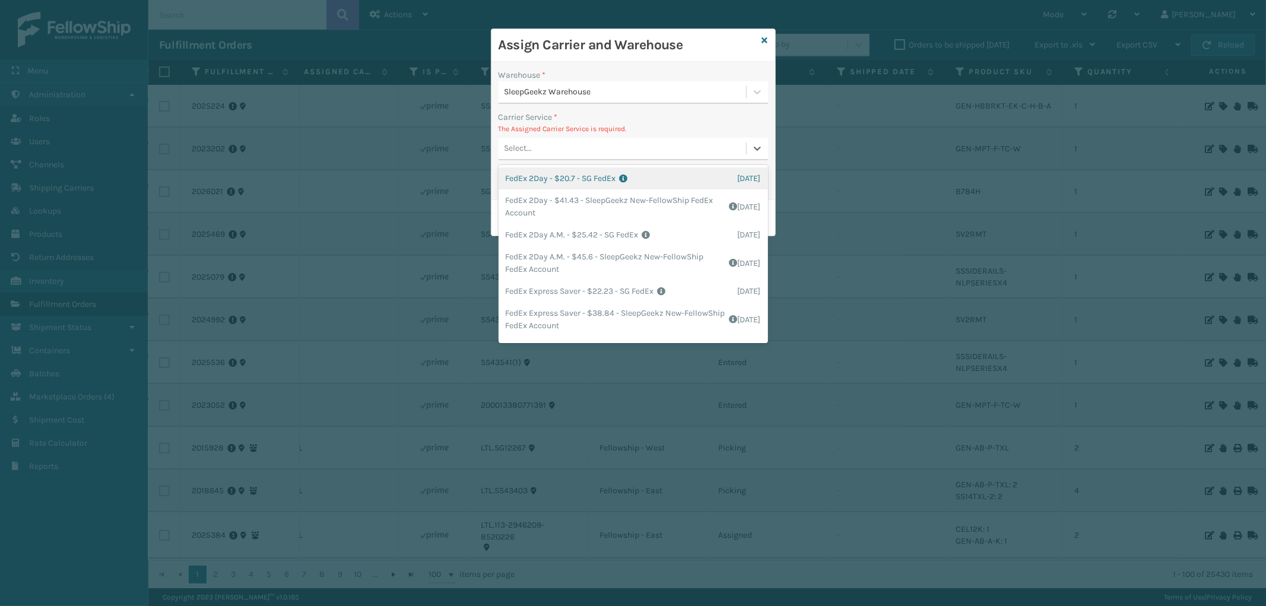
click at [594, 144] on div "Select..." at bounding box center [623, 149] width 248 height 20
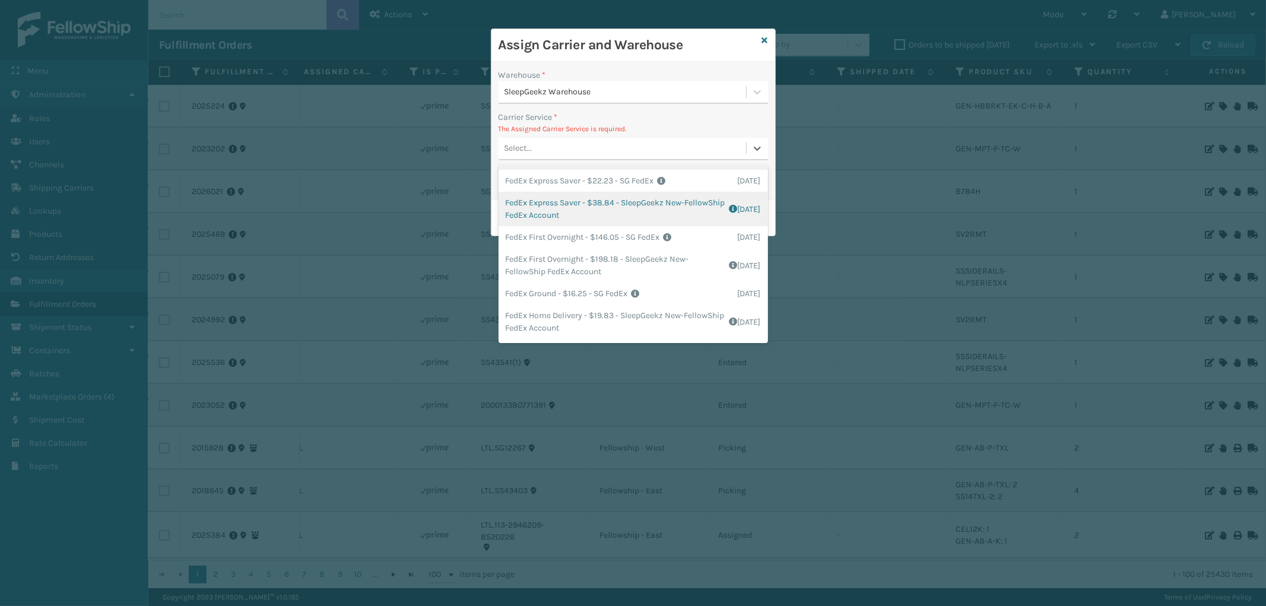
scroll to position [132, 0]
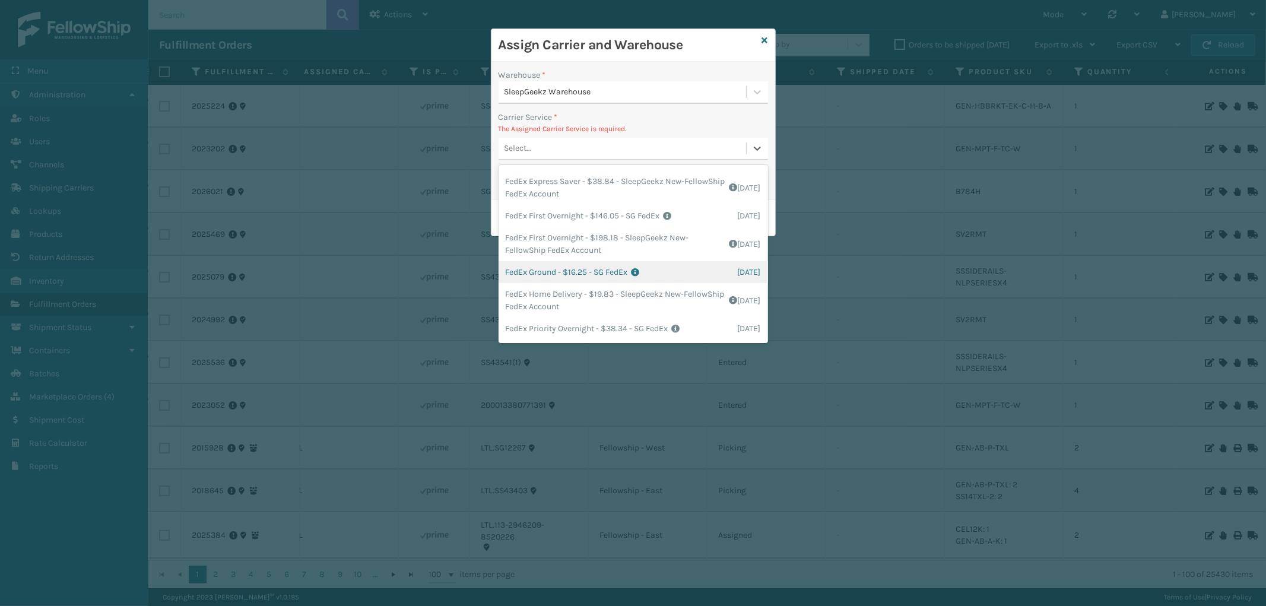
click at [601, 268] on div "FedEx Ground - $16.25 - SG FedEx Shipping Cost $16.25 Surplus Cost $0 Total $16…" at bounding box center [633, 272] width 269 height 22
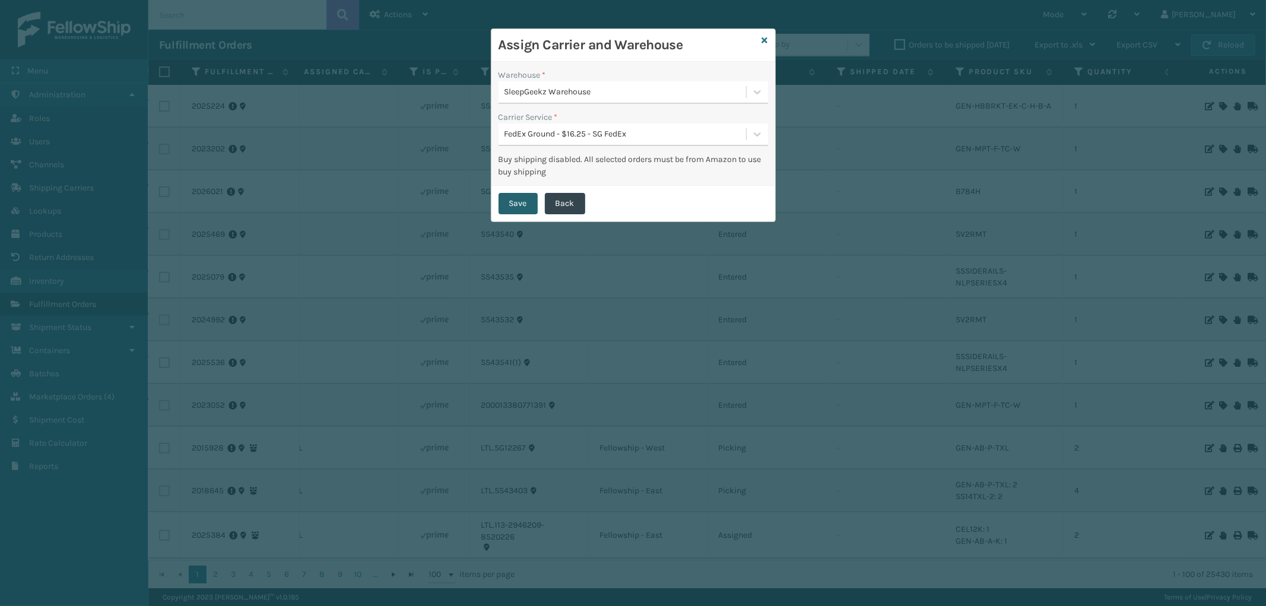
click at [518, 199] on button "Save" at bounding box center [518, 203] width 39 height 21
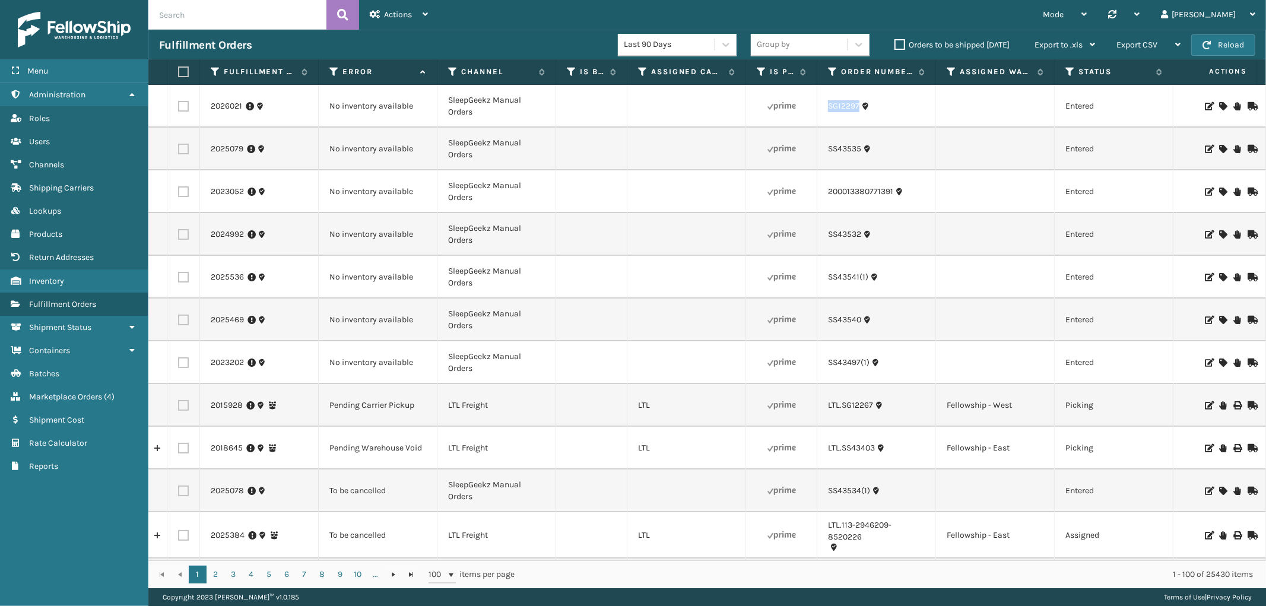
drag, startPoint x: 820, startPoint y: 114, endPoint x: 863, endPoint y: 120, distance: 43.1
click at [863, 120] on td "SG12297" at bounding box center [876, 106] width 119 height 43
click at [1211, 101] on td at bounding box center [1221, 106] width 89 height 43
click at [1219, 103] on icon at bounding box center [1222, 106] width 7 height 8
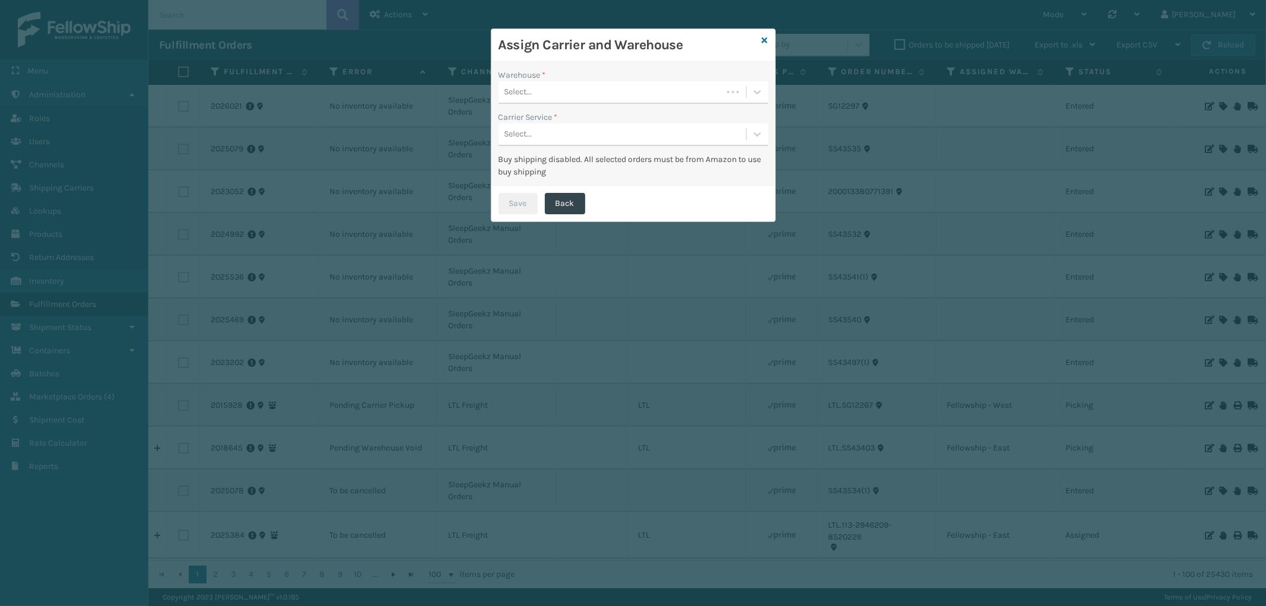
click at [624, 91] on div "Select..." at bounding box center [611, 93] width 224 height 20
click at [764, 36] on icon at bounding box center [765, 40] width 6 height 8
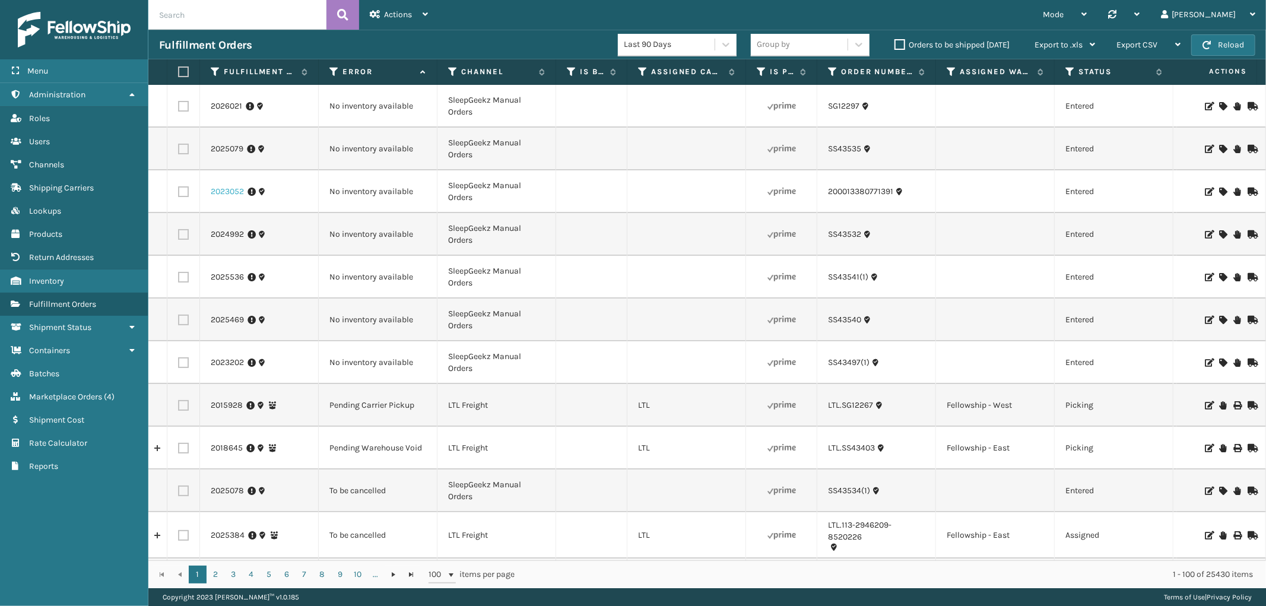
click at [218, 192] on link "2023052" at bounding box center [227, 192] width 33 height 12
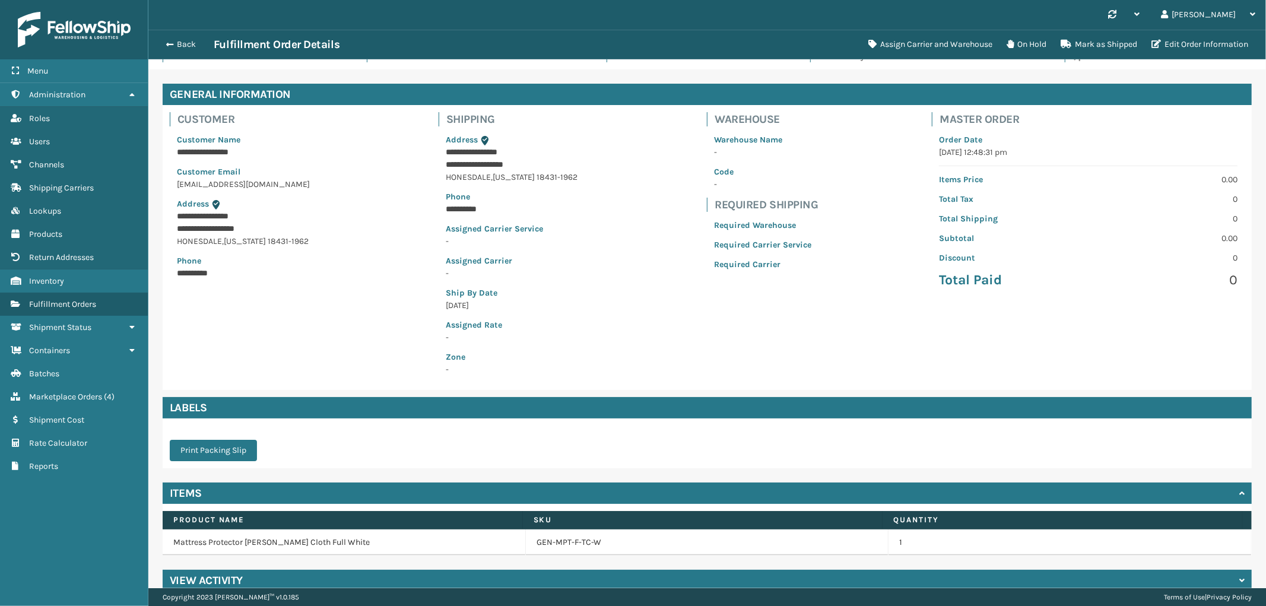
scroll to position [48, 0]
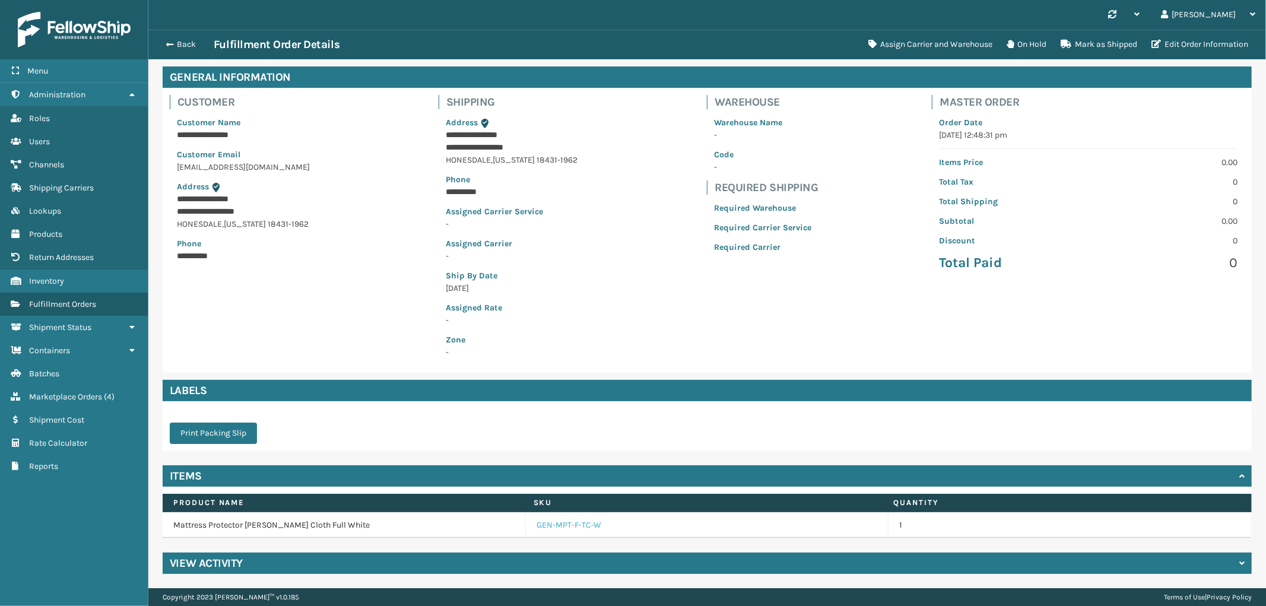
click at [576, 523] on link "GEN-MPT-F-TC-W" at bounding box center [569, 525] width 65 height 12
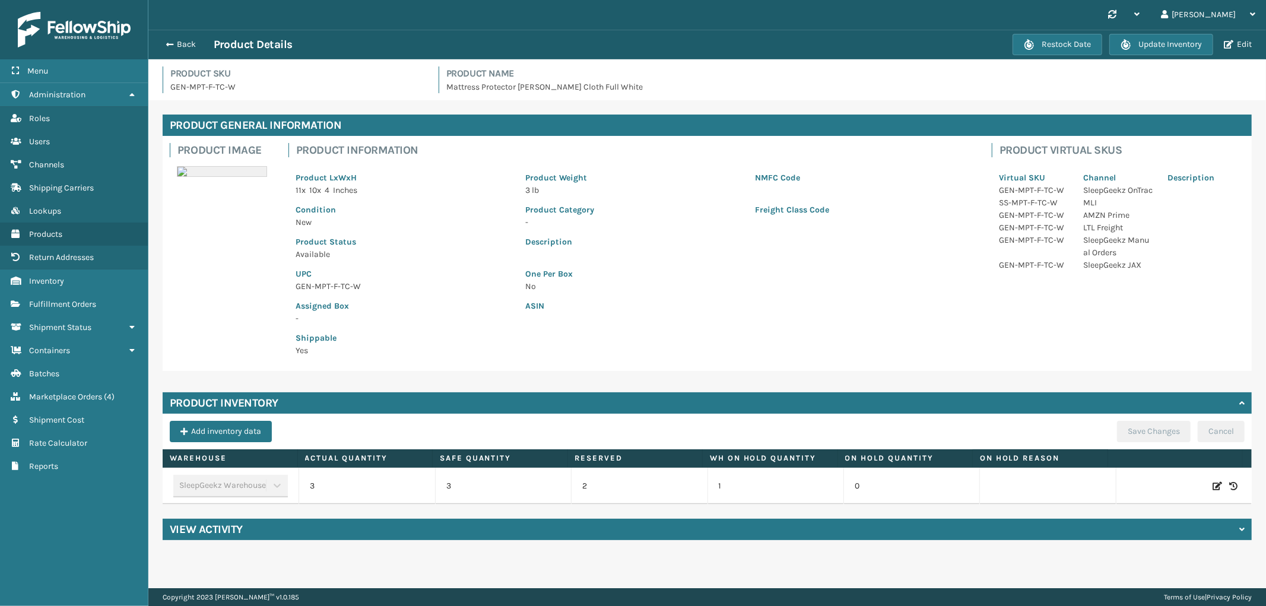
click at [1213, 485] on icon at bounding box center [1217, 486] width 9 height 12
click at [413, 489] on span "Increase value" at bounding box center [415, 487] width 9 height 9
type input "4"
click at [1124, 482] on button "ADD" at bounding box center [1139, 486] width 30 height 14
click at [1142, 424] on button "Save Changes" at bounding box center [1154, 431] width 74 height 21
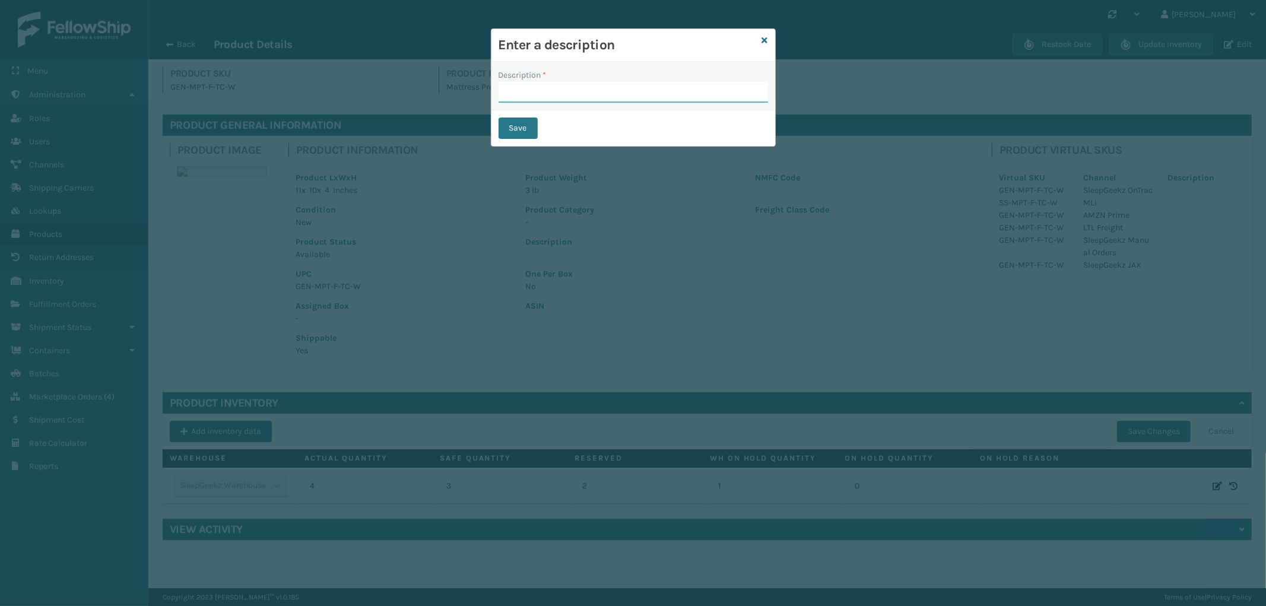
click at [592, 92] on input "Description *" at bounding box center [633, 91] width 269 height 21
type input "Warehouse counted"
click at [512, 132] on button "Save" at bounding box center [518, 128] width 39 height 21
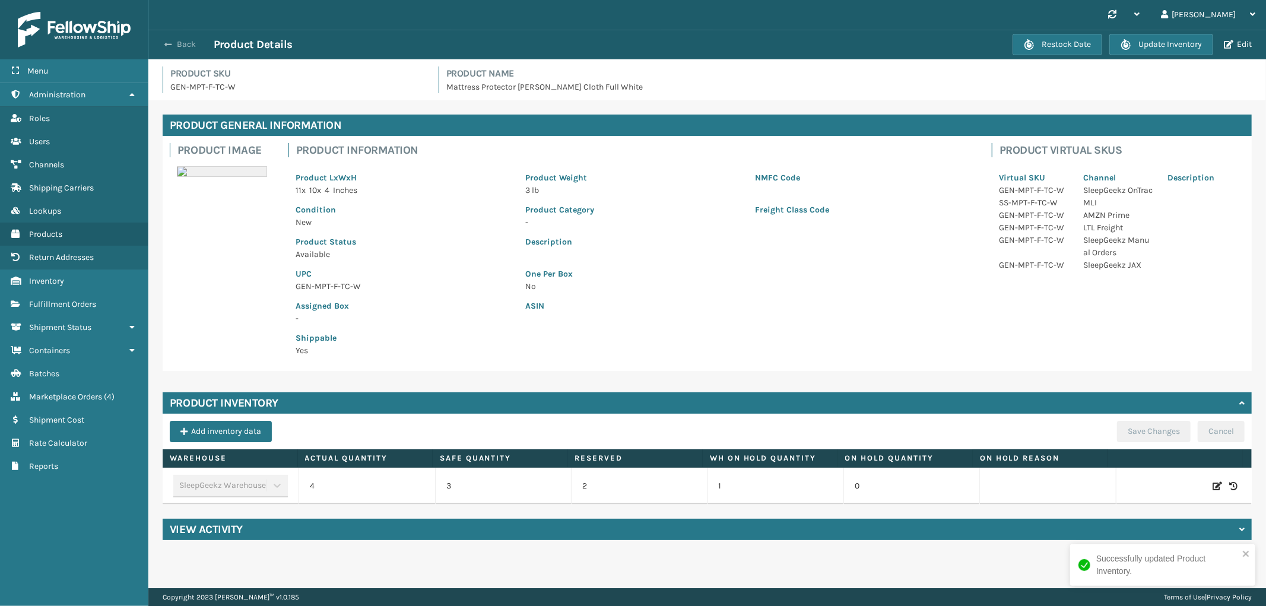
click at [185, 49] on button "Back" at bounding box center [186, 44] width 55 height 11
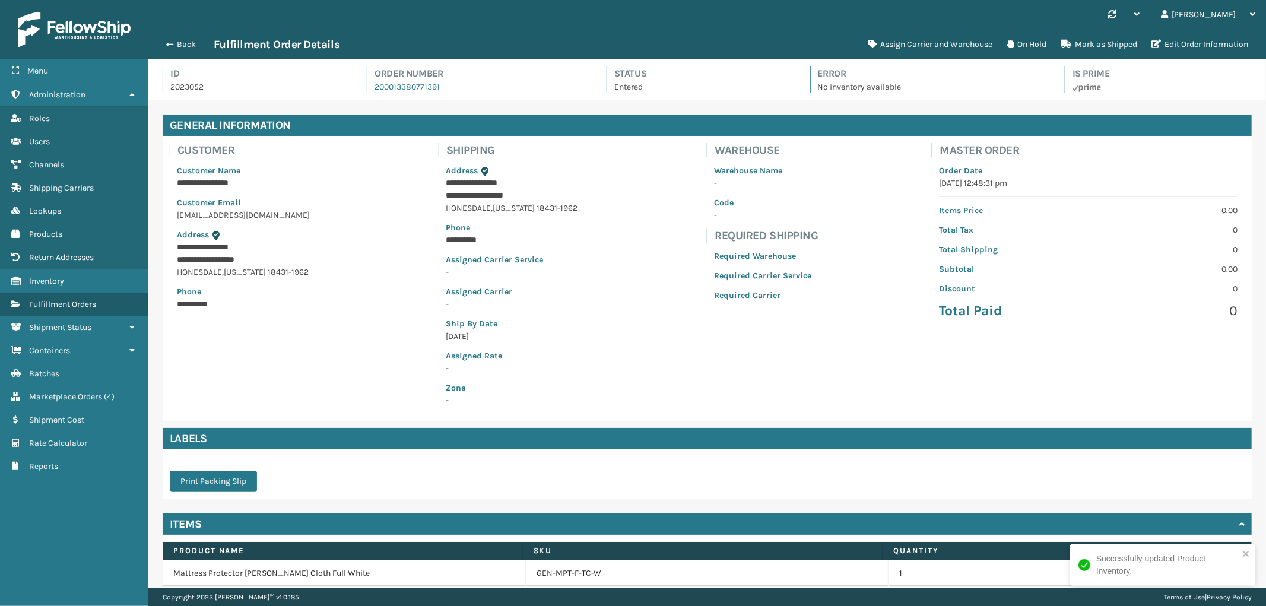
scroll to position [28, 1118]
click at [970, 39] on button "Assign Carrier and Warehouse" at bounding box center [930, 45] width 138 height 24
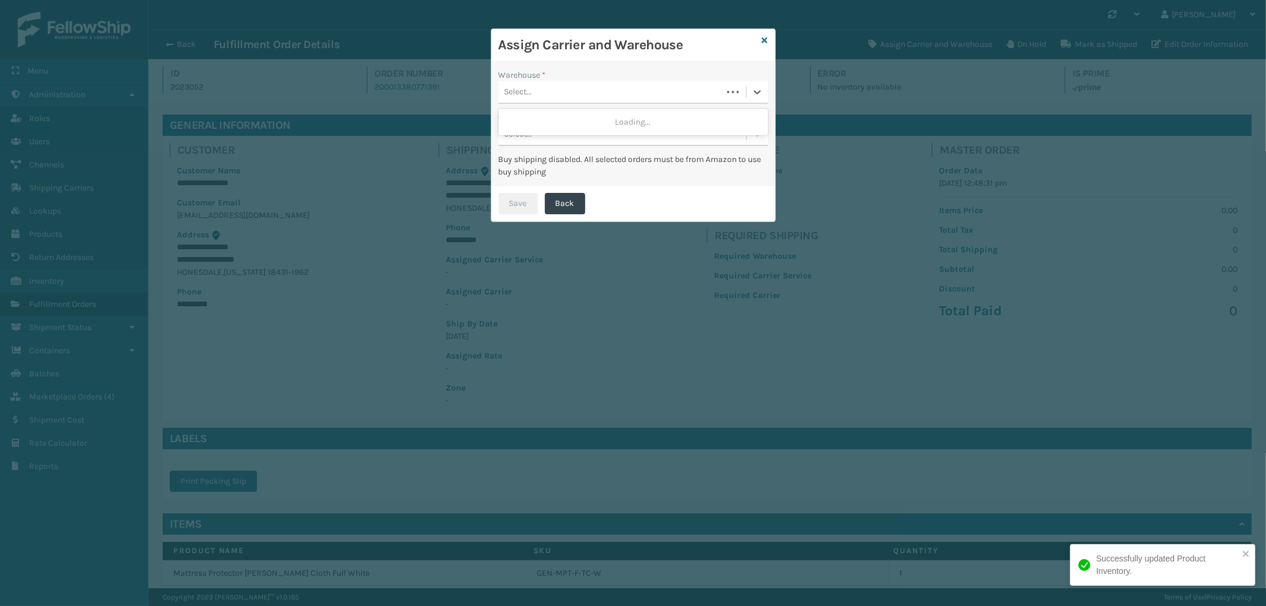
click at [597, 87] on div "Select..." at bounding box center [611, 93] width 224 height 20
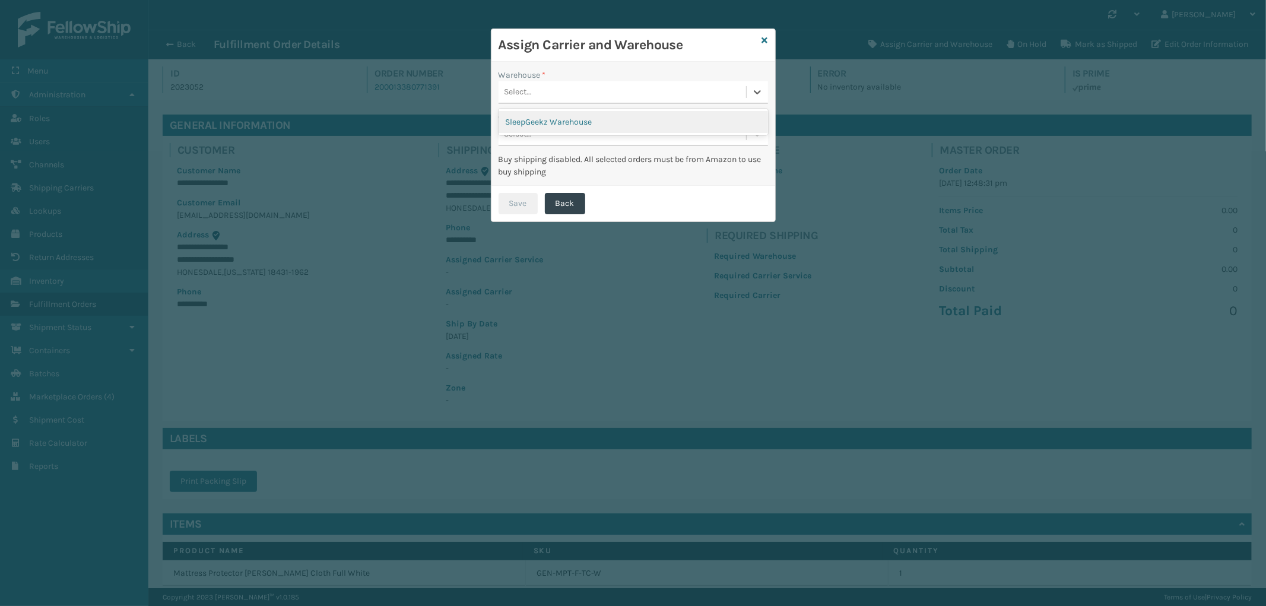
click at [578, 116] on div "SleepGeekz Warehouse" at bounding box center [633, 122] width 269 height 22
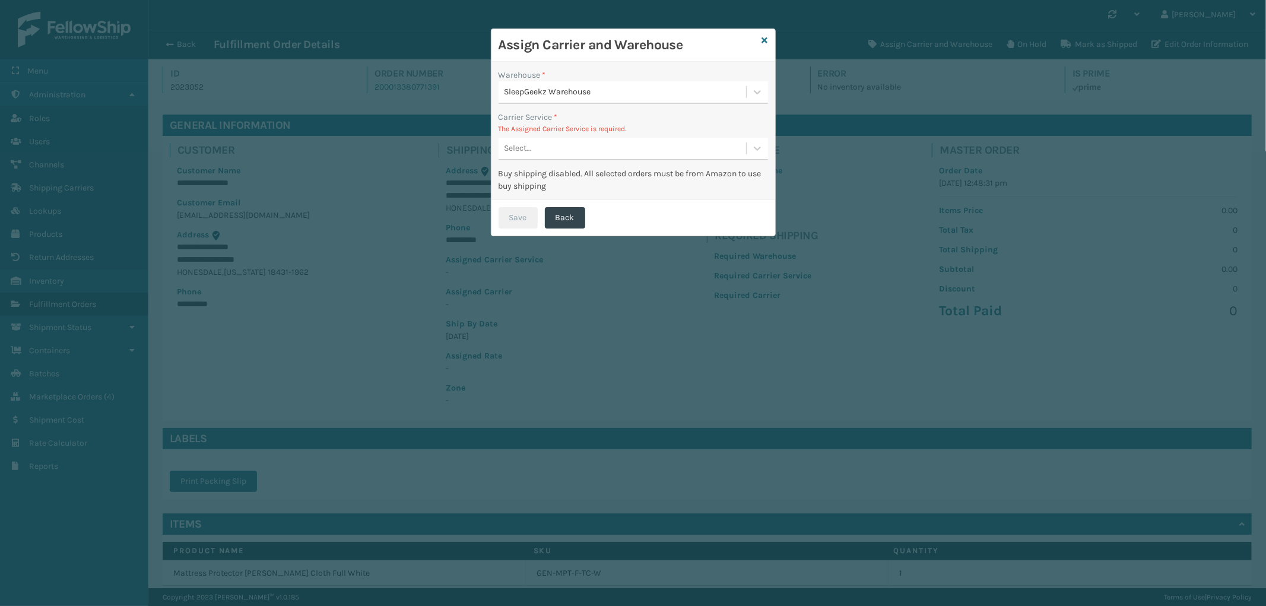
click at [591, 151] on div "Select..." at bounding box center [623, 149] width 248 height 20
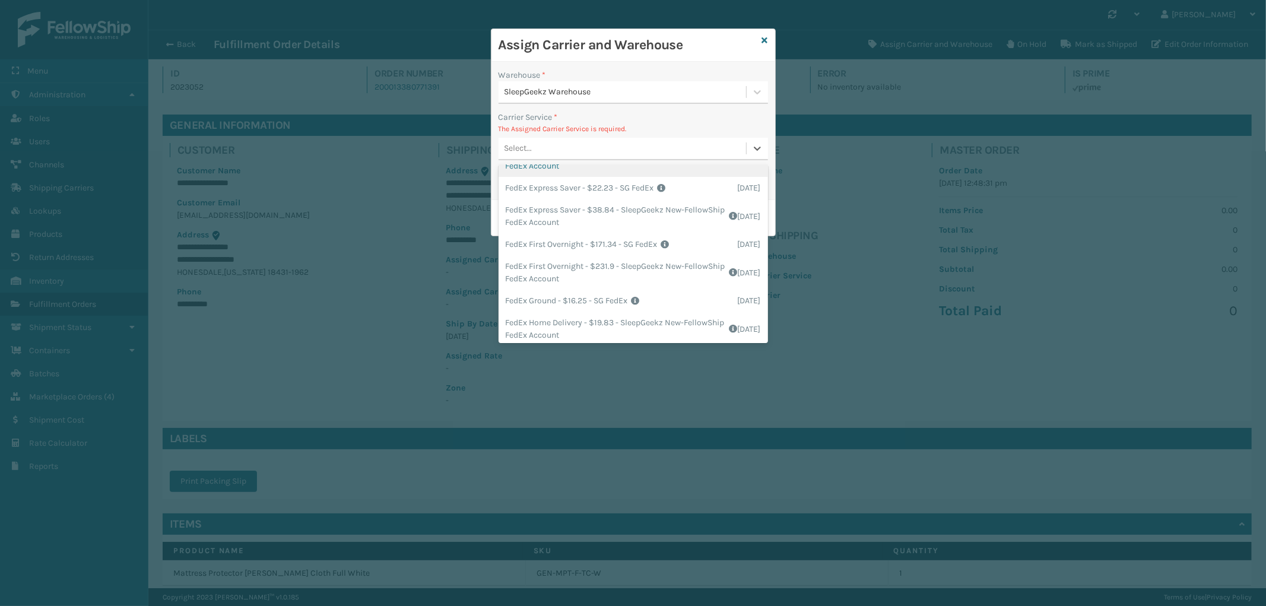
scroll to position [132, 0]
click at [612, 264] on div "FedEx Ground - $16.25 - SG FedEx Shipping Cost $16.25 Surplus Cost $0 Total $16…" at bounding box center [633, 272] width 269 height 22
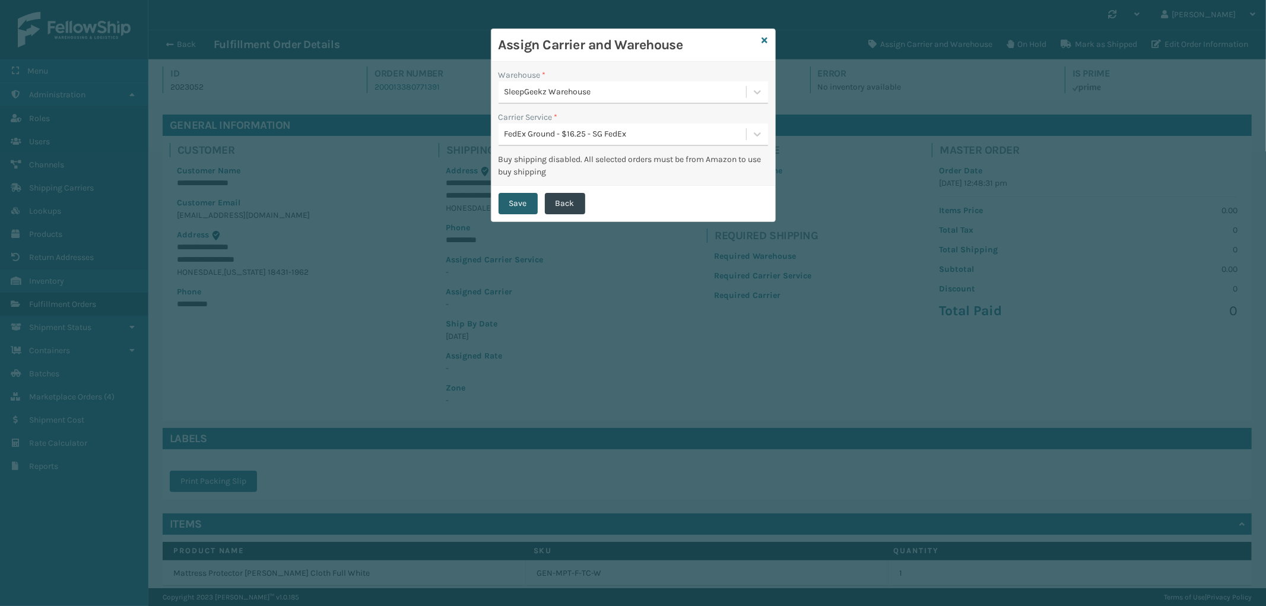
click at [521, 204] on button "Save" at bounding box center [518, 203] width 39 height 21
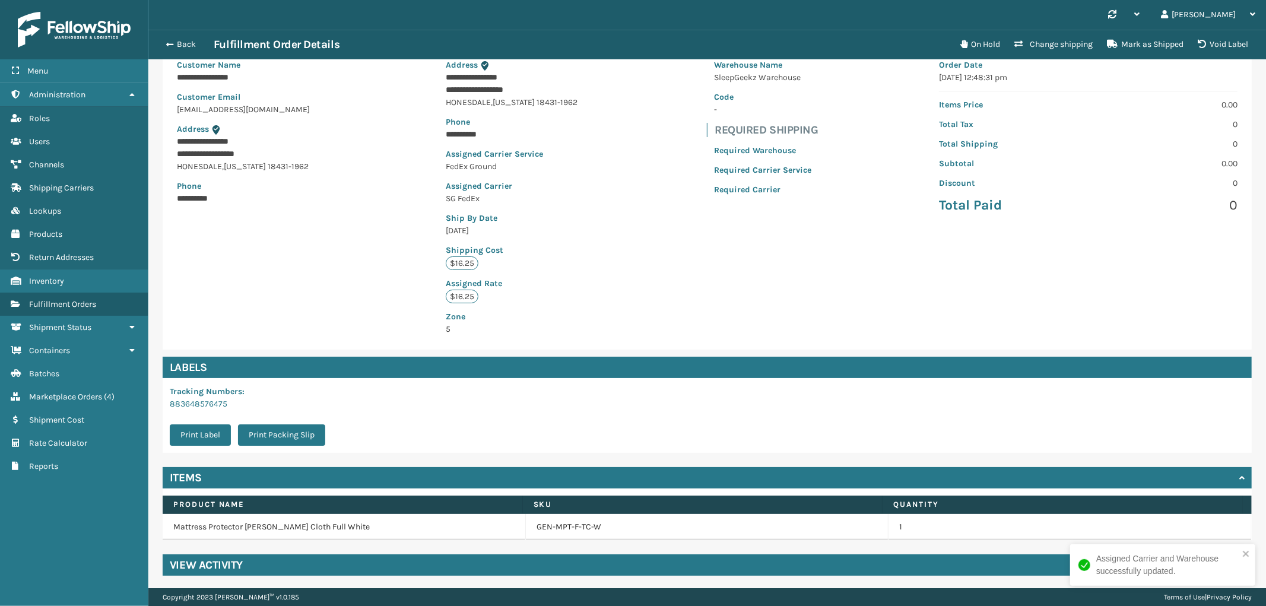
scroll to position [107, 0]
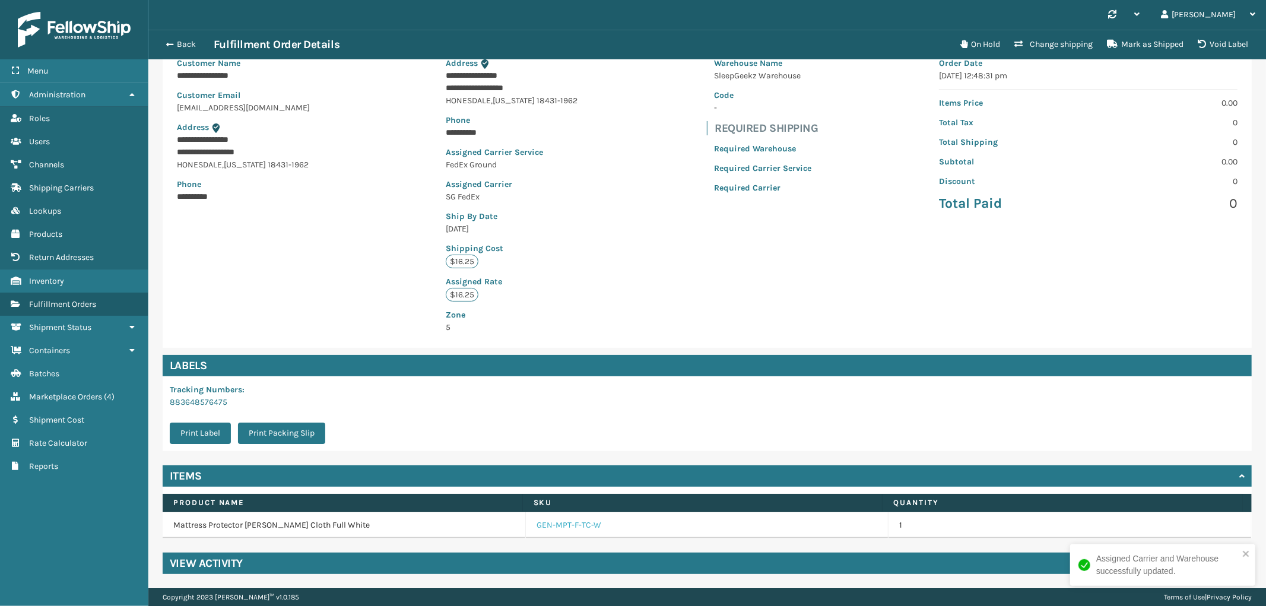
click at [560, 523] on link "GEN-MPT-F-TC-W" at bounding box center [569, 525] width 65 height 12
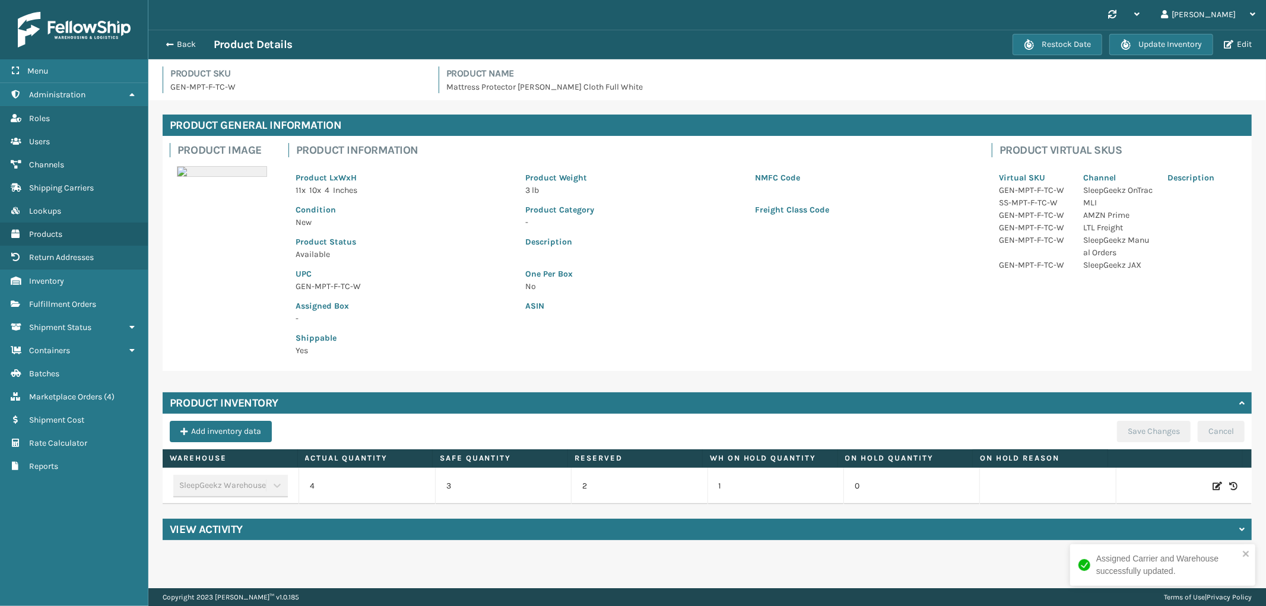
click at [1213, 484] on icon at bounding box center [1217, 486] width 9 height 12
click at [315, 483] on span "Decrease value" at bounding box center [317, 487] width 9 height 9
type input "3"
click at [1125, 484] on button "ADD" at bounding box center [1139, 486] width 30 height 14
click at [1131, 421] on button "Save Changes" at bounding box center [1154, 431] width 74 height 21
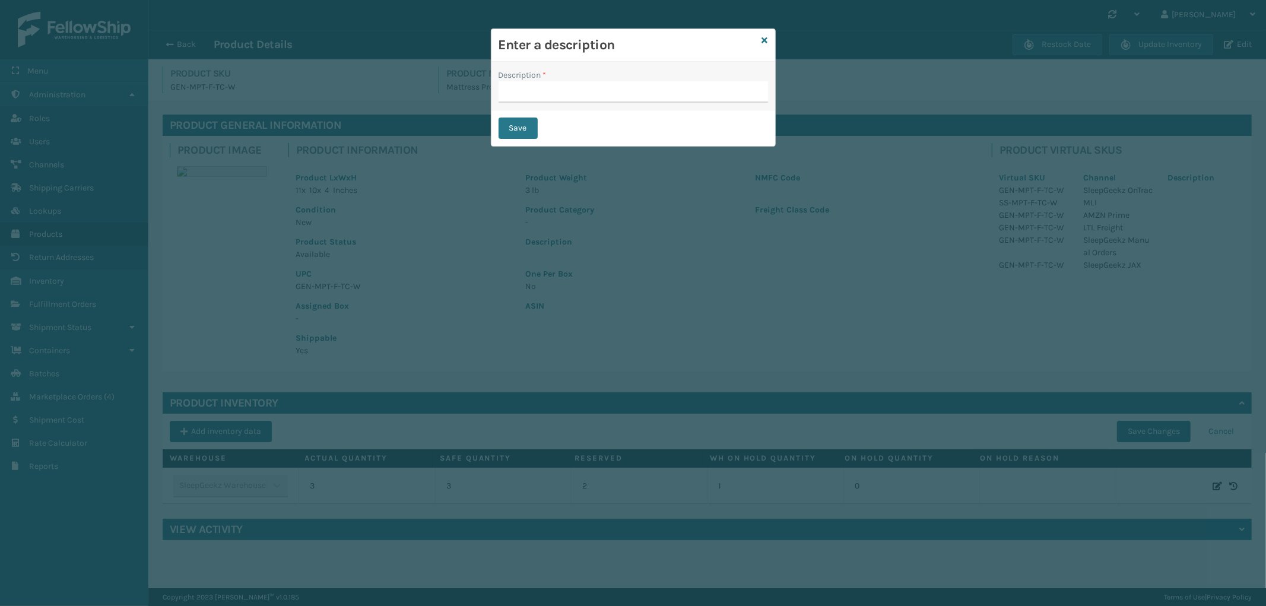
click at [541, 77] on label "Description *" at bounding box center [523, 75] width 48 height 12
click at [541, 81] on input "Description *" at bounding box center [633, 91] width 269 height 21
click at [537, 91] on input "Description *" at bounding box center [633, 91] width 269 height 21
type input "from inventory"
click at [478, 125] on div "Enter a description Description * from inventory Save" at bounding box center [633, 303] width 1266 height 606
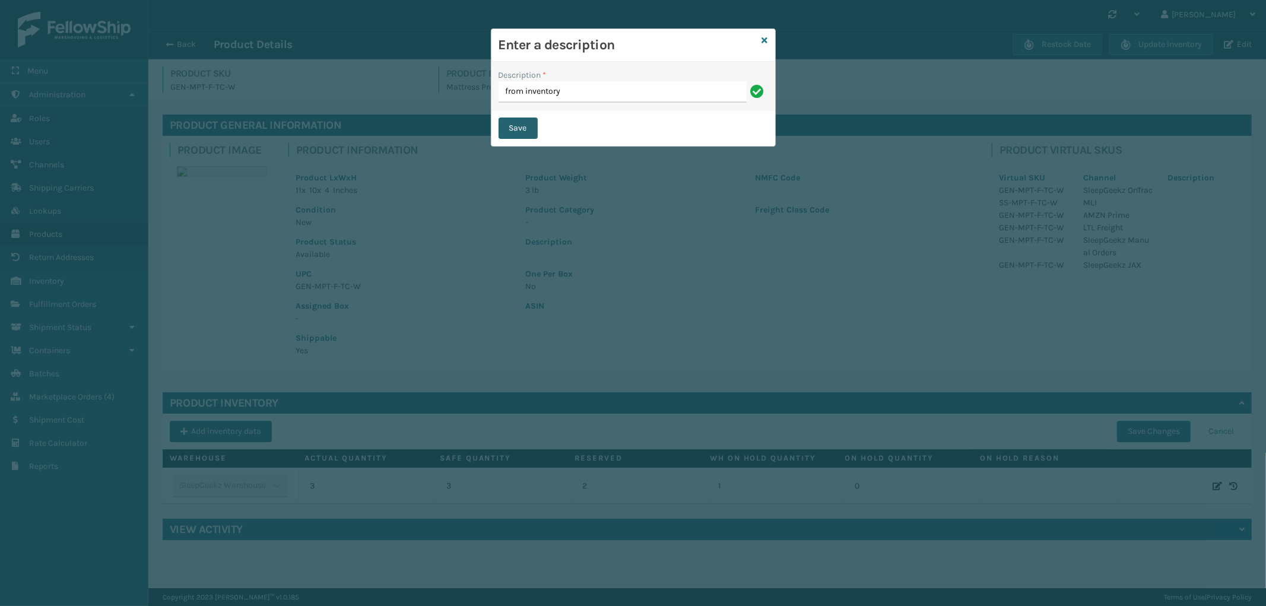
click at [509, 125] on button "Save" at bounding box center [518, 128] width 39 height 21
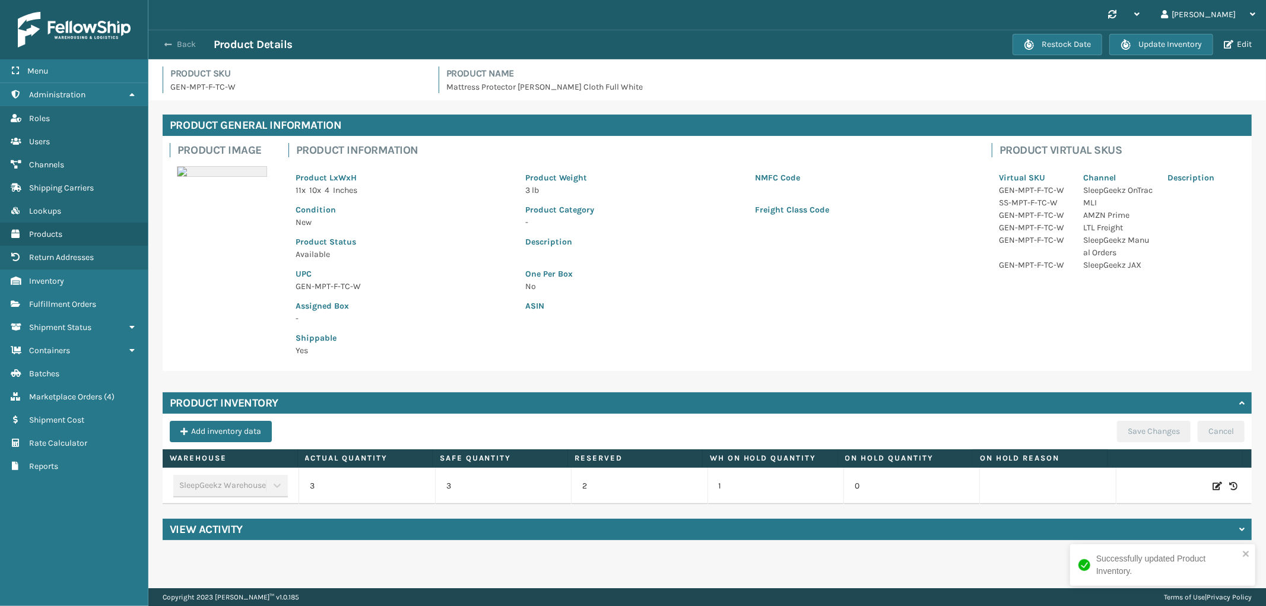
click at [191, 46] on button "Back" at bounding box center [186, 44] width 55 height 11
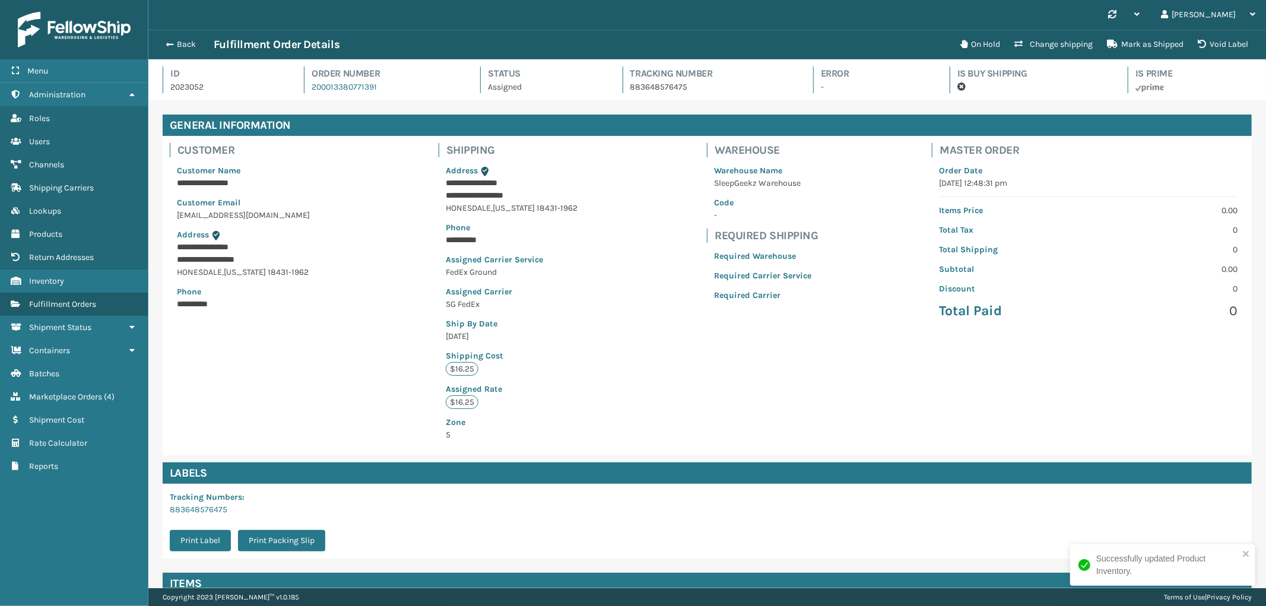
scroll to position [28, 1118]
click at [185, 43] on button "Back" at bounding box center [186, 44] width 55 height 11
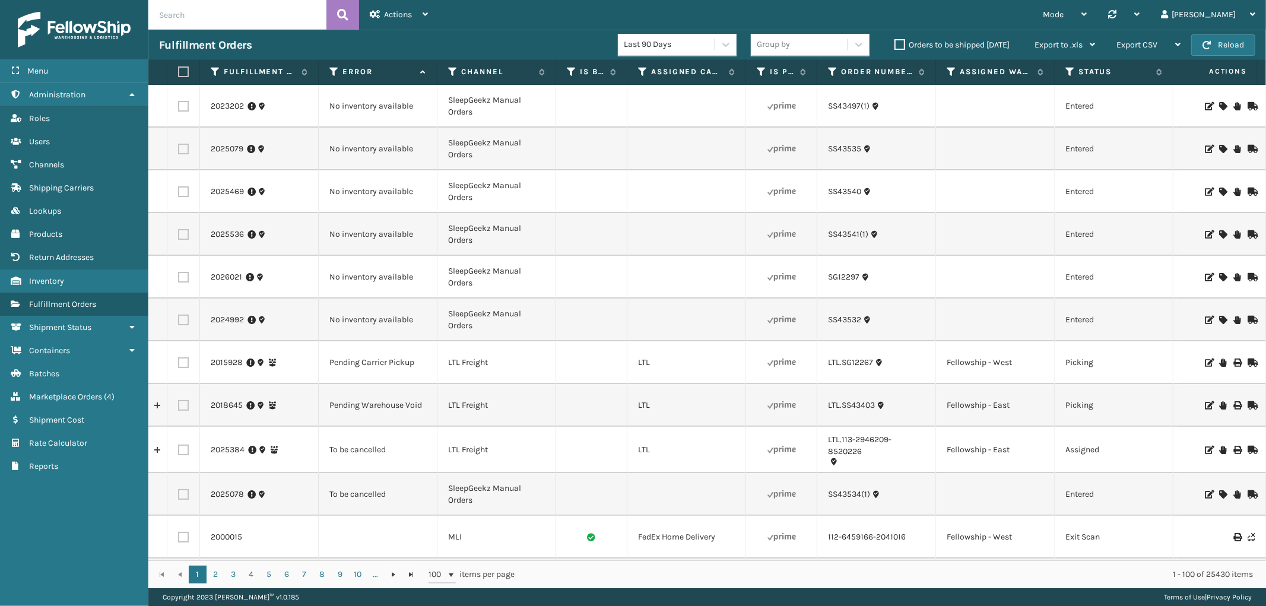
click at [183, 105] on label at bounding box center [183, 106] width 11 height 11
click at [179, 105] on input "checkbox" at bounding box center [178, 105] width 1 height 8
checkbox input "true"
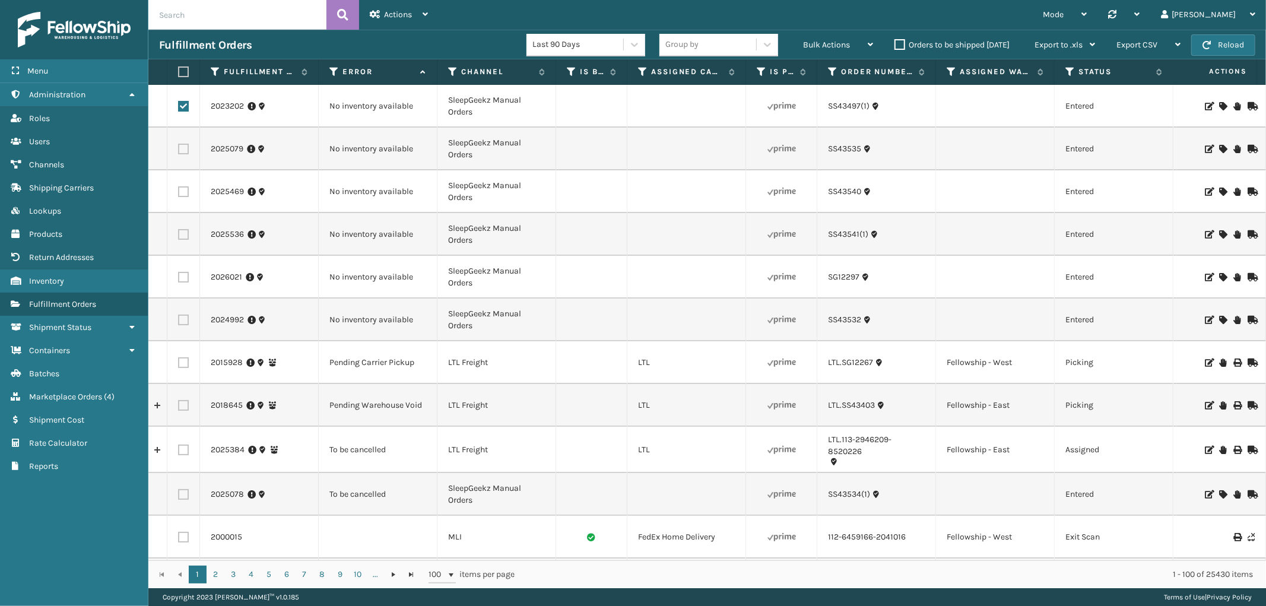
click at [181, 146] on label at bounding box center [183, 149] width 11 height 11
click at [179, 146] on input "checkbox" at bounding box center [178, 148] width 1 height 8
checkbox input "true"
click at [182, 192] on label at bounding box center [183, 191] width 11 height 11
click at [179, 192] on input "checkbox" at bounding box center [178, 190] width 1 height 8
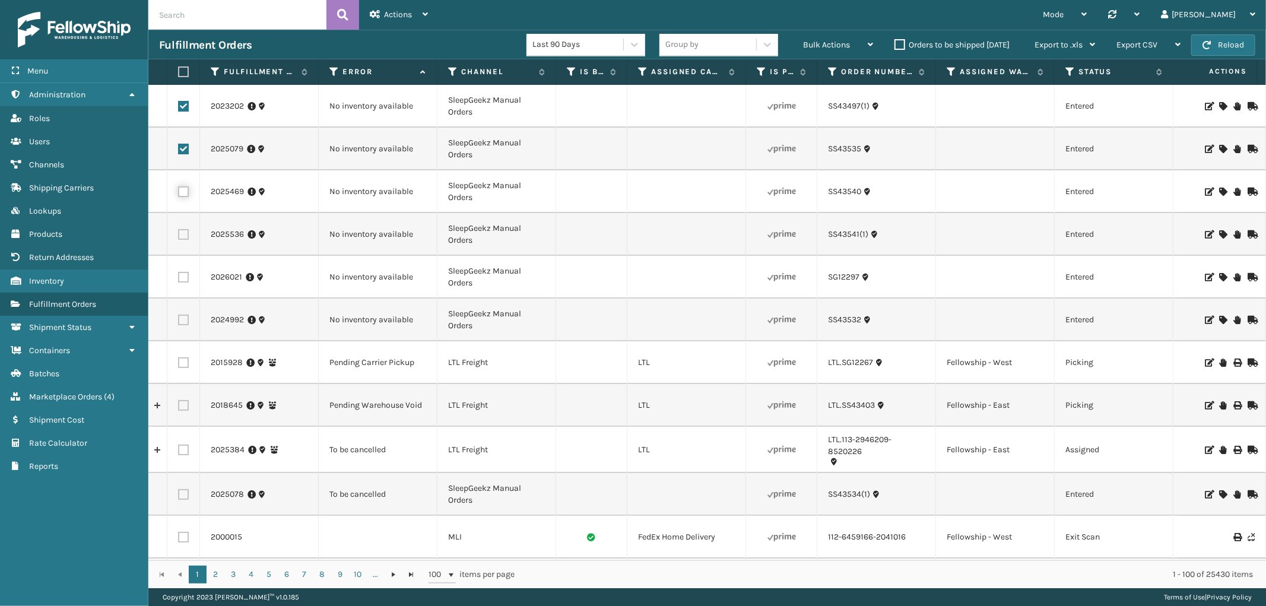
checkbox input "true"
click at [181, 233] on label at bounding box center [183, 234] width 11 height 11
click at [179, 233] on input "checkbox" at bounding box center [178, 233] width 1 height 8
checkbox input "true"
click at [186, 277] on label at bounding box center [183, 277] width 11 height 11
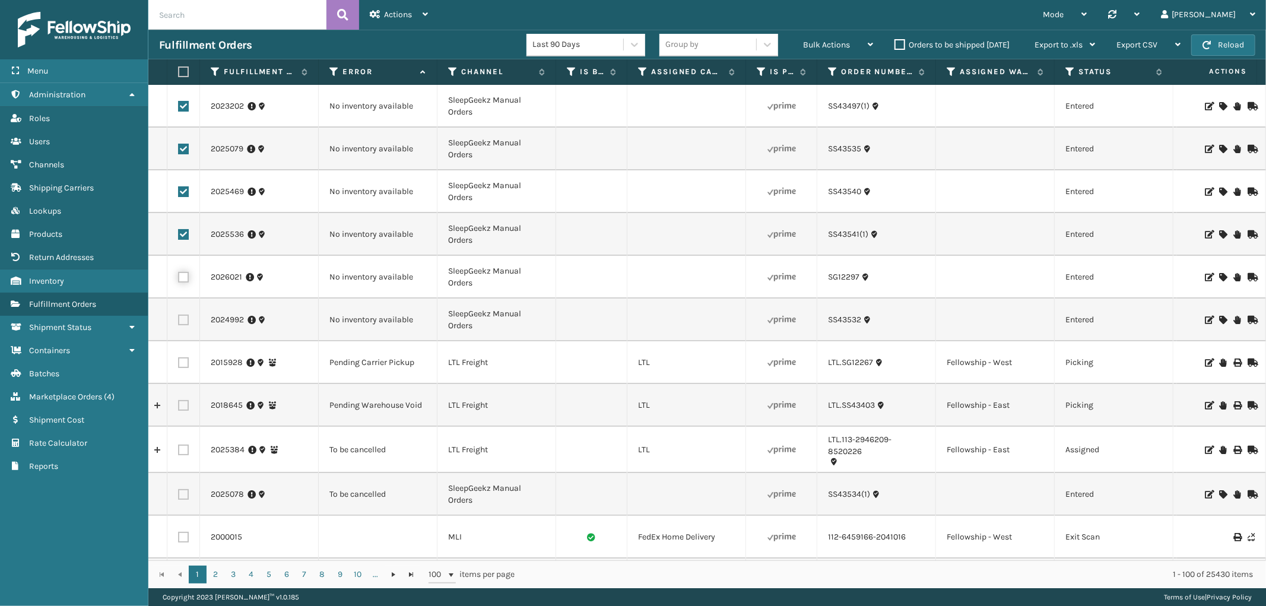
click at [179, 277] on input "checkbox" at bounding box center [178, 276] width 1 height 8
checkbox input "true"
click at [180, 319] on label at bounding box center [183, 320] width 11 height 11
click at [179, 319] on input "checkbox" at bounding box center [178, 319] width 1 height 8
checkbox input "true"
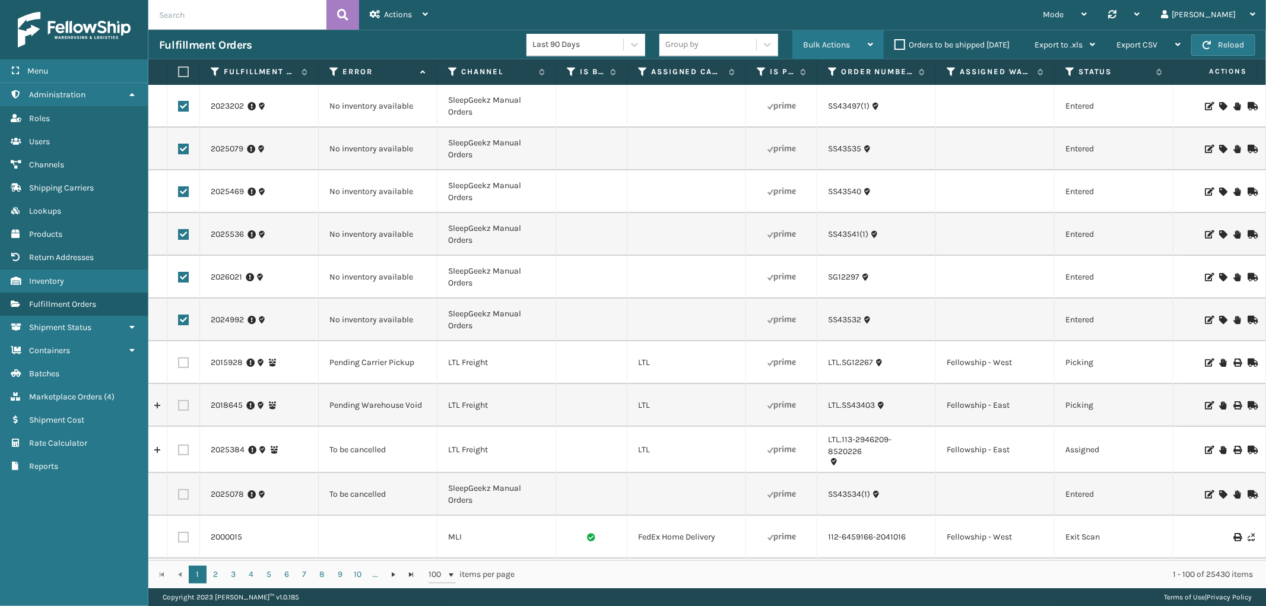
click at [842, 48] on span "Bulk Actions" at bounding box center [826, 45] width 47 height 10
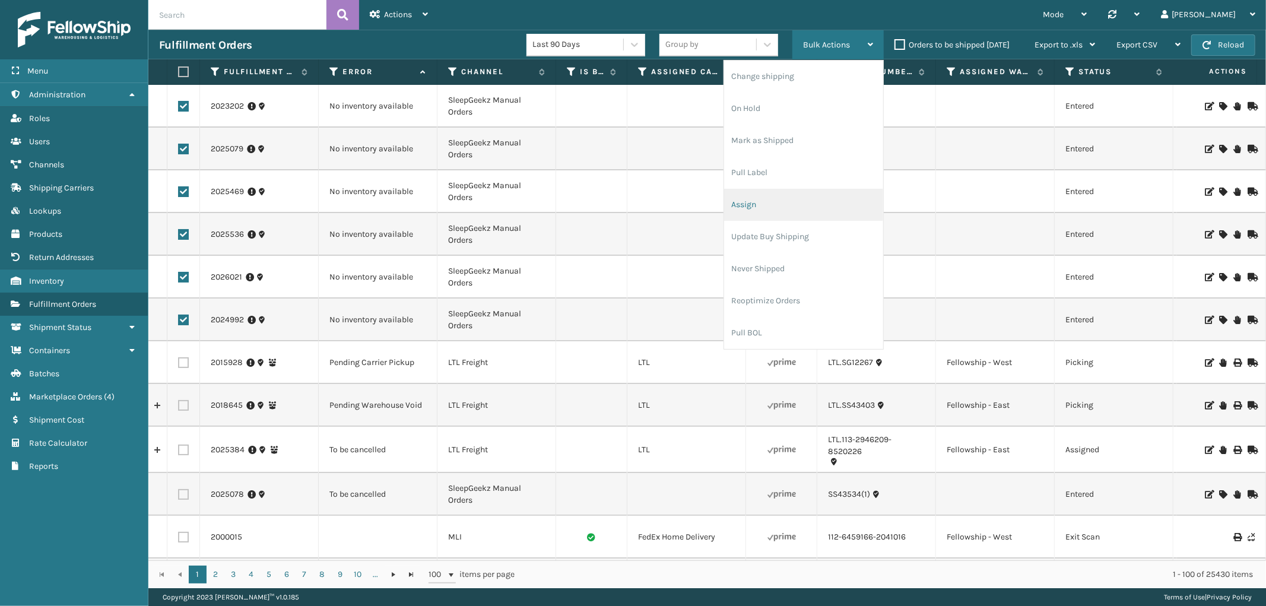
click at [766, 202] on li "Assign" at bounding box center [803, 205] width 159 height 32
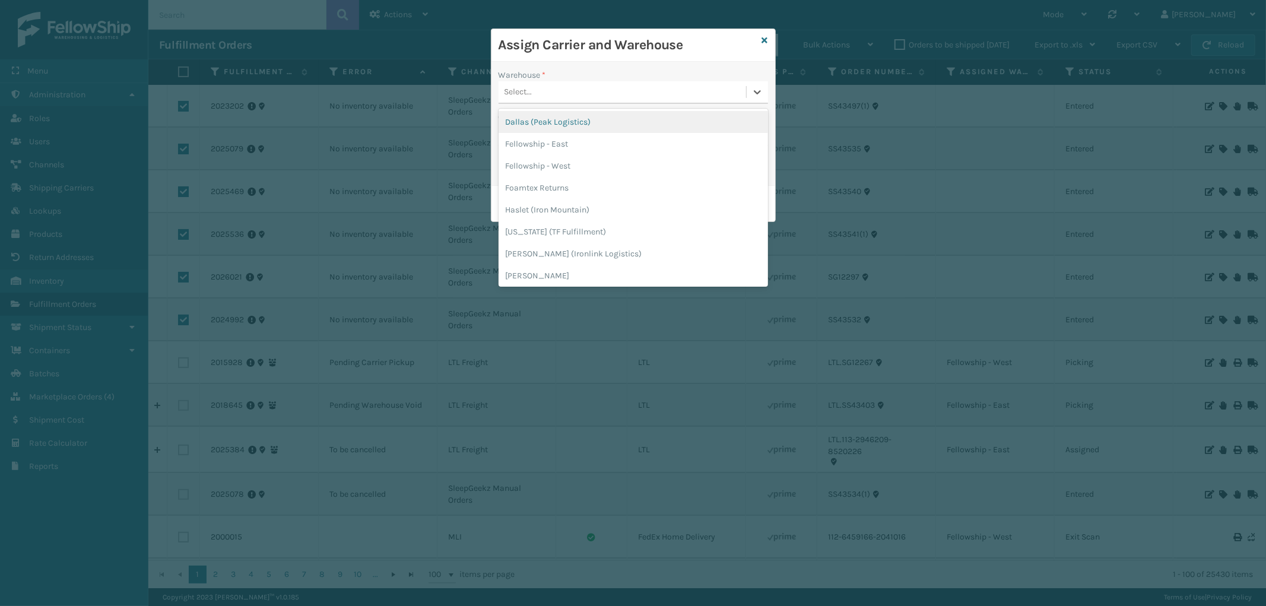
click at [579, 97] on div "Select..." at bounding box center [623, 93] width 248 height 20
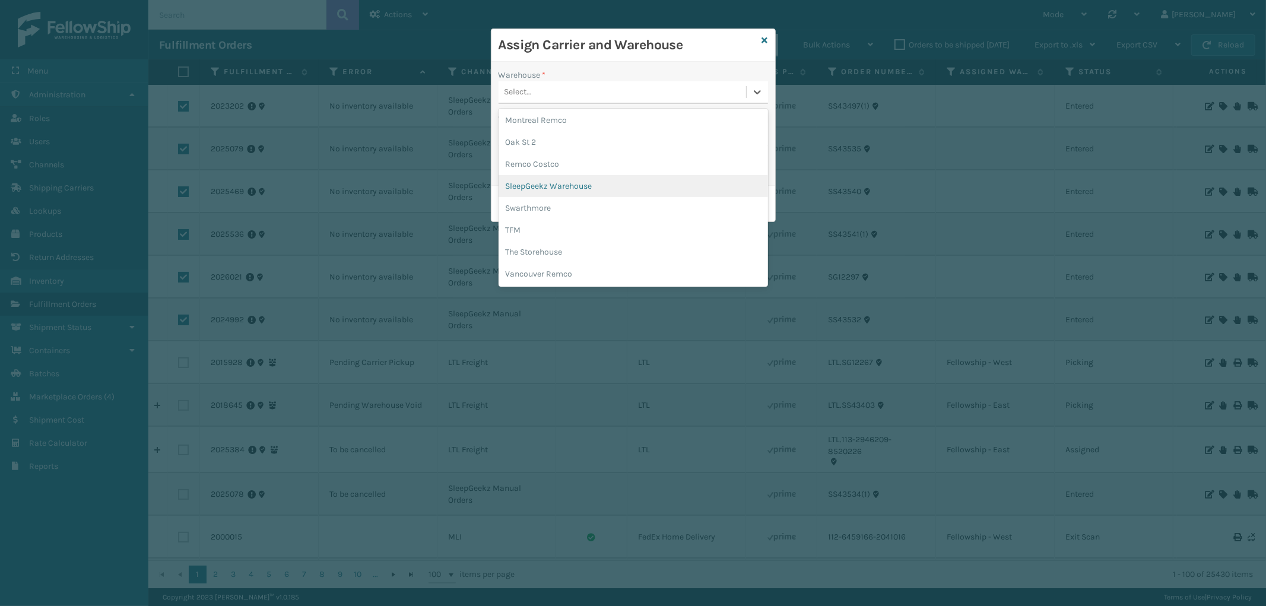
click at [602, 182] on div "SleepGeekz Warehouse" at bounding box center [633, 186] width 269 height 22
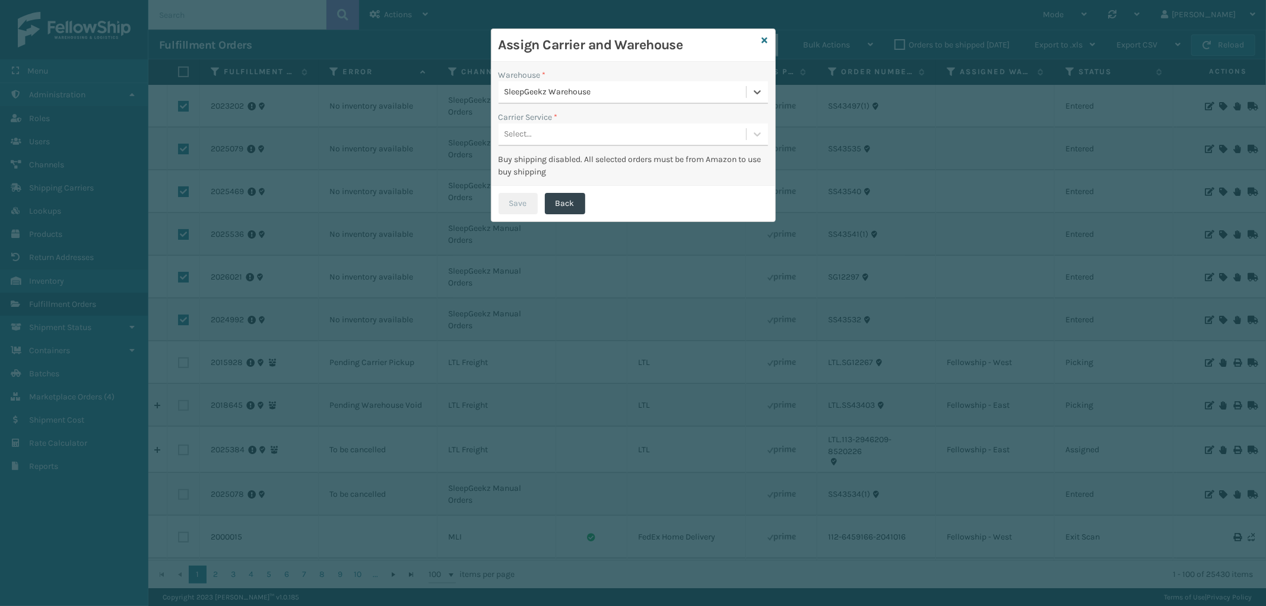
click at [600, 137] on div "Select..." at bounding box center [623, 135] width 248 height 20
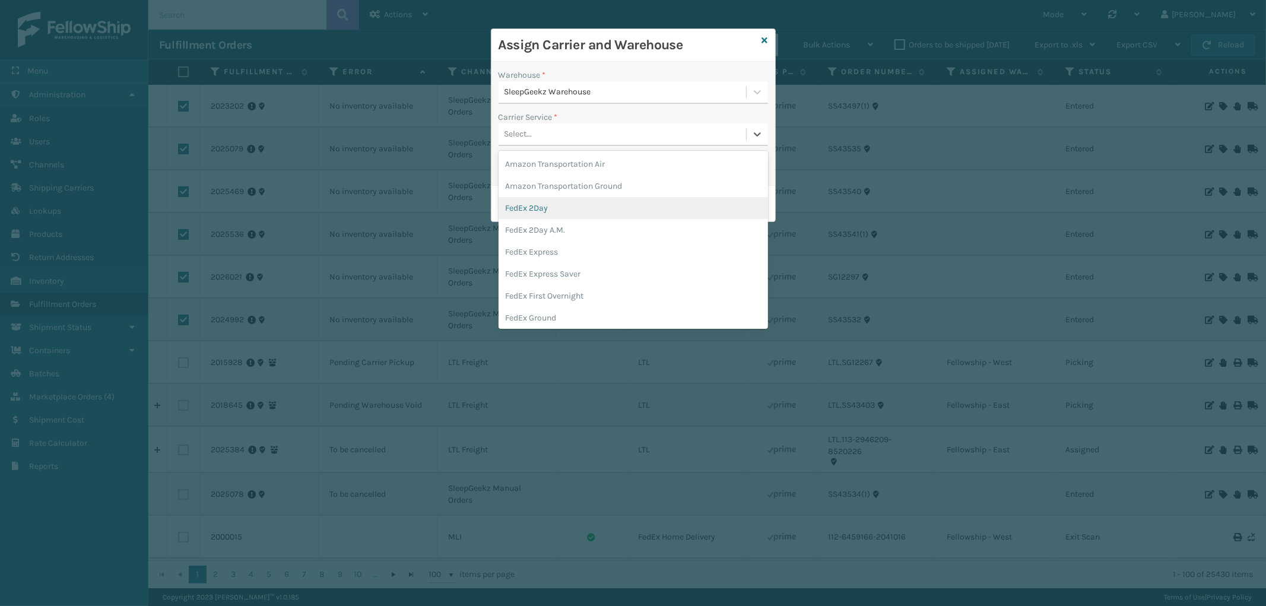
scroll to position [66, 0]
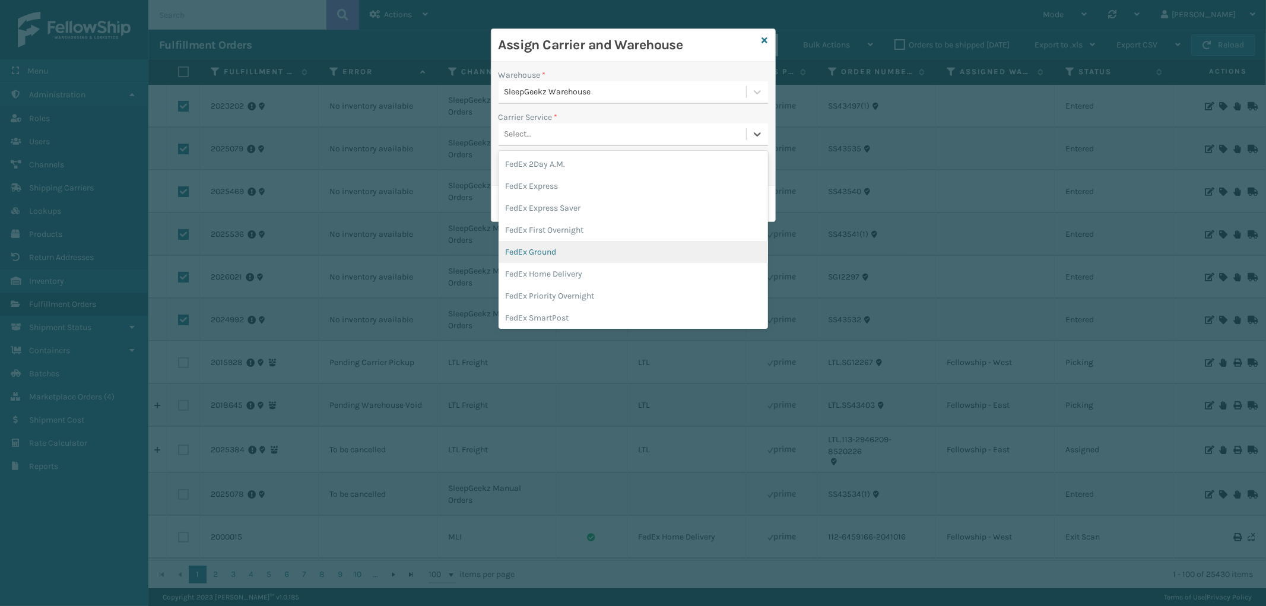
click at [601, 256] on div "FedEx Ground" at bounding box center [633, 252] width 269 height 22
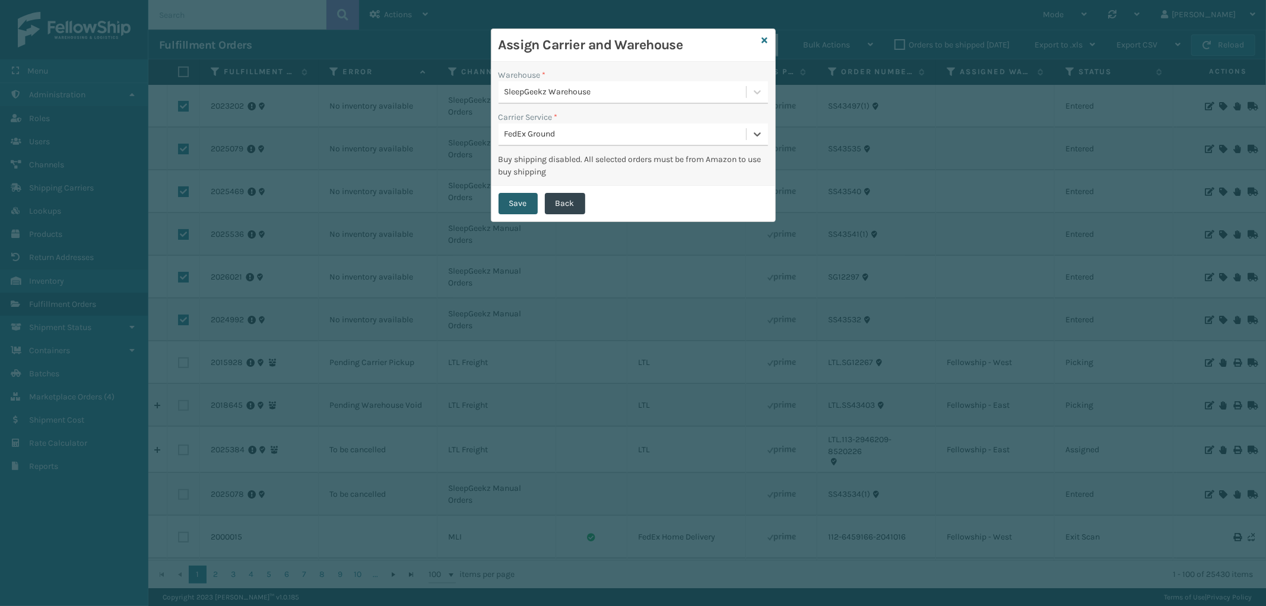
click at [519, 204] on button "Save" at bounding box center [518, 203] width 39 height 21
checkbox input "false"
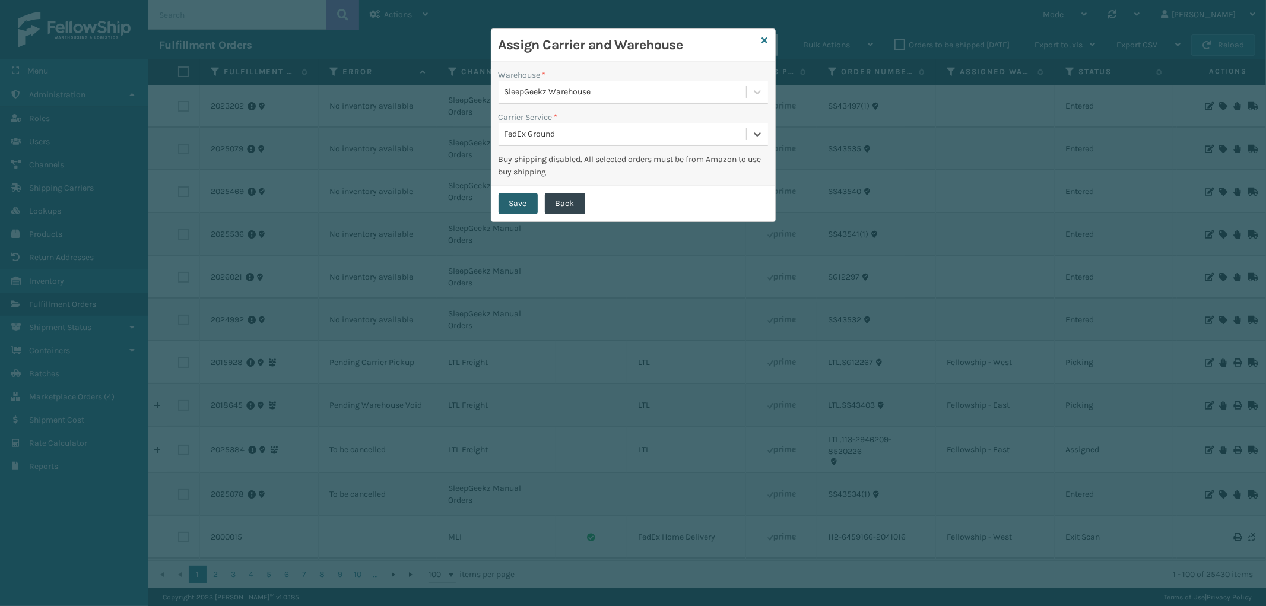
checkbox input "false"
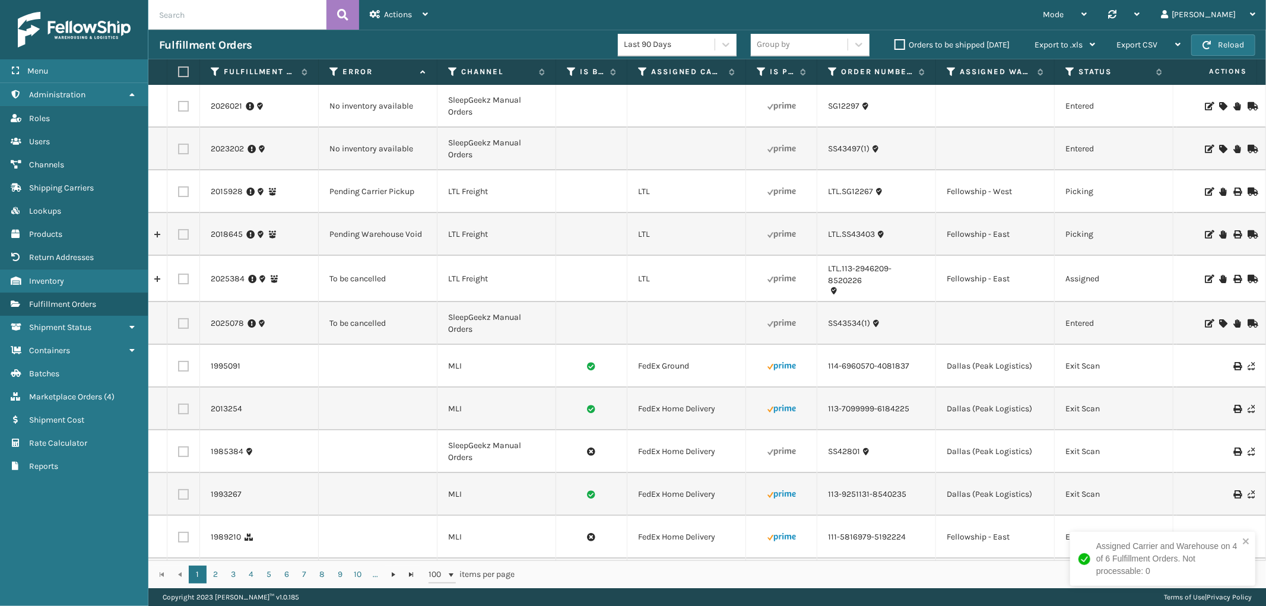
scroll to position [0, 275]
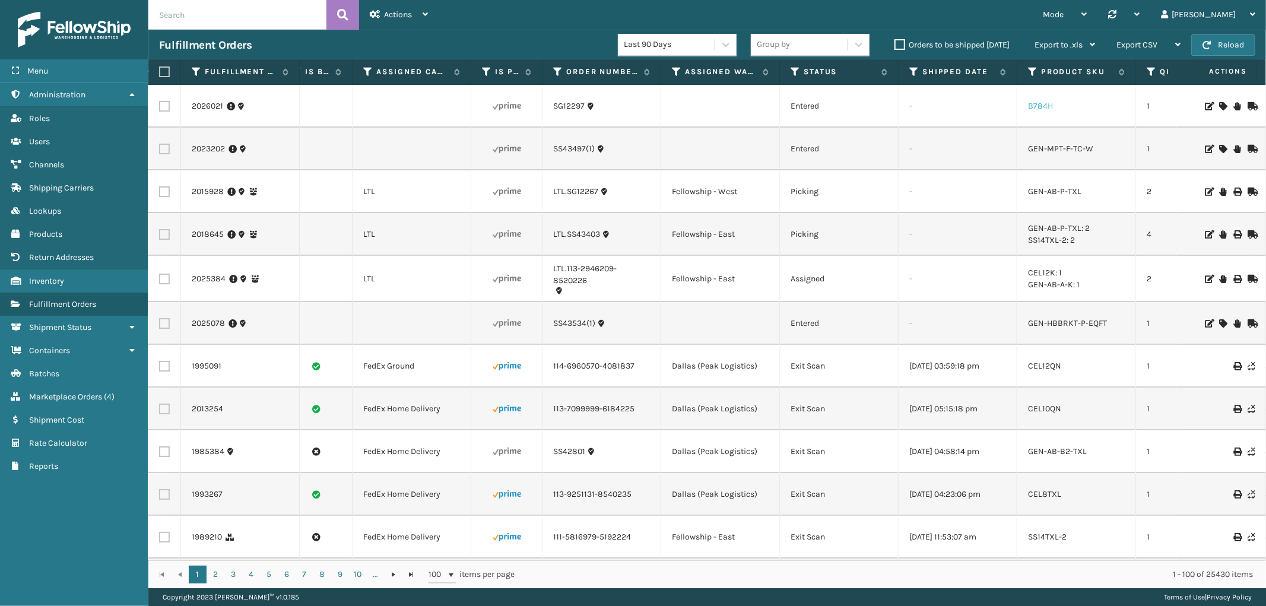
click at [1034, 102] on link "B784H" at bounding box center [1040, 106] width 25 height 10
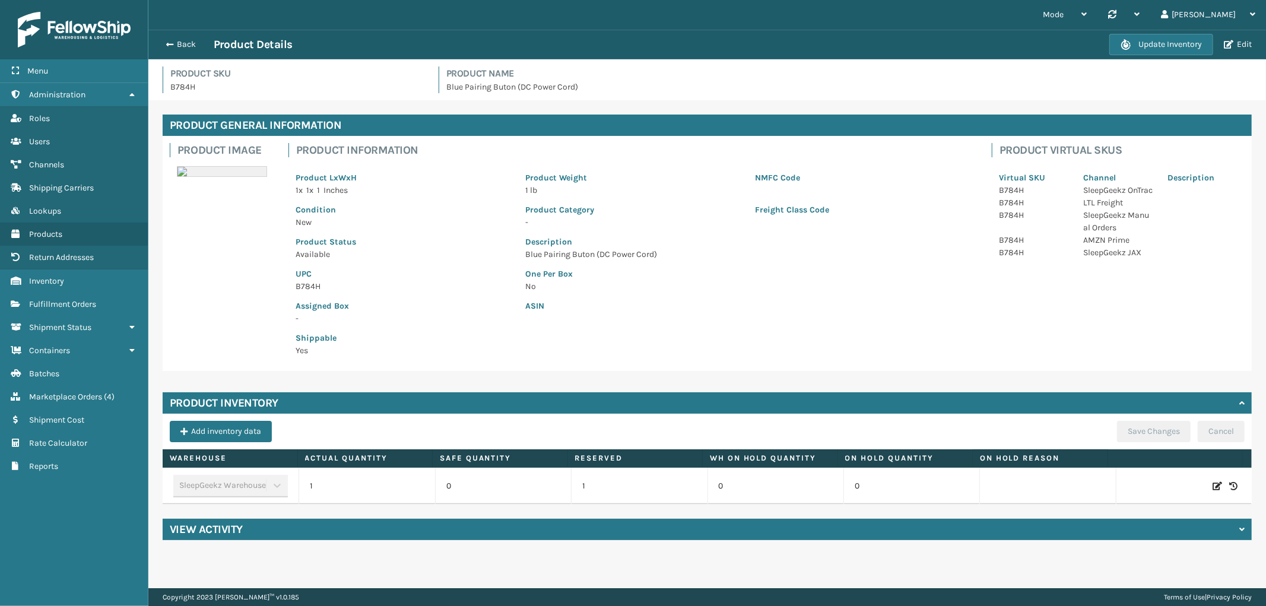
click at [1213, 484] on icon at bounding box center [1217, 486] width 9 height 12
click at [411, 487] on span "Increase value" at bounding box center [415, 487] width 9 height 9
type input "3"
click at [1124, 489] on button "ADD" at bounding box center [1139, 486] width 30 height 14
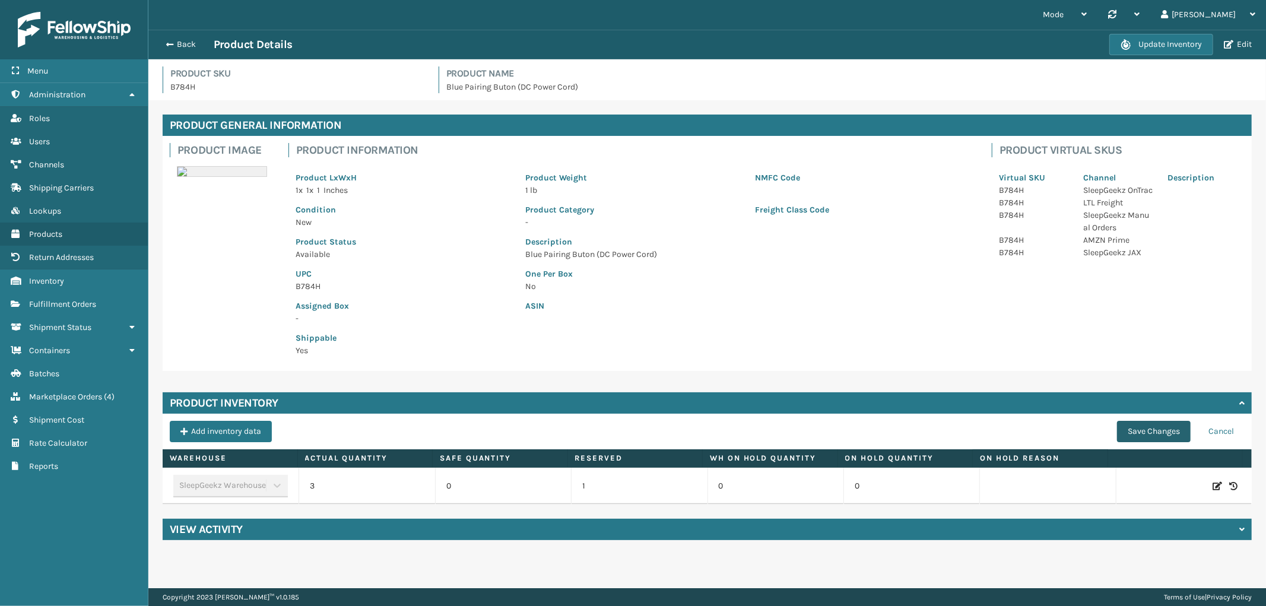
click at [1134, 426] on button "Save Changes" at bounding box center [1154, 431] width 74 height 21
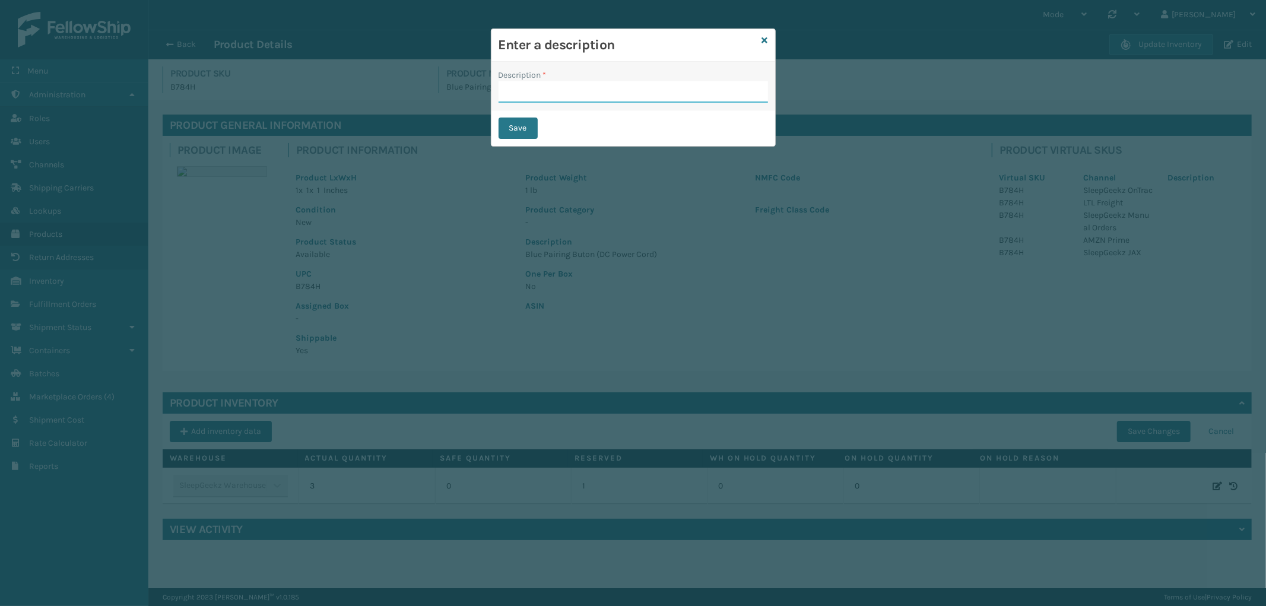
drag, startPoint x: 586, startPoint y: 91, endPoint x: 585, endPoint y: 102, distance: 10.7
click at [586, 91] on input "Description *" at bounding box center [633, 91] width 269 height 21
type input "from inventory"
click at [521, 121] on button "Save" at bounding box center [518, 128] width 39 height 21
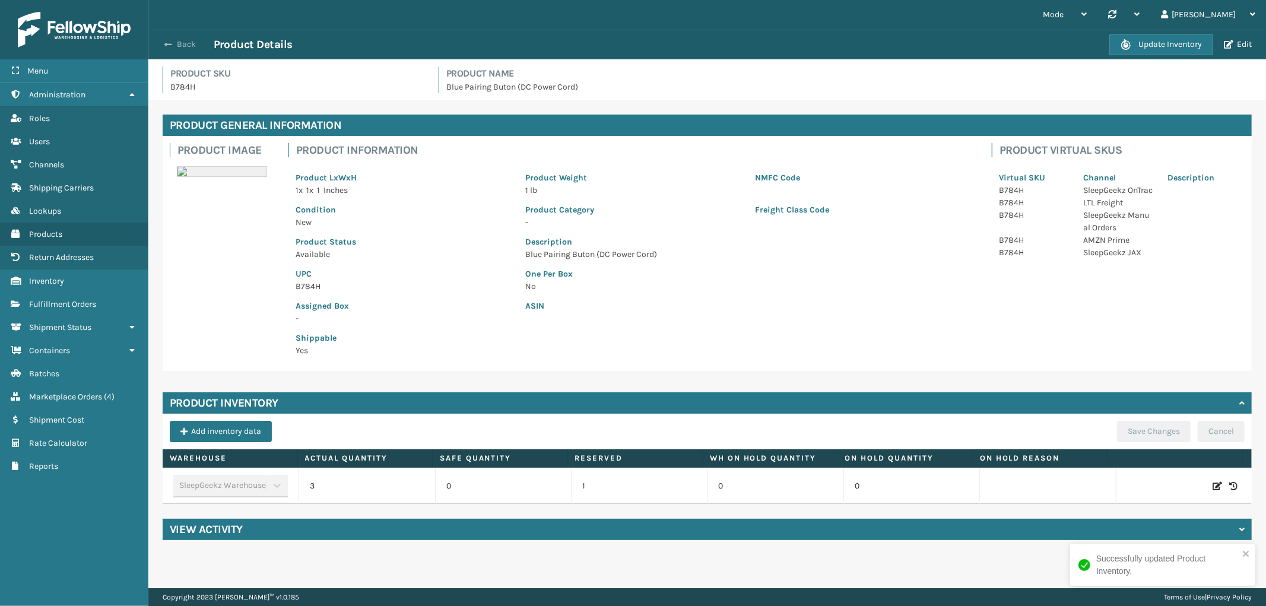
click at [187, 45] on button "Back" at bounding box center [186, 44] width 55 height 11
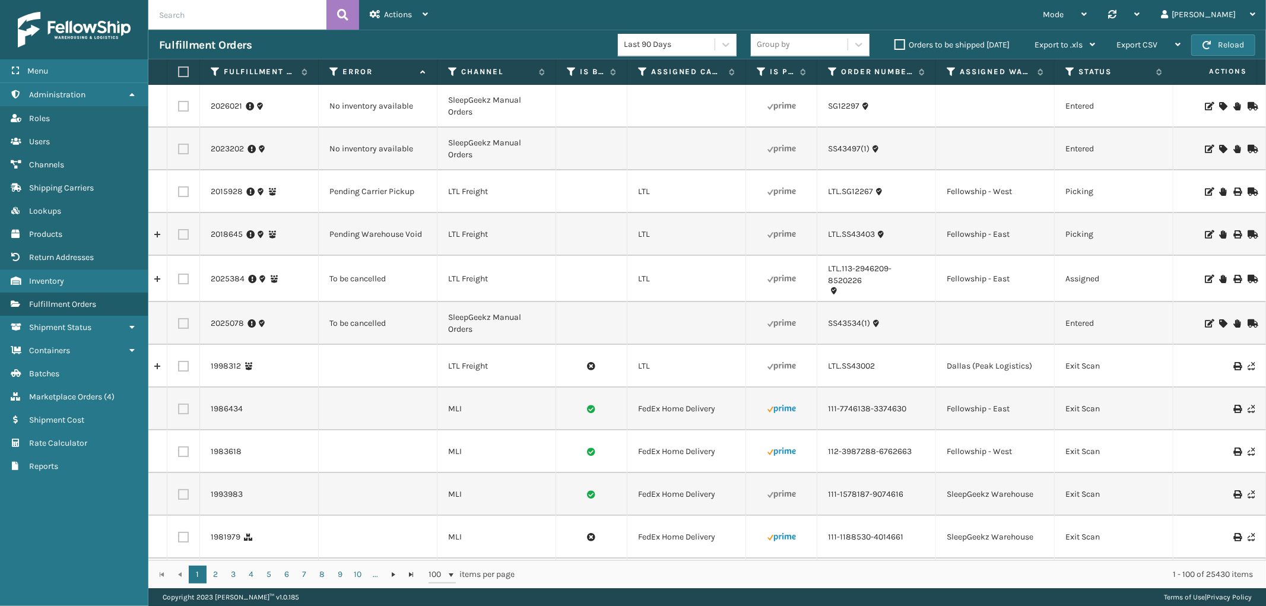
click at [1219, 104] on icon at bounding box center [1222, 106] width 7 height 8
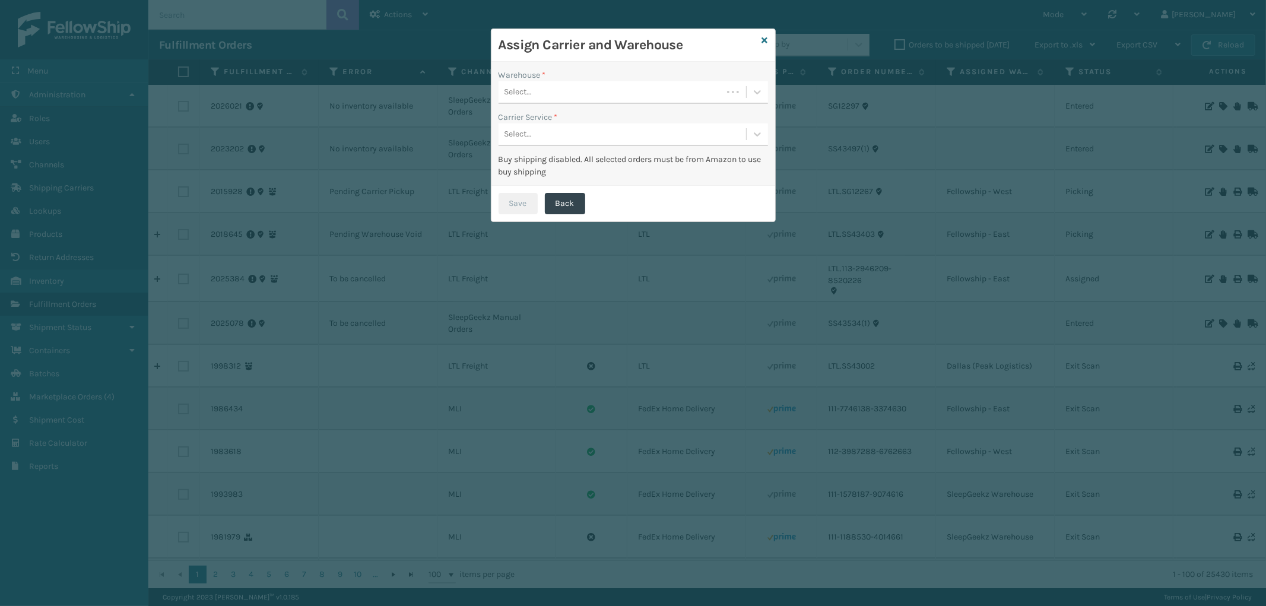
click at [572, 91] on div "Select..." at bounding box center [611, 93] width 224 height 20
click at [561, 121] on div "SleepGeekz Warehouse" at bounding box center [633, 122] width 269 height 22
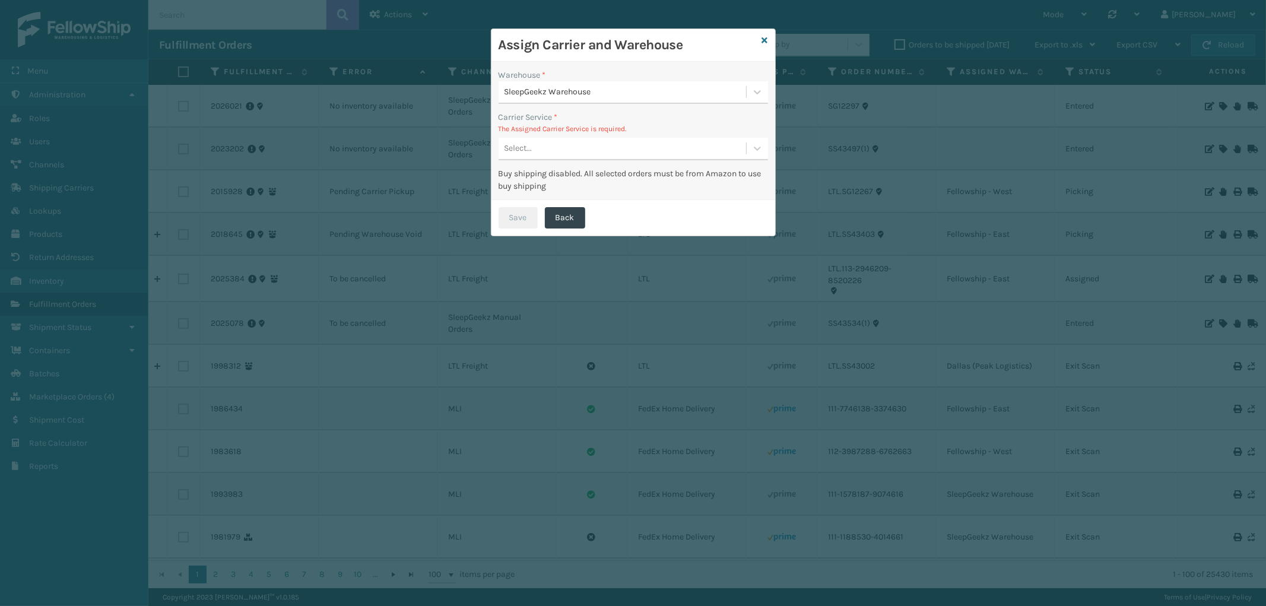
click at [592, 144] on div "Select..." at bounding box center [623, 149] width 248 height 20
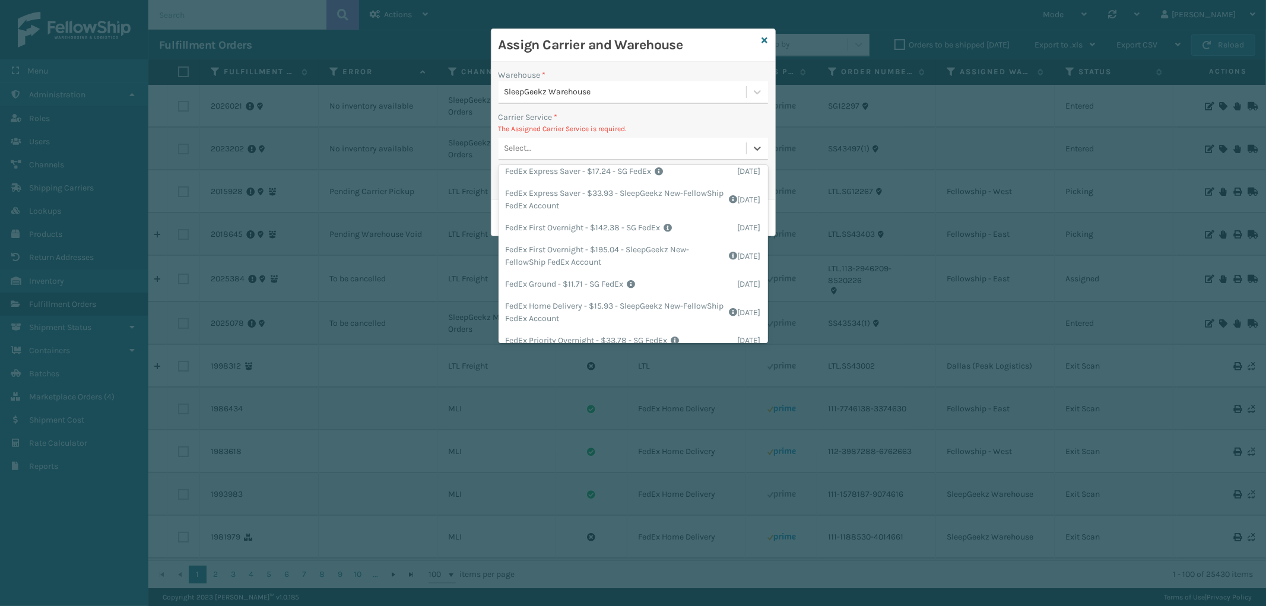
scroll to position [132, 0]
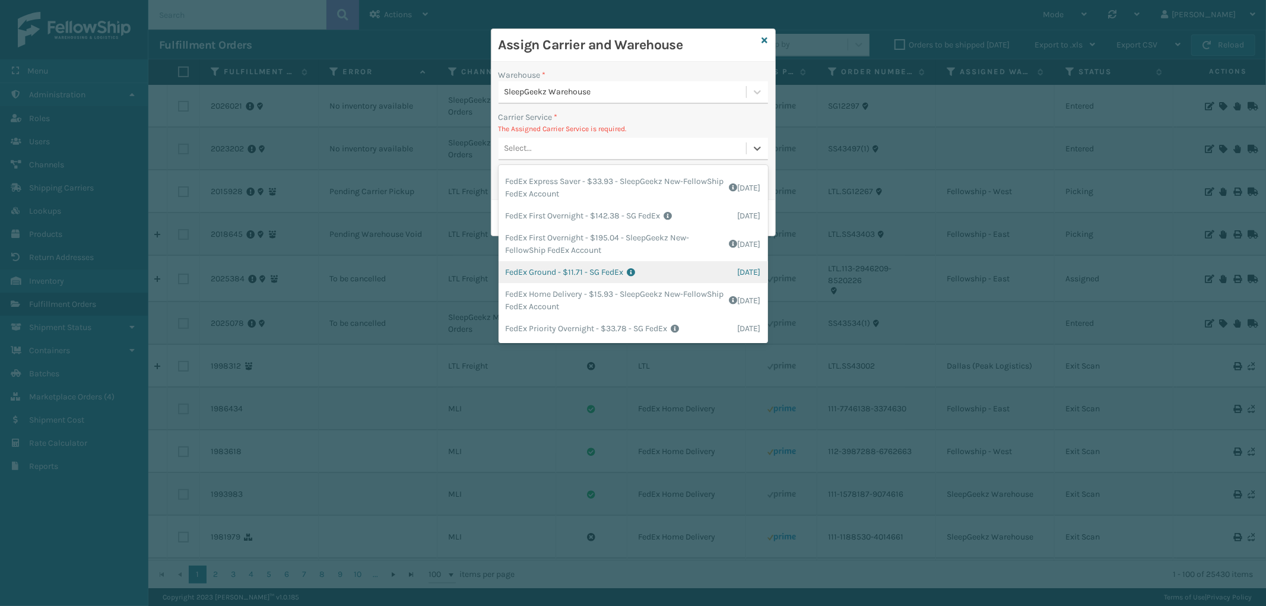
click at [657, 264] on div "FedEx Ground - $11.71 - SG FedEx Shipping Cost $11.71 Surplus Cost $0 Total $11…" at bounding box center [633, 272] width 269 height 22
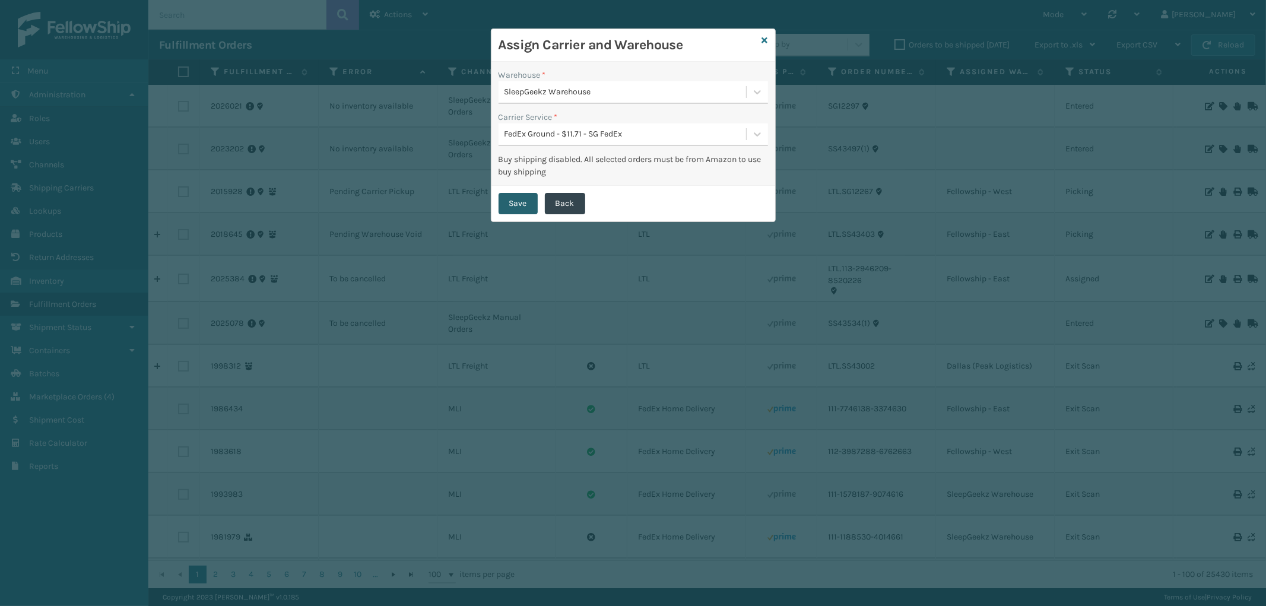
click at [532, 193] on button "Save" at bounding box center [518, 203] width 39 height 21
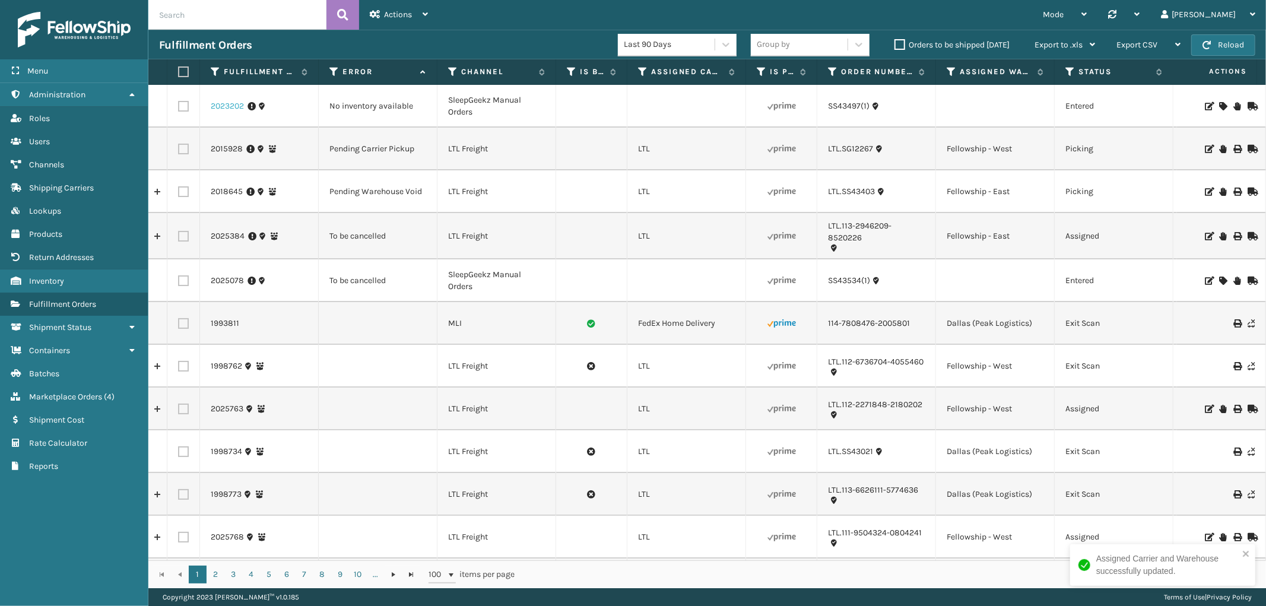
click at [227, 109] on link "2023202" at bounding box center [227, 106] width 33 height 12
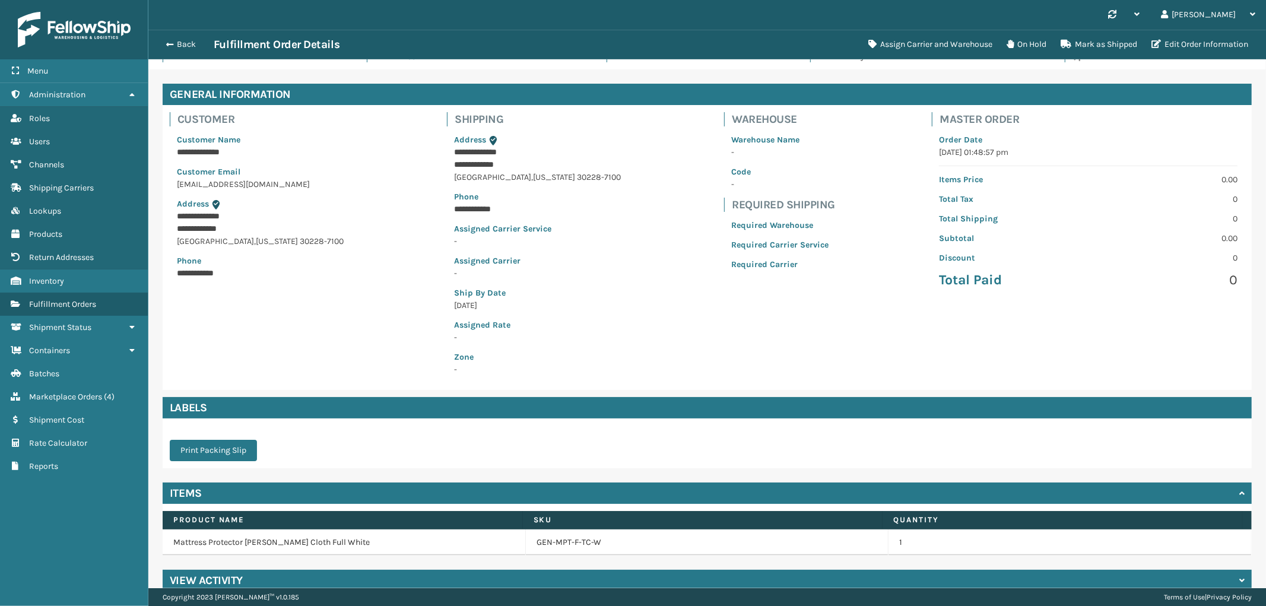
scroll to position [48, 0]
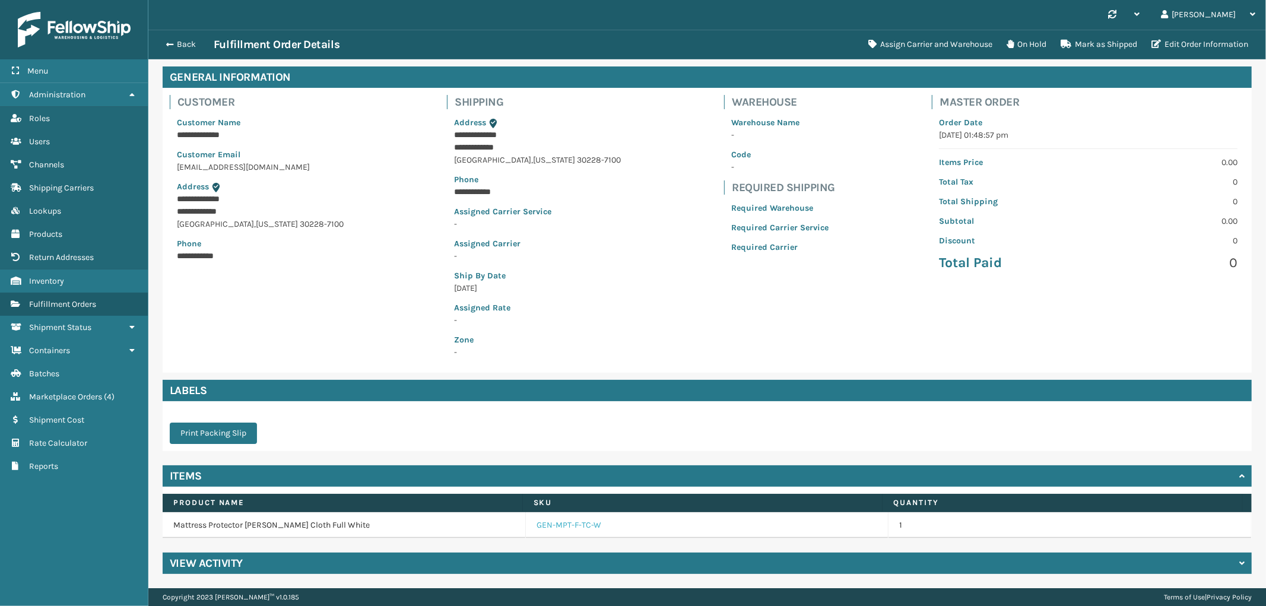
click at [577, 525] on link "GEN-MPT-F-TC-W" at bounding box center [569, 525] width 65 height 12
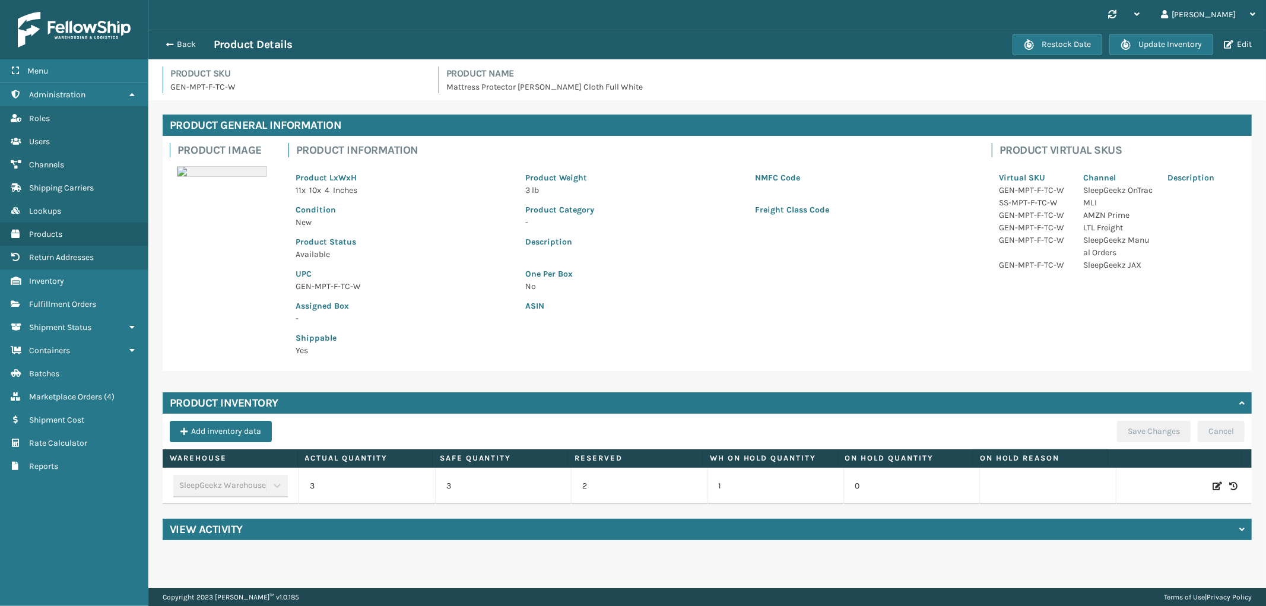
click at [1213, 483] on icon at bounding box center [1217, 486] width 9 height 12
click at [416, 490] on span "Increase value" at bounding box center [415, 487] width 9 height 9
type input "4"
click at [1124, 483] on button "ADD" at bounding box center [1139, 486] width 30 height 14
click at [1137, 439] on button "Save Changes" at bounding box center [1154, 431] width 74 height 21
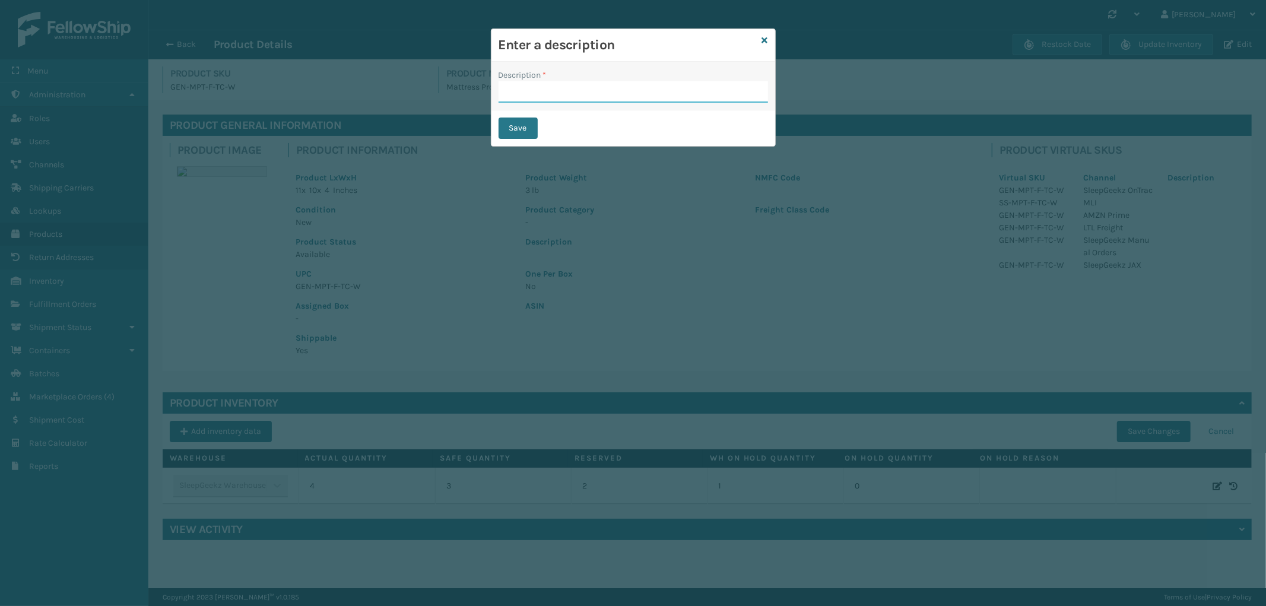
click at [535, 88] on input "Description *" at bounding box center [633, 91] width 269 height 21
type input "Warehouse counted"
click at [517, 128] on button "Save" at bounding box center [518, 128] width 39 height 21
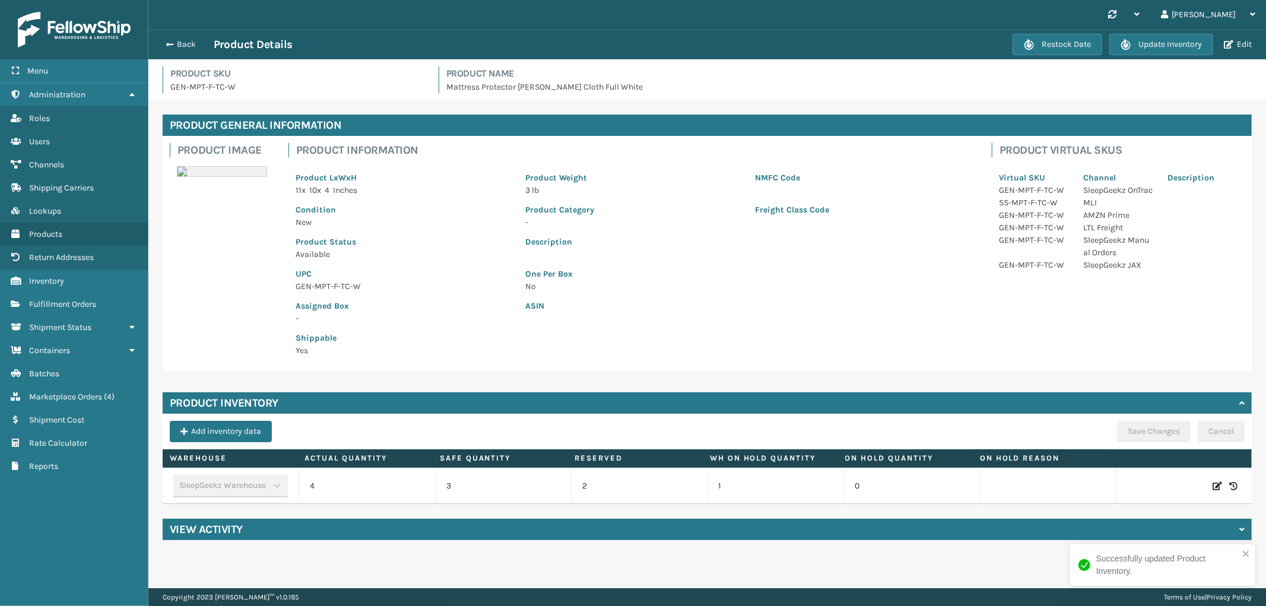
click at [176, 36] on div "Back Product Details Restock Date Update Inventory Edit" at bounding box center [707, 45] width 1118 height 30
click at [183, 39] on button "Back" at bounding box center [186, 44] width 55 height 11
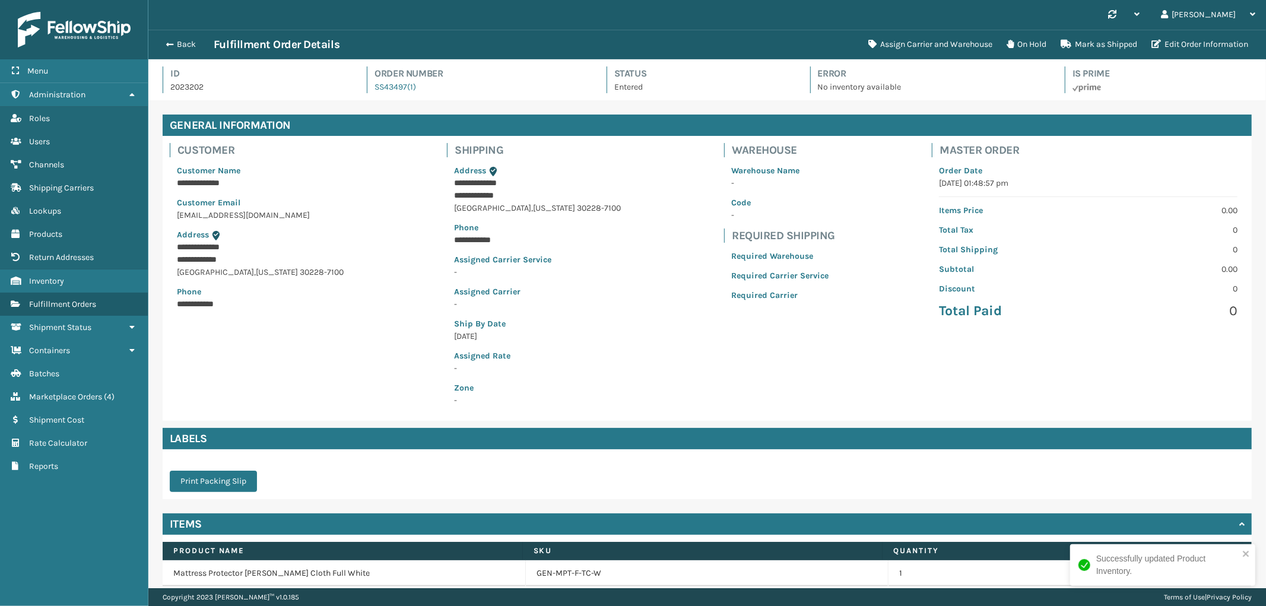
scroll to position [28, 1118]
click at [965, 39] on button "Assign Carrier and Warehouse" at bounding box center [930, 45] width 138 height 24
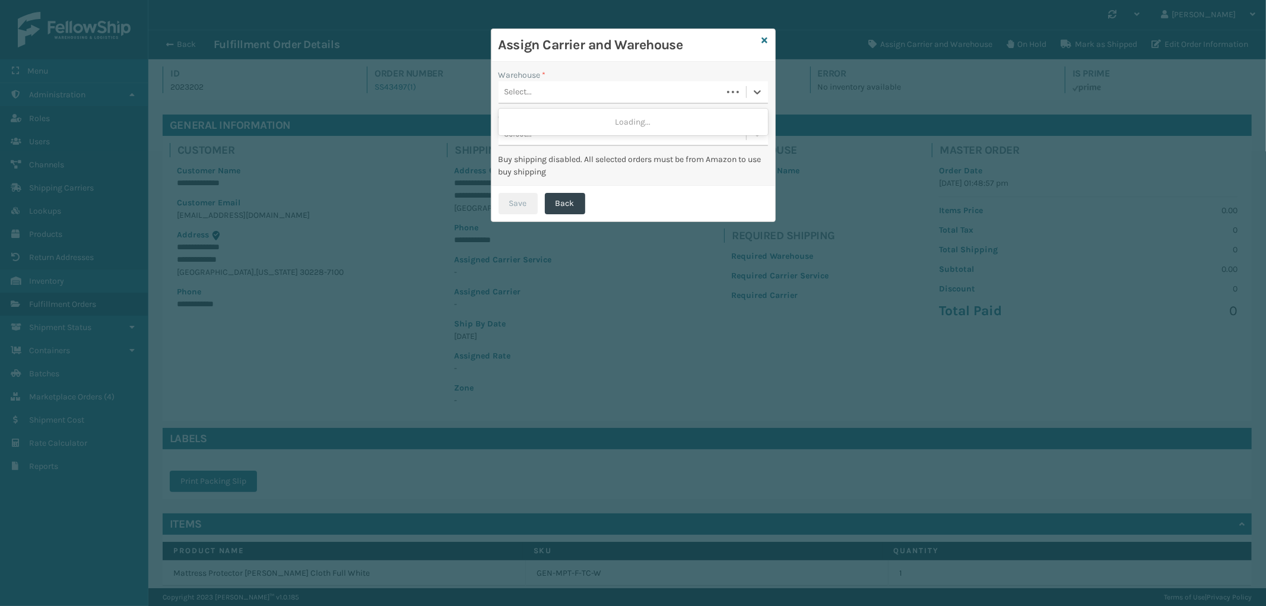
click at [618, 93] on div "Select..." at bounding box center [611, 93] width 224 height 20
click at [573, 120] on div "SleepGeekz Warehouse" at bounding box center [633, 122] width 269 height 22
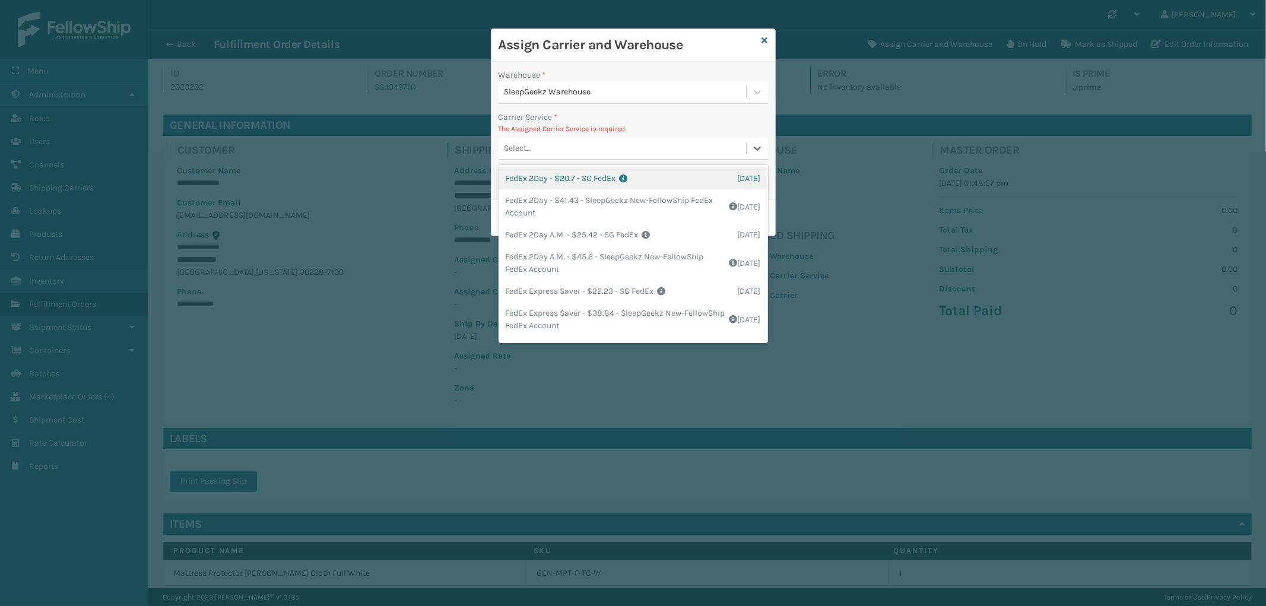
click at [572, 145] on div "Select..." at bounding box center [623, 149] width 248 height 20
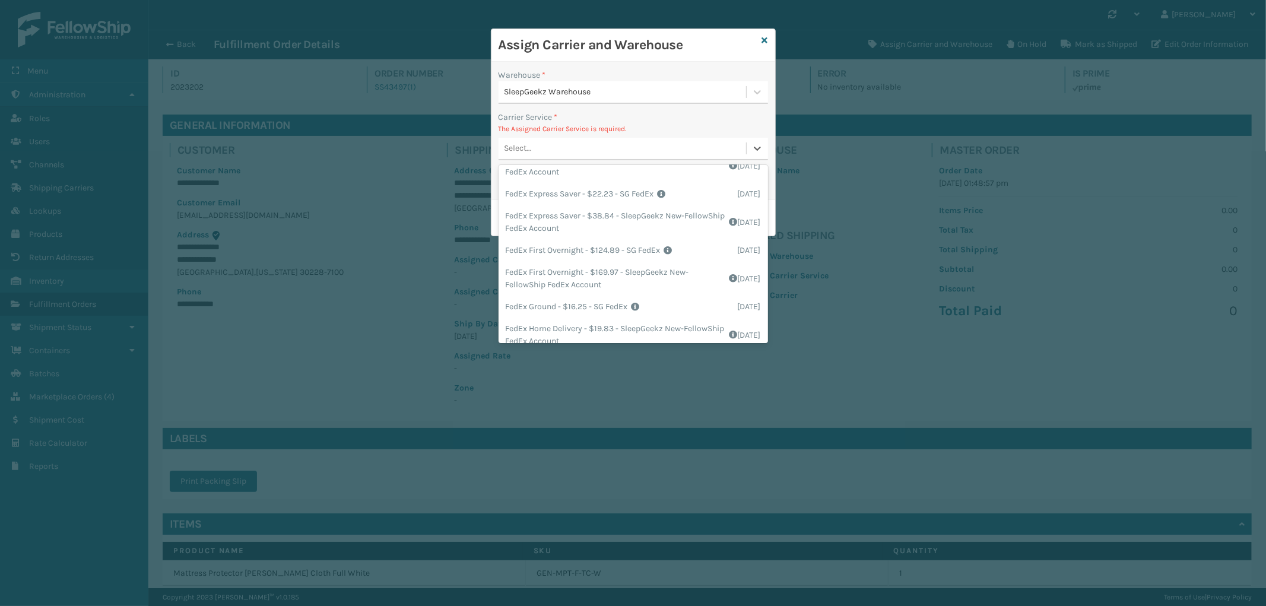
scroll to position [132, 0]
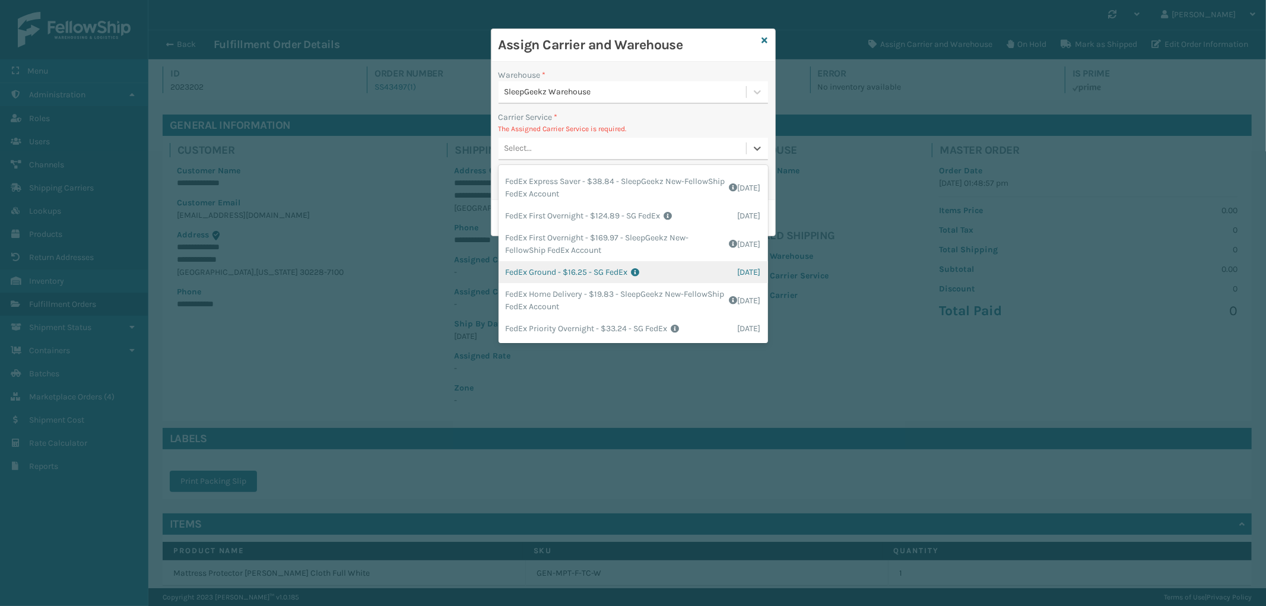
click at [617, 265] on div "FedEx Ground - $16.25 - SG FedEx Shipping Cost $16.25 Surplus Cost $0 Total $16…" at bounding box center [633, 272] width 269 height 22
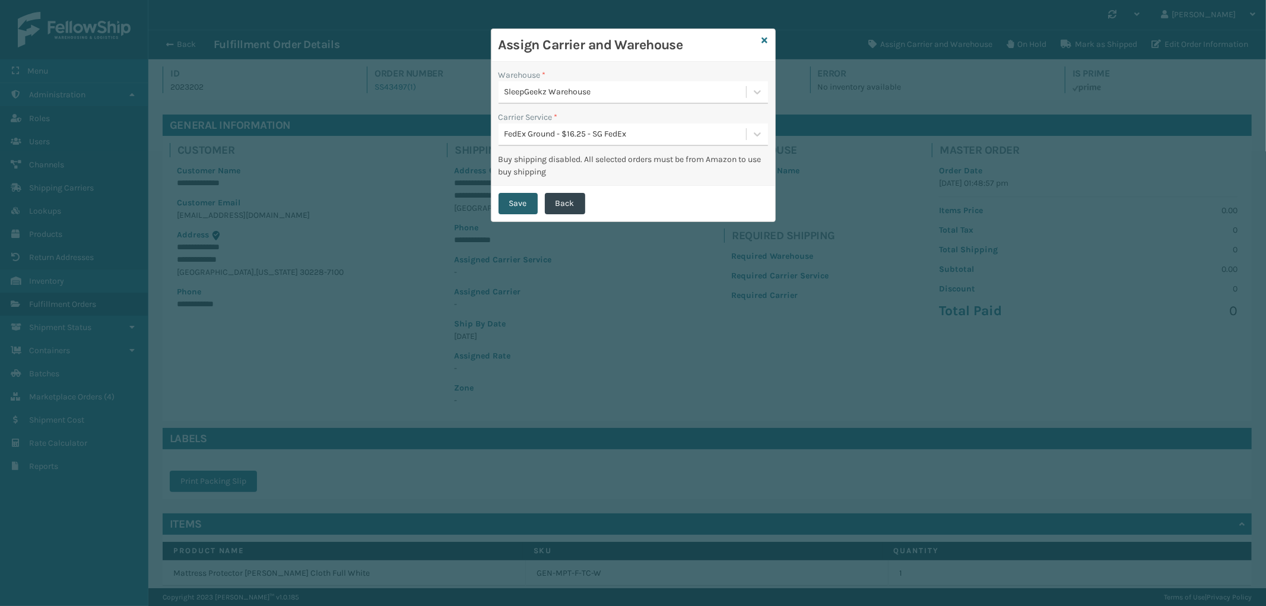
click at [525, 200] on button "Save" at bounding box center [518, 203] width 39 height 21
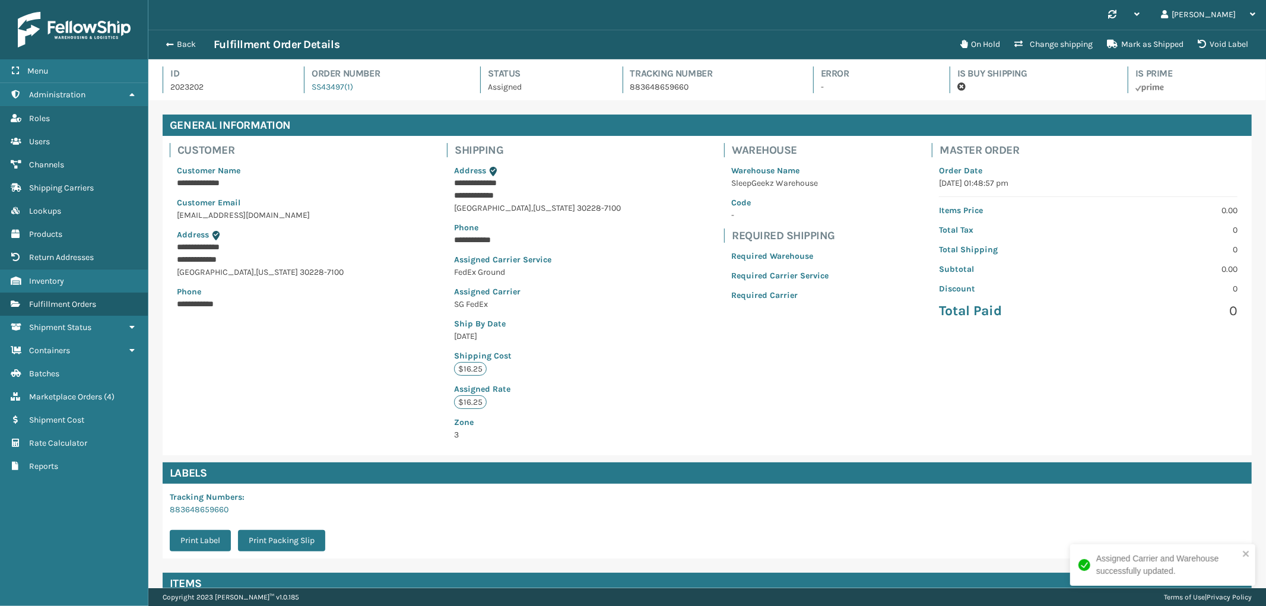
scroll to position [28, 1118]
click at [185, 39] on button "Back" at bounding box center [186, 44] width 55 height 11
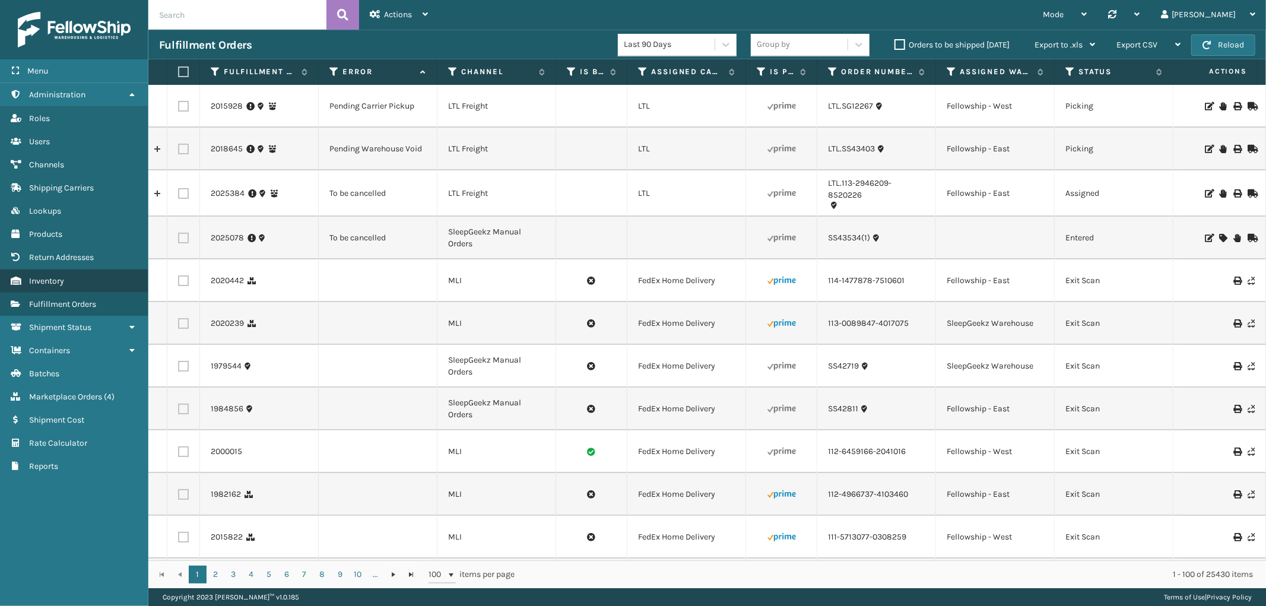
click at [66, 274] on link "Inventory" at bounding box center [74, 280] width 148 height 23
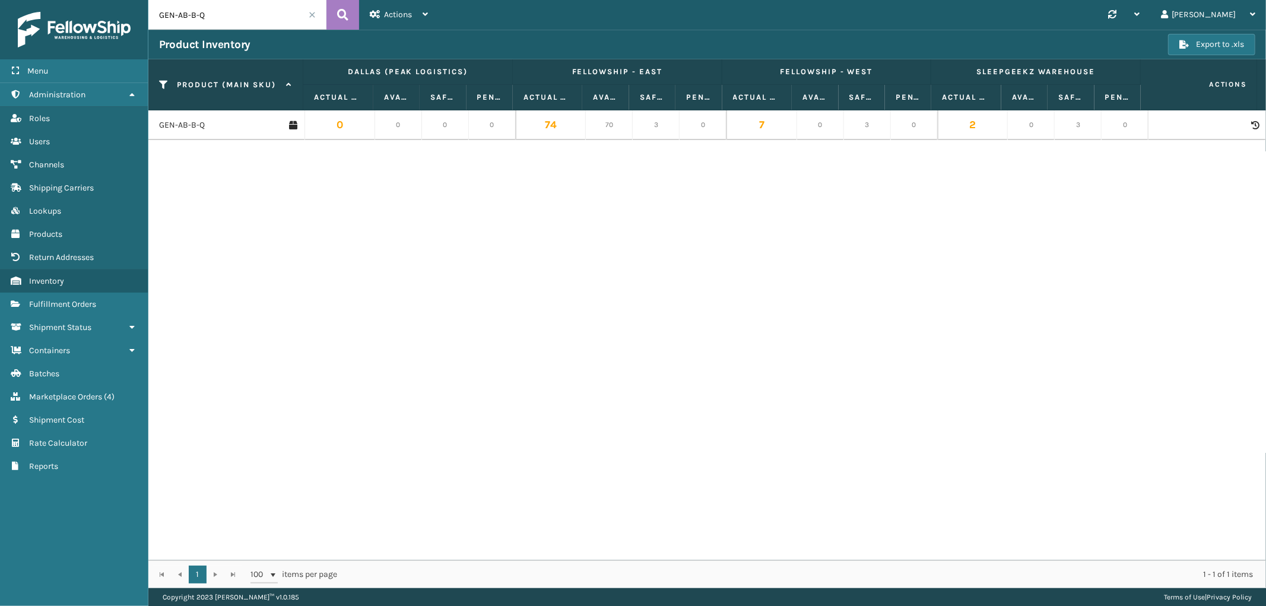
click at [215, 27] on input "GEN-AB-B-Q" at bounding box center [237, 15] width 178 height 30
paste input "MPT-F-TC-W"
type input "GEN-MPT-F-TC-W"
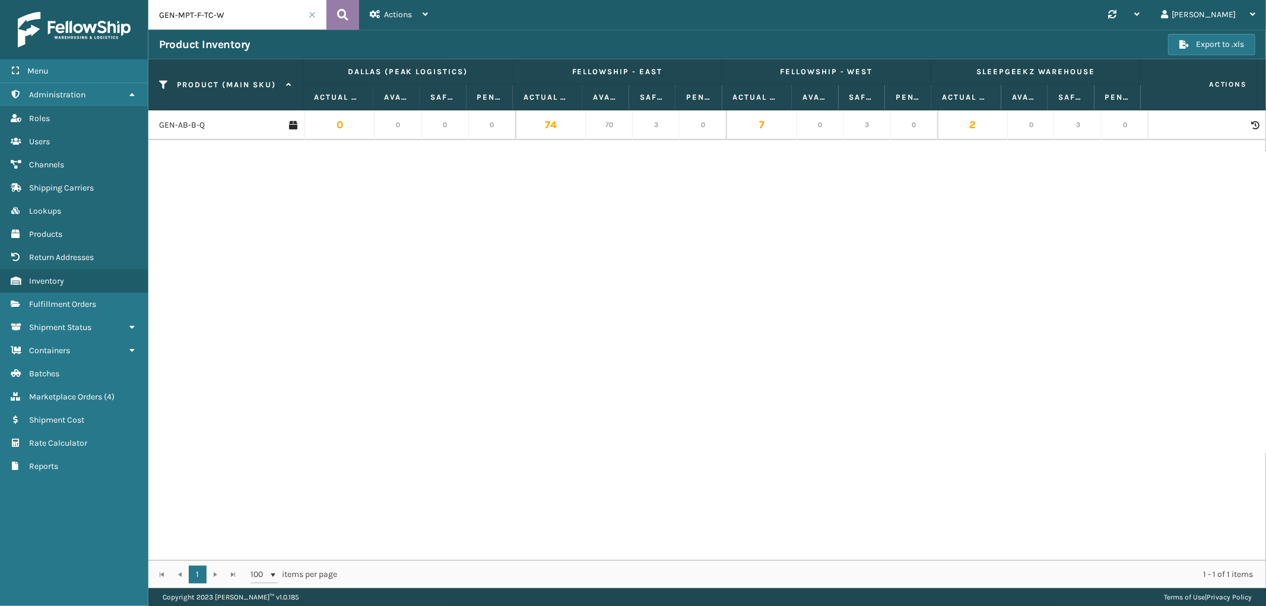
click at [339, 21] on icon at bounding box center [342, 15] width 11 height 18
click at [202, 125] on link "GEN-MPT-F-TC-W" at bounding box center [191, 125] width 65 height 12
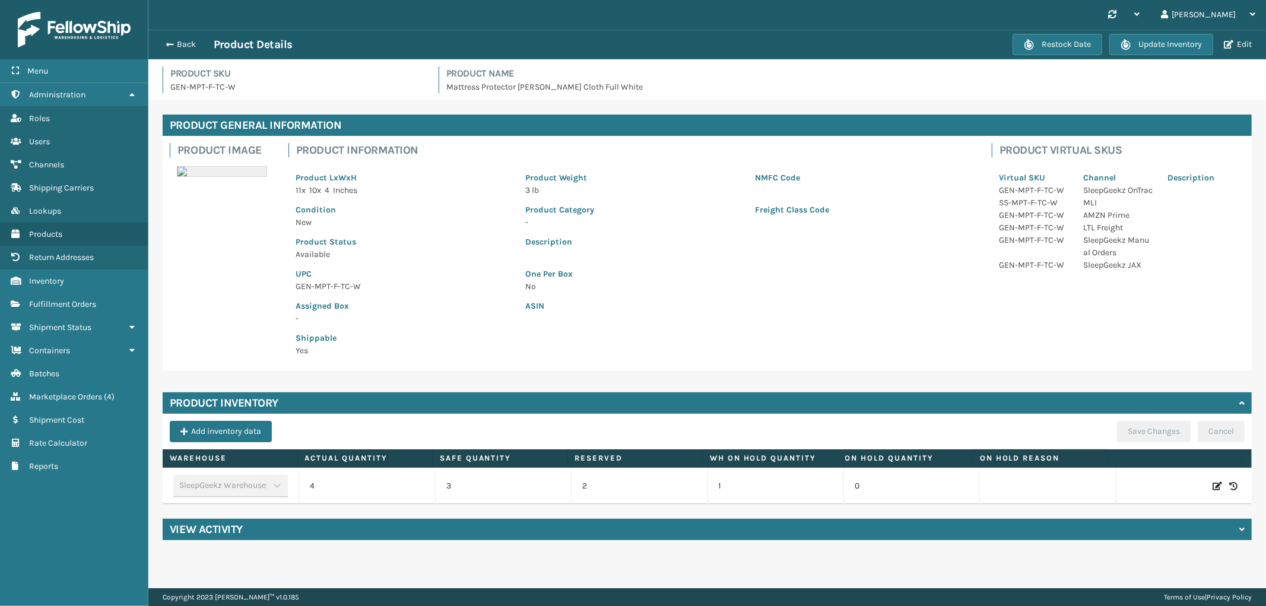
click at [1213, 484] on icon at bounding box center [1217, 486] width 9 height 12
click at [316, 483] on span "Decrease value" at bounding box center [317, 487] width 9 height 9
type input "3"
click at [1138, 489] on button "ADD" at bounding box center [1139, 486] width 30 height 14
click at [1140, 431] on button "Save Changes" at bounding box center [1154, 431] width 74 height 21
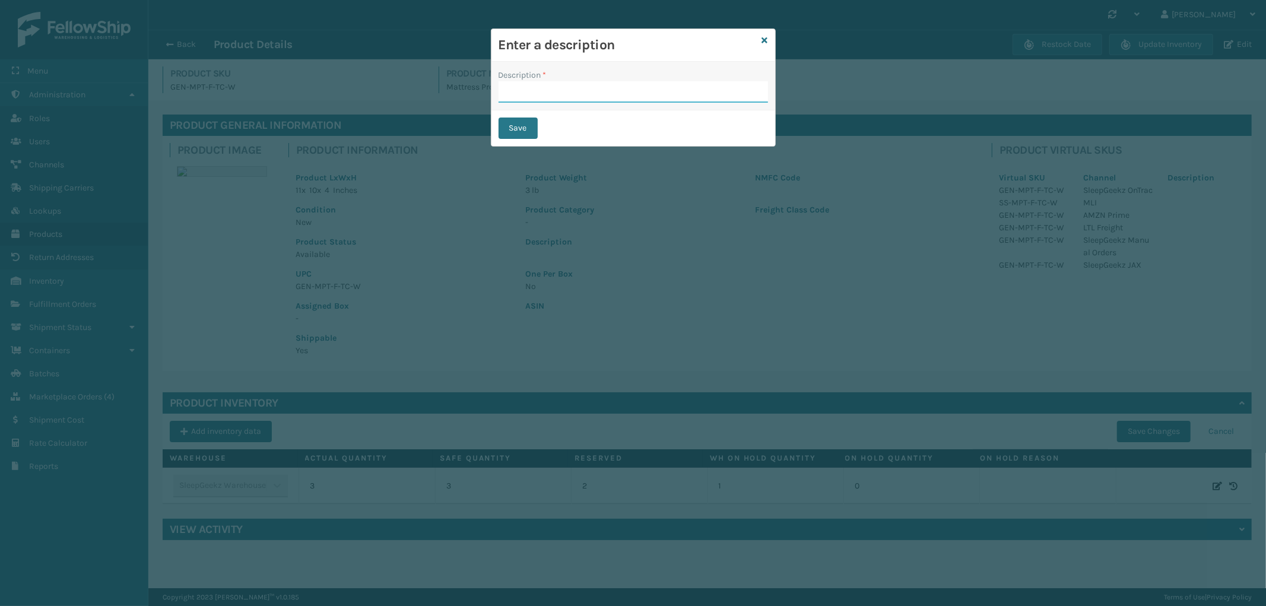
click at [616, 96] on input "Description *" at bounding box center [633, 91] width 269 height 21
type input "Warehouse counted"
click at [521, 129] on button "Save" at bounding box center [518, 128] width 39 height 21
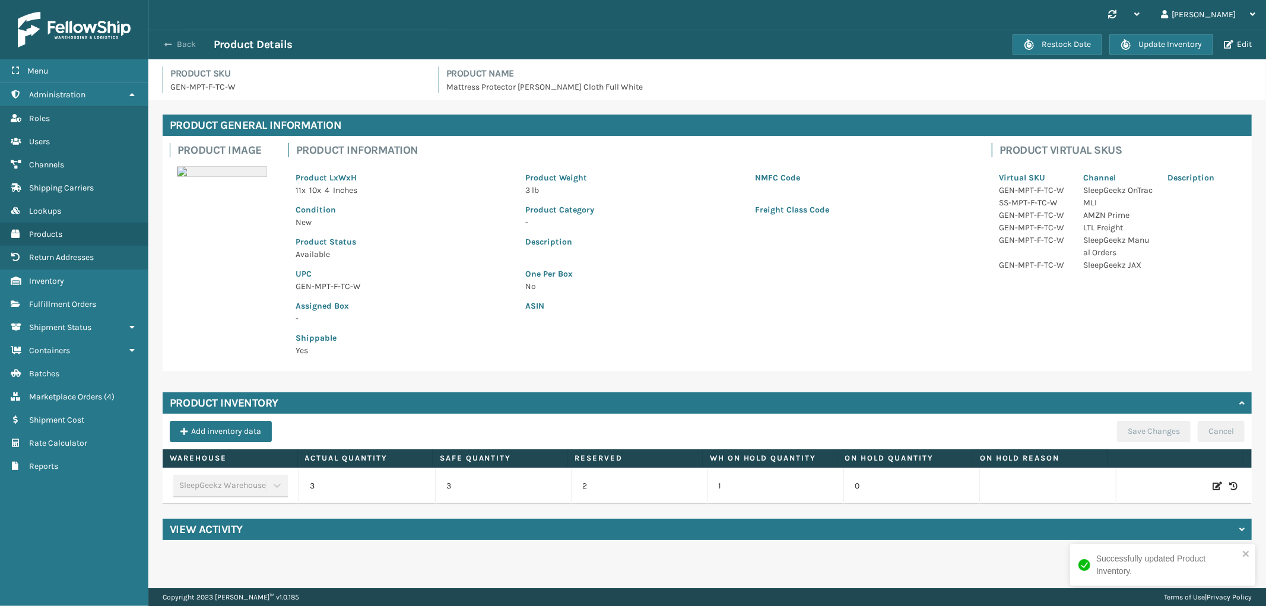
click at [185, 45] on button "Back" at bounding box center [186, 44] width 55 height 11
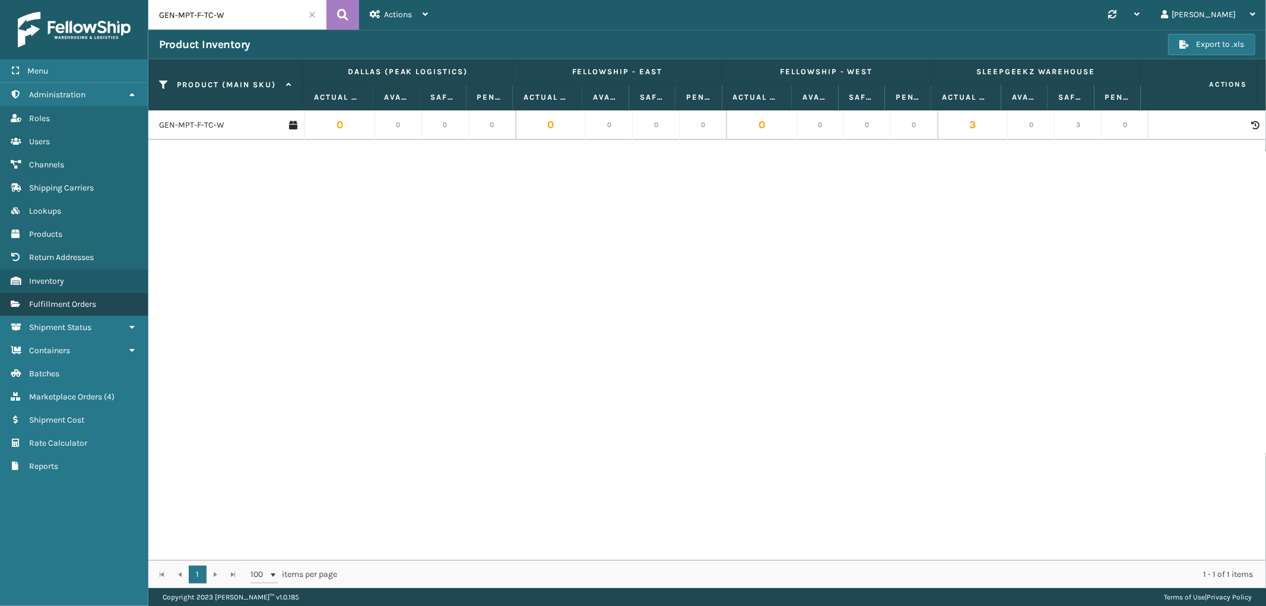
click at [91, 299] on span "Fulfillment Orders" at bounding box center [62, 304] width 67 height 10
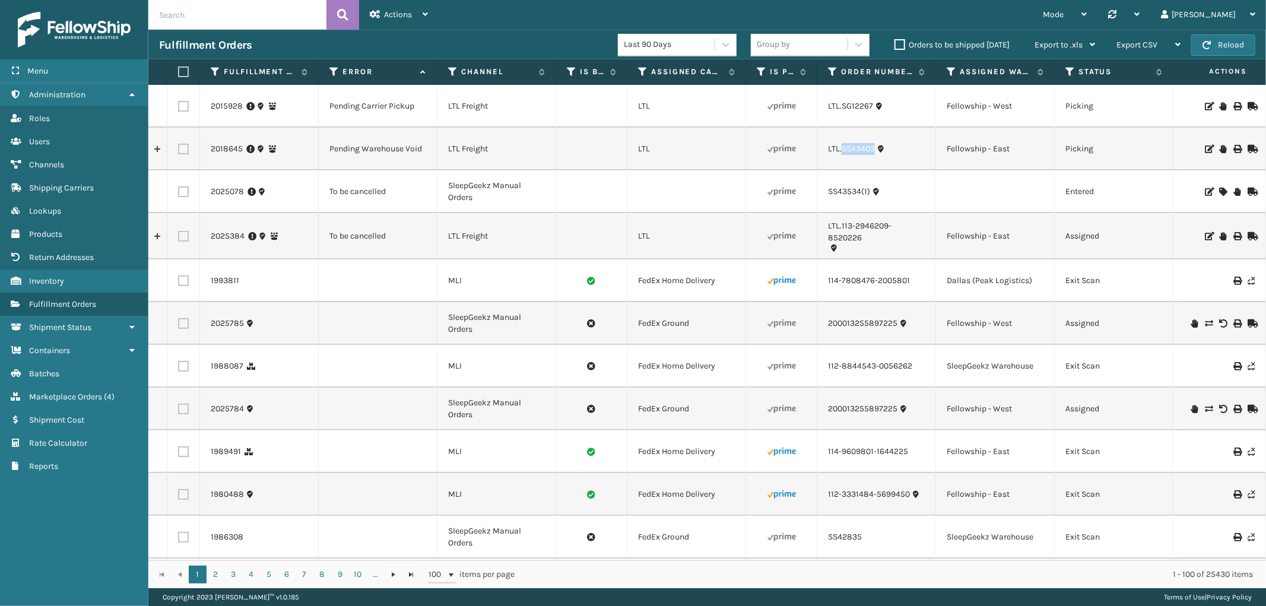
drag, startPoint x: 879, startPoint y: 157, endPoint x: 842, endPoint y: 158, distance: 37.4
click at [842, 158] on td "LTL.SS43403" at bounding box center [876, 149] width 119 height 43
copy link "SS43403"
click at [1219, 147] on icon at bounding box center [1222, 149] width 7 height 8
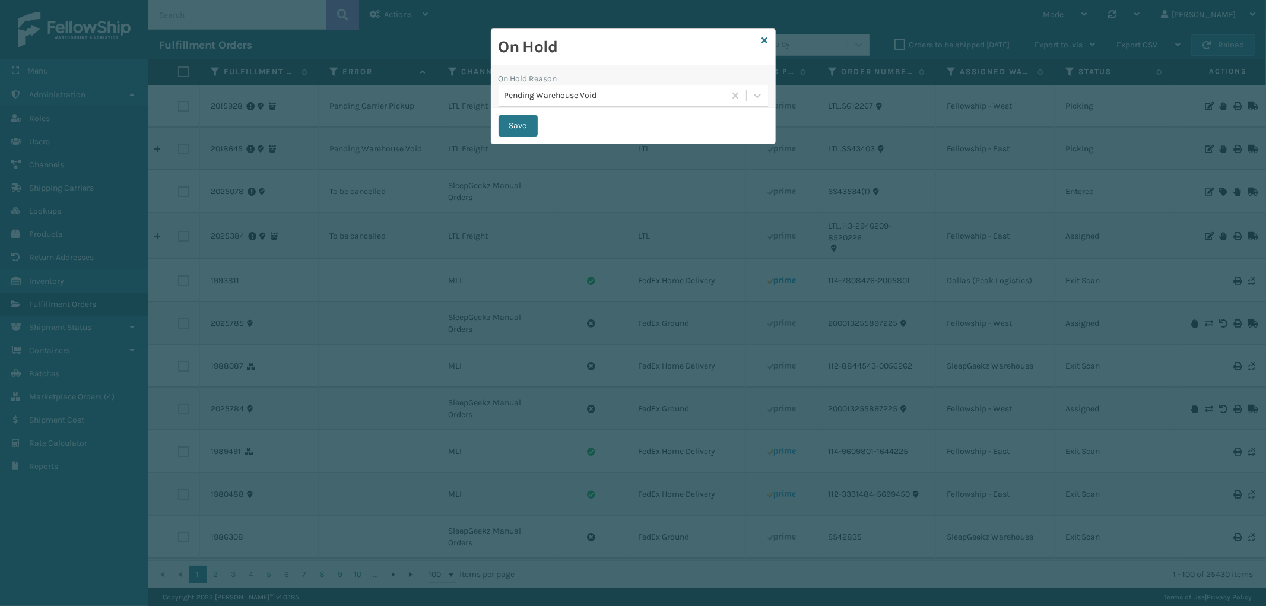
click at [618, 95] on div "Pending Warehouse Void" at bounding box center [615, 96] width 221 height 12
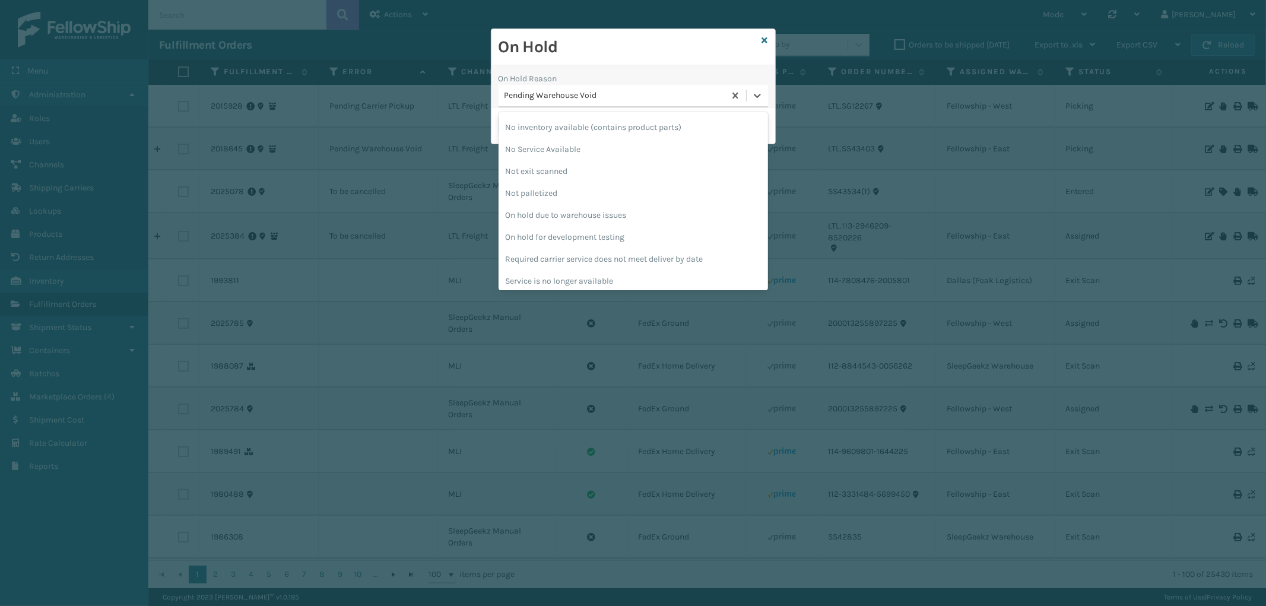
scroll to position [309, 0]
click at [560, 274] on div "To be cancelled" at bounding box center [633, 277] width 269 height 22
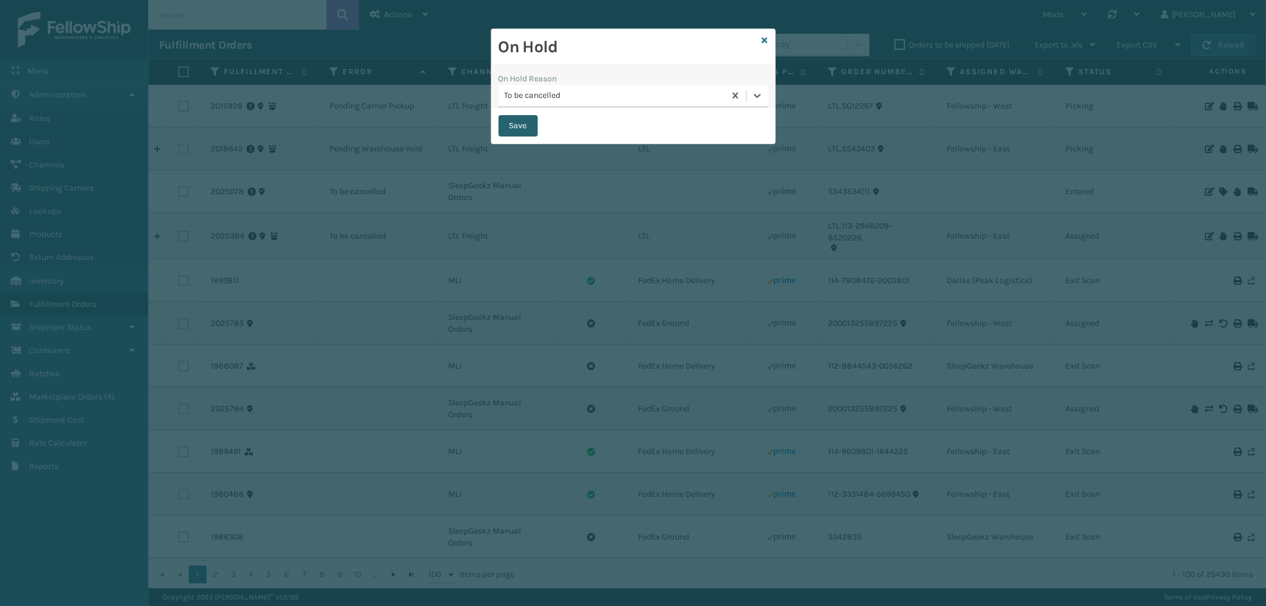
click at [515, 125] on button "Save" at bounding box center [518, 125] width 39 height 21
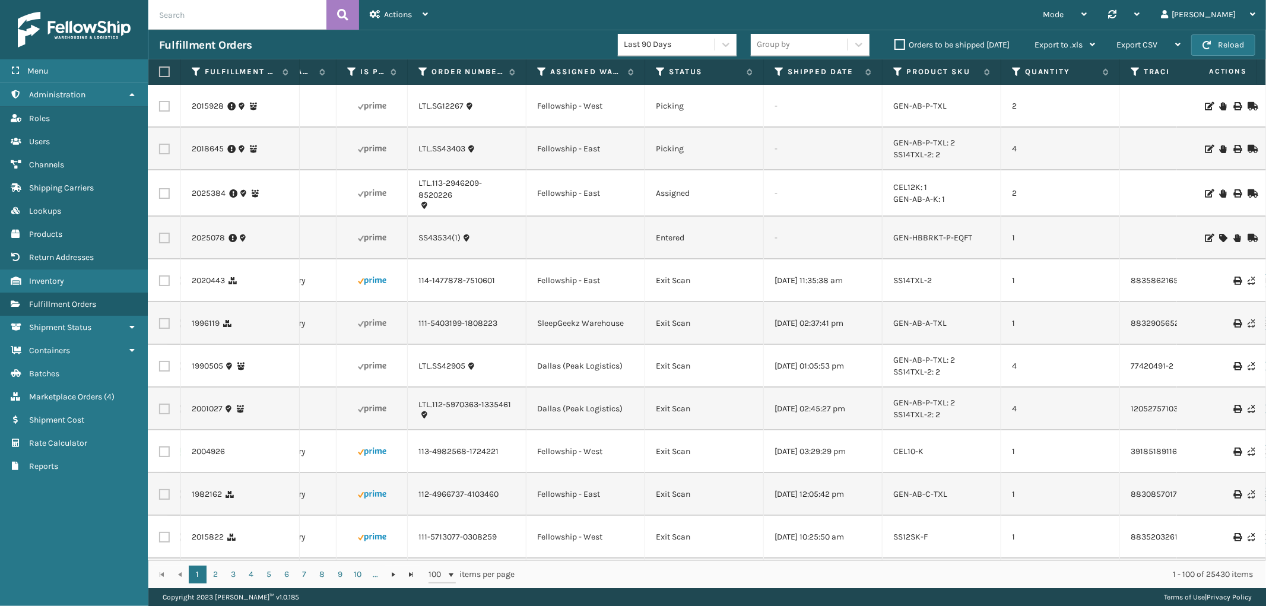
scroll to position [0, 0]
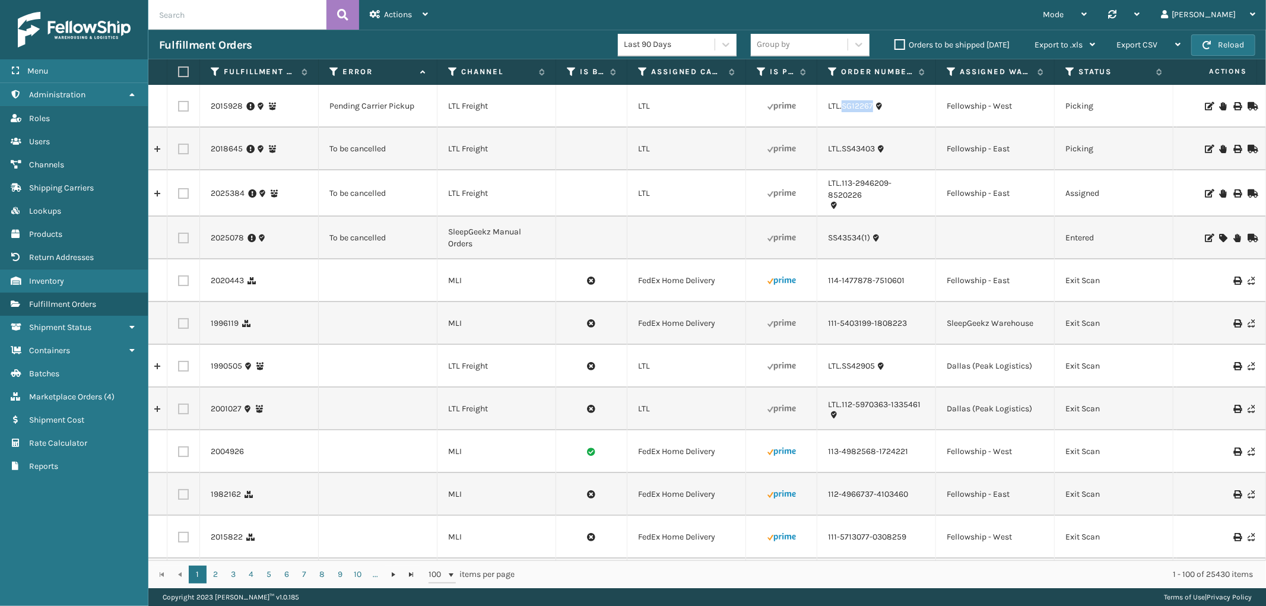
drag, startPoint x: 872, startPoint y: 115, endPoint x: 841, endPoint y: 115, distance: 31.5
click at [841, 115] on td "LTL.SG12267" at bounding box center [876, 106] width 119 height 43
copy link "SG12267"
click at [1248, 104] on icon at bounding box center [1251, 106] width 7 height 8
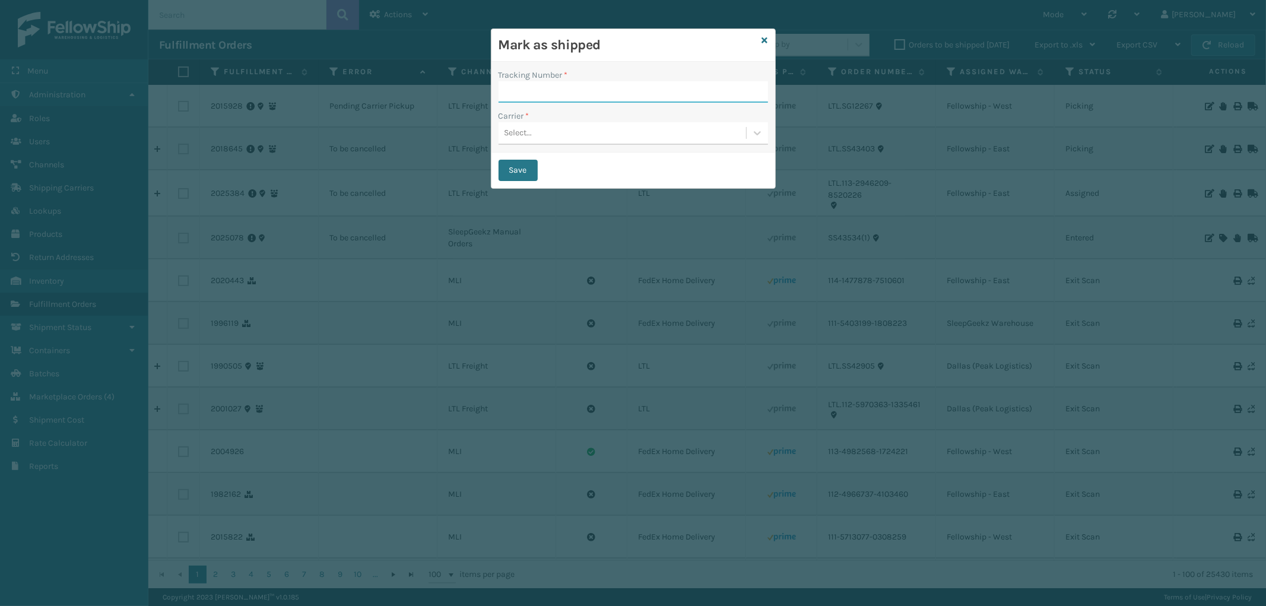
click at [548, 81] on input "Tracking Number *" at bounding box center [633, 91] width 269 height 21
paste input "77851318764"
type input "77851318764"
click at [572, 142] on div "Select..." at bounding box center [623, 133] width 248 height 20
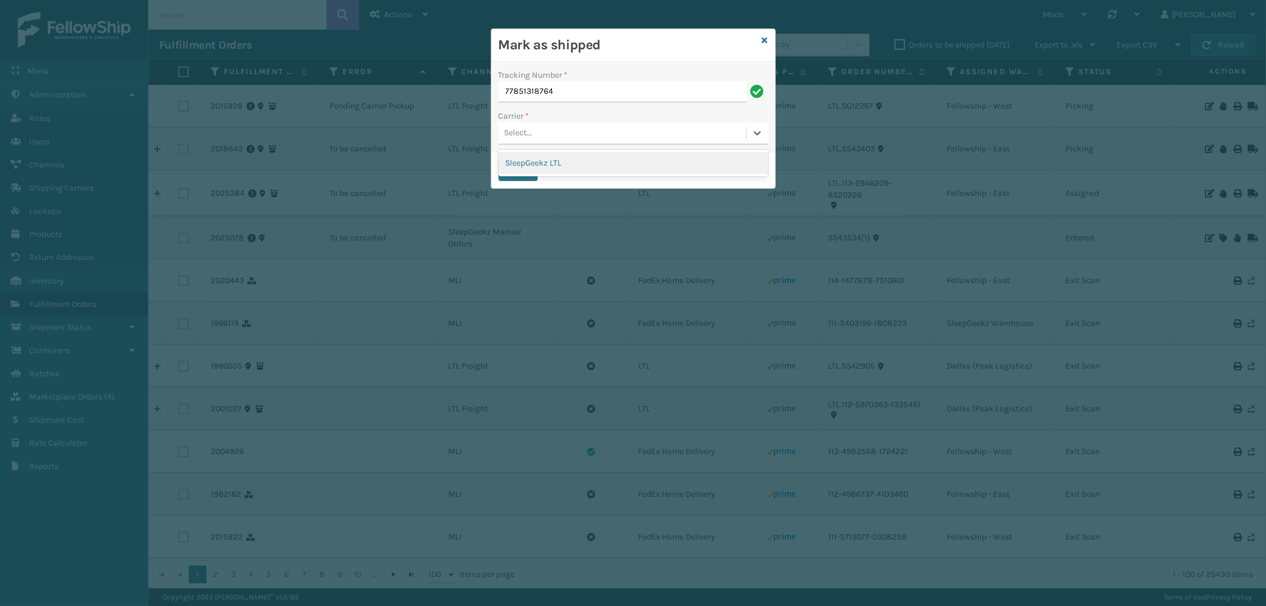
click at [560, 170] on div "SleepGeekz LTL" at bounding box center [633, 163] width 269 height 22
click at [522, 170] on button "Save" at bounding box center [518, 170] width 39 height 21
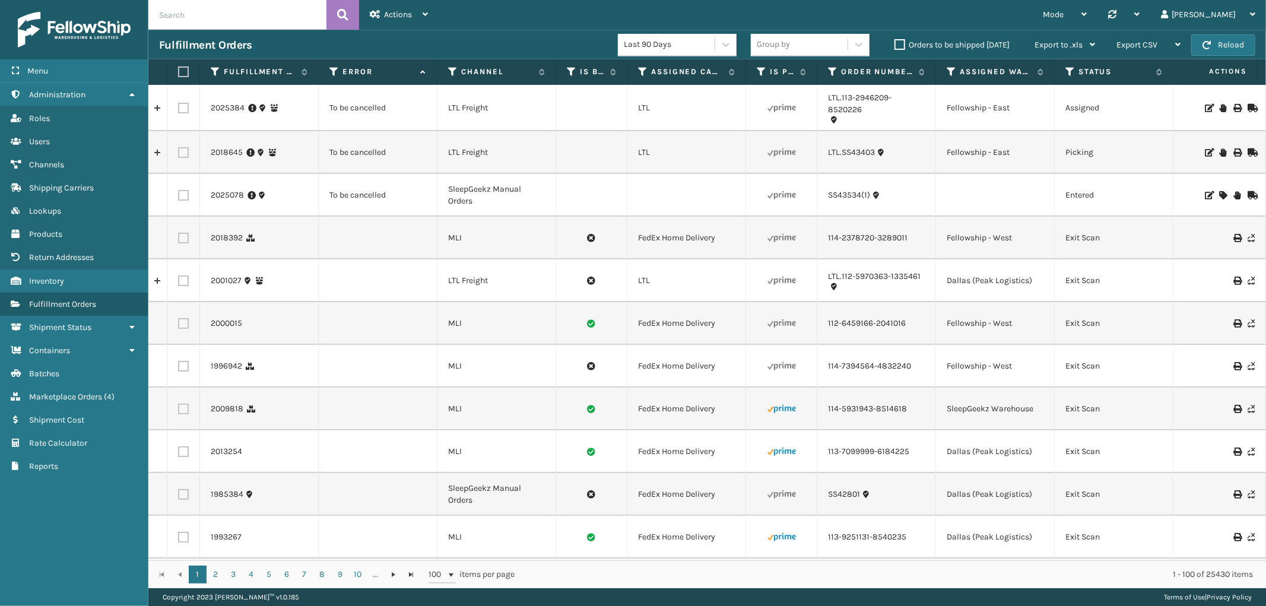
click at [1233, 235] on icon at bounding box center [1236, 238] width 7 height 8
